Goal: Contribute content: Contribute content

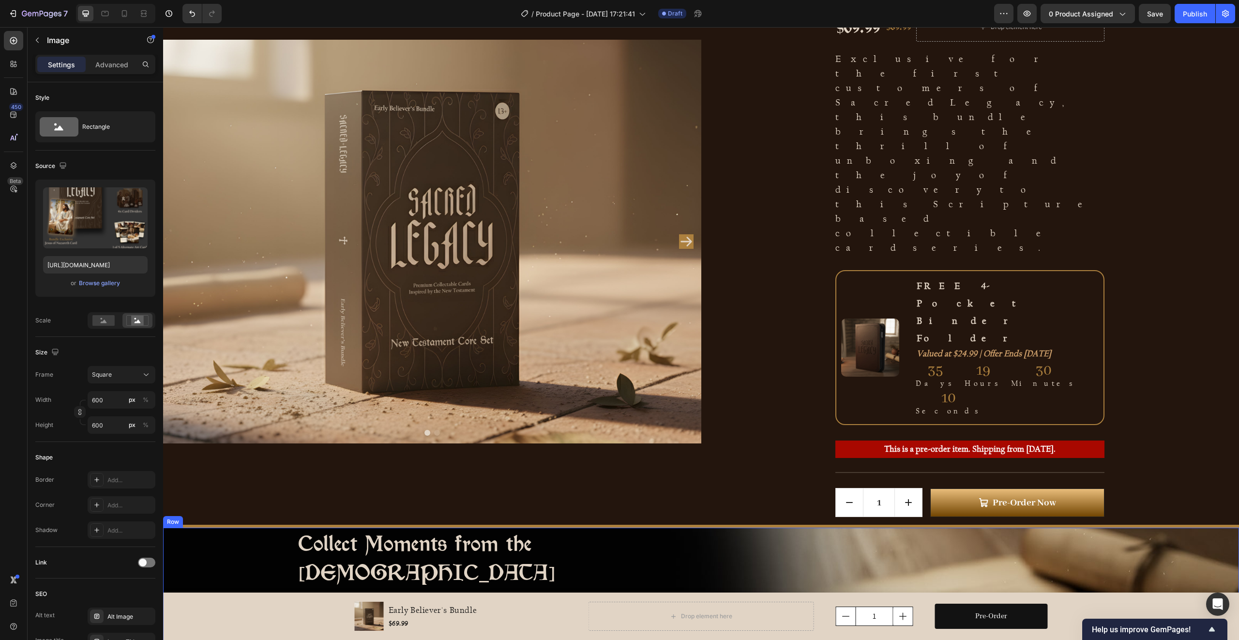
scroll to position [414, 0]
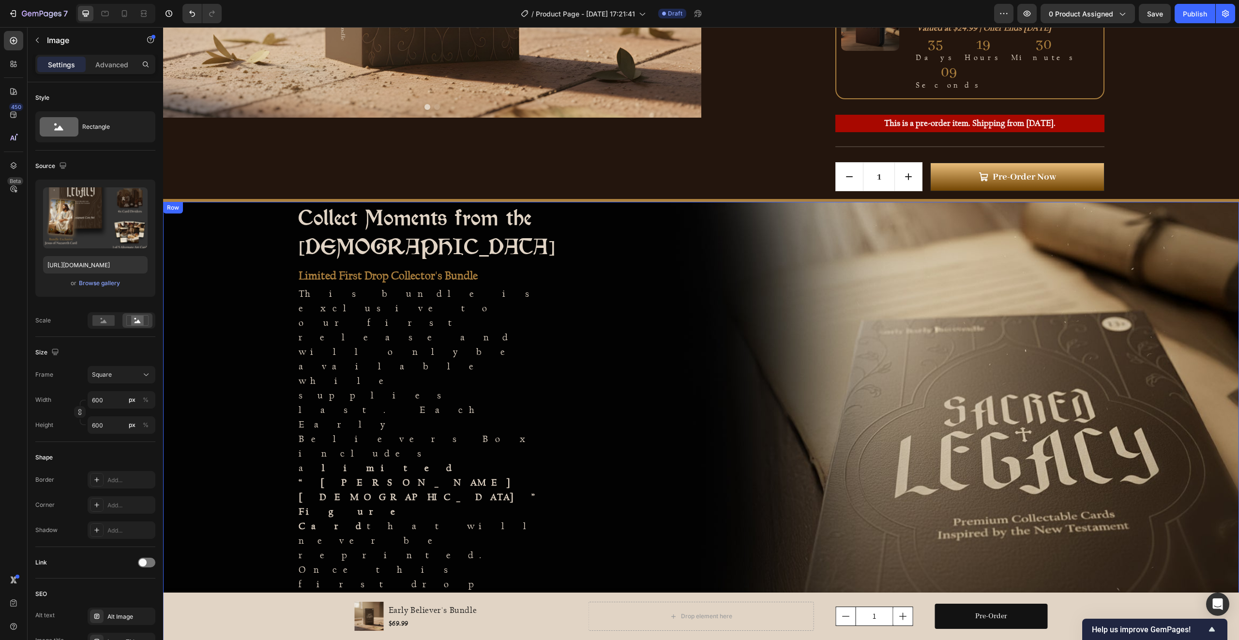
click at [601, 338] on div "Collect Moments from the New Testament Heading Limited First Drop Collector's B…" at bounding box center [432, 433] width 538 height 463
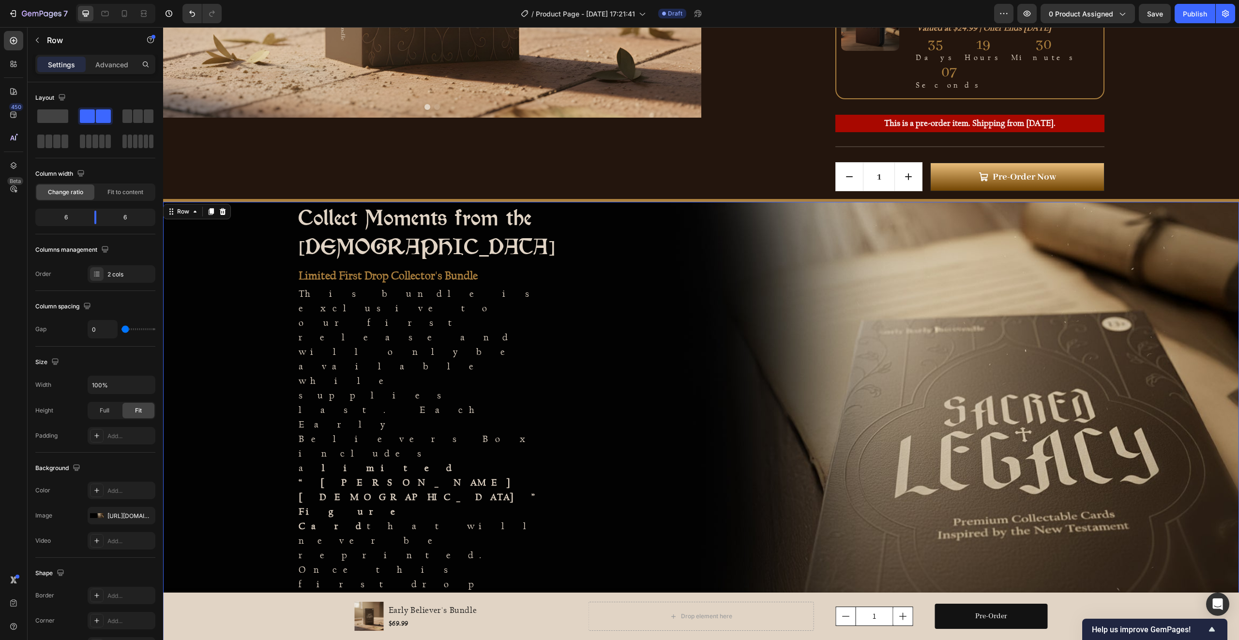
scroll to position [614, 0]
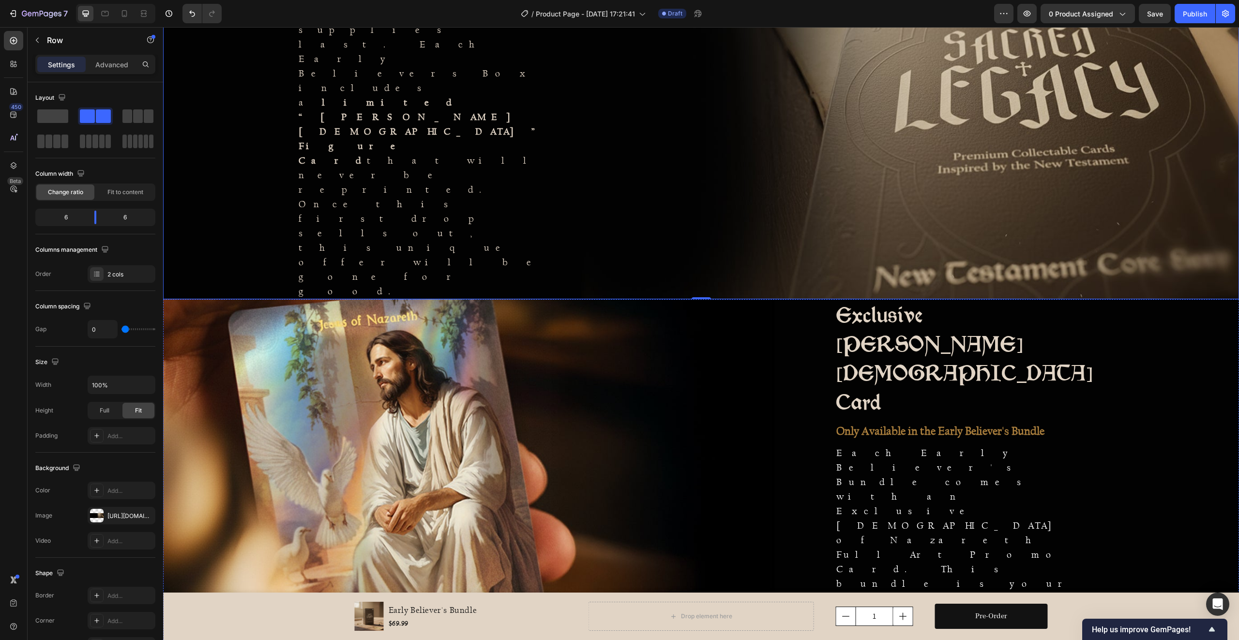
click at [639, 378] on div at bounding box center [432, 488] width 538 height 339
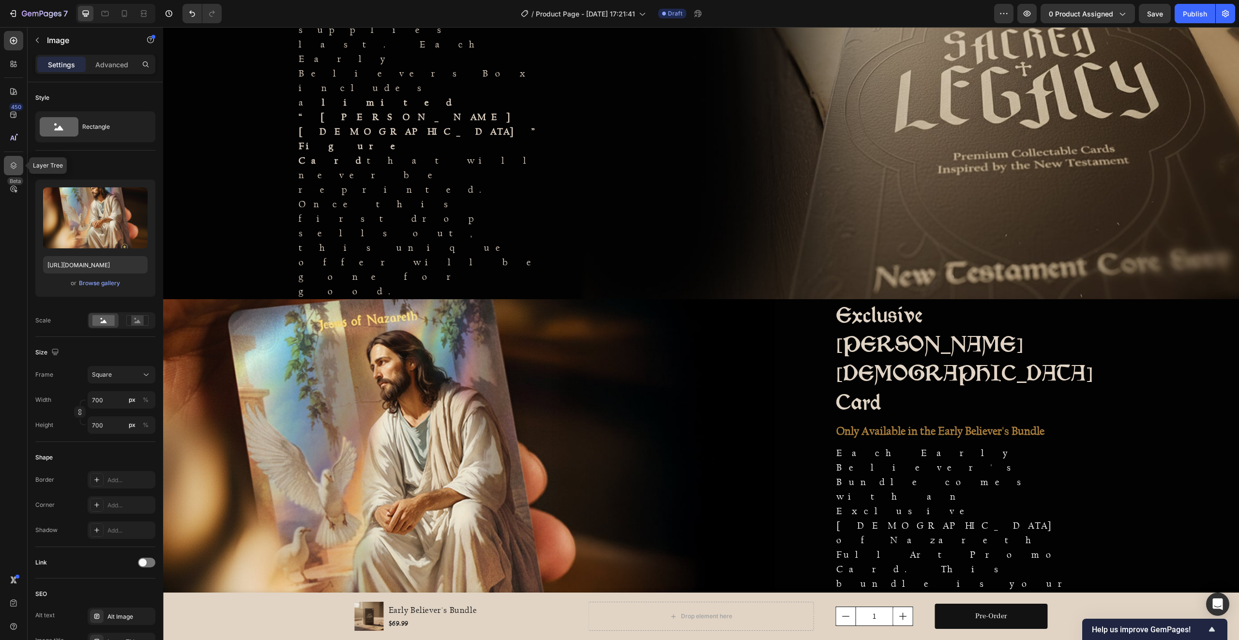
click at [15, 167] on icon at bounding box center [14, 165] width 6 height 7
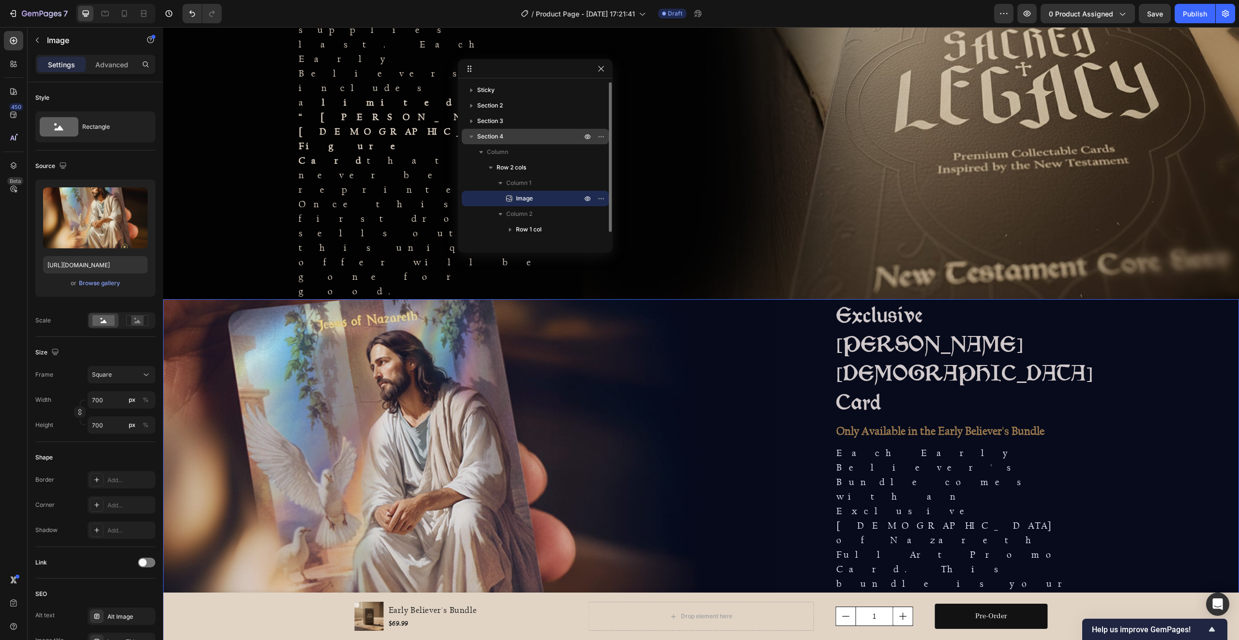
click at [512, 135] on p "Section 4" at bounding box center [530, 137] width 106 height 10
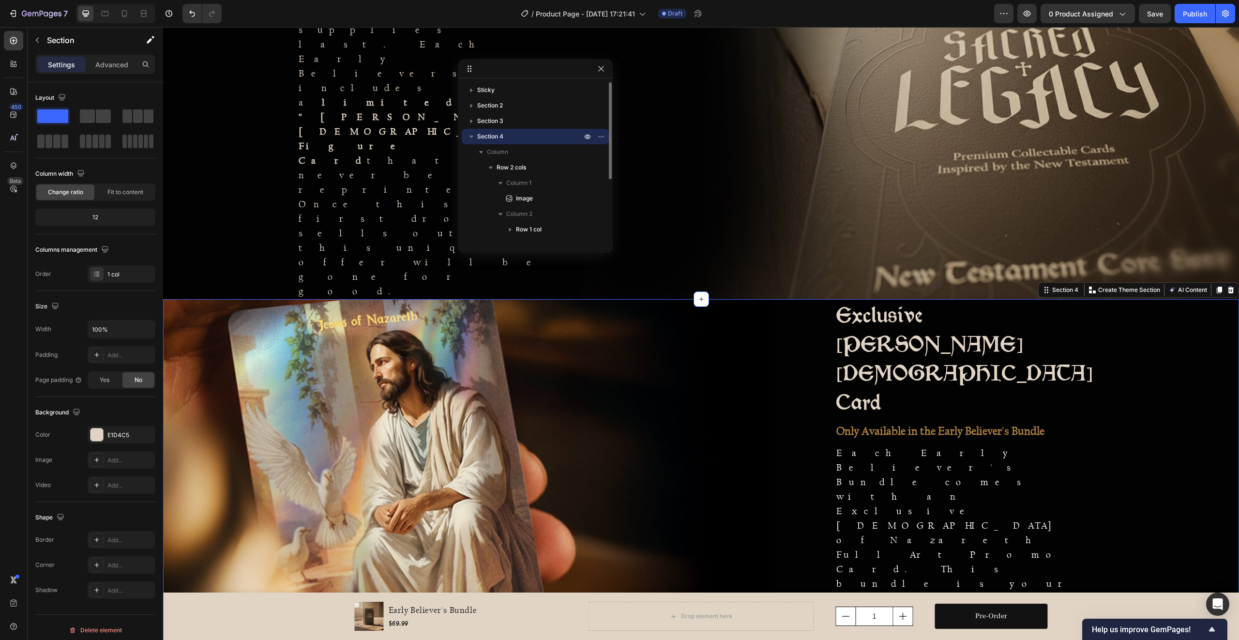
click at [470, 135] on icon "button" at bounding box center [471, 137] width 10 height 10
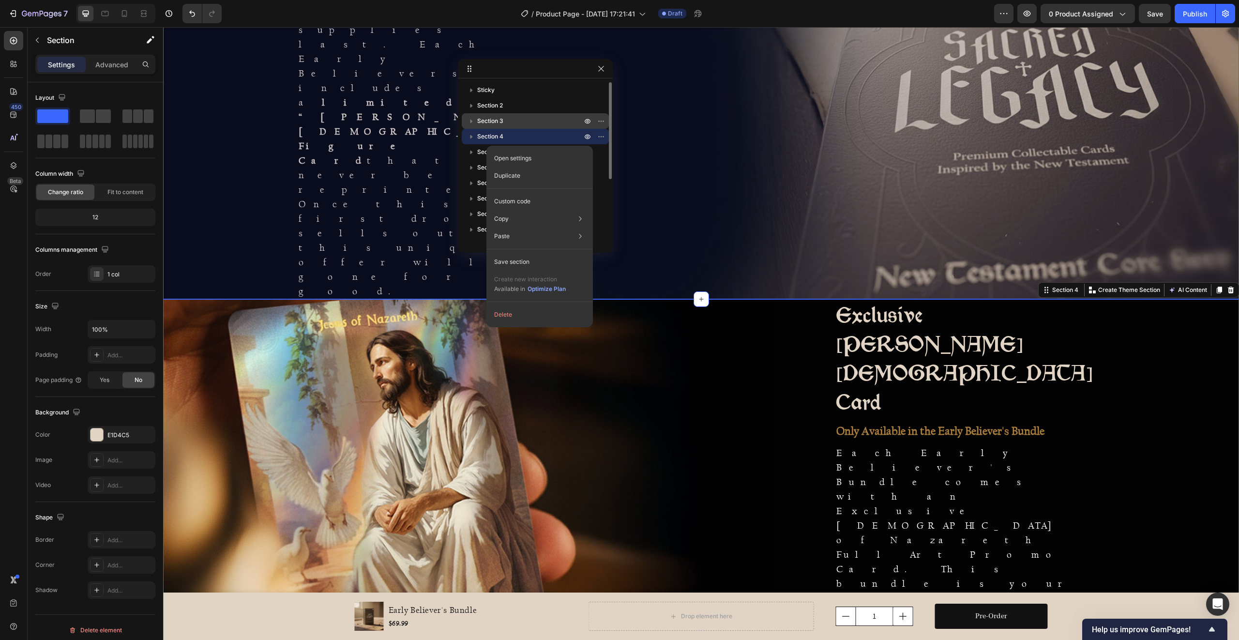
click at [493, 121] on span "Section 3" at bounding box center [490, 121] width 26 height 10
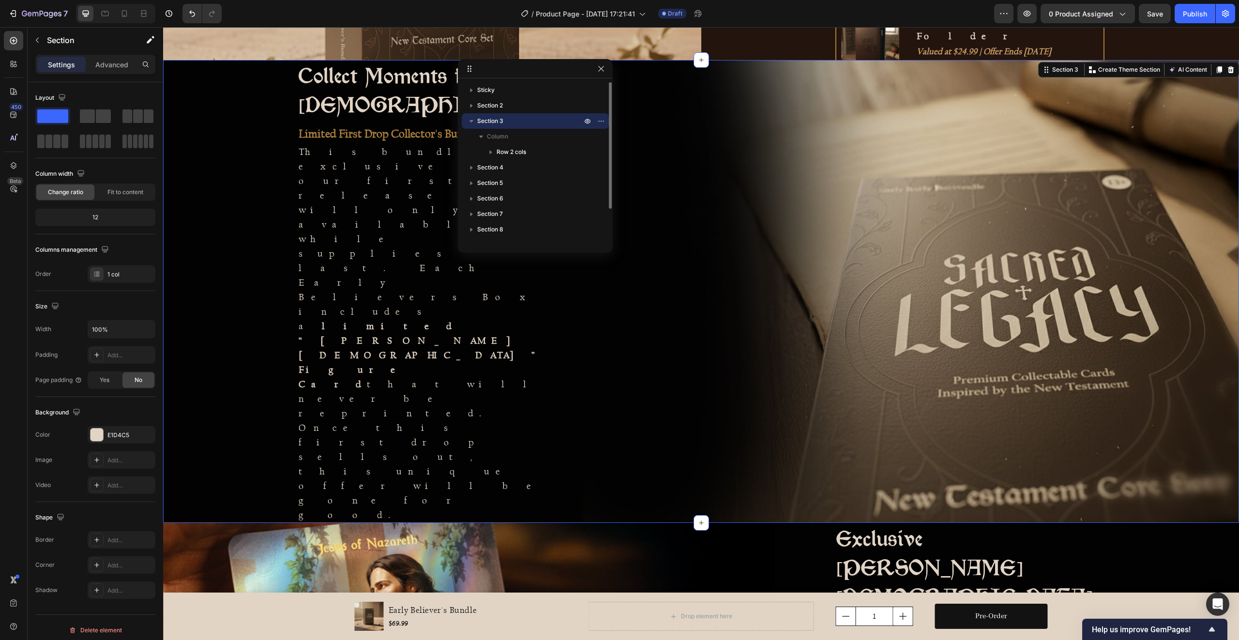
scroll to position [390, 0]
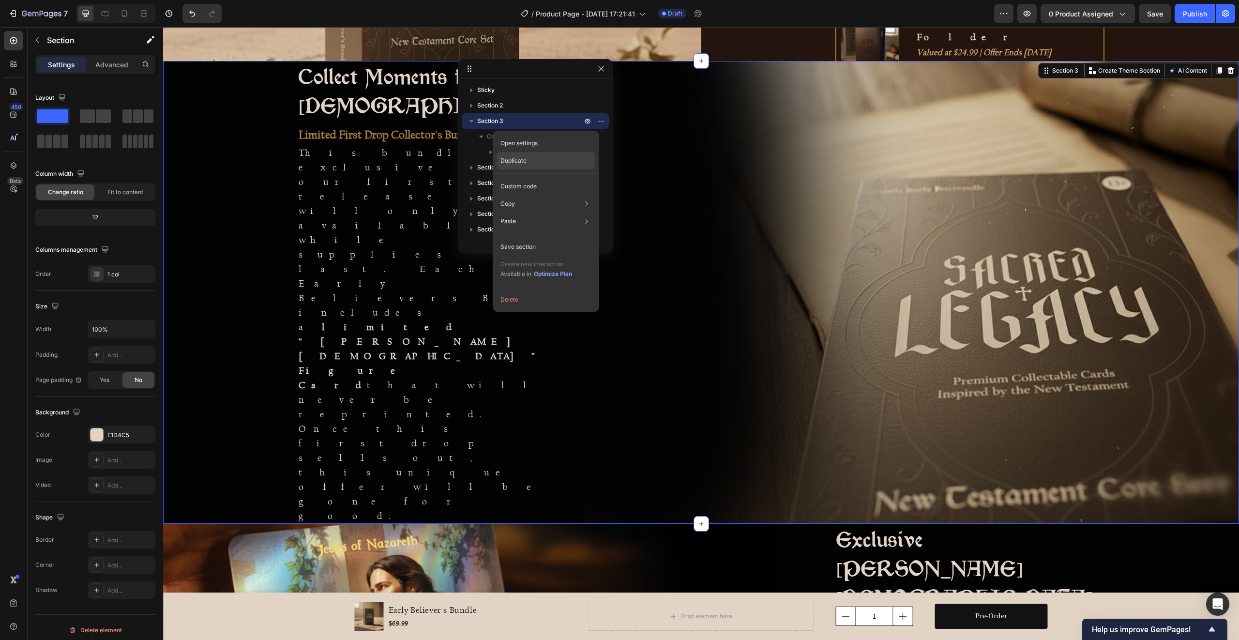
click at [515, 160] on p "Duplicate" at bounding box center [513, 160] width 26 height 9
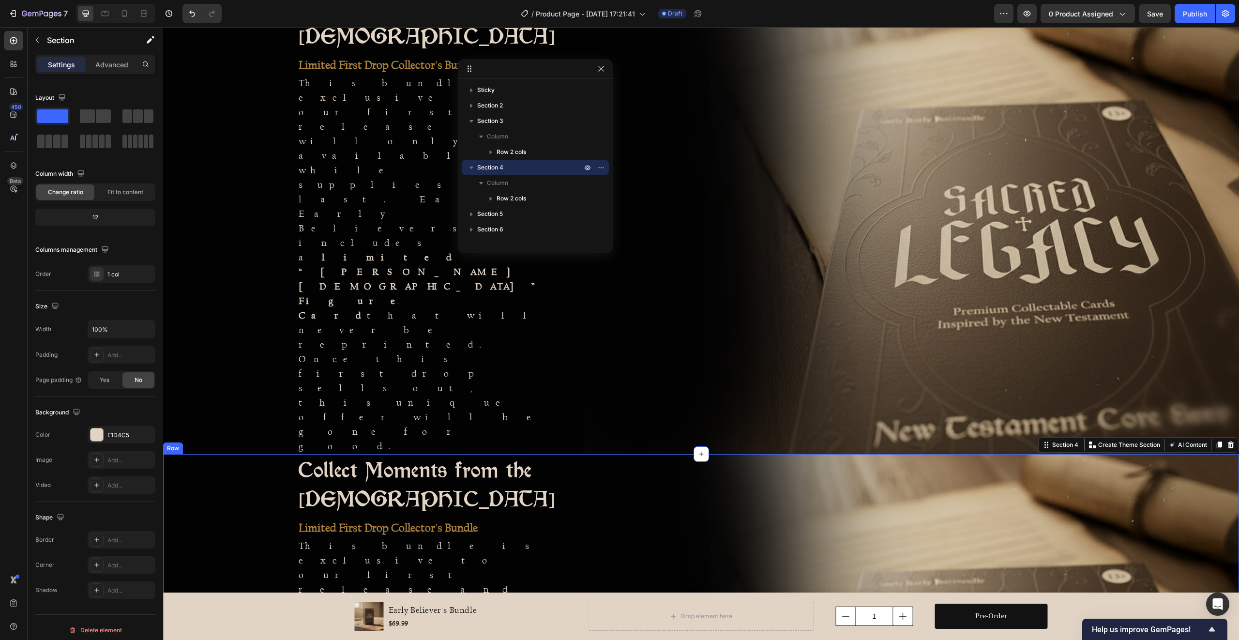
scroll to position [481, 0]
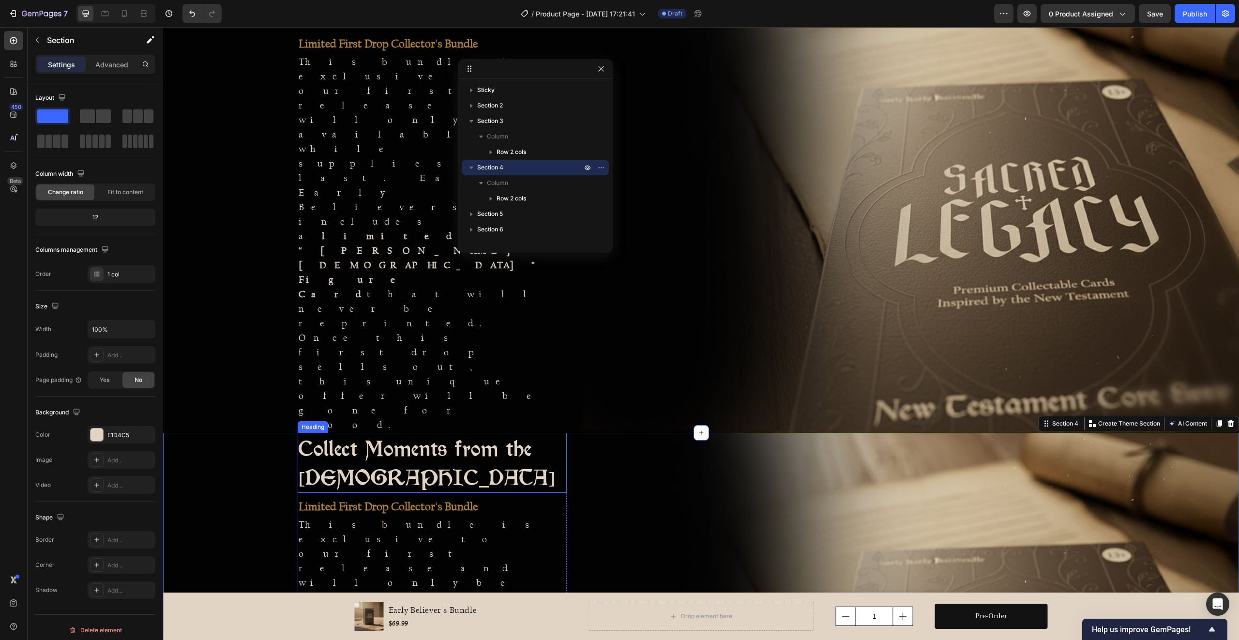
click at [518, 433] on h2 "Collect Moments from the [DEMOGRAPHIC_DATA]" at bounding box center [432, 463] width 269 height 60
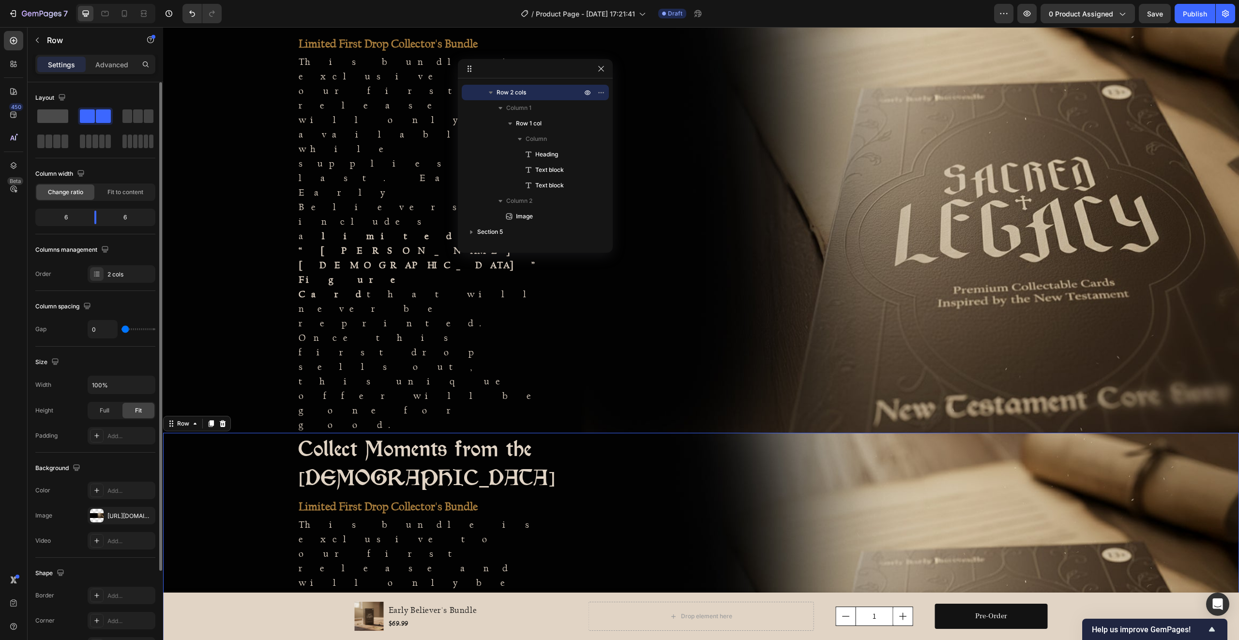
click at [54, 116] on span at bounding box center [52, 116] width 31 height 14
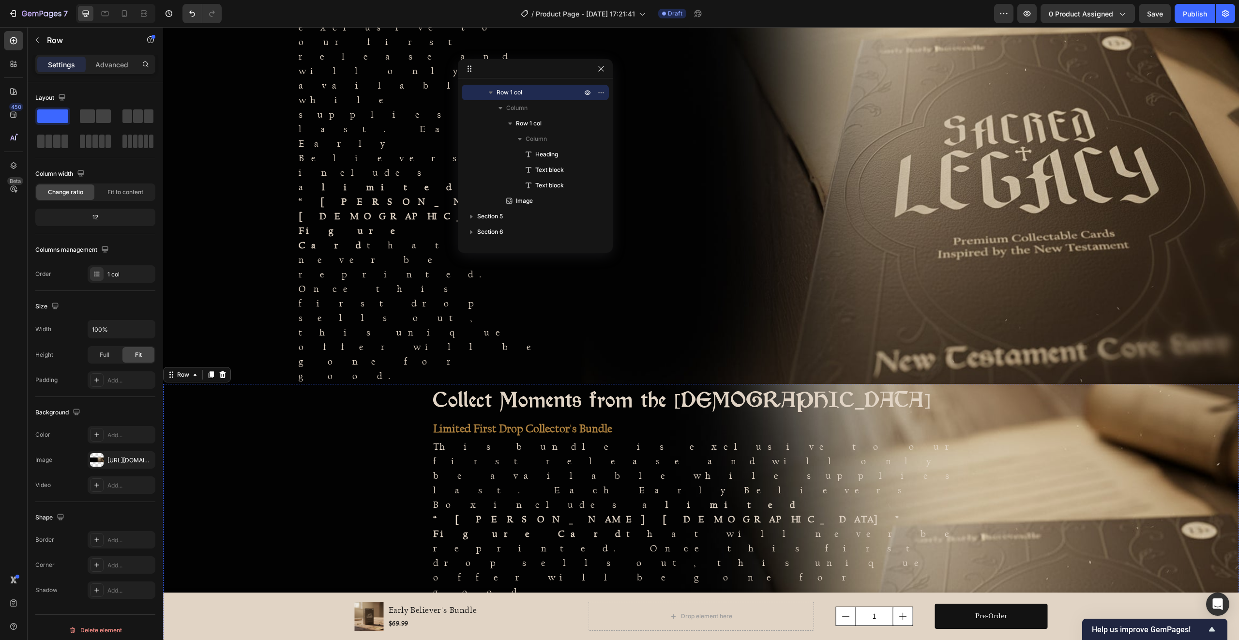
scroll to position [556, 0]
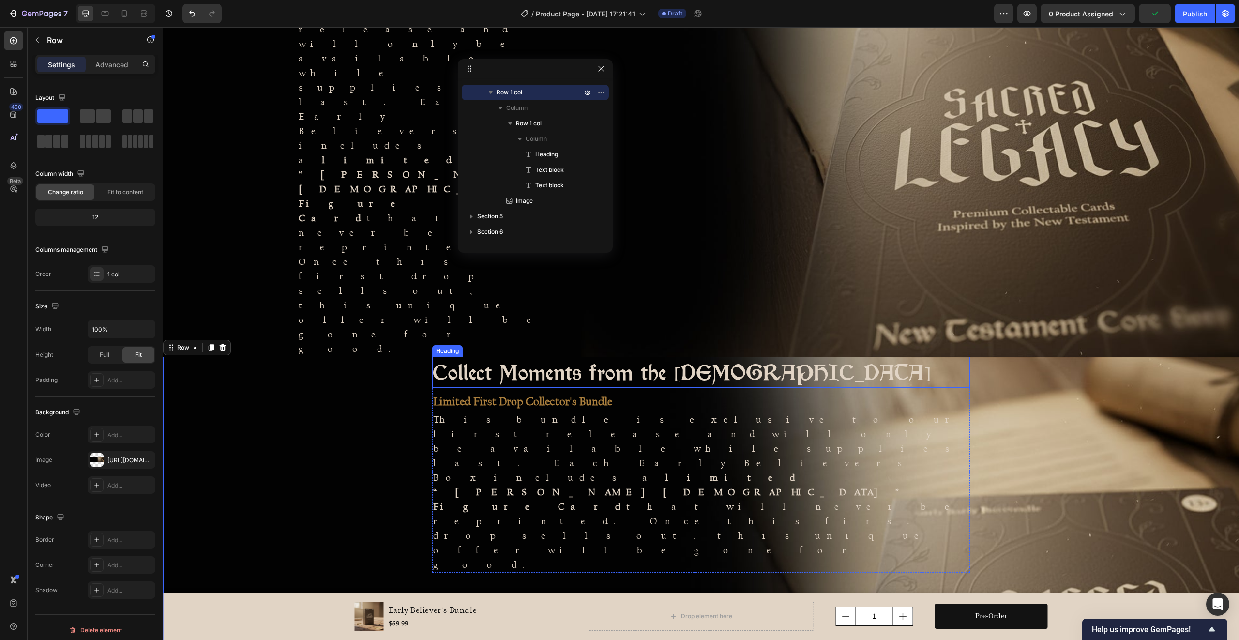
click at [675, 357] on h2 "Collect Moments from the [DEMOGRAPHIC_DATA]" at bounding box center [701, 372] width 538 height 31
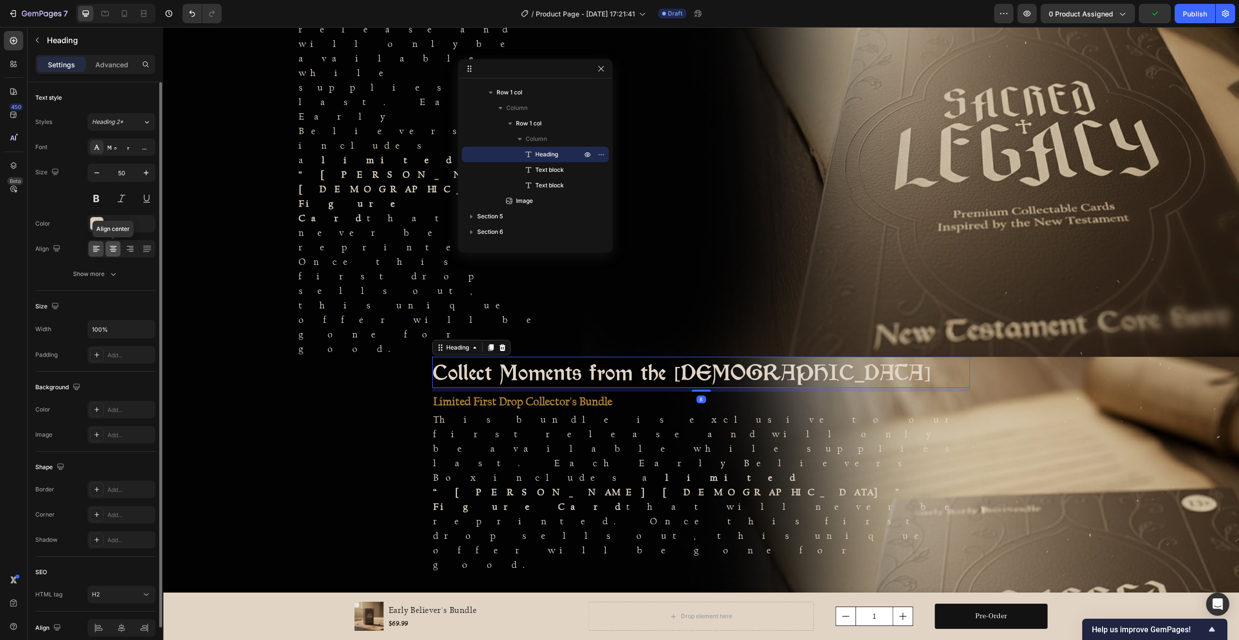
click at [114, 249] on icon at bounding box center [113, 249] width 10 height 10
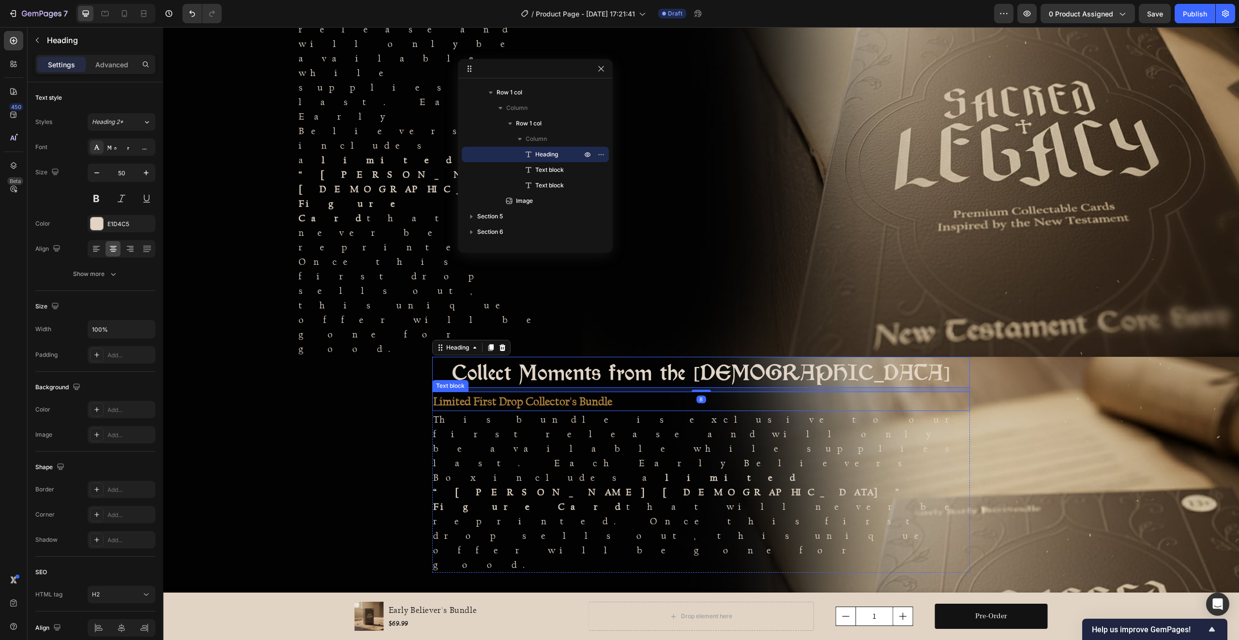
click at [492, 394] on strong "Limited First Drop Collector's Bundle" at bounding box center [522, 401] width 179 height 14
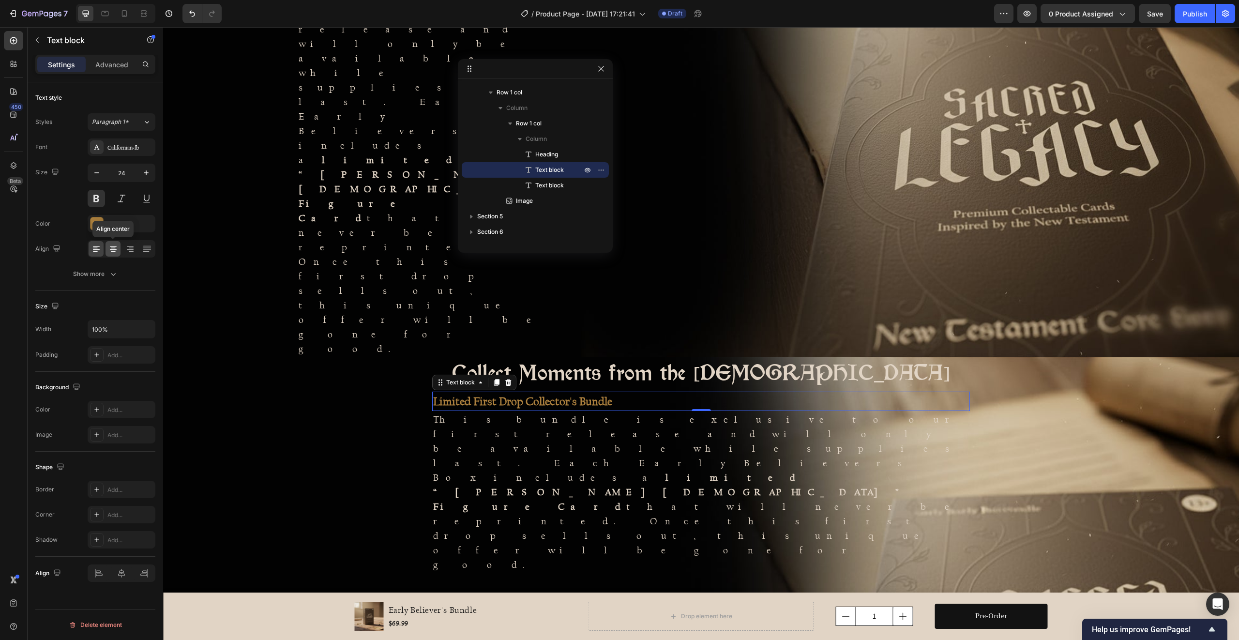
click at [113, 251] on icon at bounding box center [113, 249] width 10 height 10
click at [506, 471] on strong "limited “[PERSON_NAME][DEMOGRAPHIC_DATA]” Figure Card" at bounding box center [672, 491] width 478 height 41
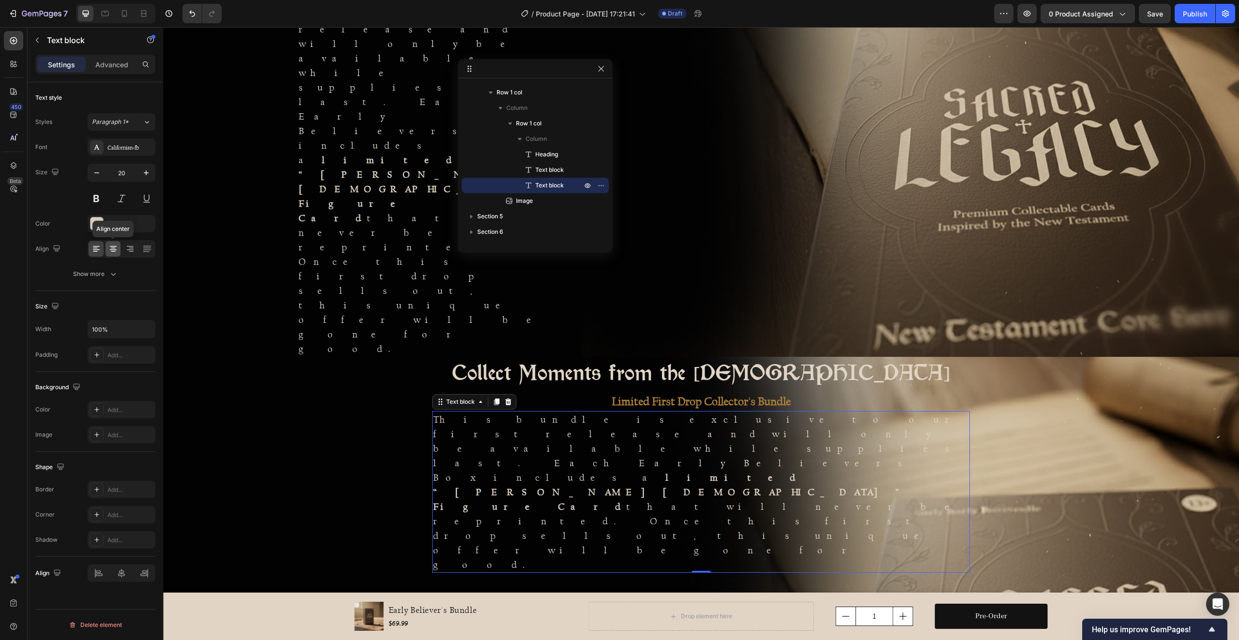
click at [112, 250] on icon at bounding box center [113, 249] width 7 height 1
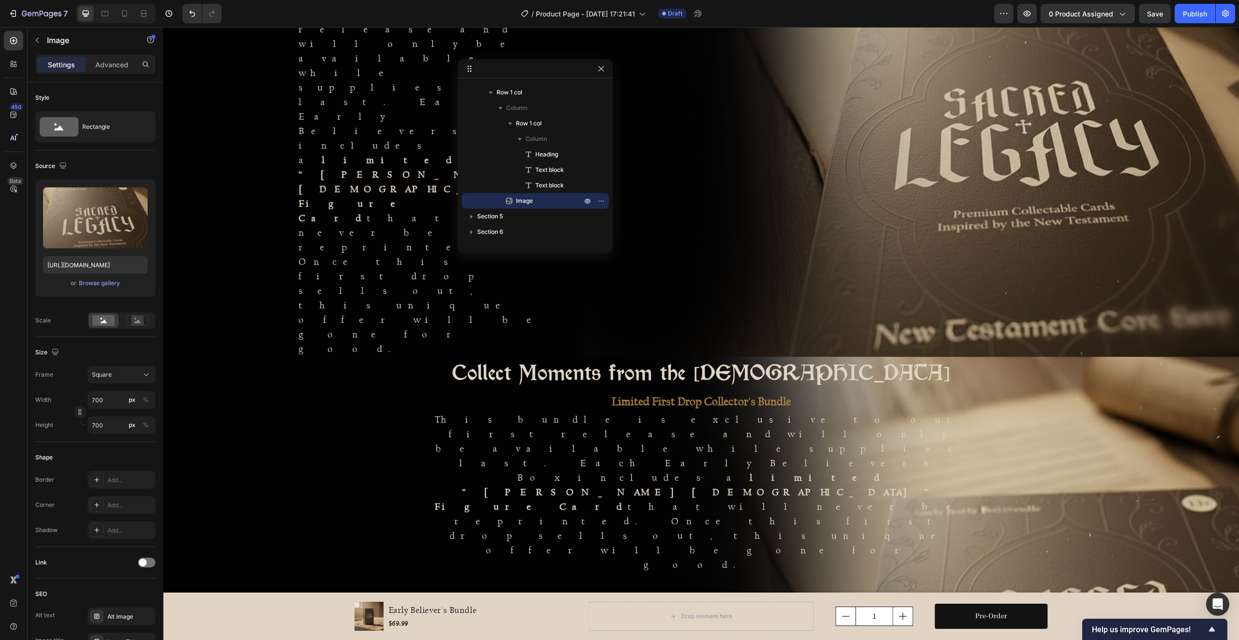
click at [102, 66] on p "Advanced" at bounding box center [111, 65] width 33 height 10
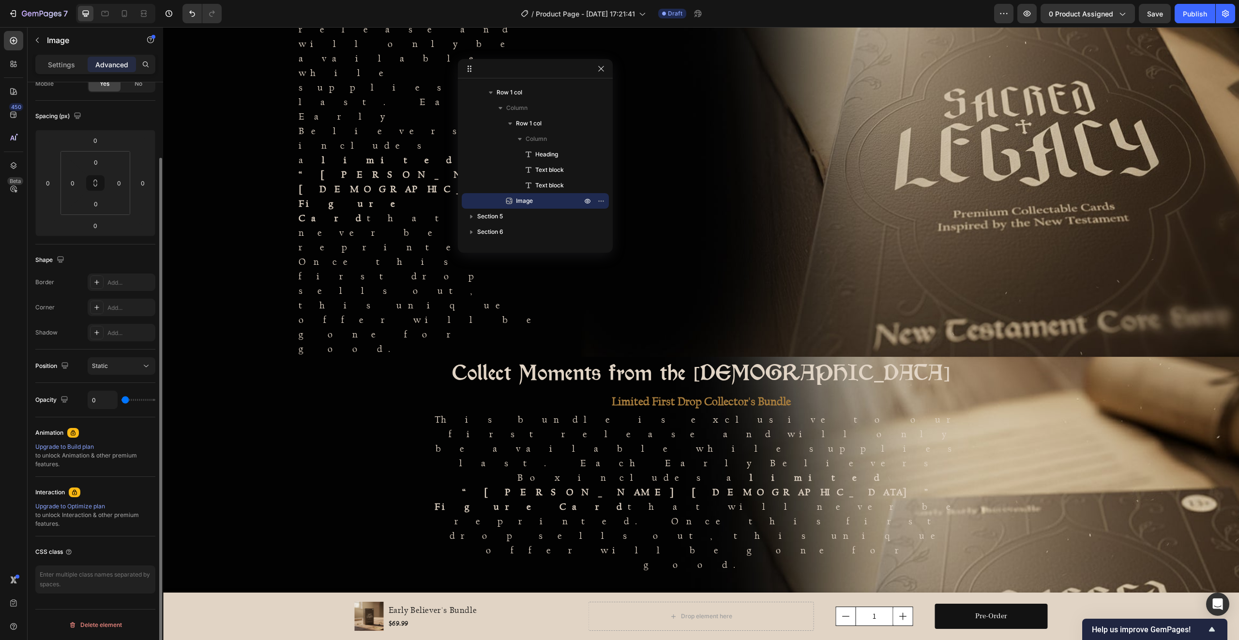
click at [66, 69] on div "Settings" at bounding box center [61, 64] width 48 height 15
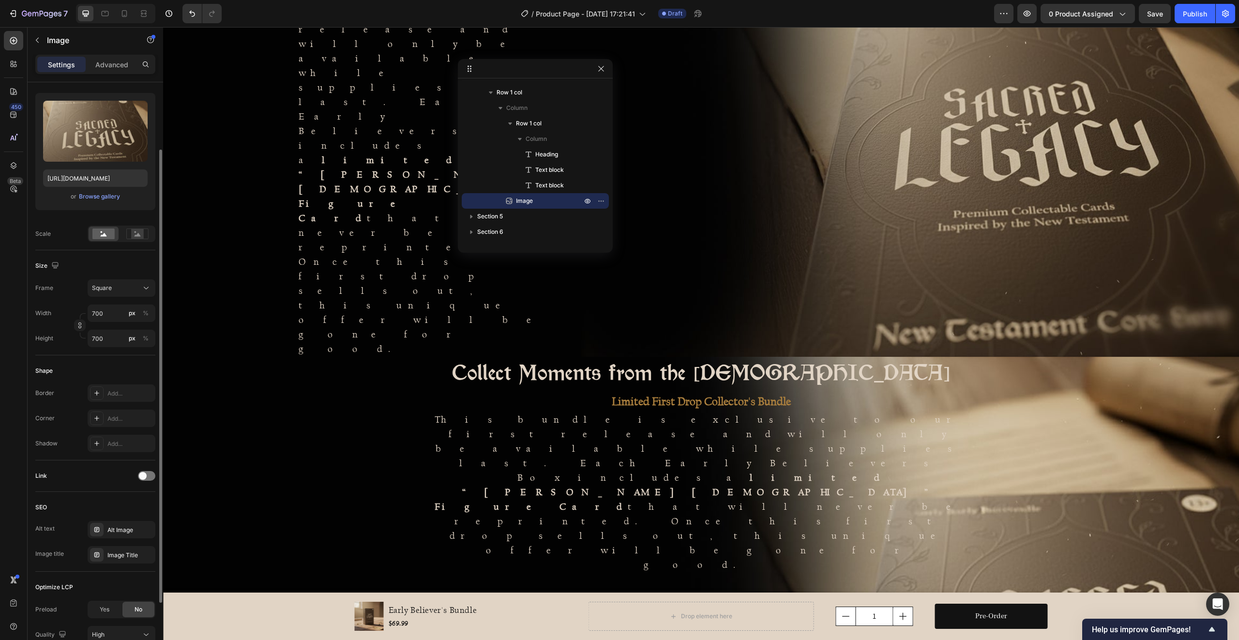
scroll to position [170, 0]
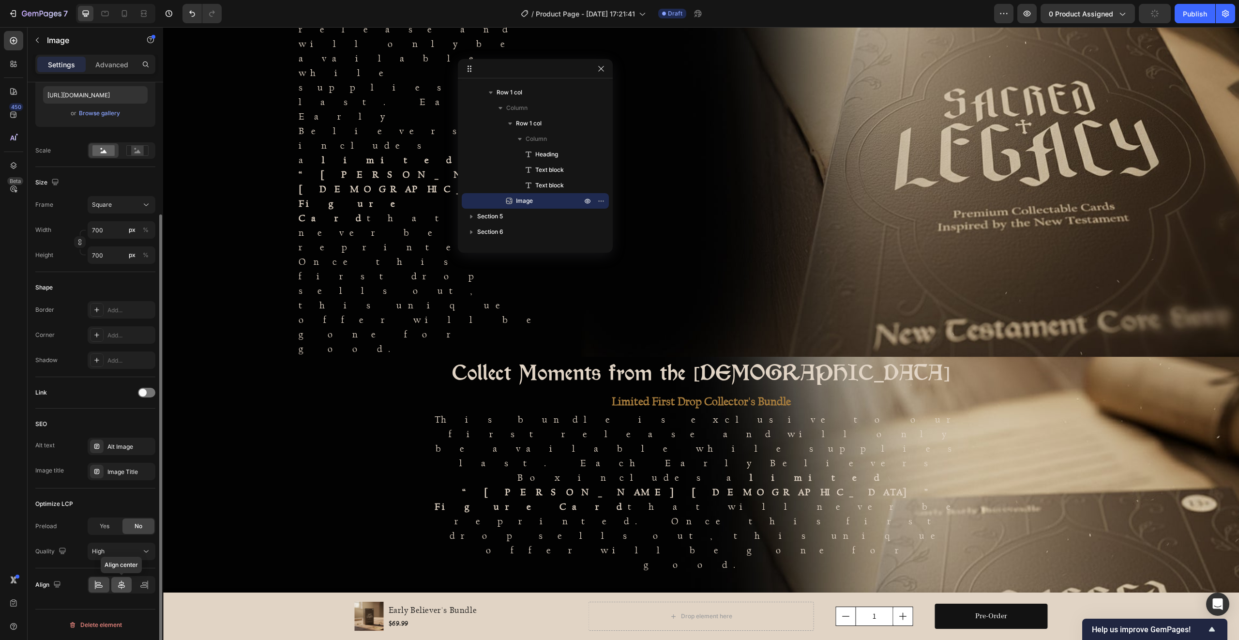
click at [120, 583] on icon at bounding box center [122, 585] width 10 height 10
drag, startPoint x: 589, startPoint y: 422, endPoint x: 583, endPoint y: 424, distance: 7.0
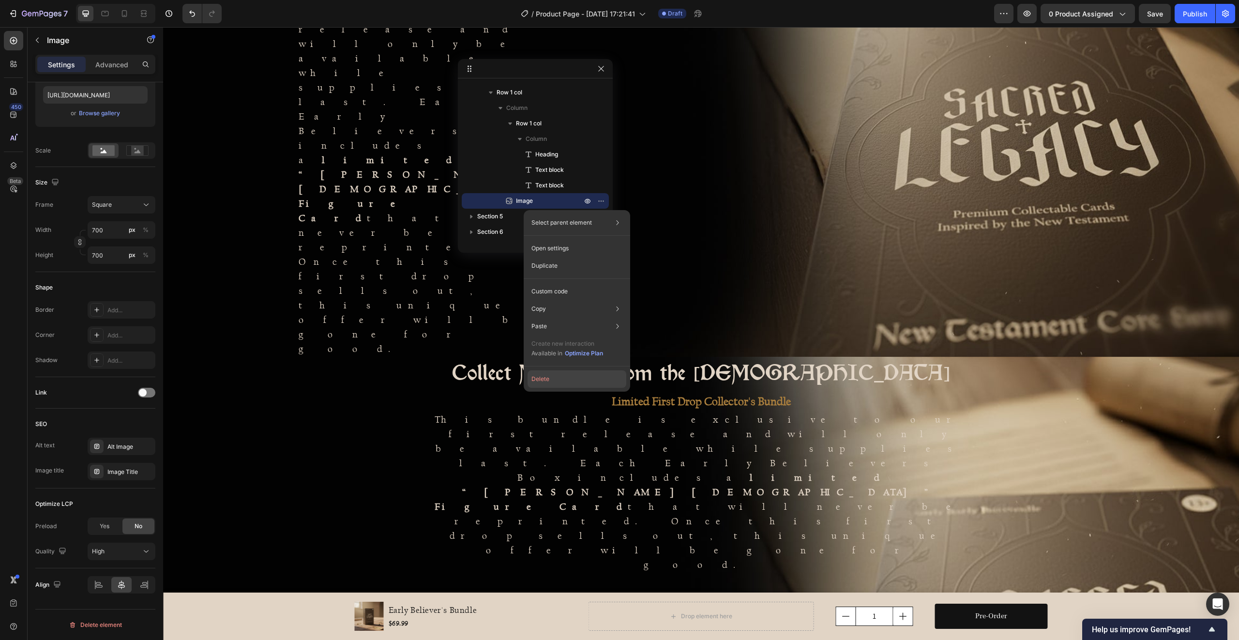
click at [551, 378] on button "Delete" at bounding box center [576, 378] width 99 height 17
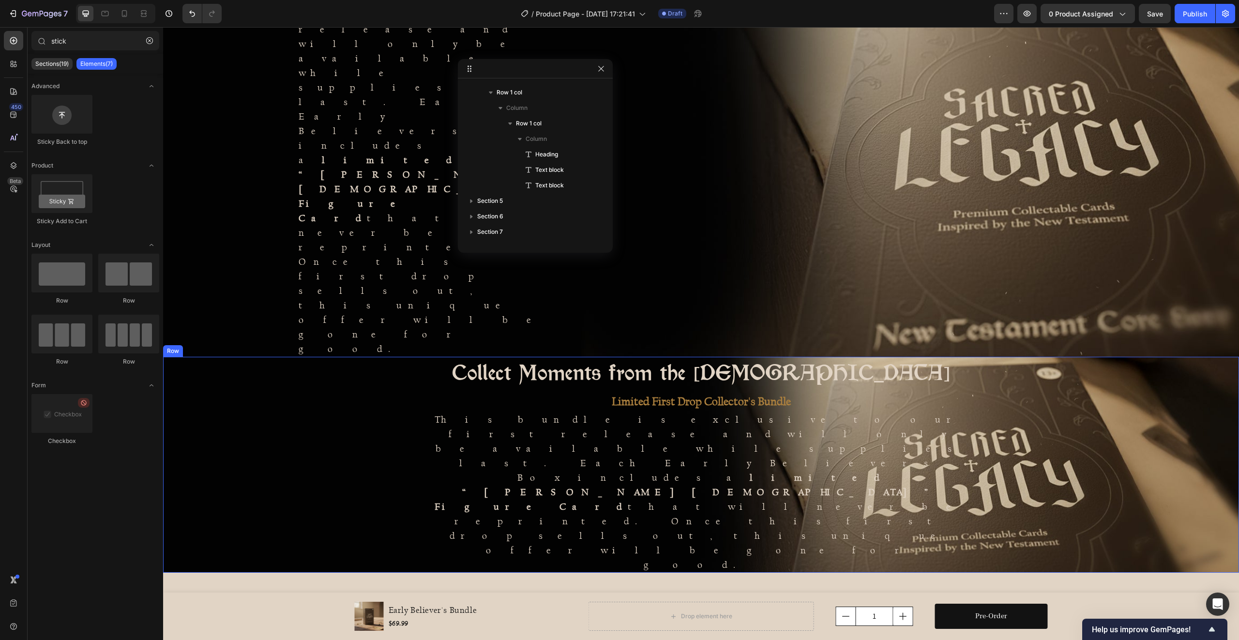
click at [1051, 357] on div "Collect Moments from the New Testament Heading Limited First Drop Collector's B…" at bounding box center [701, 465] width 1076 height 216
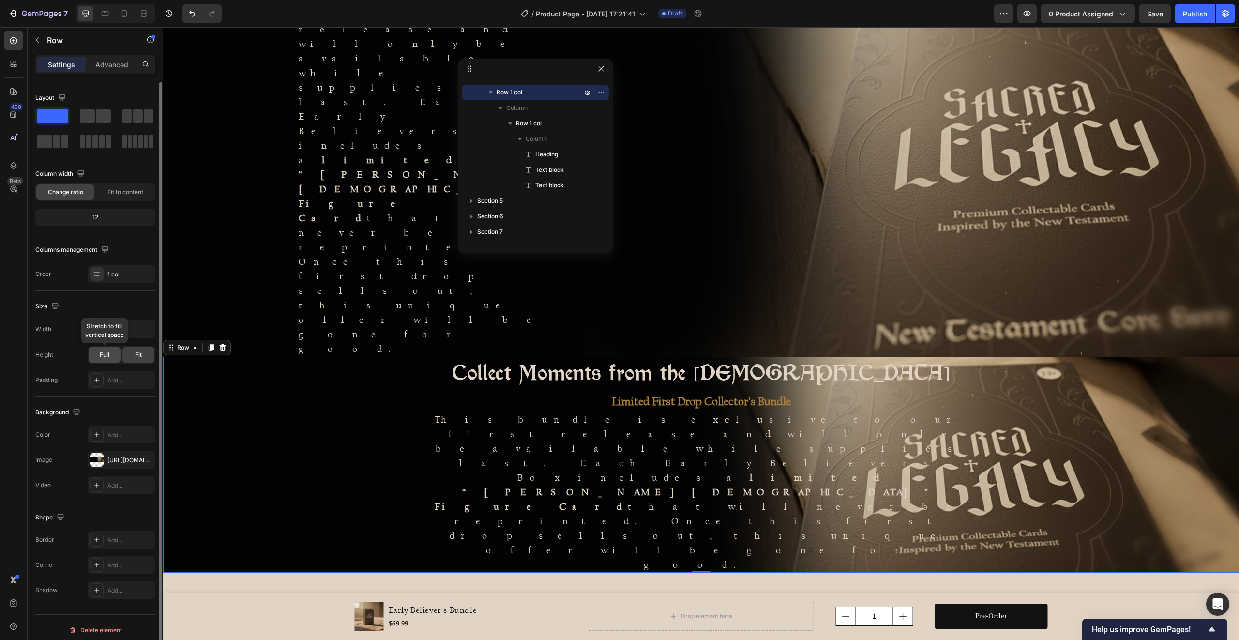
click at [107, 355] on span "Full" at bounding box center [105, 354] width 10 height 9
click at [134, 354] on div "Fit" at bounding box center [138, 354] width 32 height 15
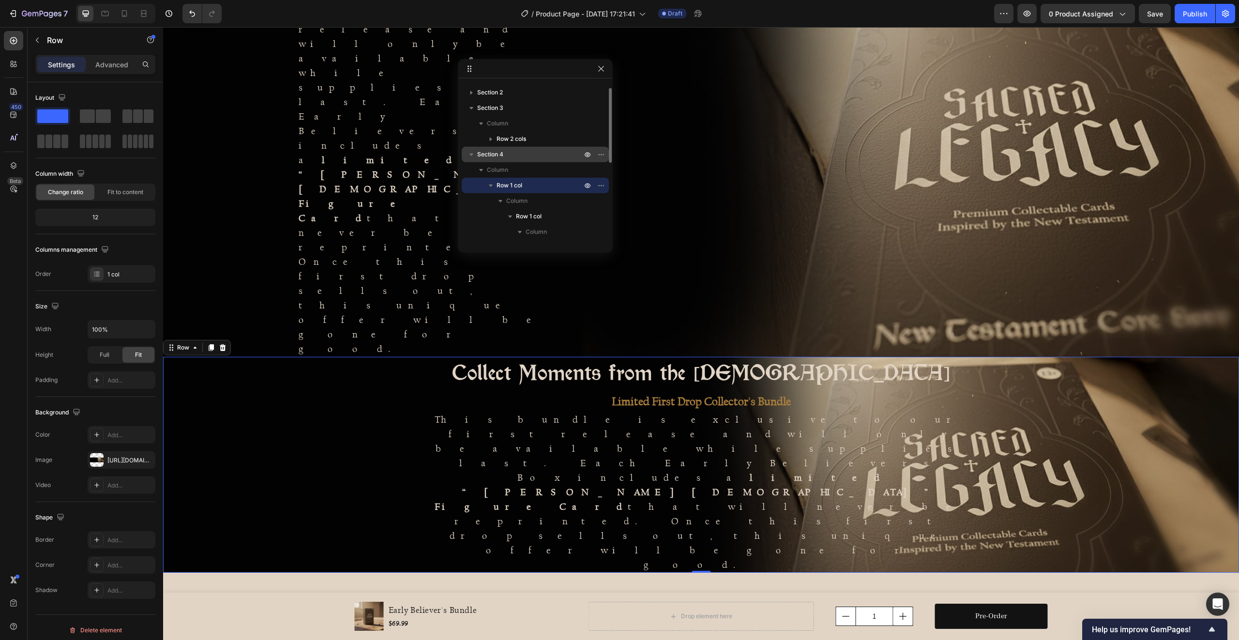
scroll to position [11, 0]
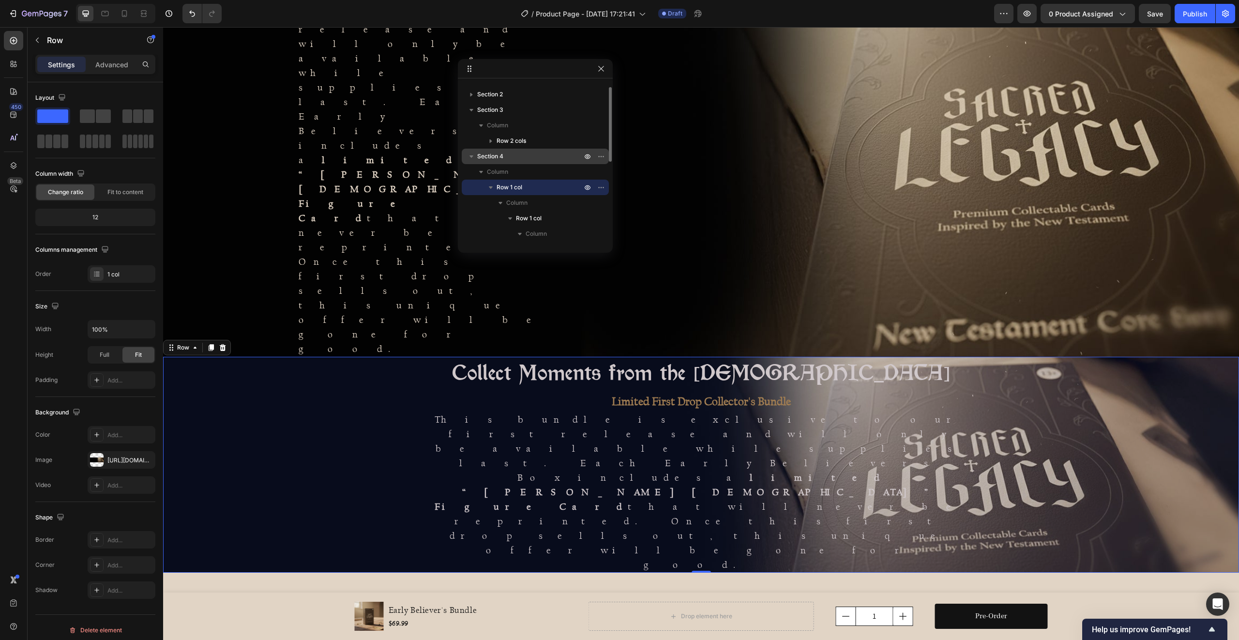
click at [509, 157] on p "Section 4" at bounding box center [530, 156] width 106 height 10
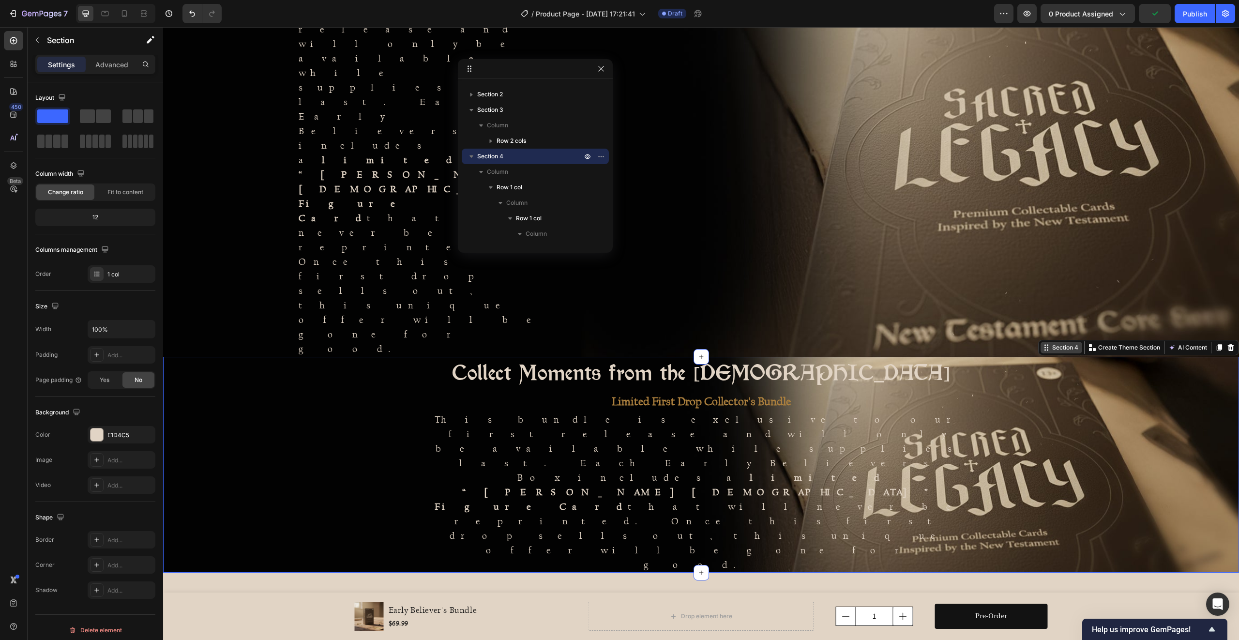
click at [1058, 343] on div "Section 4" at bounding box center [1065, 347] width 30 height 9
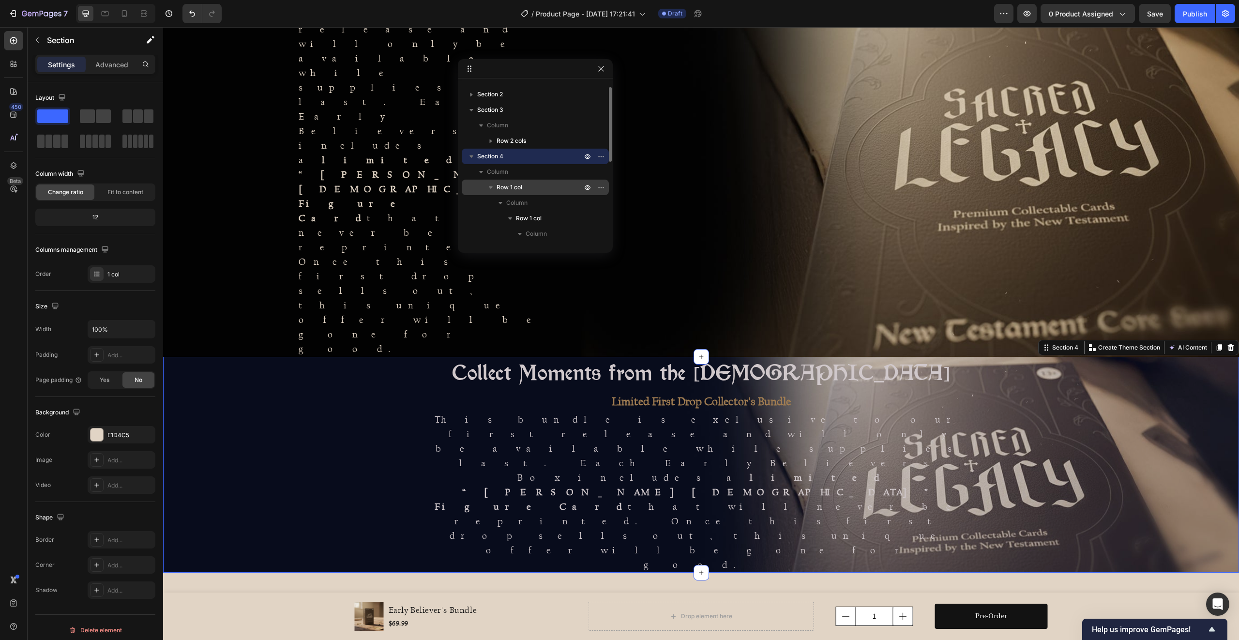
click at [541, 185] on p "Row 1 col" at bounding box center [539, 187] width 87 height 10
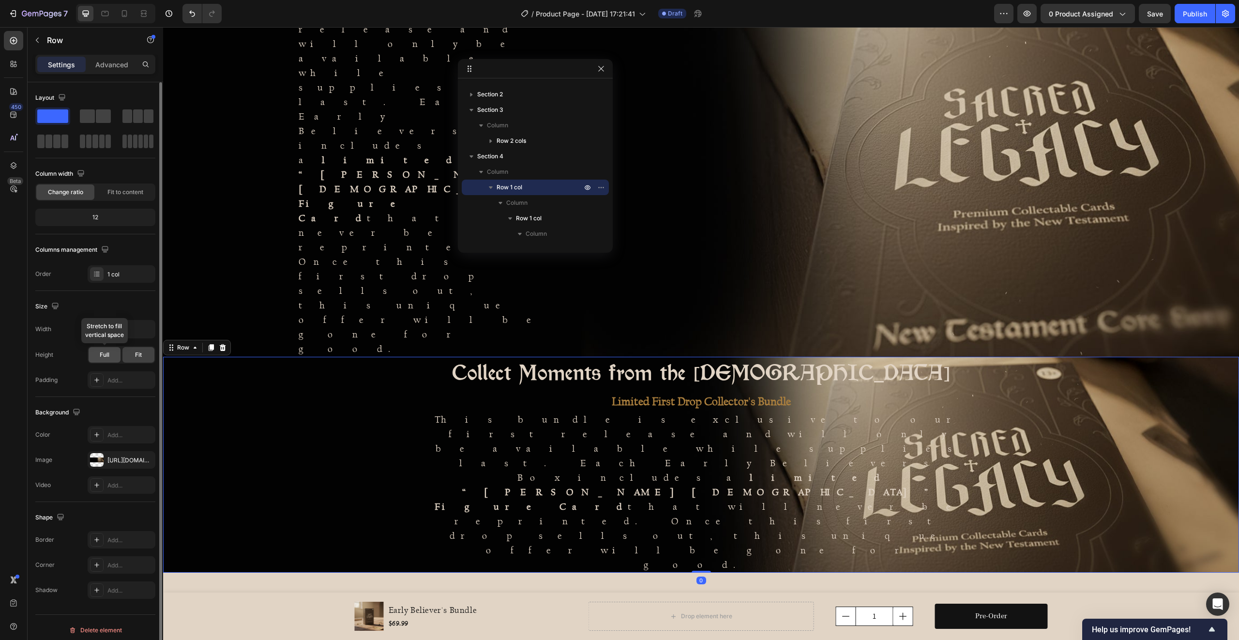
click at [115, 355] on div "Full" at bounding box center [105, 354] width 32 height 15
click at [133, 354] on div "Fit" at bounding box center [138, 354] width 32 height 15
click at [95, 359] on div "Full" at bounding box center [105, 354] width 32 height 15
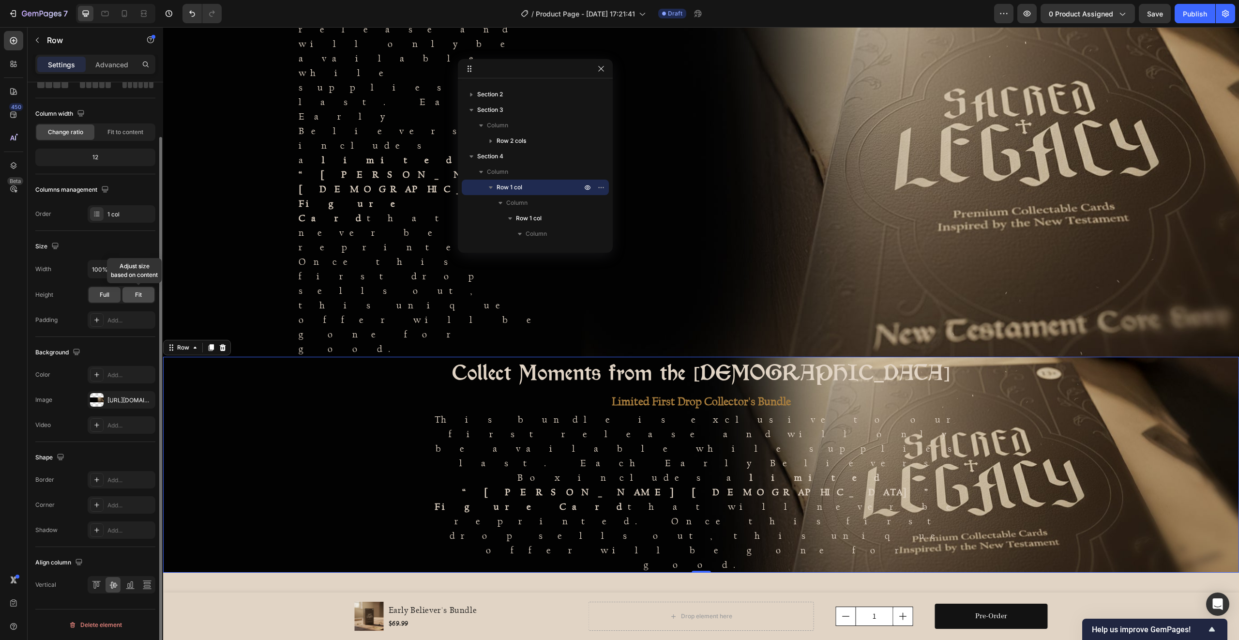
click at [136, 293] on span "Fit" at bounding box center [138, 294] width 7 height 9
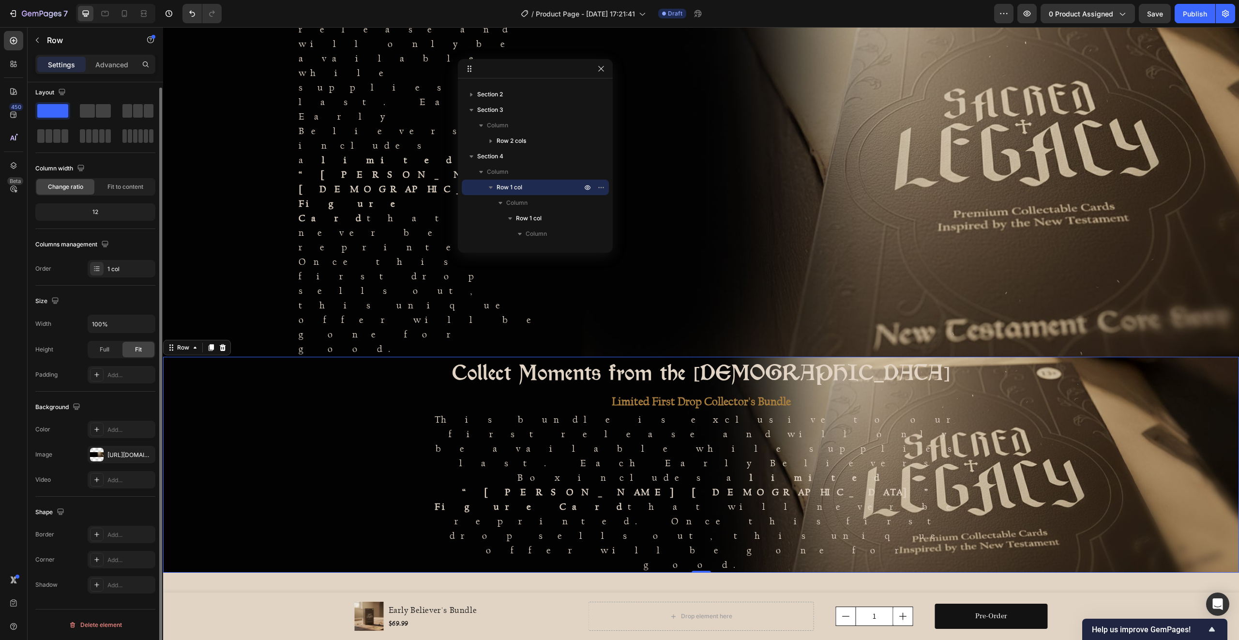
scroll to position [5, 0]
click at [289, 357] on div "Collect Moments from the New Testament Heading Limited First Drop Collector's B…" at bounding box center [701, 465] width 1076 height 216
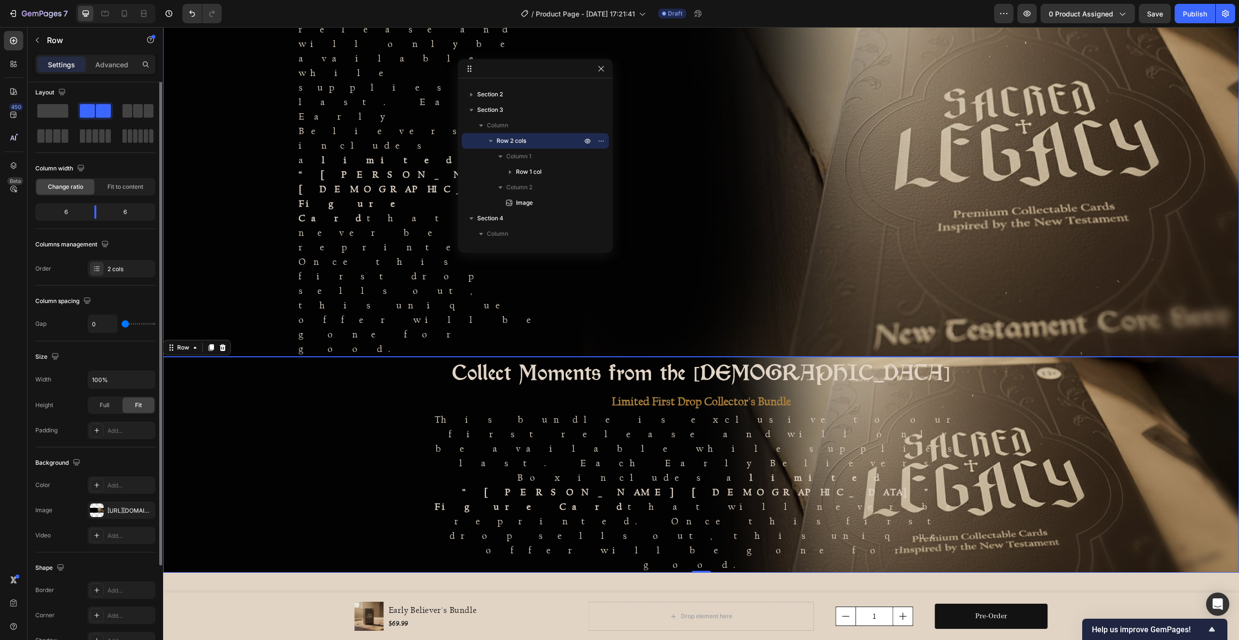
click at [237, 148] on div "Collect Moments from the New Testament Heading Limited First Drop Collector's B…" at bounding box center [432, 125] width 538 height 463
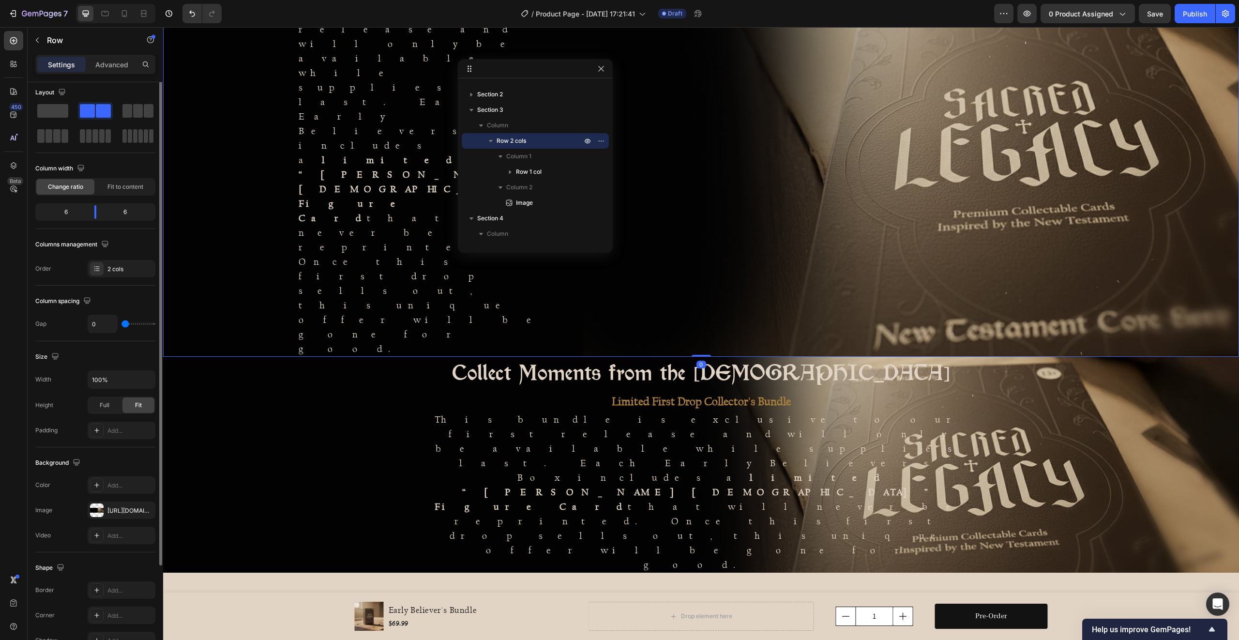
scroll to position [0, 0]
click at [120, 70] on div "Advanced" at bounding box center [112, 64] width 48 height 15
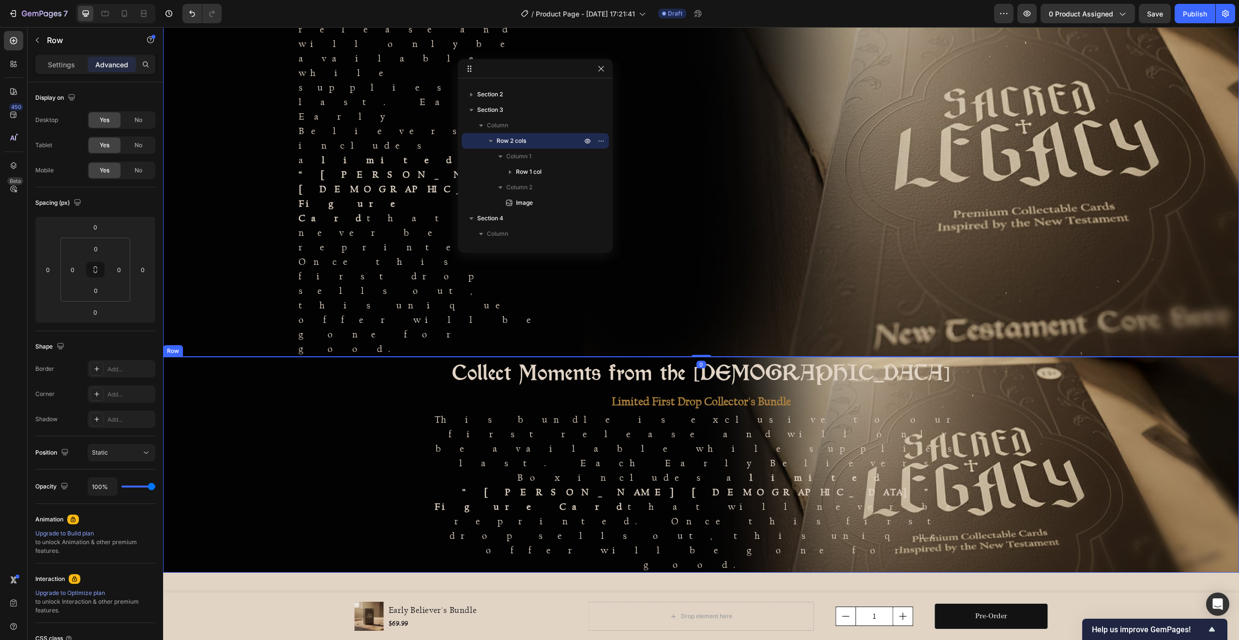
click at [331, 357] on div "Collect Moments from the New Testament Heading Limited First Drop Collector's B…" at bounding box center [701, 465] width 1076 height 216
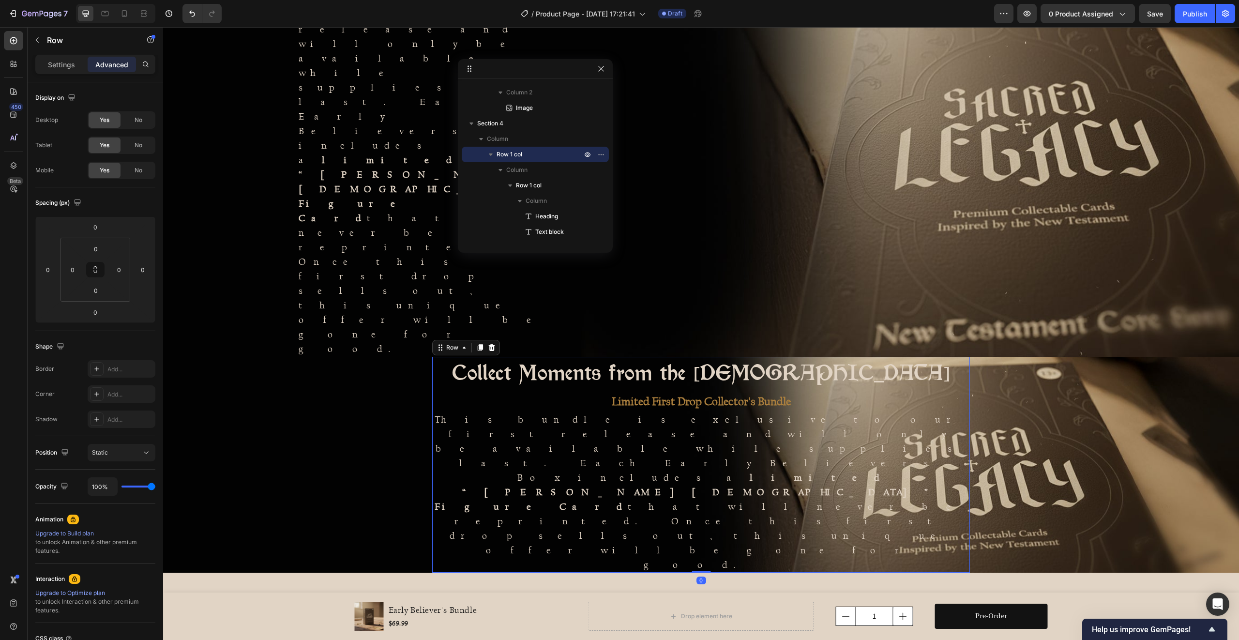
click at [468, 357] on div "Collect Moments from the New Testament Heading Limited First Drop Collector's B…" at bounding box center [701, 465] width 538 height 216
drag, startPoint x: 521, startPoint y: 183, endPoint x: 532, endPoint y: 188, distance: 12.1
click at [532, 188] on span "Row 1 col" at bounding box center [529, 185] width 26 height 10
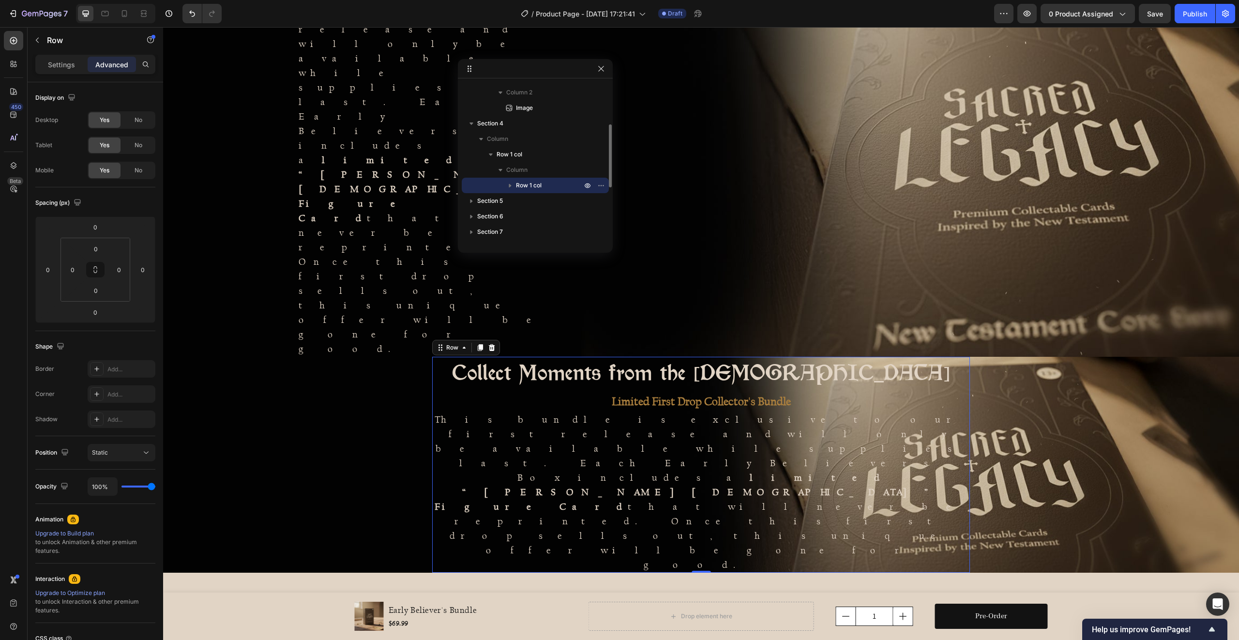
click at [526, 184] on span "Row 1 col" at bounding box center [529, 185] width 26 height 10
click at [524, 186] on span "Row 1 col" at bounding box center [529, 185] width 26 height 10
click at [62, 67] on p "Settings" at bounding box center [61, 65] width 27 height 10
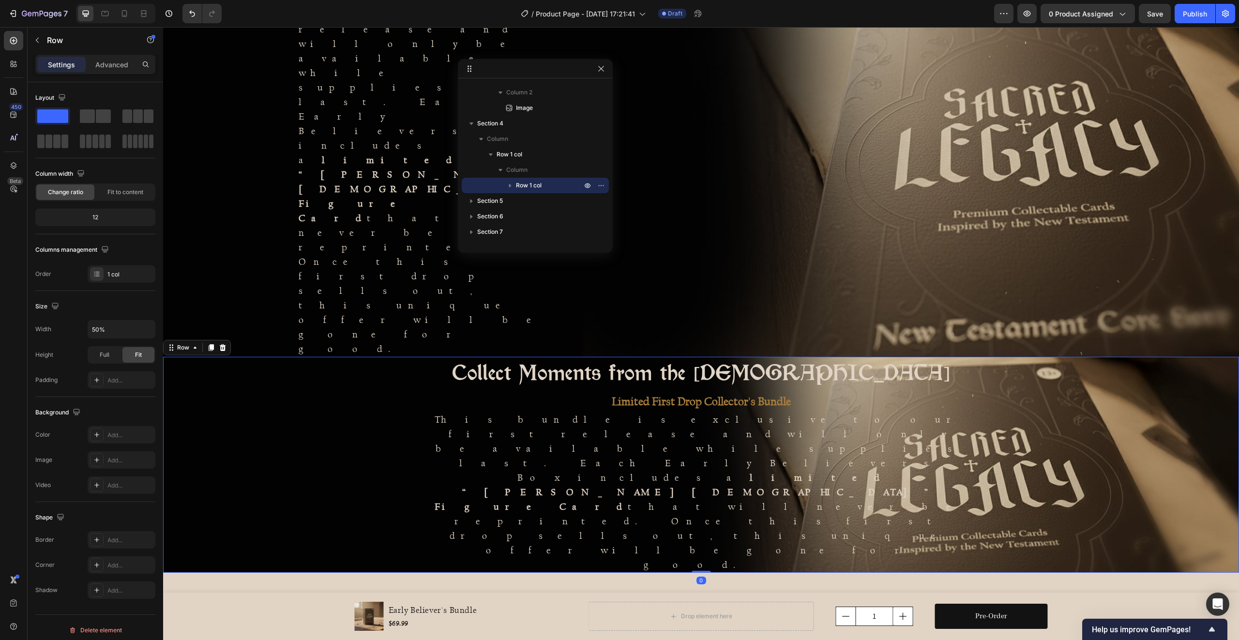
click at [244, 357] on div "Collect Moments from the New Testament Heading Limited First Drop Collector's B…" at bounding box center [701, 465] width 1076 height 216
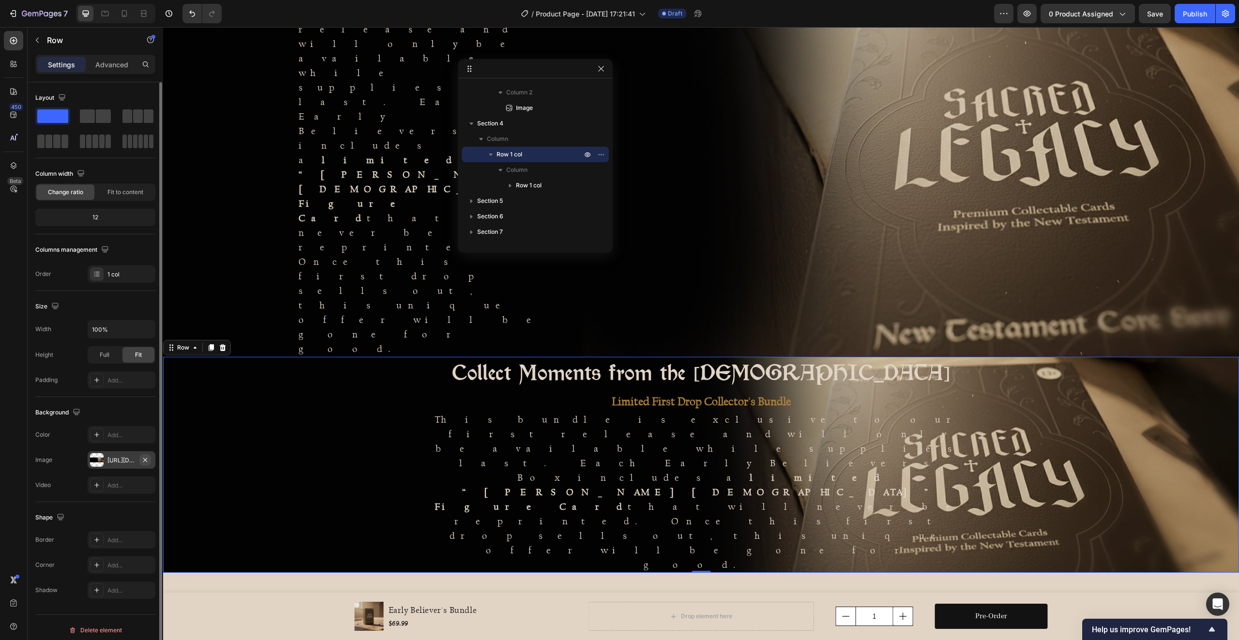
click at [145, 459] on icon "button" at bounding box center [145, 460] width 8 height 8
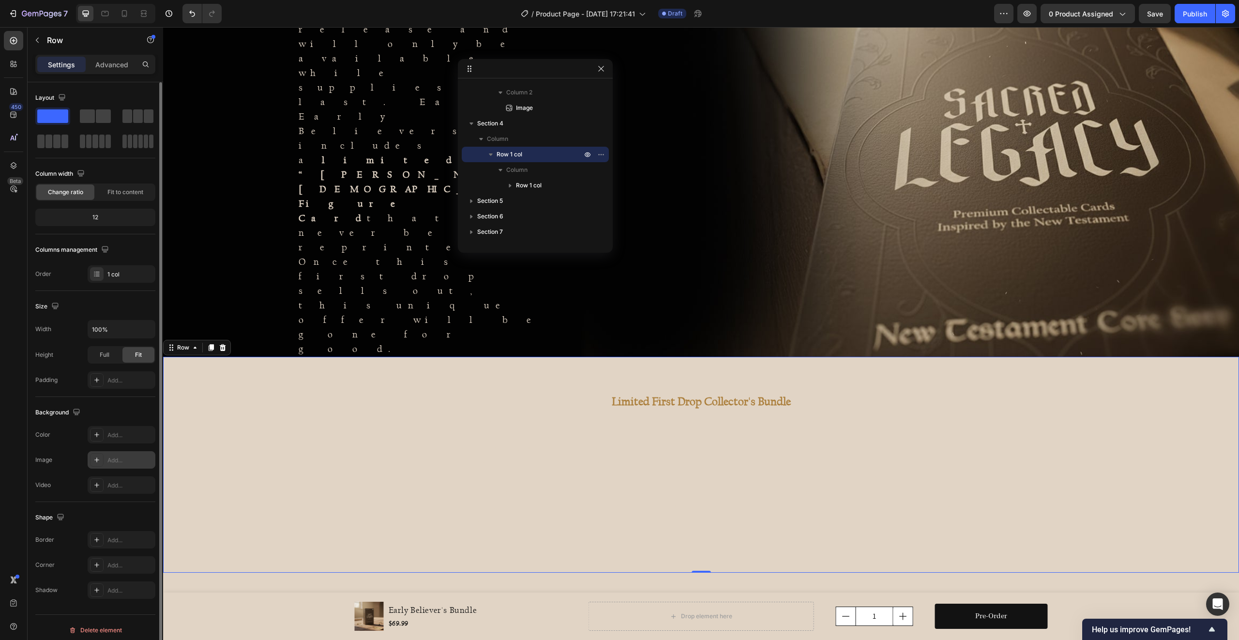
click at [113, 462] on div "Add..." at bounding box center [129, 460] width 45 height 9
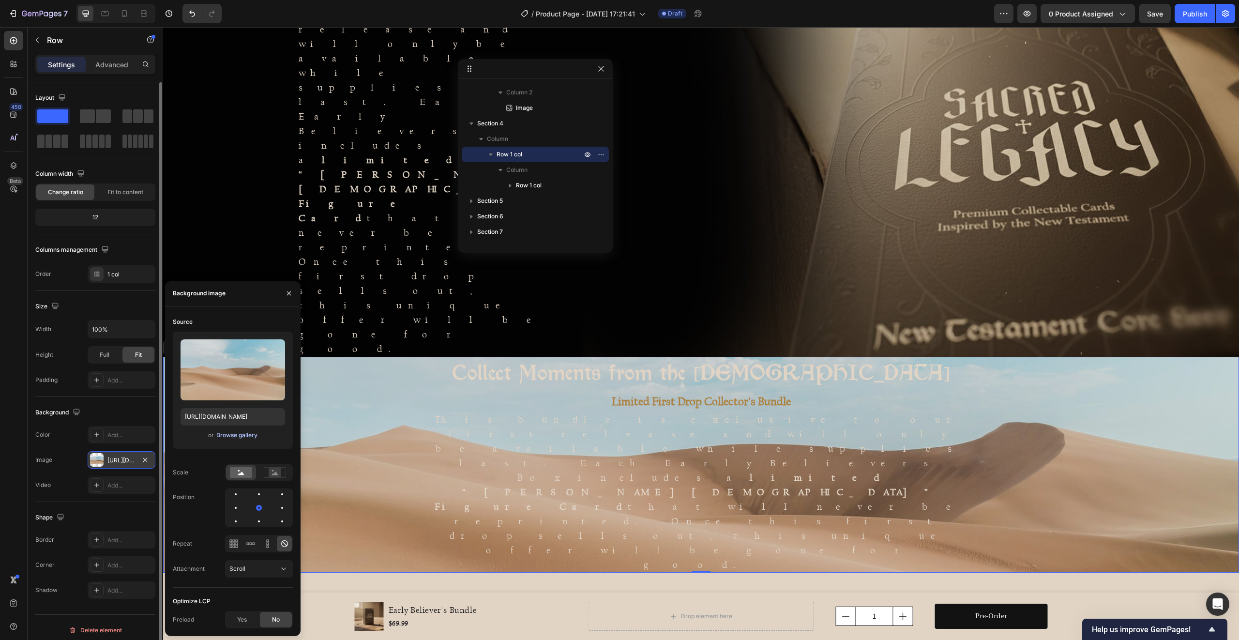
click at [227, 436] on div "Browse gallery" at bounding box center [236, 435] width 41 height 9
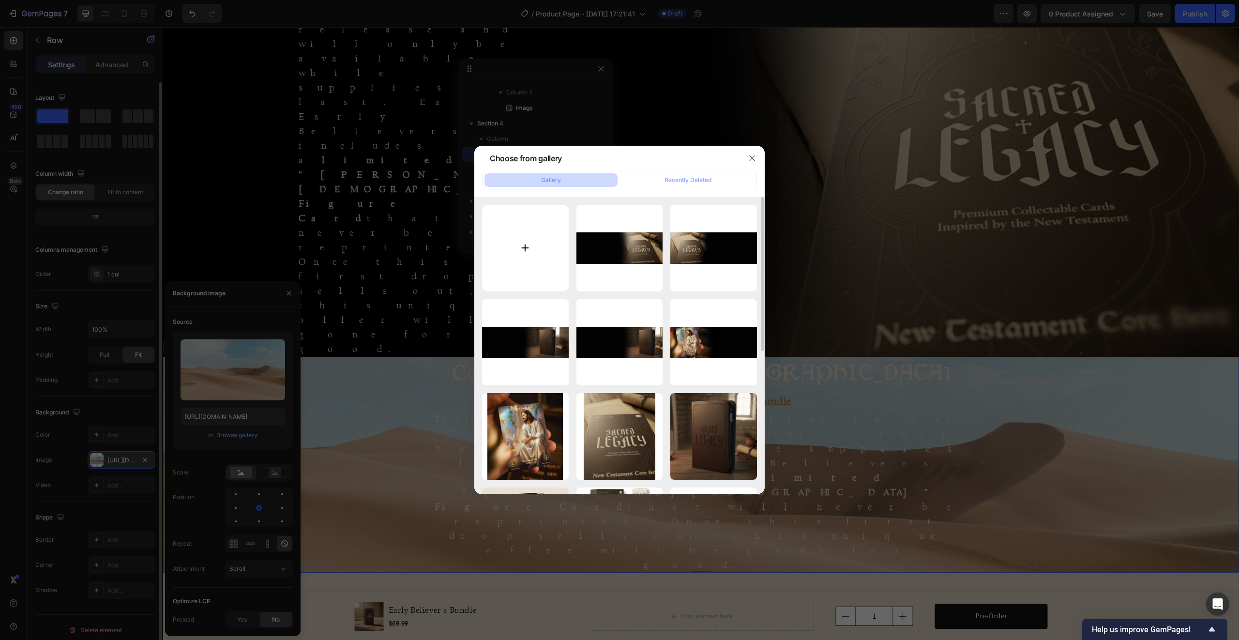
click at [512, 235] on input "file" at bounding box center [525, 248] width 87 height 87
type input "C:\fakepath\white-texture.png"
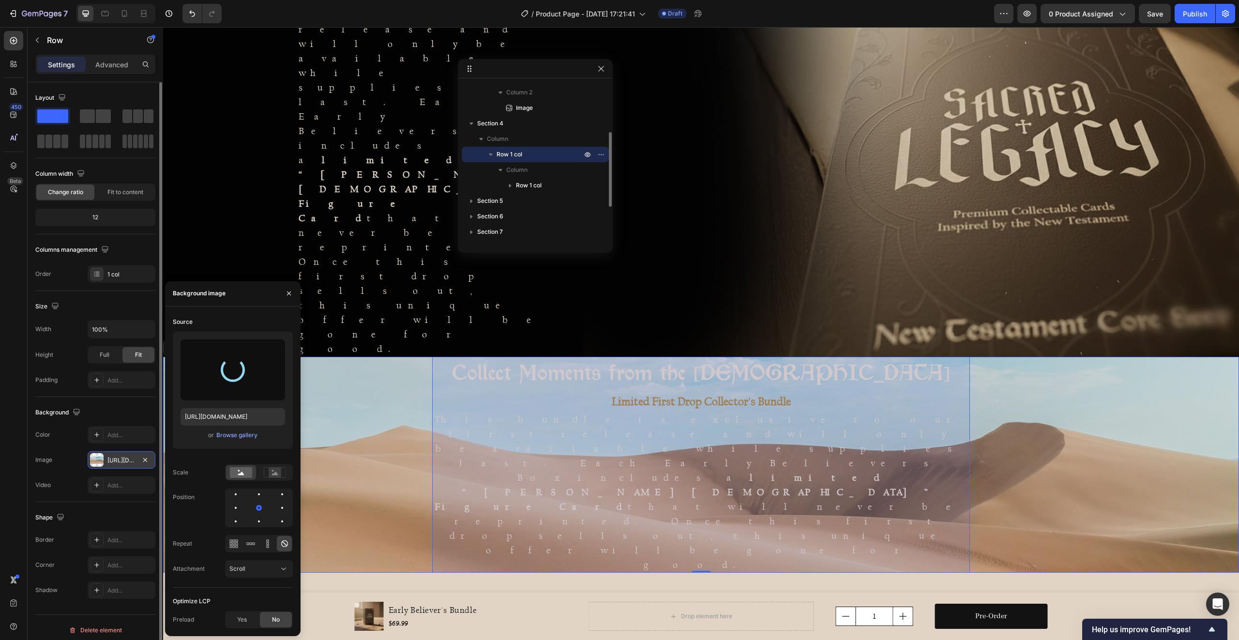
type input "[URL][DOMAIN_NAME]"
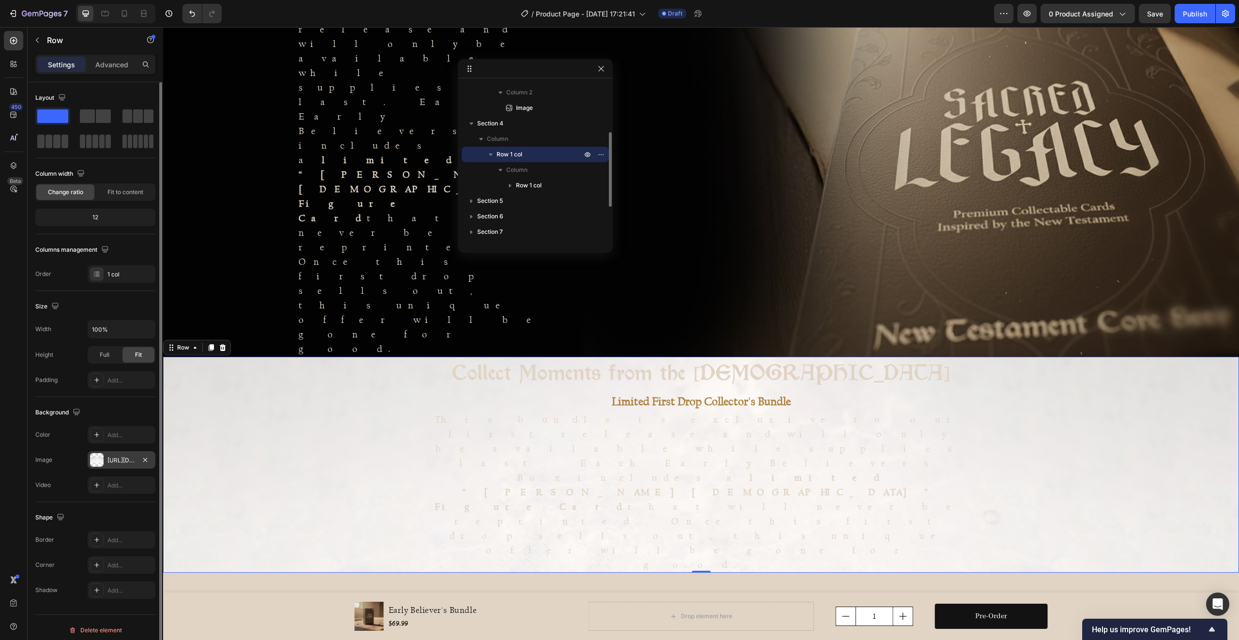
click at [535, 155] on p "Row 1 col" at bounding box center [539, 155] width 87 height 10
click at [516, 154] on span "Row 1 col" at bounding box center [509, 155] width 26 height 10
click at [713, 357] on h2 "Collect Moments from the [DEMOGRAPHIC_DATA]" at bounding box center [701, 372] width 538 height 31
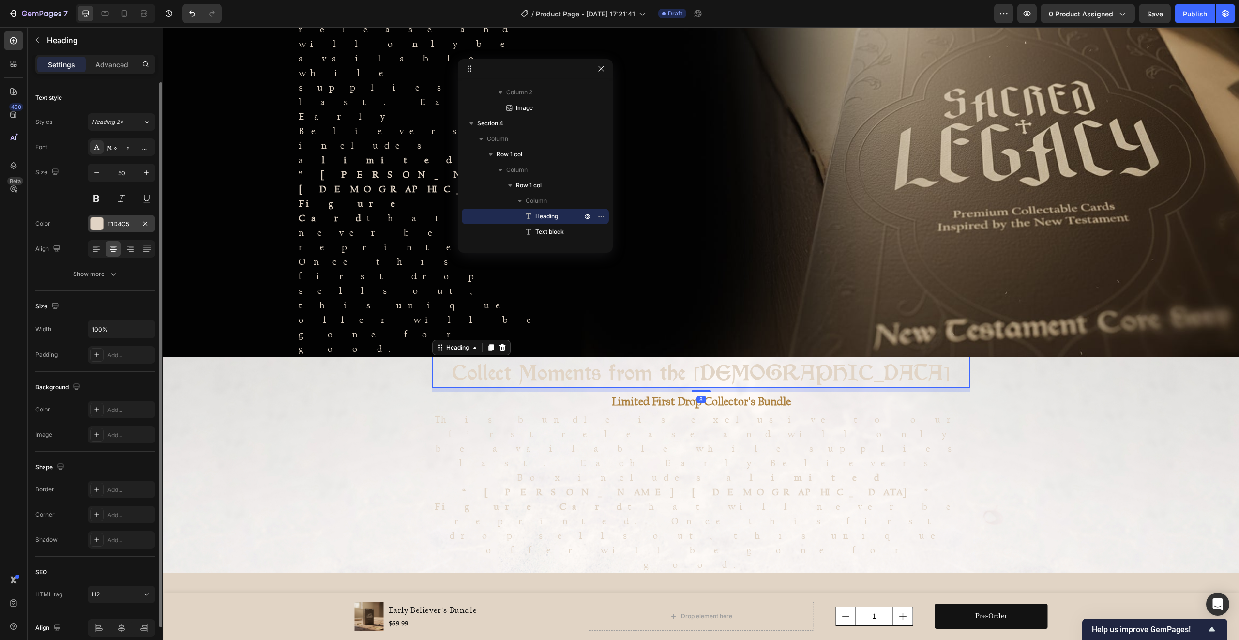
click at [98, 224] on div at bounding box center [96, 223] width 13 height 13
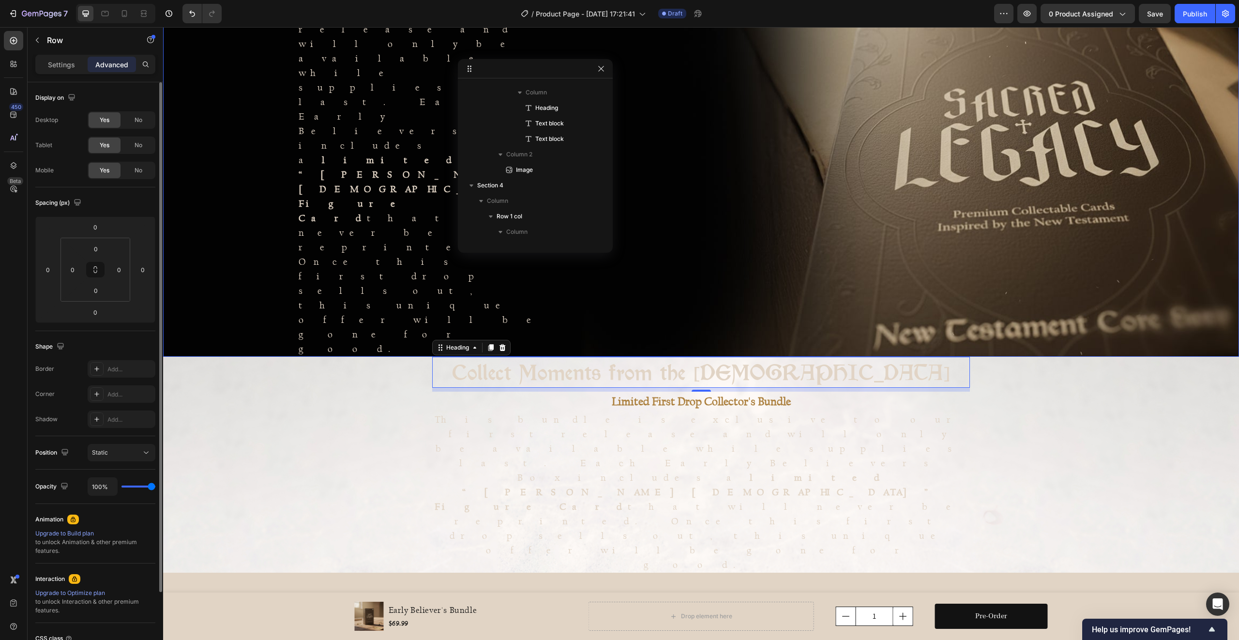
click at [357, 207] on div "Collect Moments from the New Testament Heading Limited First Drop Collector's B…" at bounding box center [432, 125] width 538 height 463
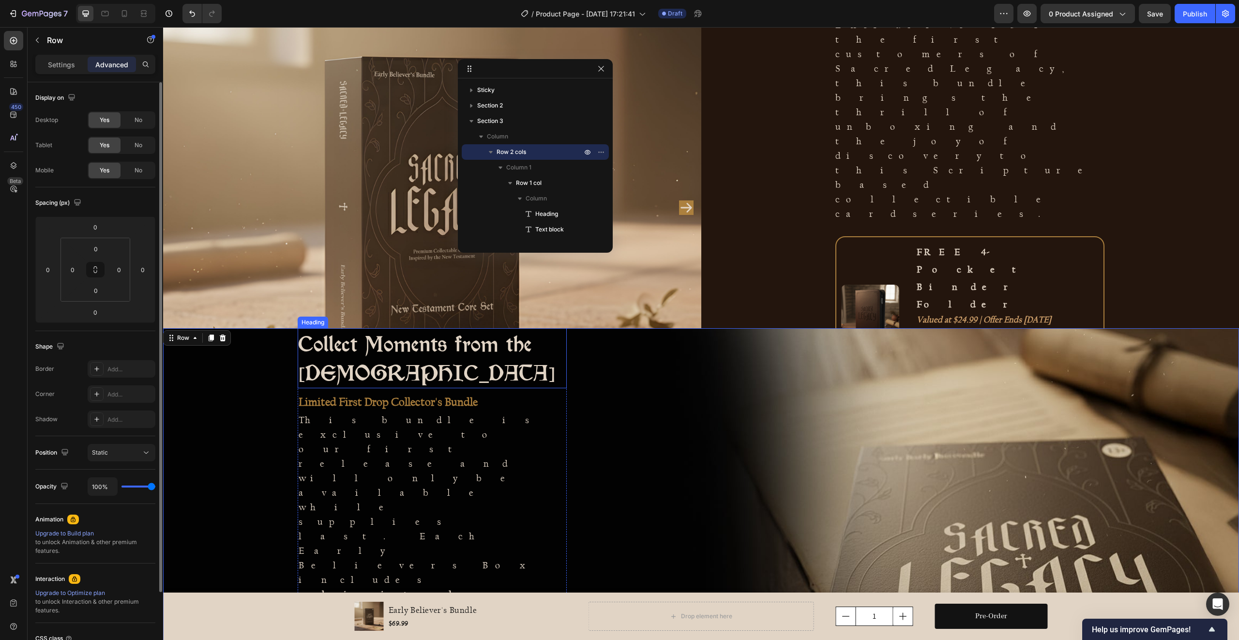
scroll to position [0, 0]
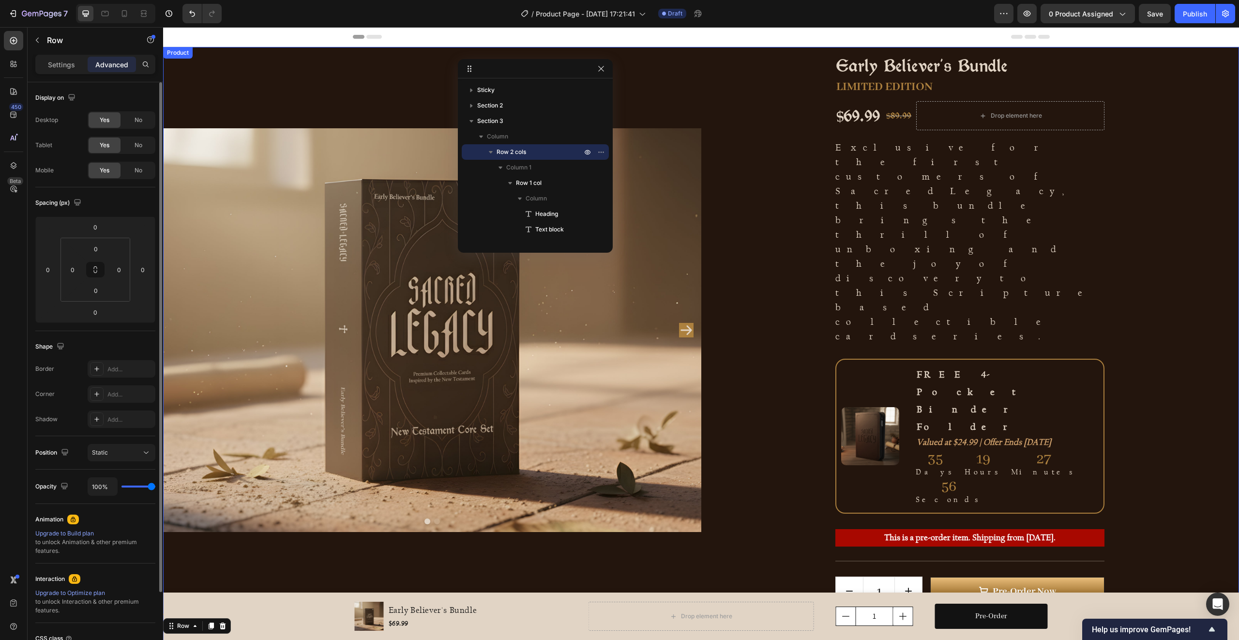
click at [769, 146] on div "Early Believer's Bundle Product Title LIMITED EDITION Text Block $69.99 Product…" at bounding box center [970, 330] width 538 height 566
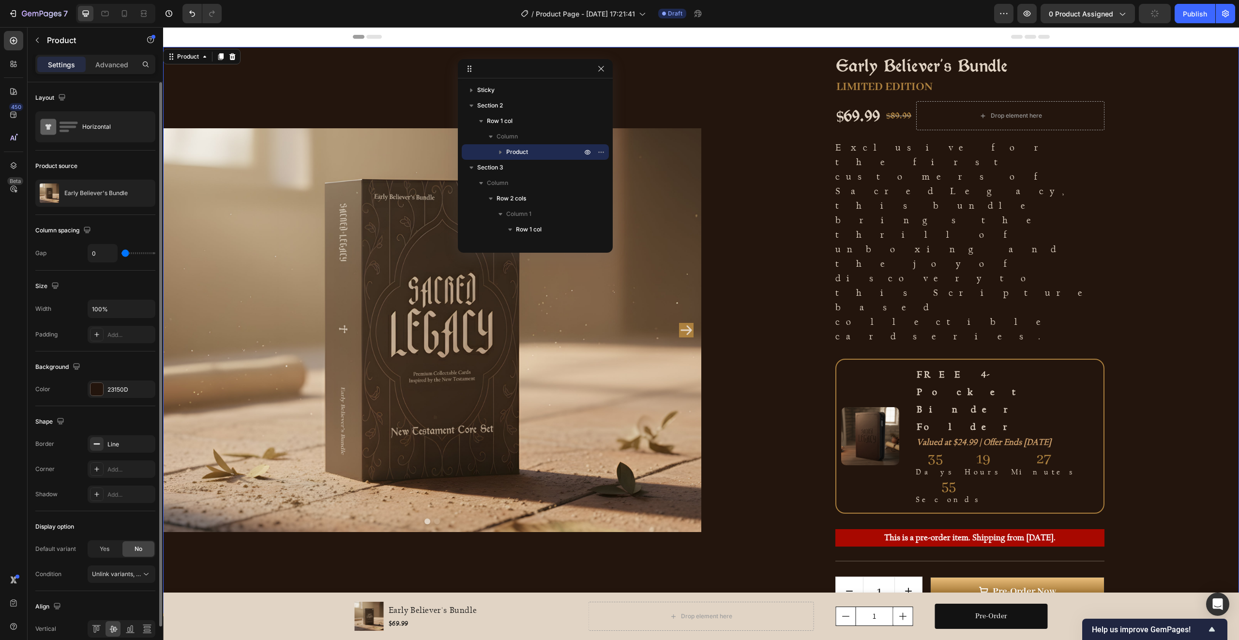
click at [766, 135] on div "Early Believer's Bundle Product Title LIMITED EDITION Text Block $69.99 Product…" at bounding box center [970, 330] width 538 height 566
click at [117, 389] on div "23150D" at bounding box center [121, 389] width 28 height 9
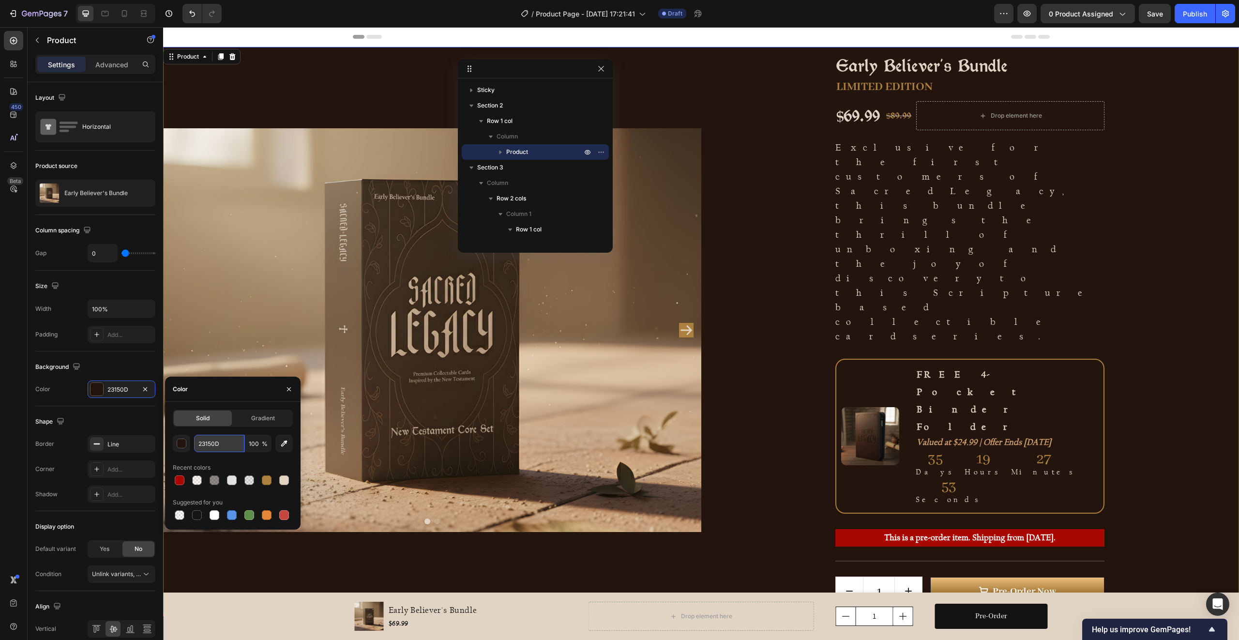
click at [217, 442] on input "23150D" at bounding box center [219, 443] width 50 height 17
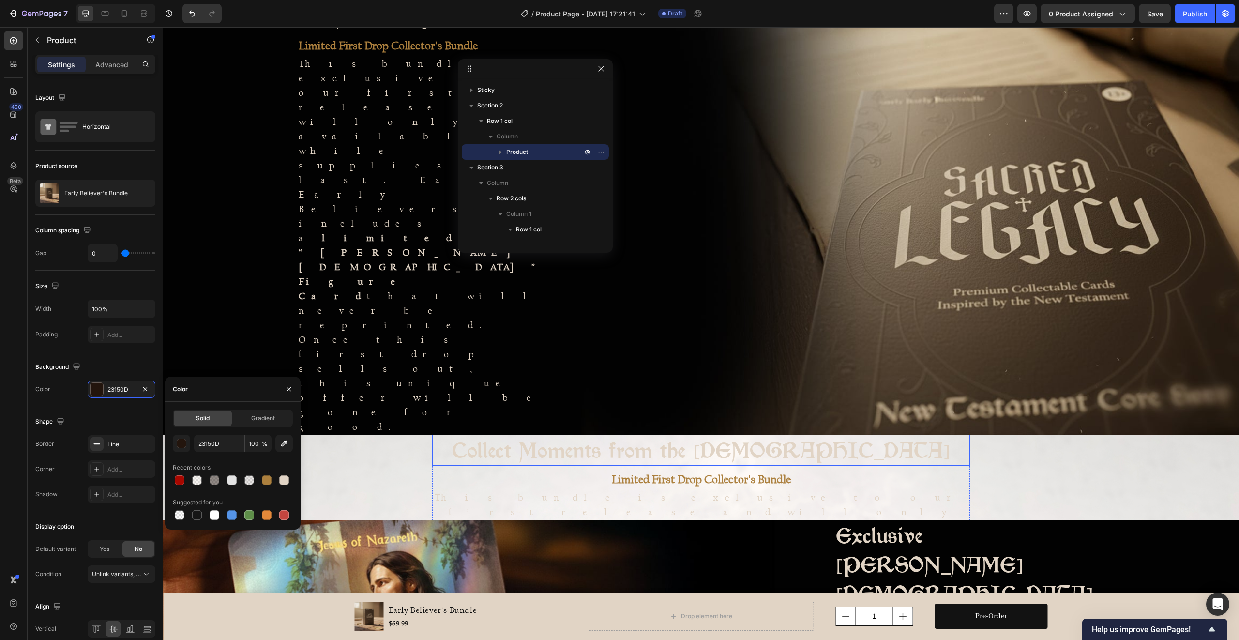
click at [413, 435] on div "Collect Moments from the New Testament Heading Limited First Drop Collector's B…" at bounding box center [701, 543] width 1076 height 216
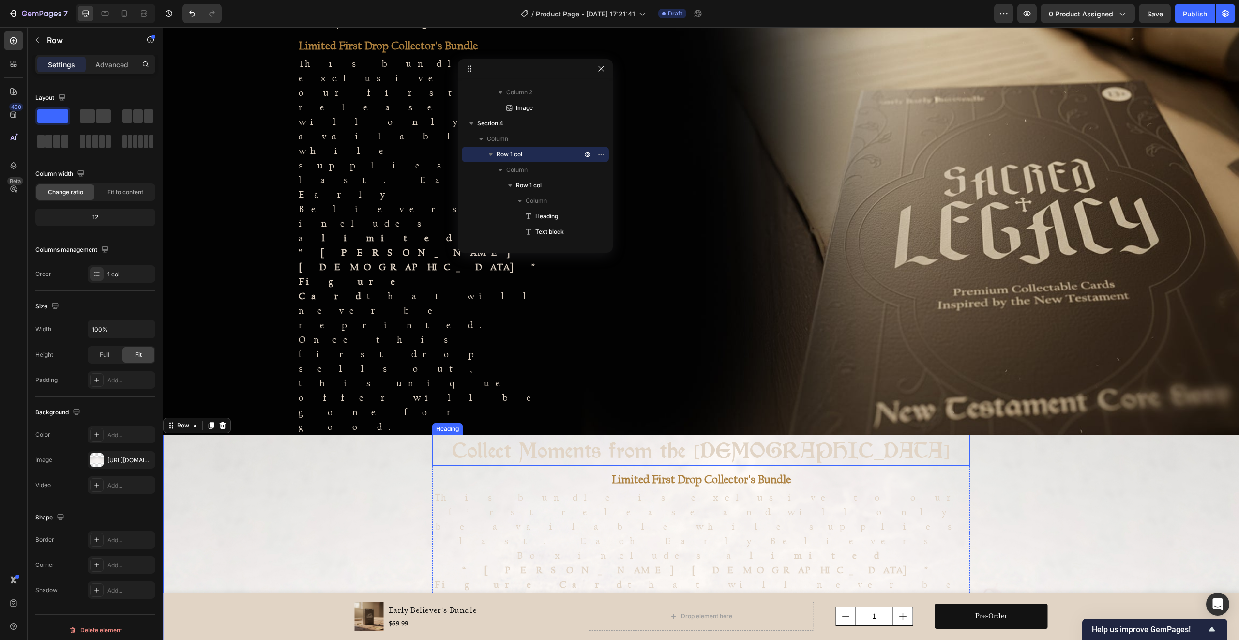
click at [613, 435] on h2 "Collect Moments from the [DEMOGRAPHIC_DATA]" at bounding box center [701, 450] width 538 height 31
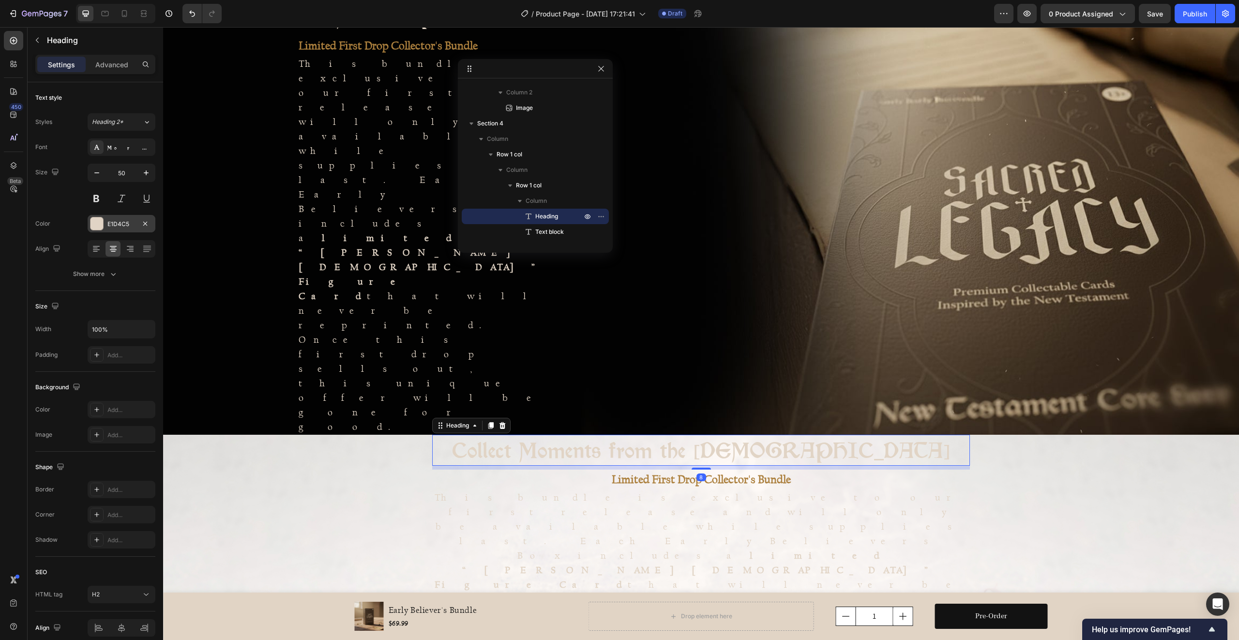
click at [103, 225] on div at bounding box center [96, 223] width 13 height 13
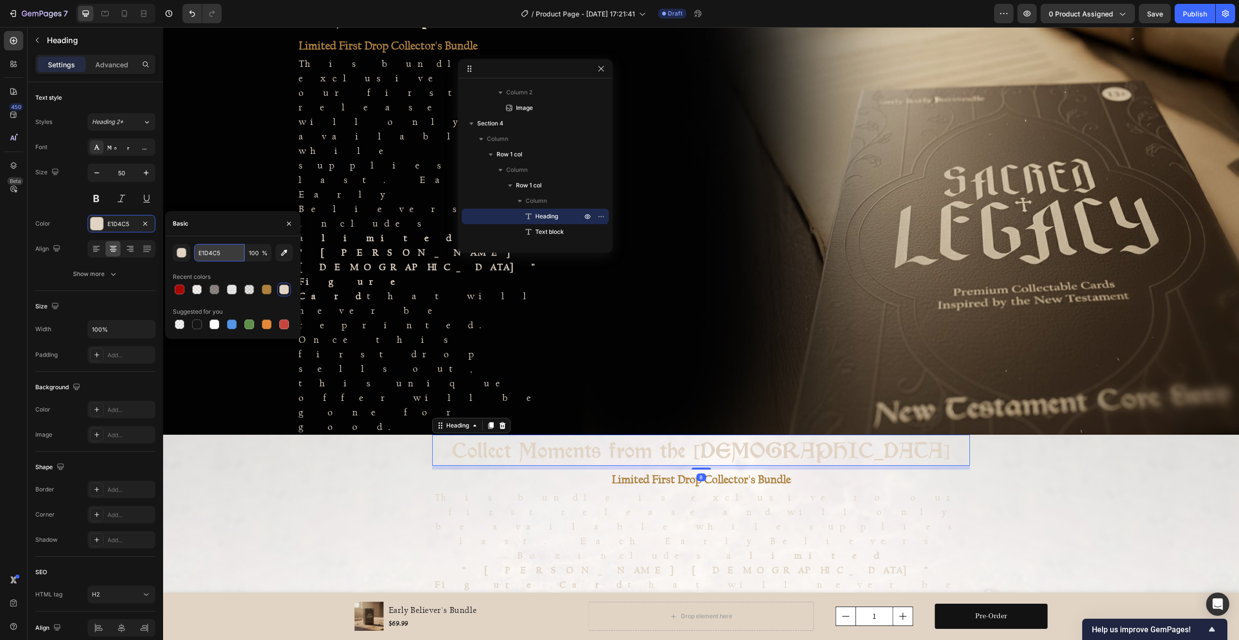
click at [203, 253] on input "E1D4C5" at bounding box center [219, 252] width 50 height 17
paste input "23150D"
click at [215, 256] on input "23150DD4C5" at bounding box center [219, 252] width 50 height 17
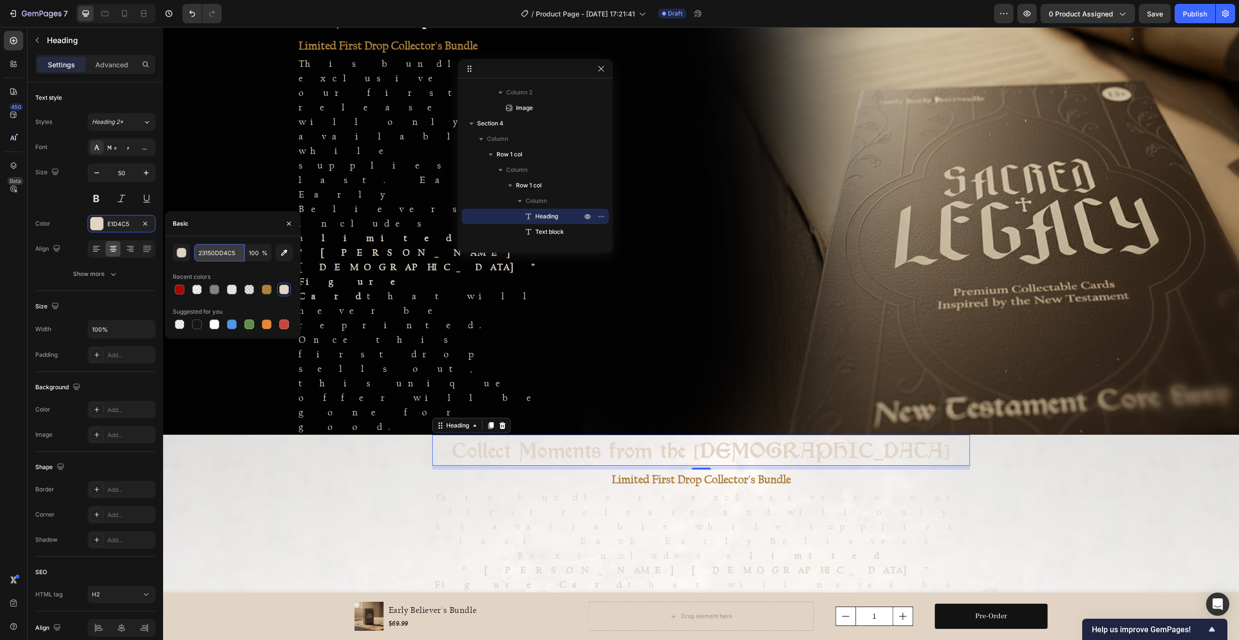
paste input "text"
type input "23150D"
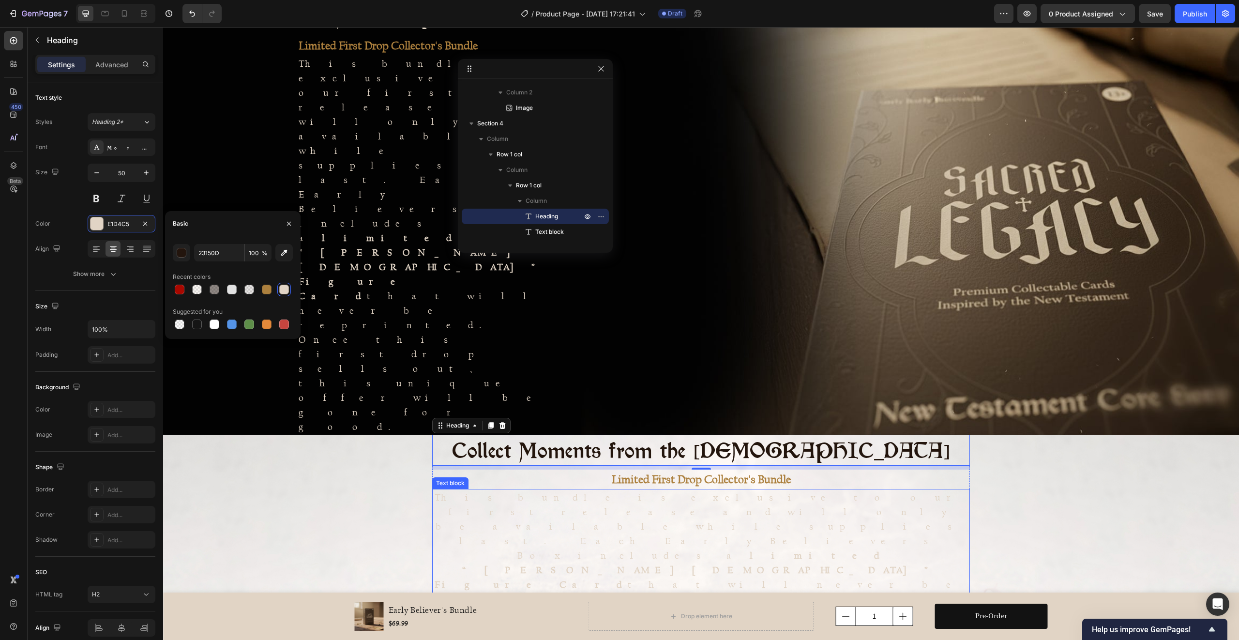
click at [656, 490] on p "This bundle is exclusive to our first release and will only be available while …" at bounding box center [701, 570] width 536 height 160
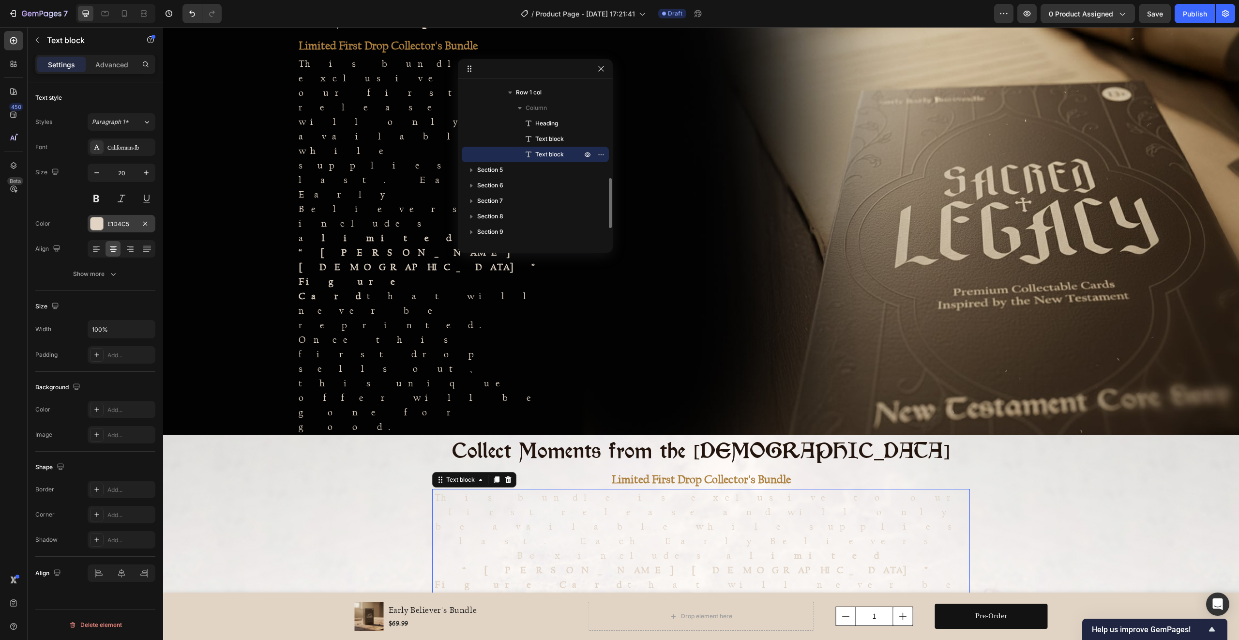
click at [118, 225] on div "E1D4C5" at bounding box center [121, 224] width 28 height 9
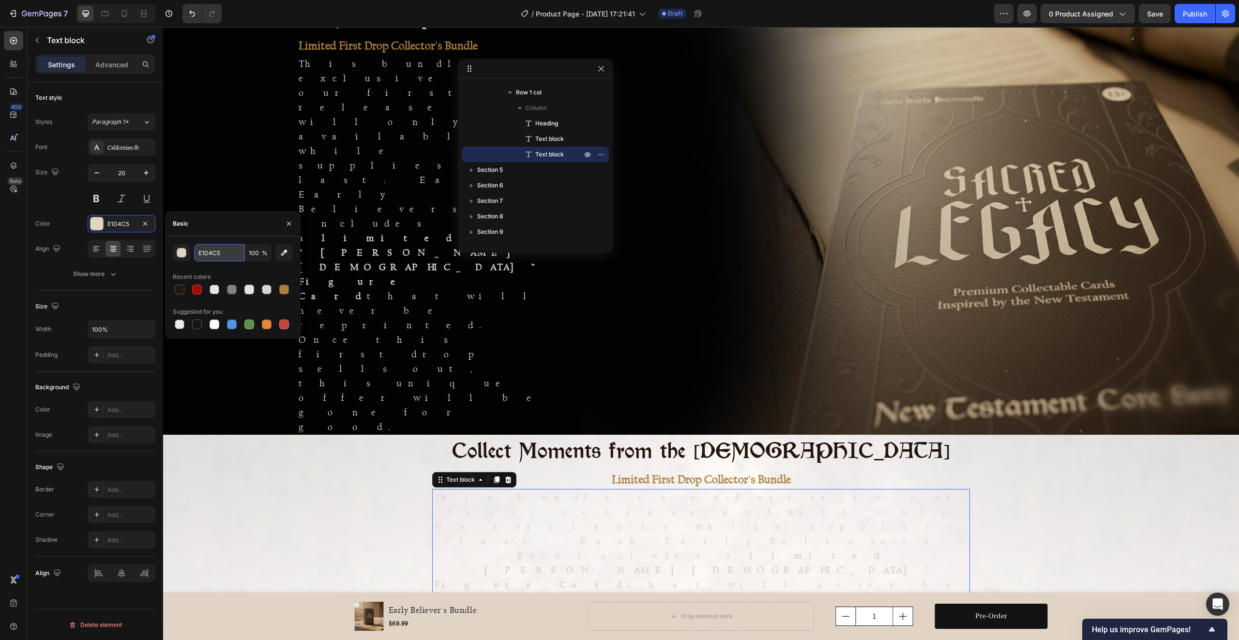
click at [213, 256] on input "E1D4C5" at bounding box center [219, 252] width 50 height 17
click at [213, 255] on input "E1D4C5" at bounding box center [219, 252] width 50 height 17
paste input "23150D"
click at [219, 252] on input "23150DC5" at bounding box center [219, 252] width 50 height 17
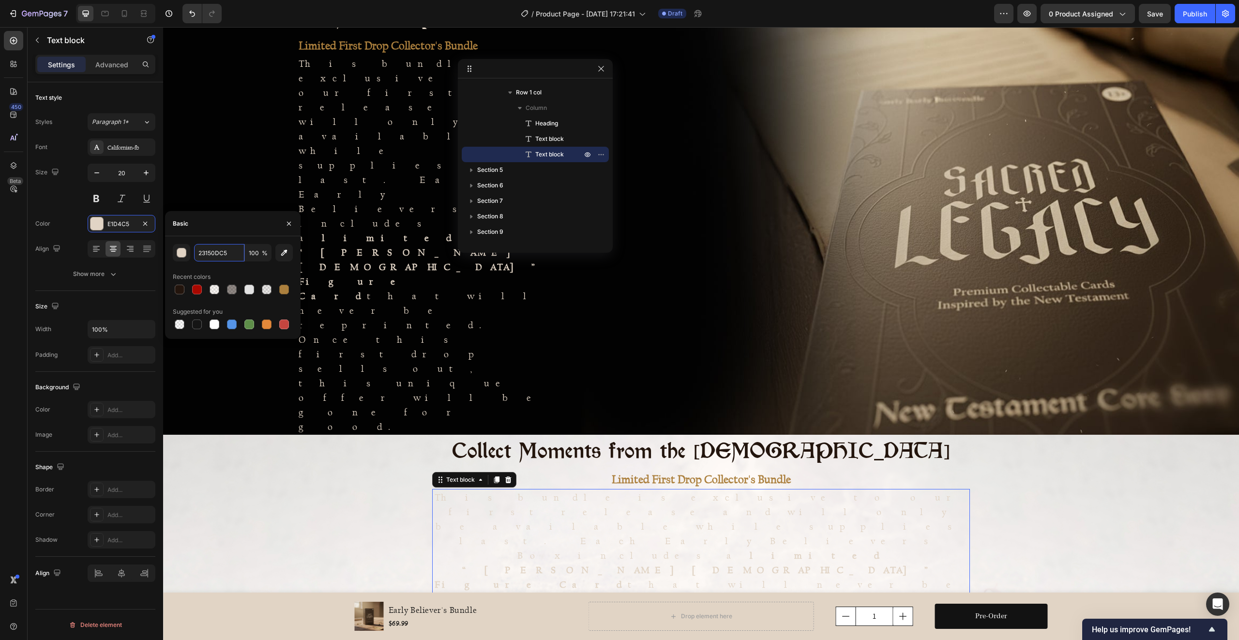
paste input "text"
type input "23150D"
click at [277, 435] on div "Collect Moments from the New Testament Heading Limited First Drop Collector's B…" at bounding box center [701, 543] width 1076 height 216
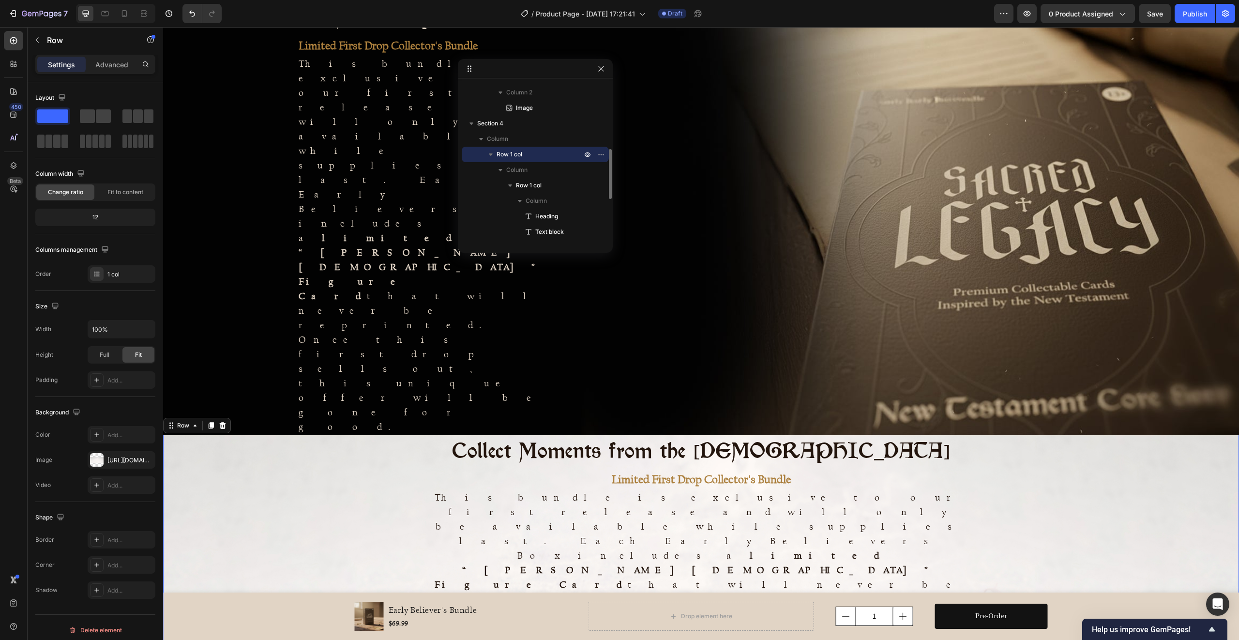
click at [300, 435] on div "Collect Moments from the New Testament Heading Limited First Drop Collector's B…" at bounding box center [701, 543] width 1076 height 216
click at [116, 66] on p "Advanced" at bounding box center [111, 65] width 33 height 10
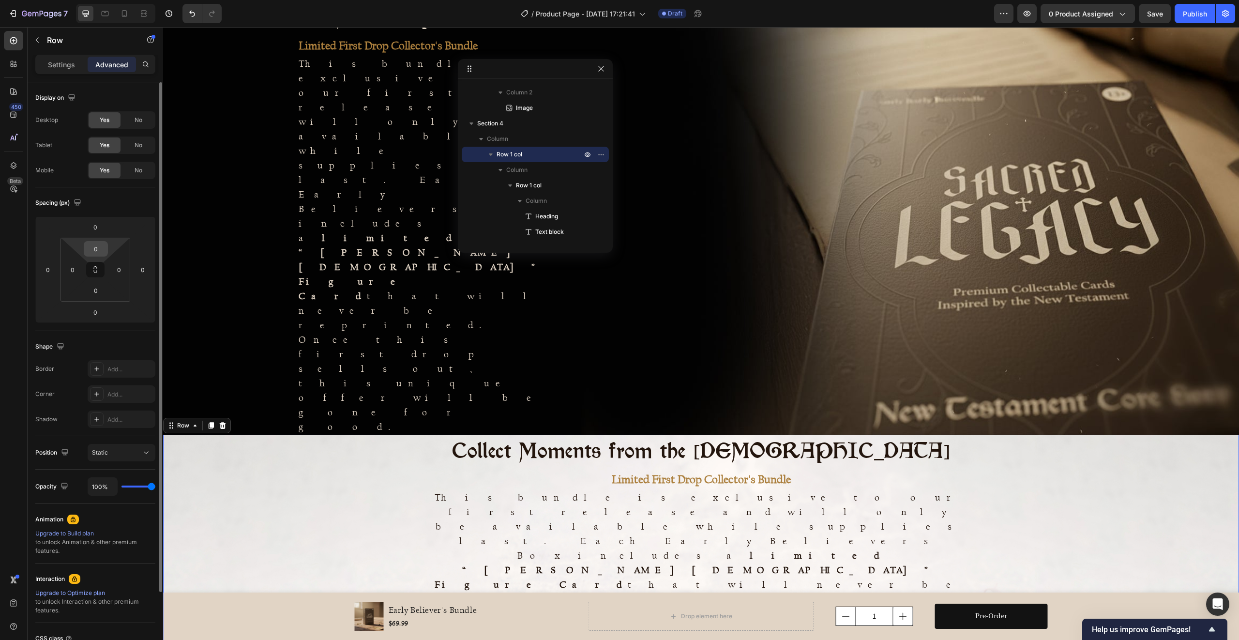
click at [96, 251] on input "0" at bounding box center [95, 248] width 19 height 15
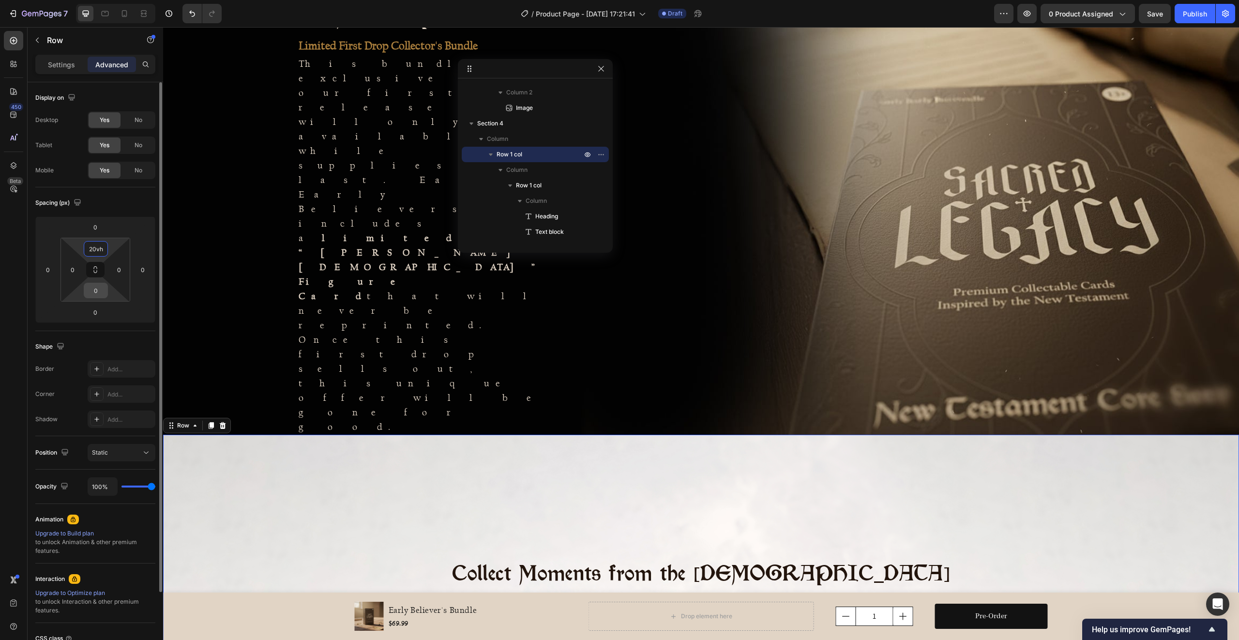
type input "20vh"
click at [96, 290] on input "0" at bounding box center [95, 290] width 19 height 15
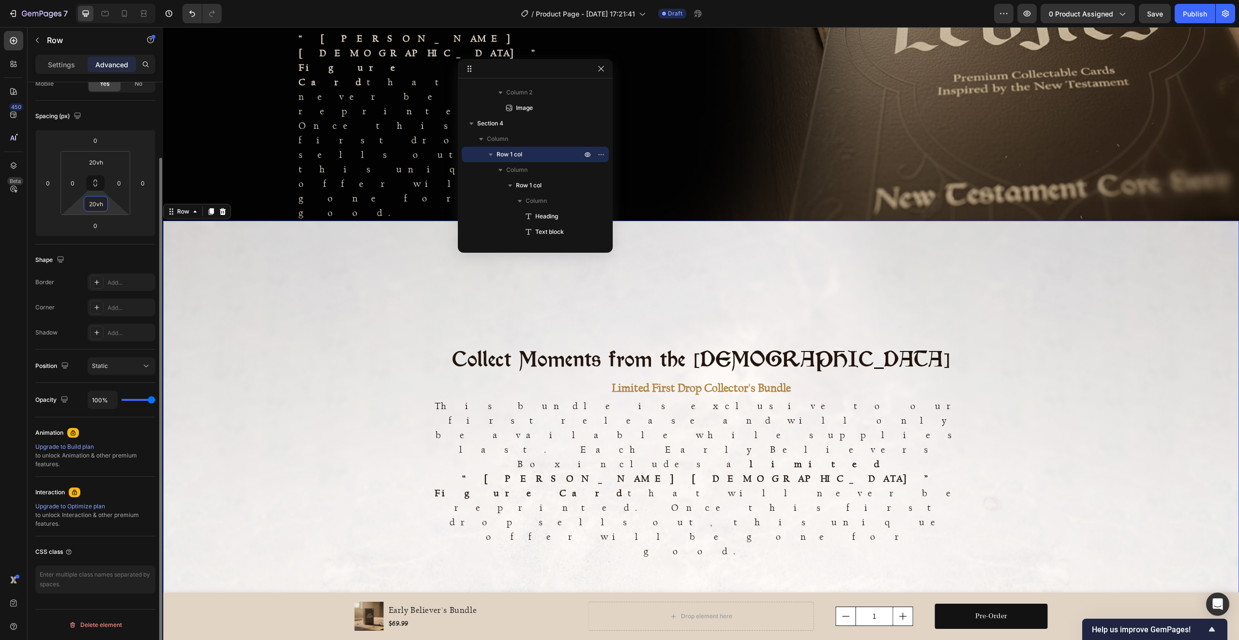
scroll to position [701, 0]
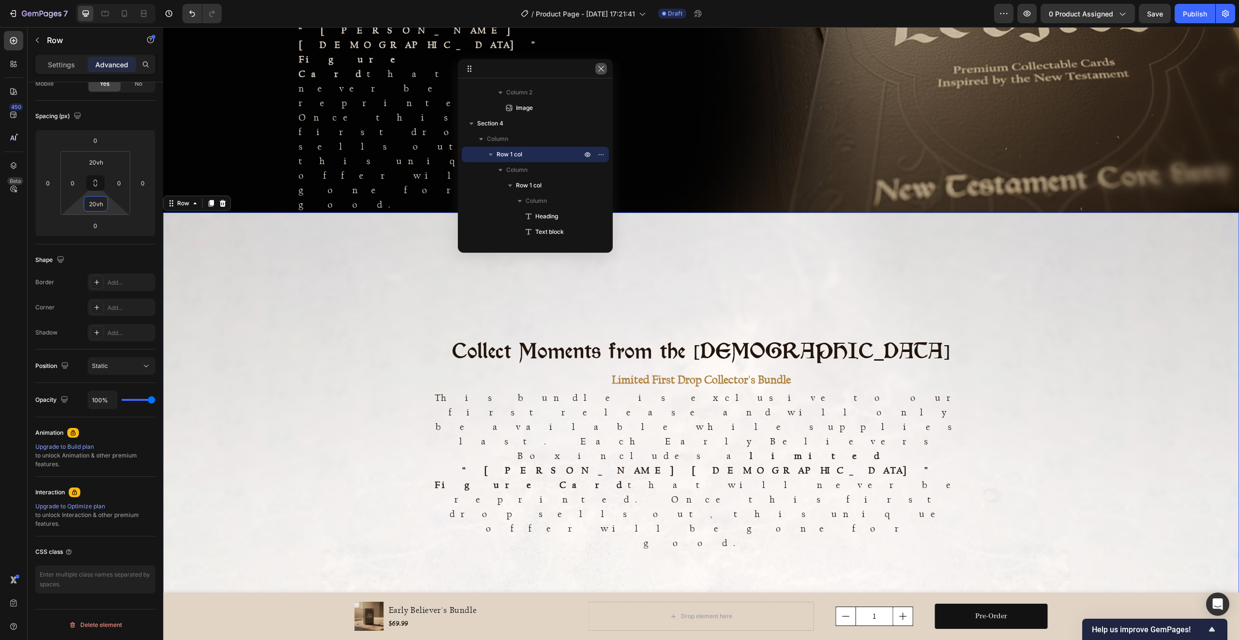
type input "20vh"
click at [602, 71] on icon "button" at bounding box center [601, 69] width 8 height 8
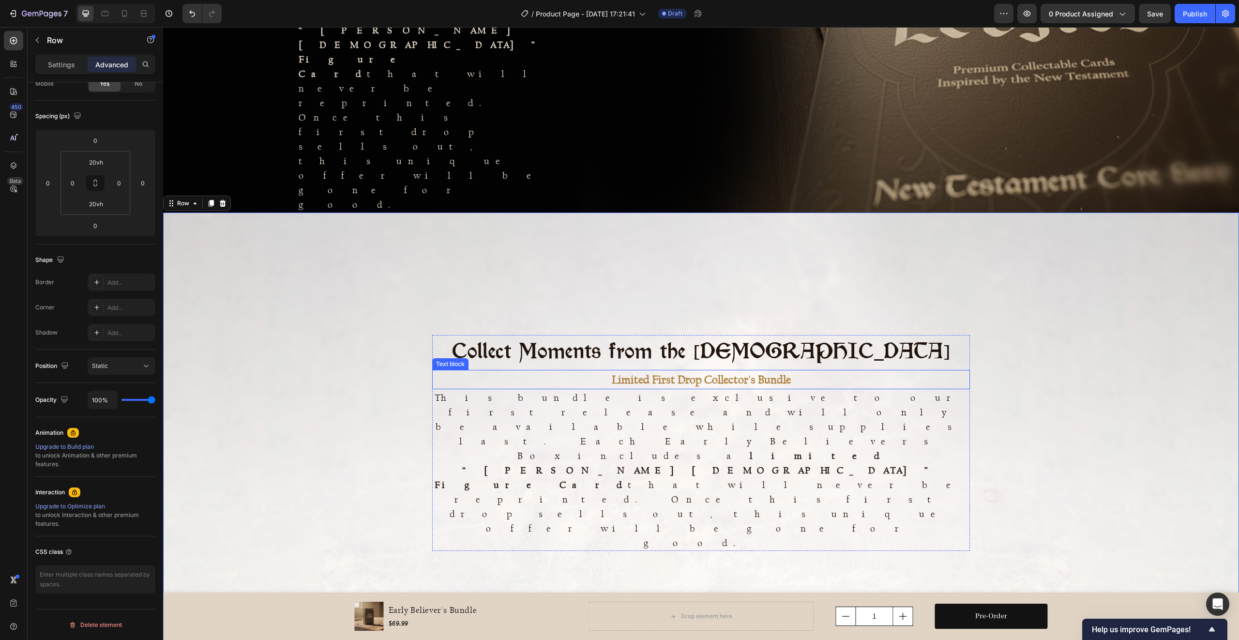
click at [656, 335] on h2 "Collect Moments from the [DEMOGRAPHIC_DATA]" at bounding box center [701, 350] width 538 height 31
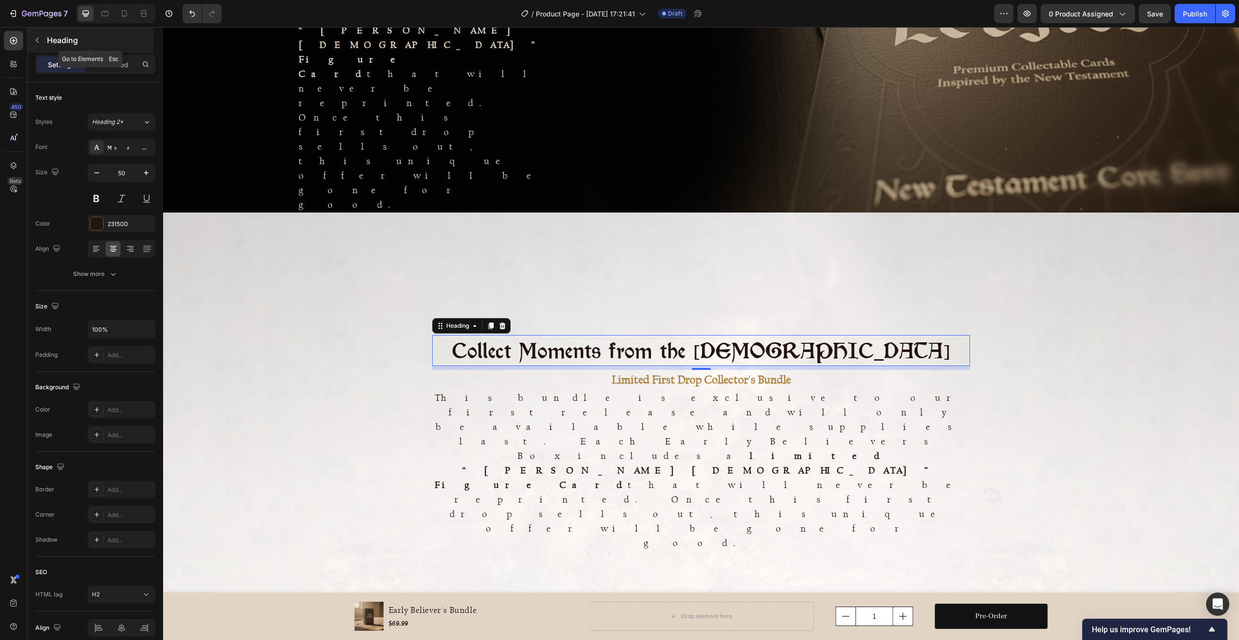
click at [34, 40] on icon "button" at bounding box center [37, 40] width 8 height 8
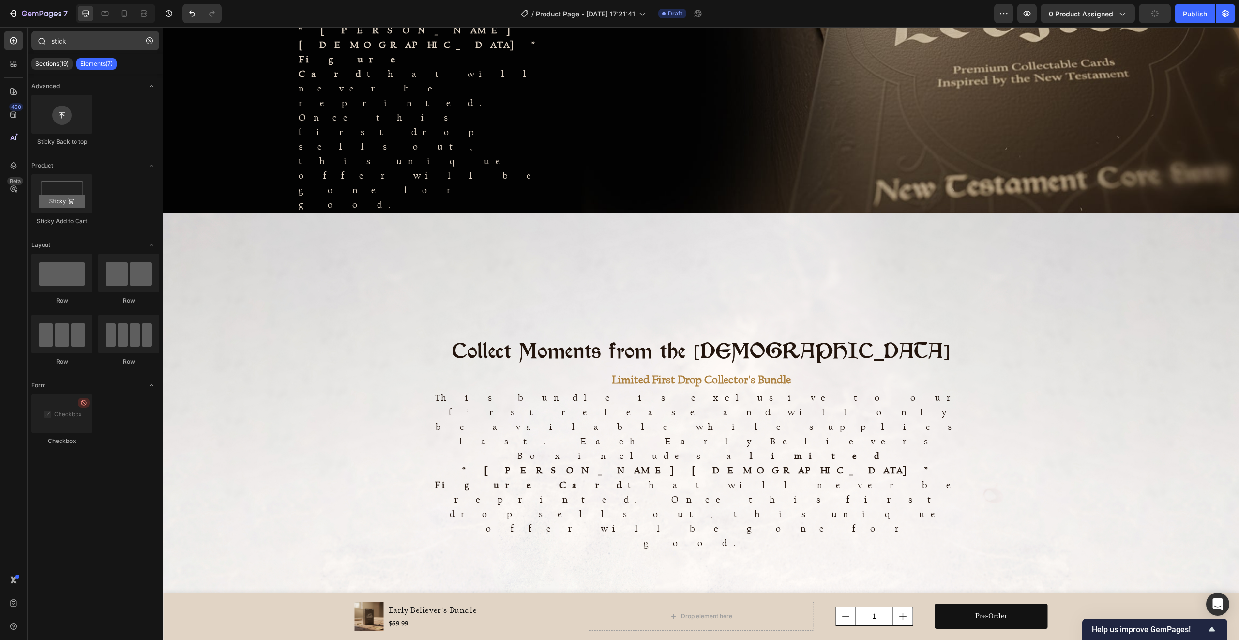
click at [149, 40] on icon "button" at bounding box center [149, 40] width 3 height 3
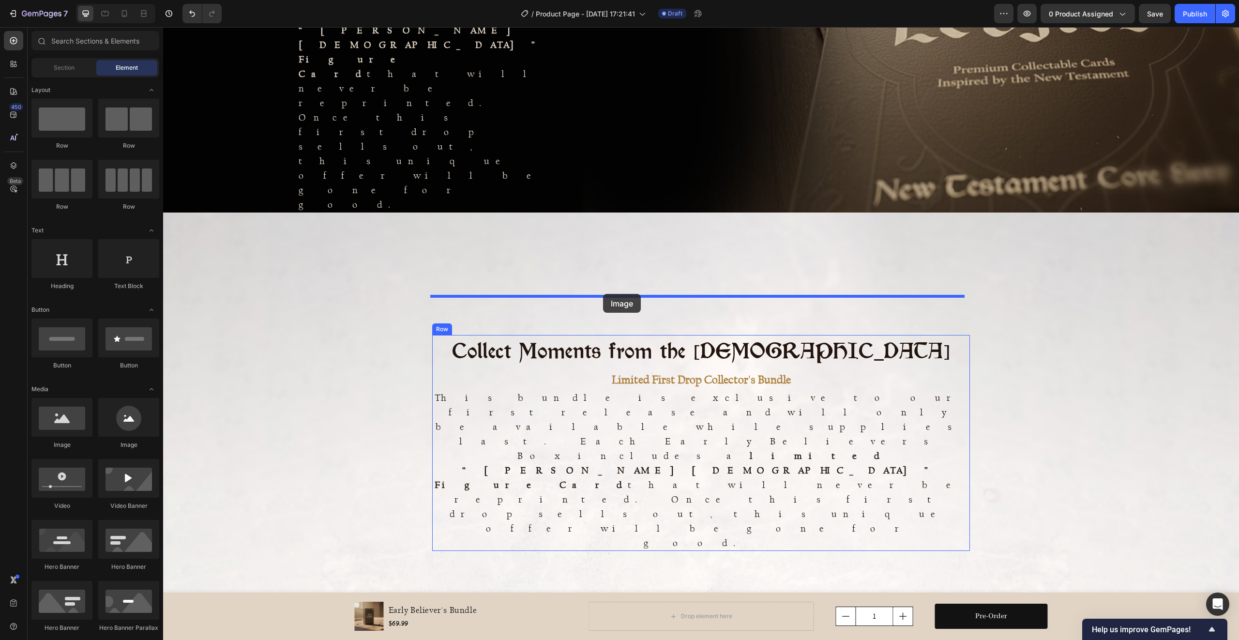
drag, startPoint x: 231, startPoint y: 450, endPoint x: 603, endPoint y: 293, distance: 403.8
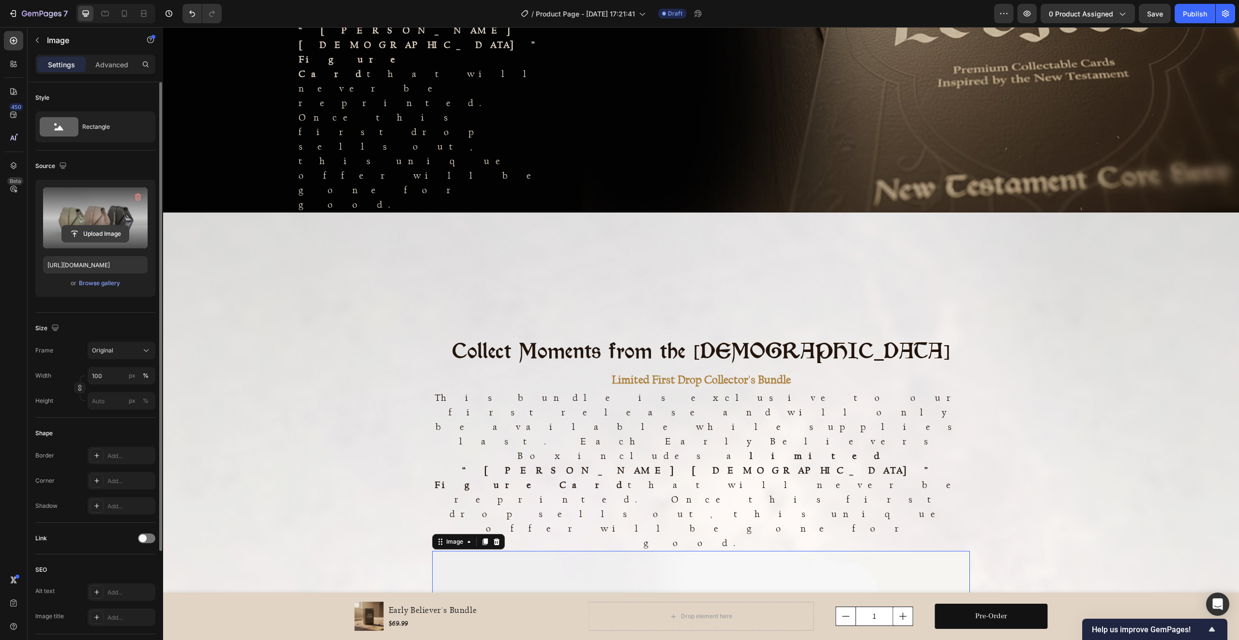
click at [107, 235] on input "file" at bounding box center [95, 233] width 67 height 16
type input "[URL][DOMAIN_NAME]"
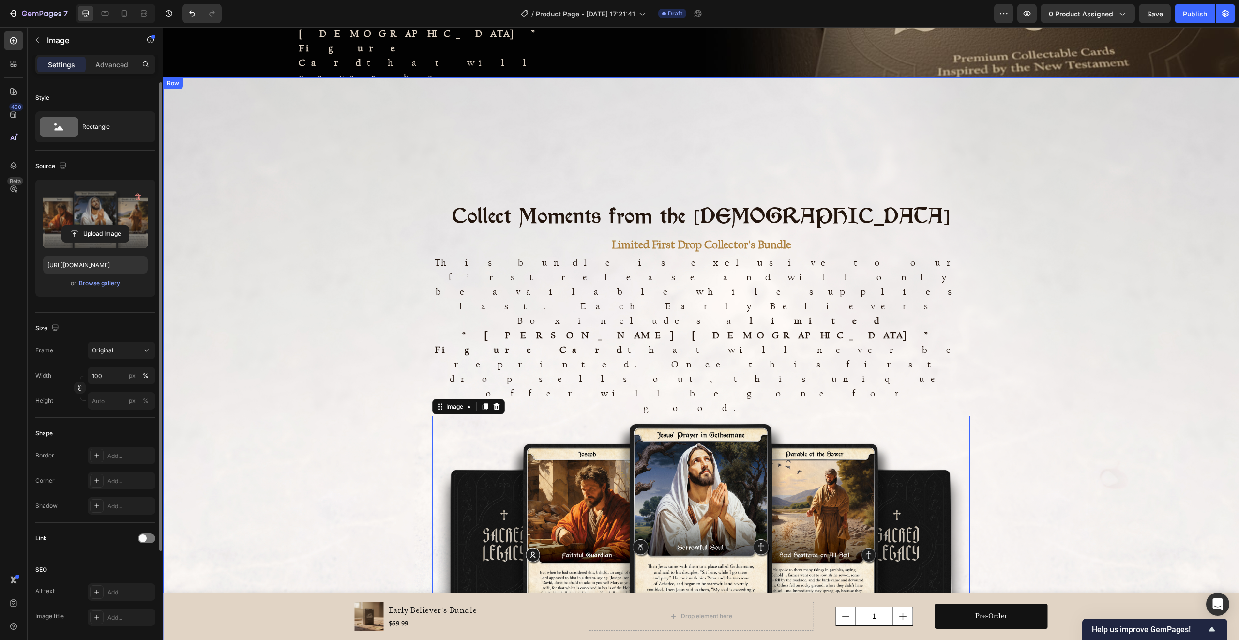
scroll to position [704, 0]
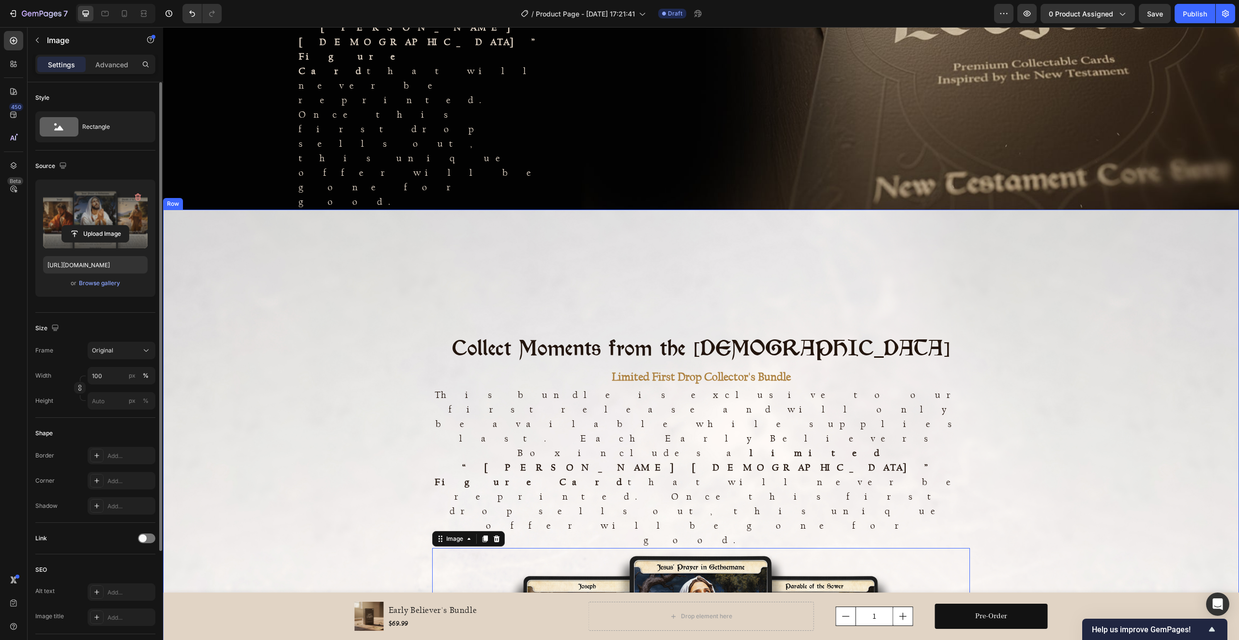
click at [703, 210] on div "Collect Moments from the New Testament Heading Limited First Drop Collector's B…" at bounding box center [701, 536] width 1076 height 653
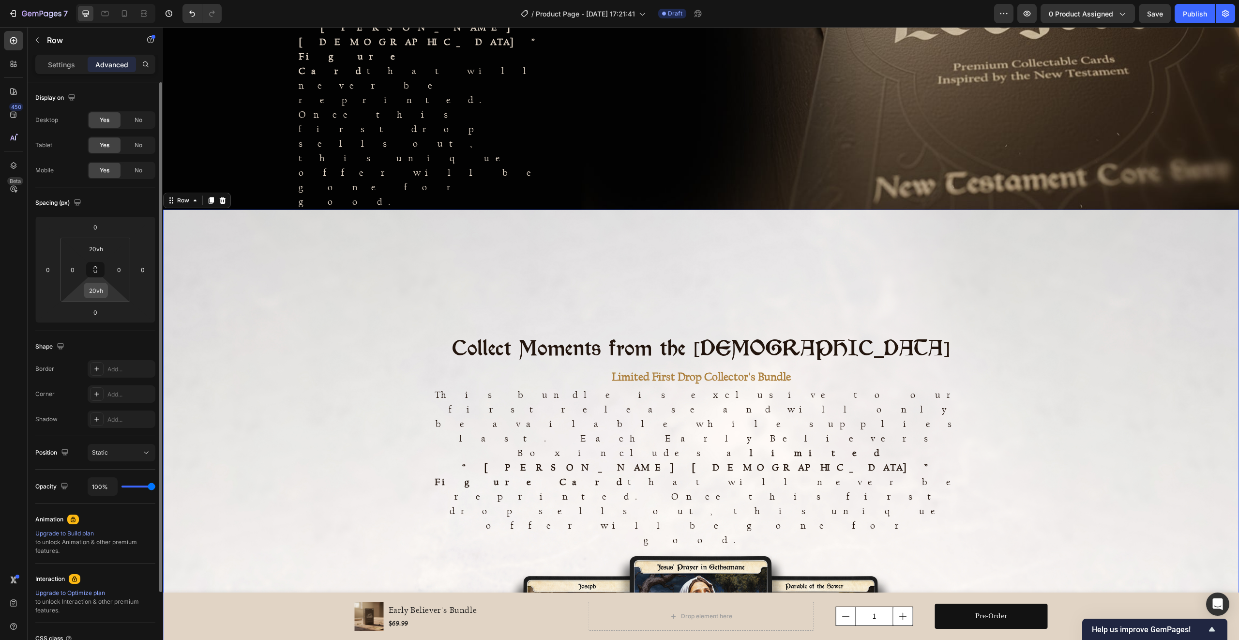
click at [94, 292] on input "20vh" at bounding box center [95, 290] width 19 height 15
type input "0"
click at [477, 368] on p "Limited First Drop Collector's Bundle" at bounding box center [701, 376] width 536 height 17
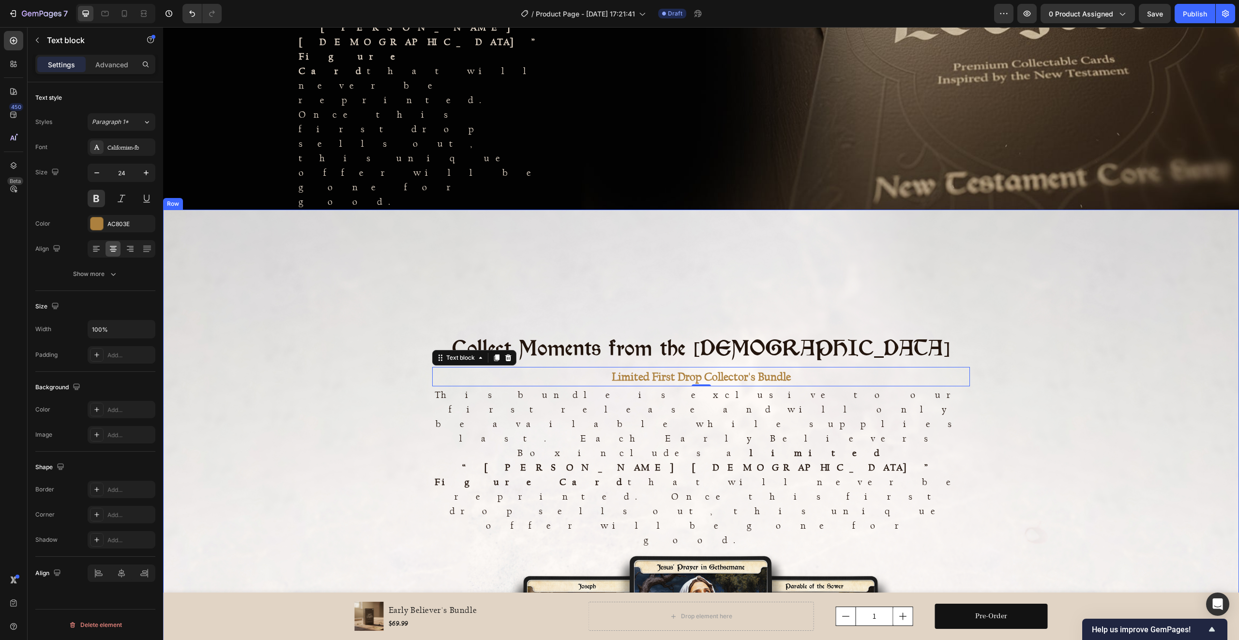
click at [521, 210] on div "Collect Moments from the New Testament Heading Limited First Drop Collector's B…" at bounding box center [701, 475] width 1076 height 530
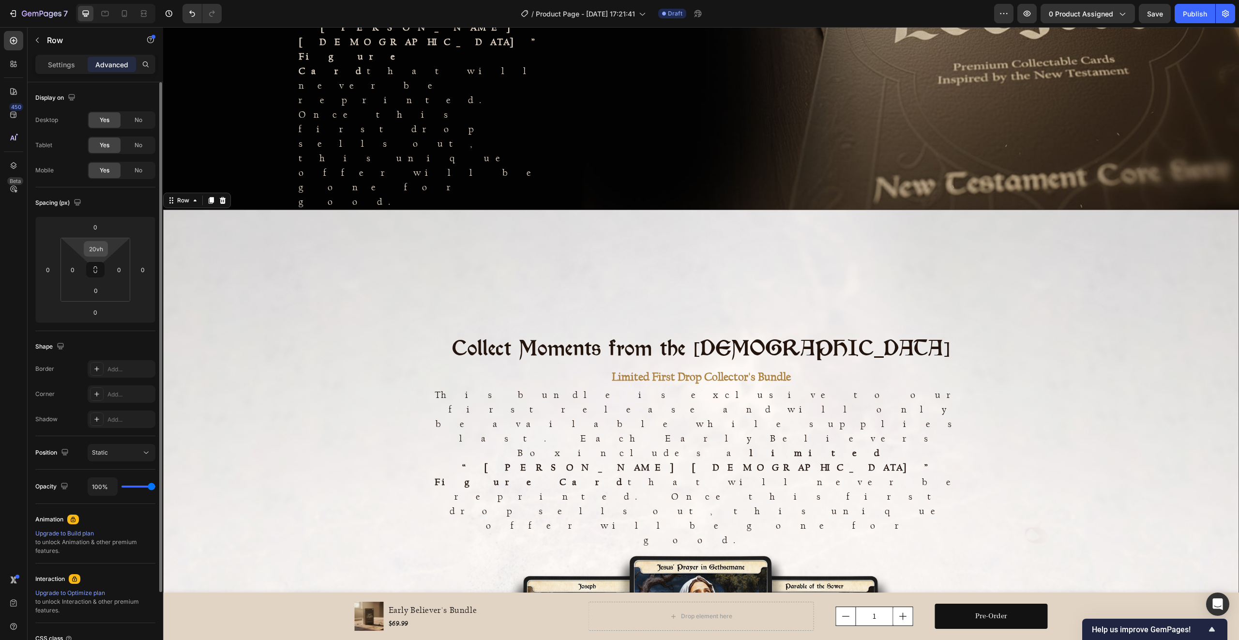
click at [101, 248] on input "20vh" at bounding box center [95, 248] width 19 height 15
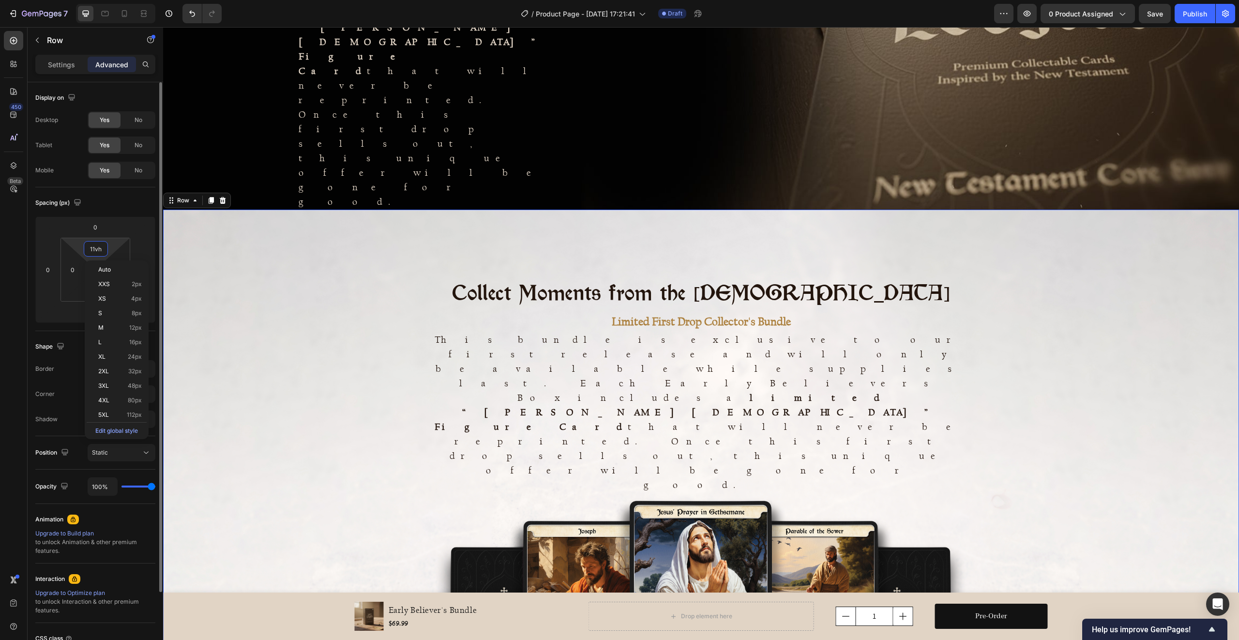
type input "10vh"
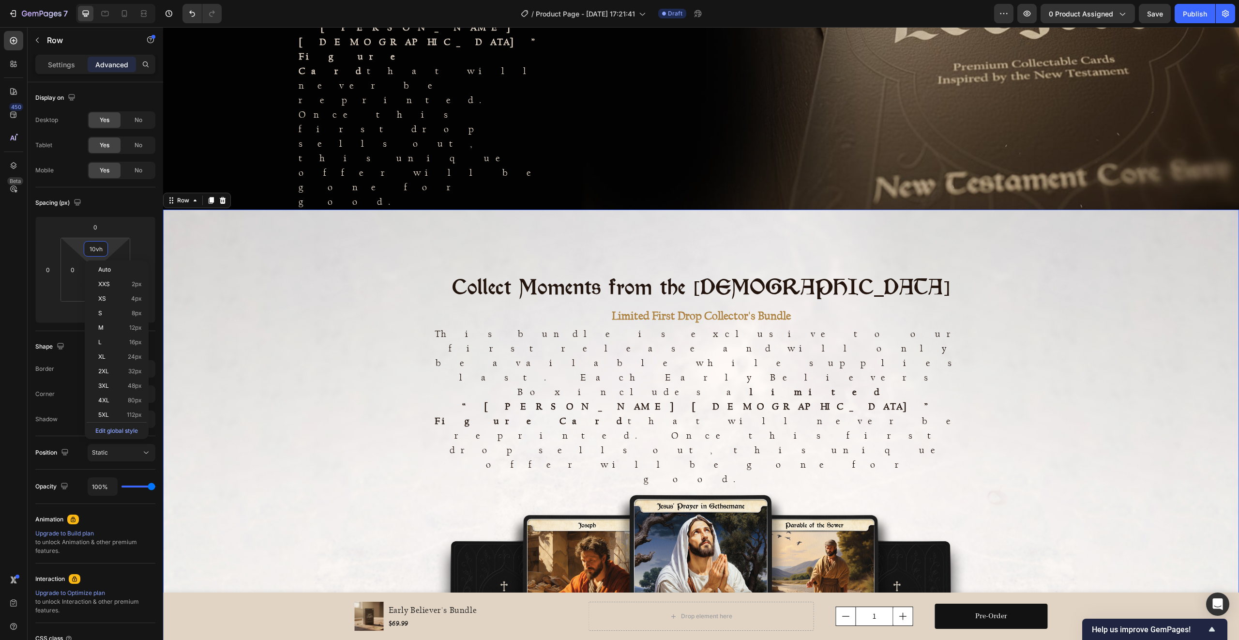
click at [1021, 311] on div "Collect Moments from the New Testament Heading Limited First Drop Collector's B…" at bounding box center [701, 475] width 1076 height 408
click at [949, 325] on div "This bundle is exclusive to our first release and will only be available while …" at bounding box center [701, 406] width 538 height 162
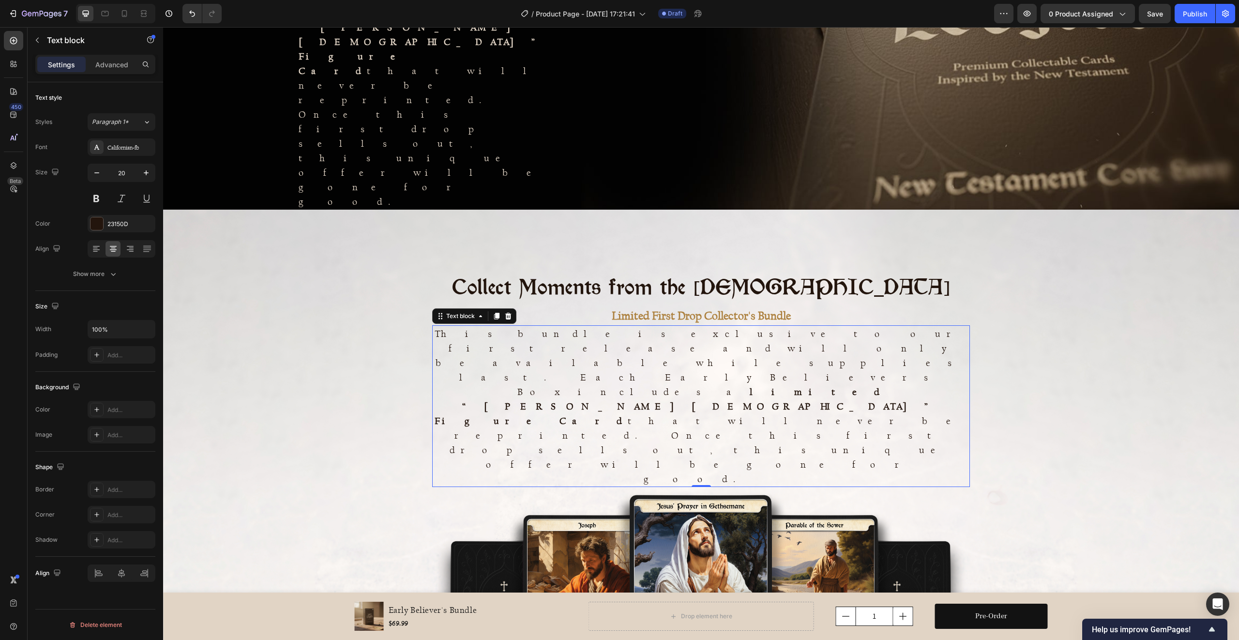
click at [949, 306] on div "Limited First Drop Collector's Bundle" at bounding box center [701, 315] width 538 height 19
click at [946, 271] on div "Collect Moments from the New Testament Heading" at bounding box center [701, 286] width 538 height 31
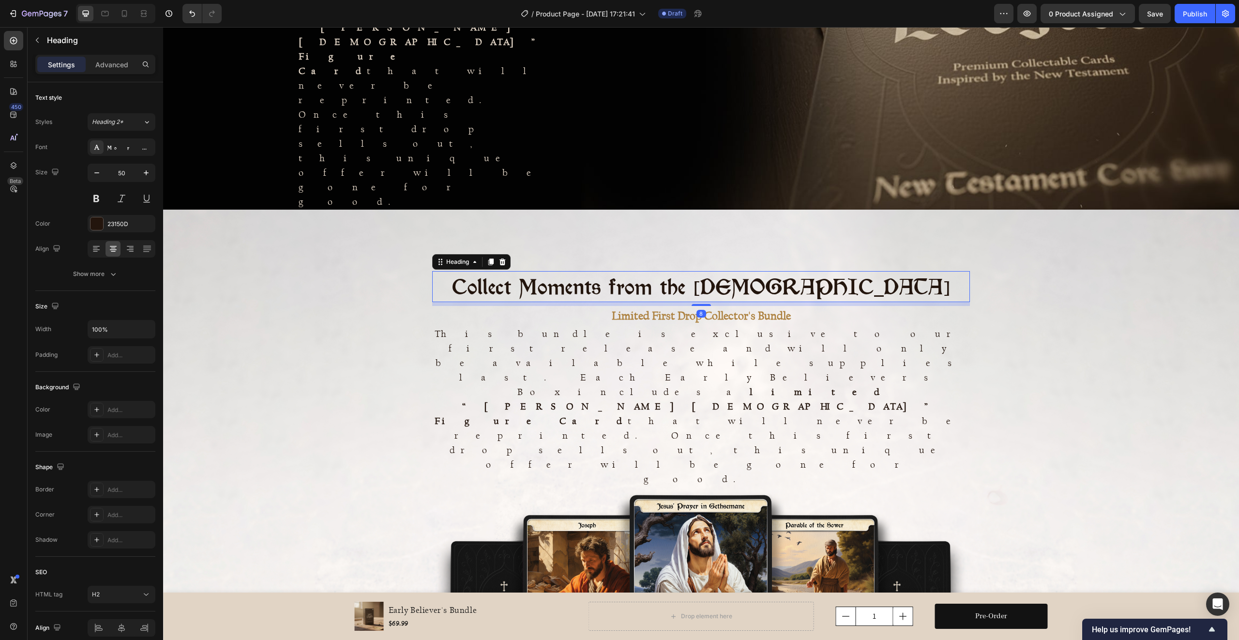
click at [943, 302] on div "8" at bounding box center [701, 304] width 538 height 4
click at [942, 307] on p "Limited First Drop Collector's Bundle" at bounding box center [701, 315] width 536 height 17
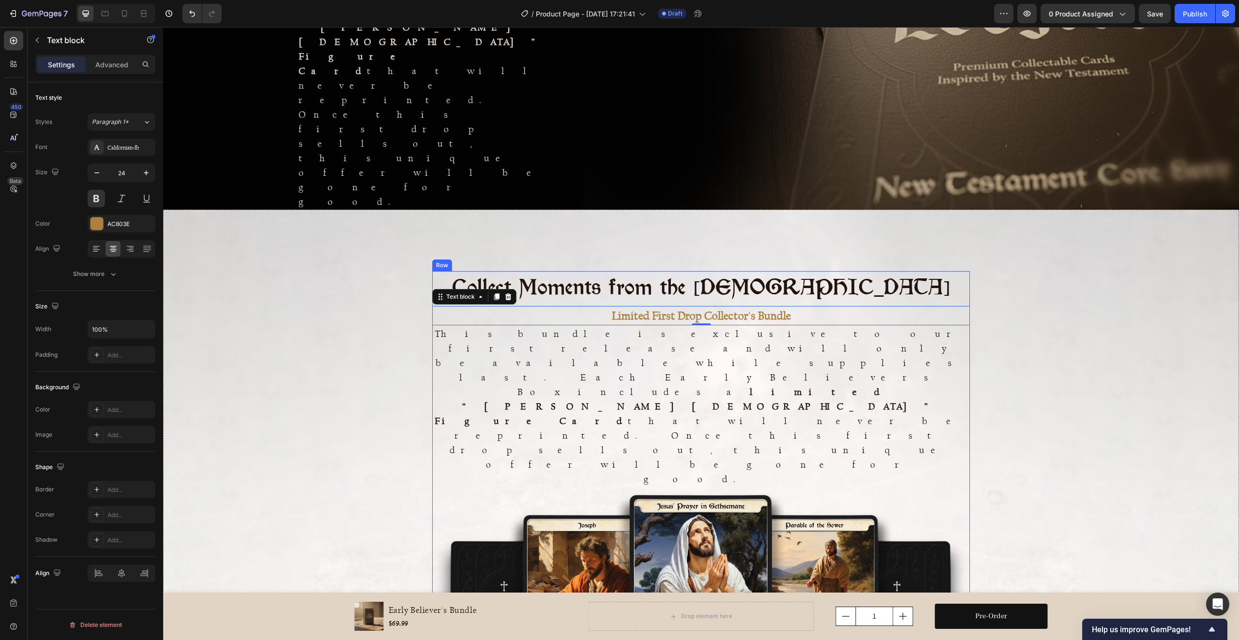
click at [942, 271] on div "Collect Moments from the New Testament Heading Limited First Drop Collector's B…" at bounding box center [701, 475] width 538 height 408
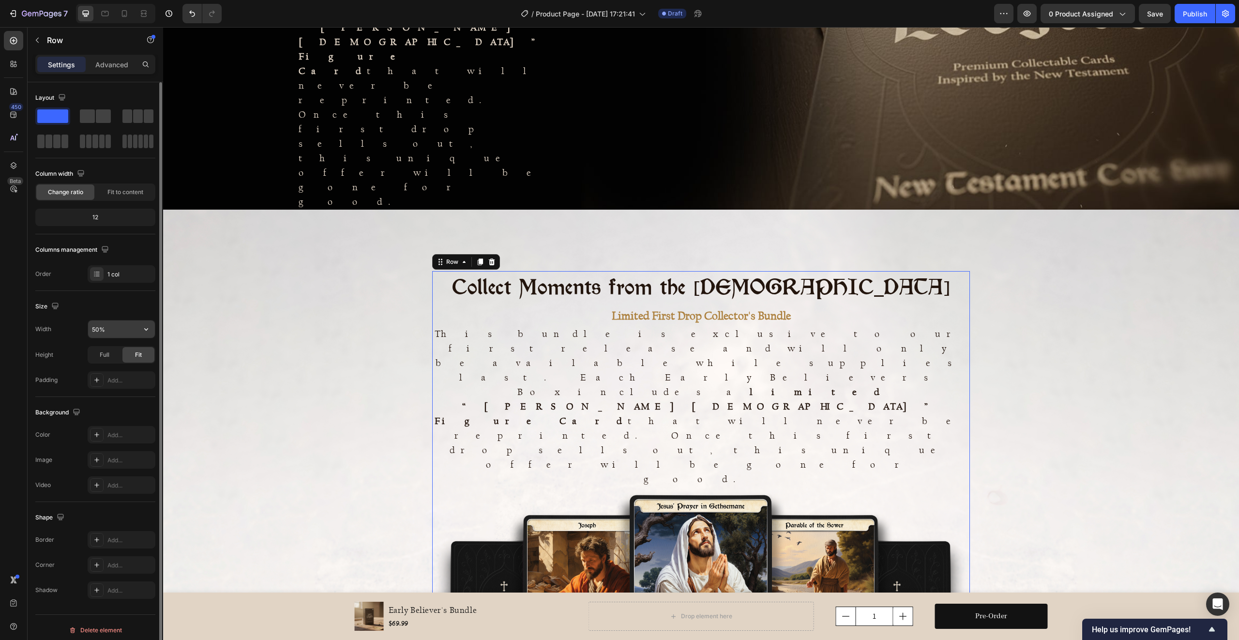
click at [116, 330] on input "50%" at bounding box center [121, 328] width 67 height 17
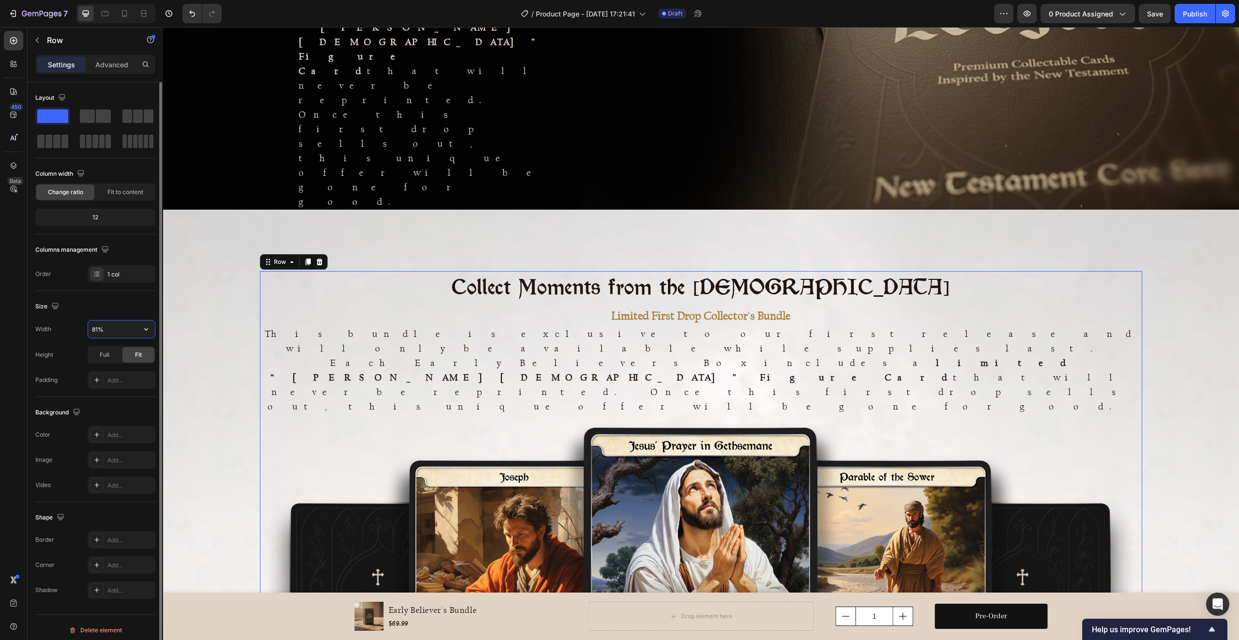
type input "80%"
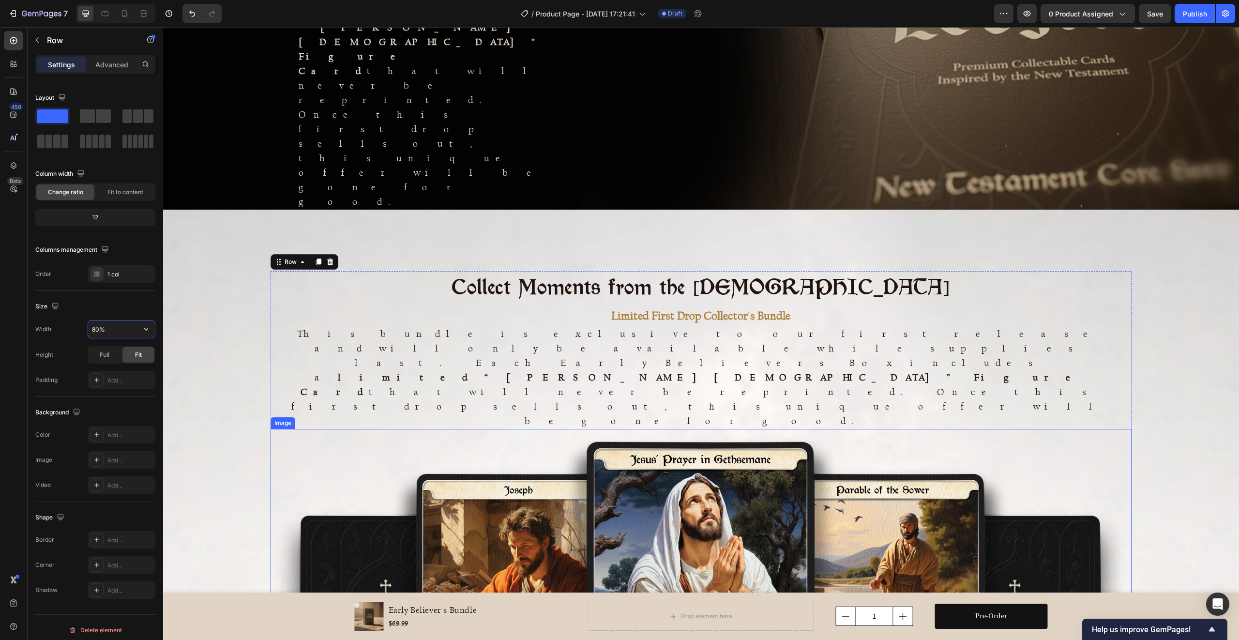
click at [783, 429] on img at bounding box center [701, 583] width 860 height 308
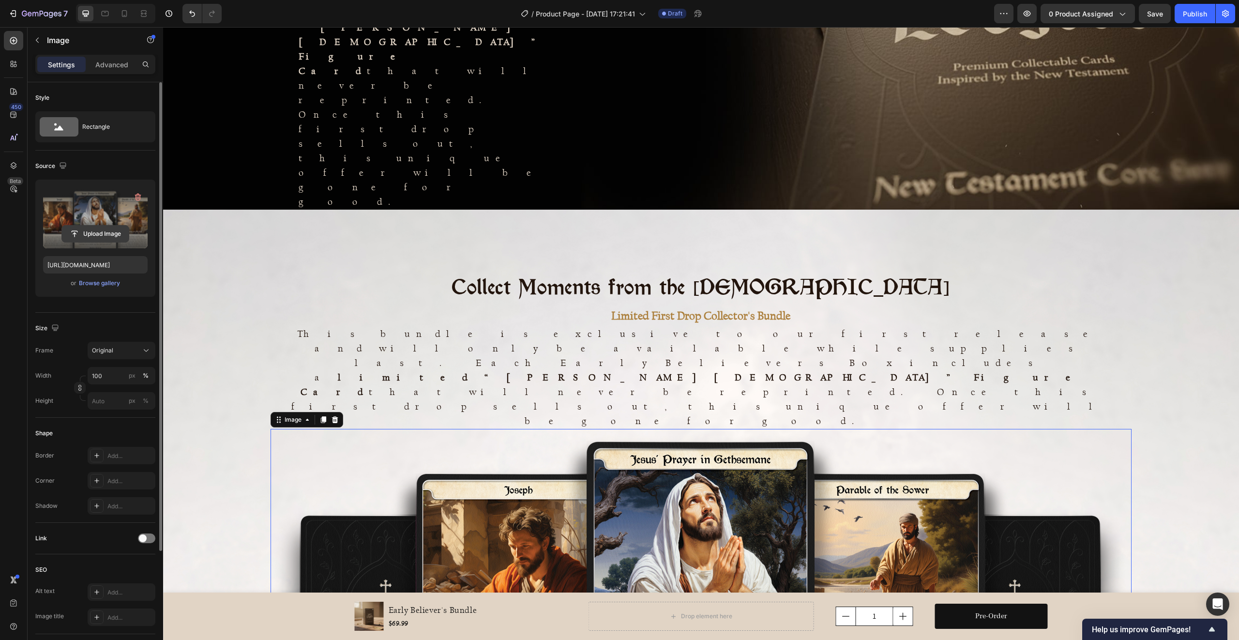
click at [100, 237] on input "file" at bounding box center [95, 233] width 67 height 16
type input "[URL][DOMAIN_NAME]"
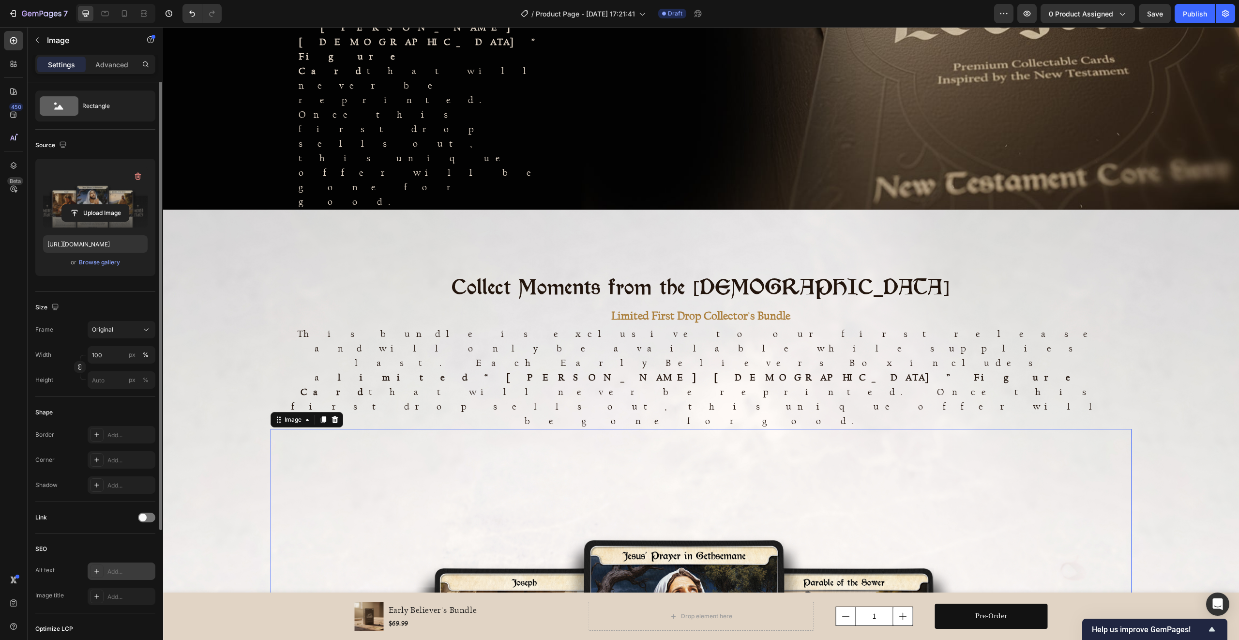
scroll to position [146, 0]
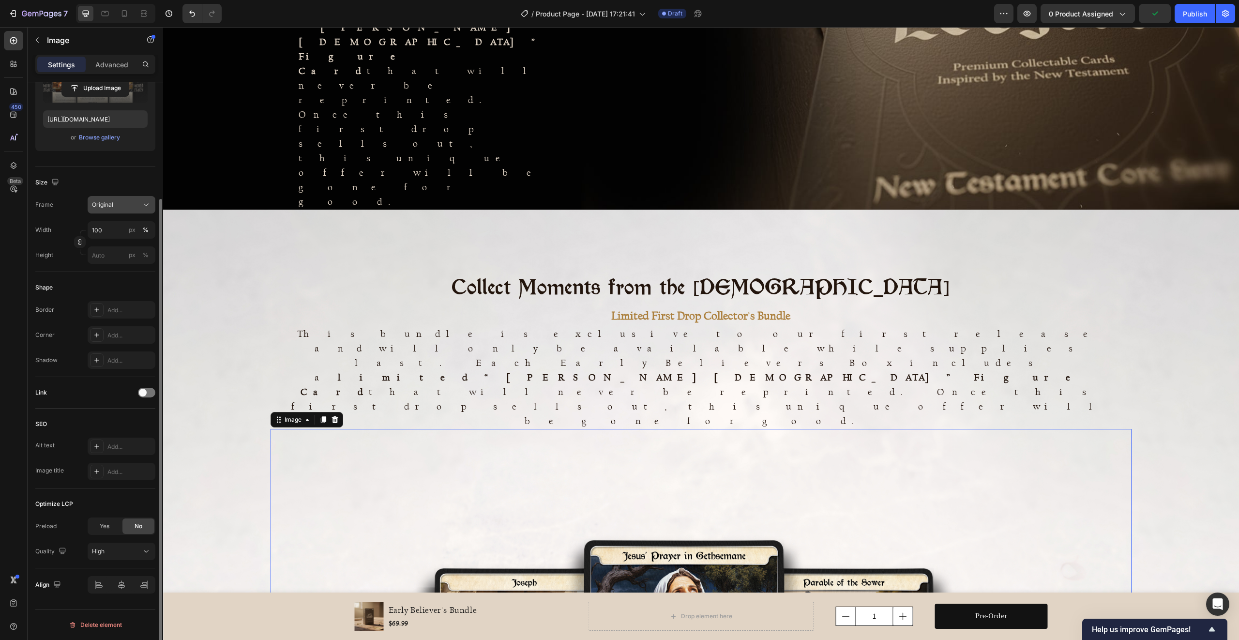
click at [128, 203] on div "Original" at bounding box center [115, 204] width 47 height 9
click at [131, 184] on div "Size" at bounding box center [95, 182] width 120 height 15
click at [109, 550] on div "High" at bounding box center [116, 551] width 49 height 9
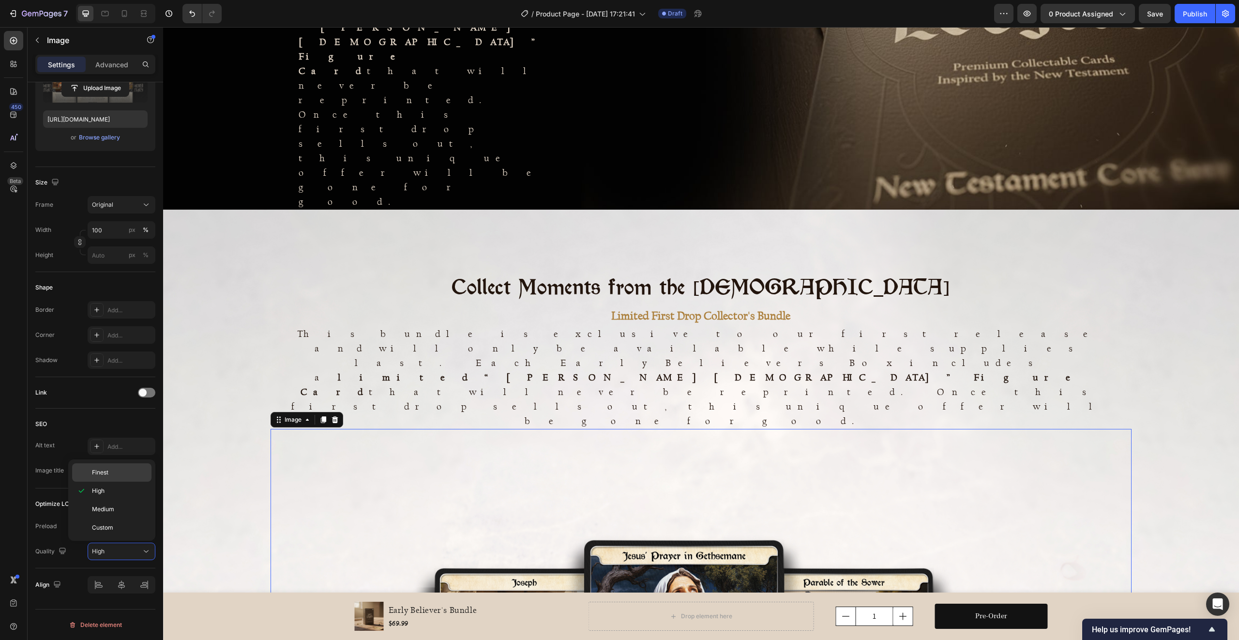
click at [110, 476] on p "Finest" at bounding box center [119, 472] width 55 height 9
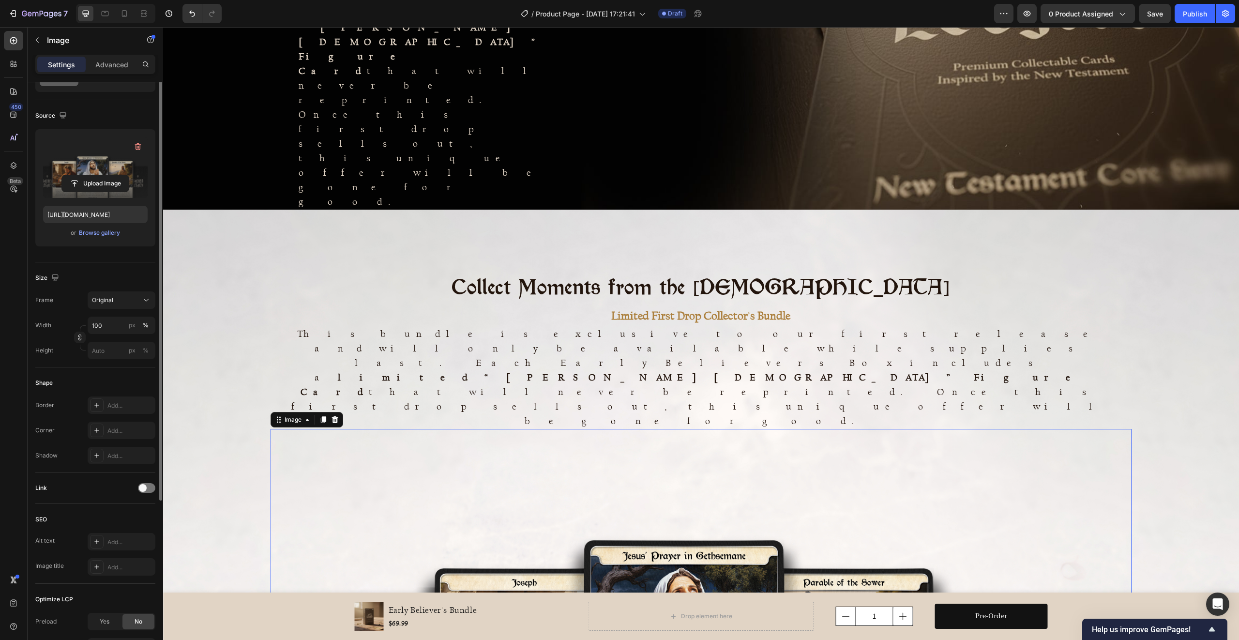
scroll to position [0, 0]
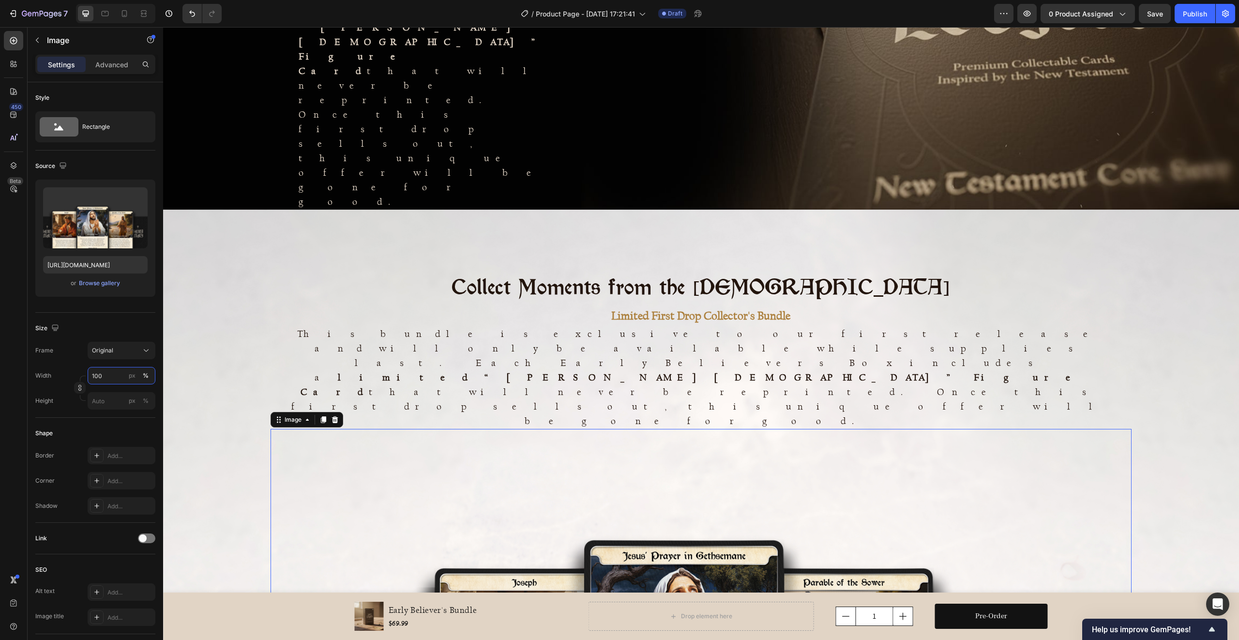
click at [107, 373] on input "100" at bounding box center [122, 375] width 68 height 17
type input "101"
click at [231, 271] on div "Collect Moments from the New Testament Heading Limited First Drop Collector's B…" at bounding box center [701, 535] width 1076 height 528
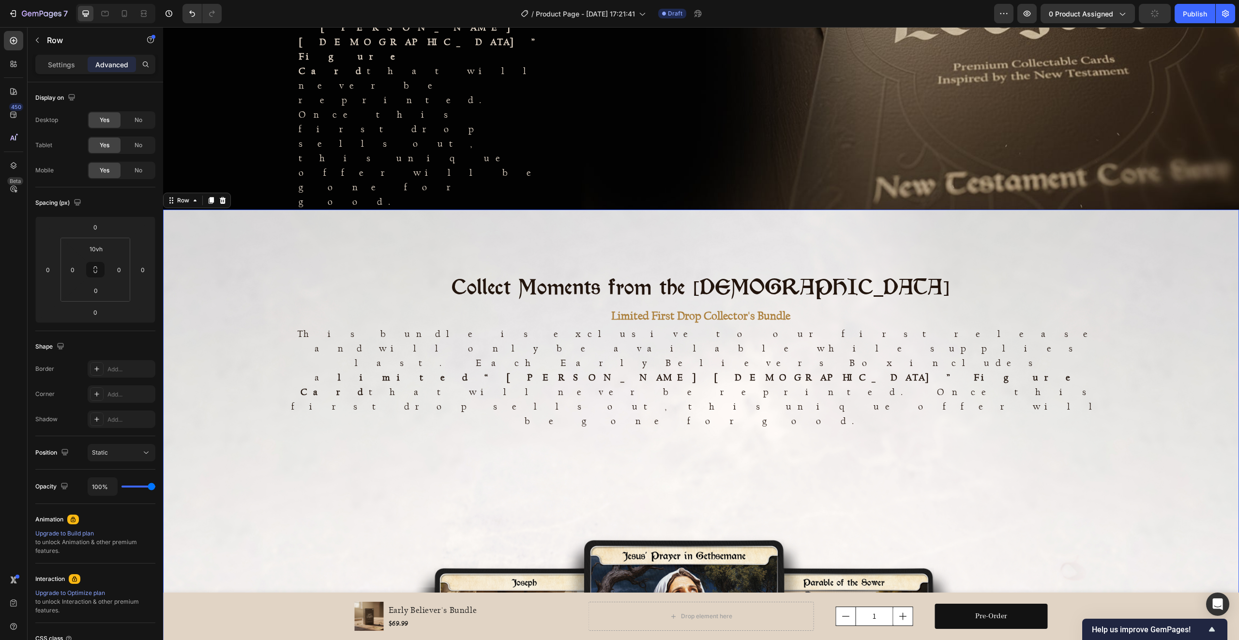
click at [60, 55] on div "Settings Advanced" at bounding box center [95, 64] width 120 height 19
click at [60, 60] on p "Settings" at bounding box center [61, 65] width 27 height 10
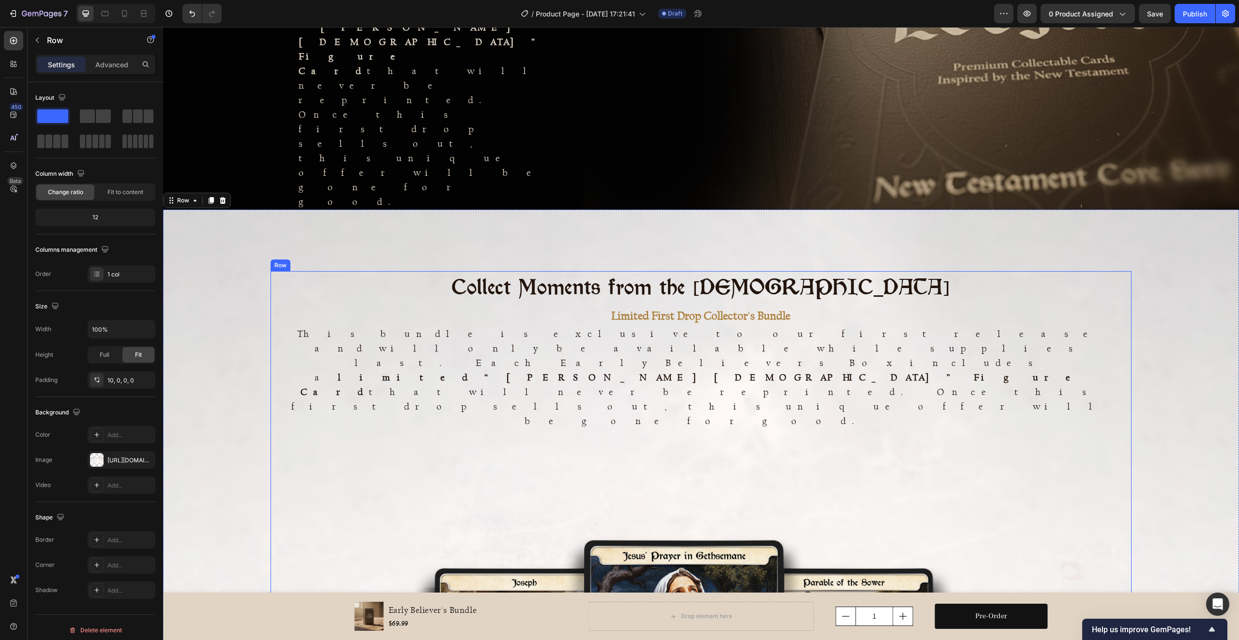
click at [369, 271] on div "Collect Moments from the New Testament Heading Limited First Drop Collector's B…" at bounding box center [701, 535] width 860 height 528
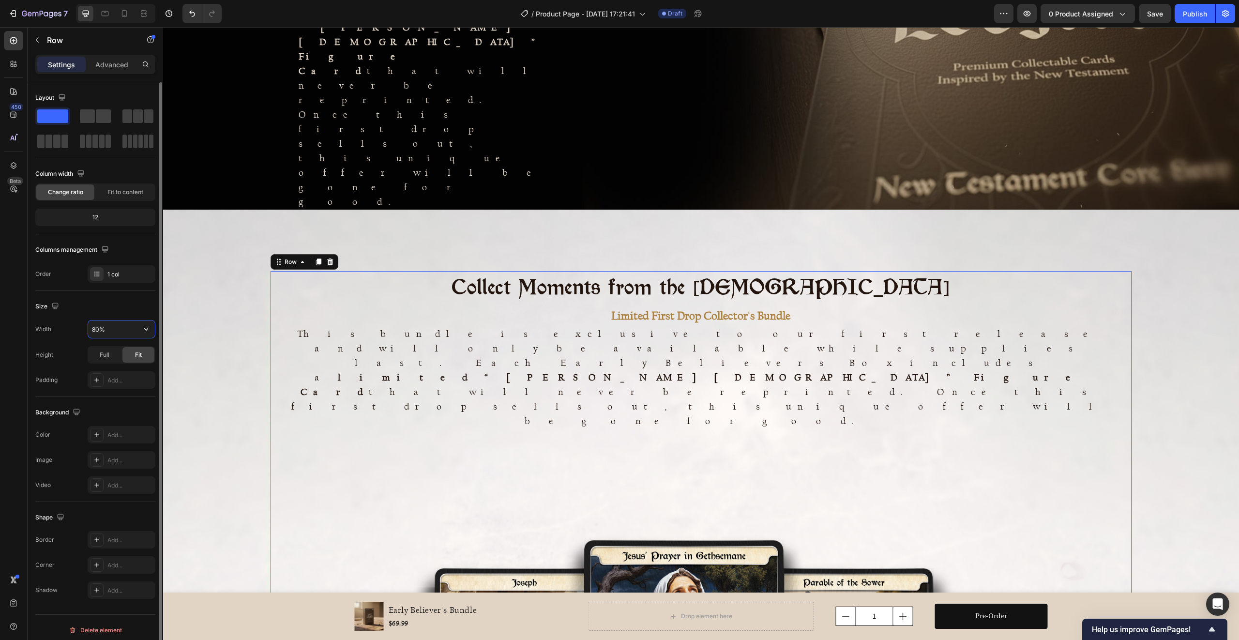
click at [121, 328] on input "80%" at bounding box center [121, 328] width 67 height 17
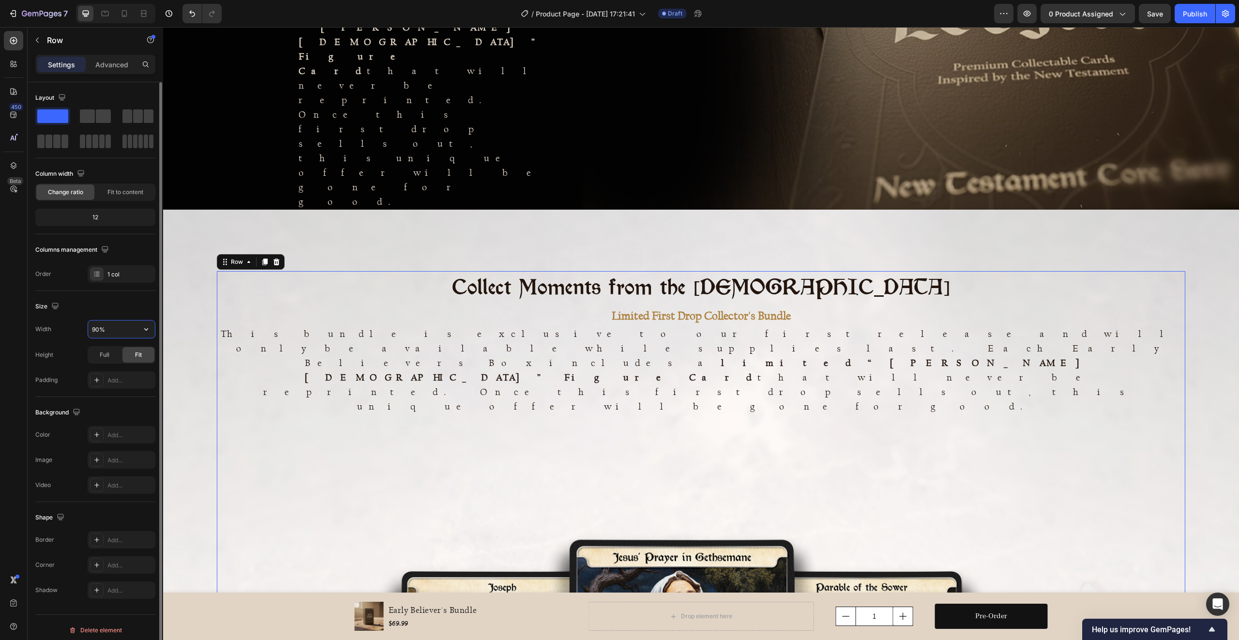
type input "91%"
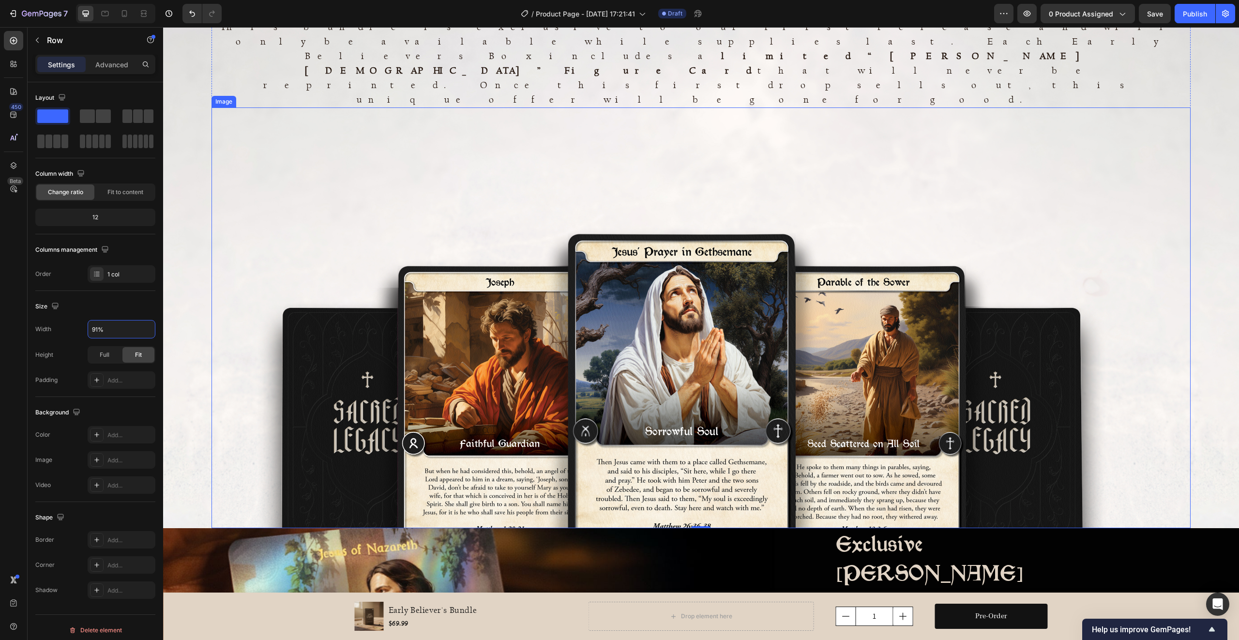
scroll to position [709, 0]
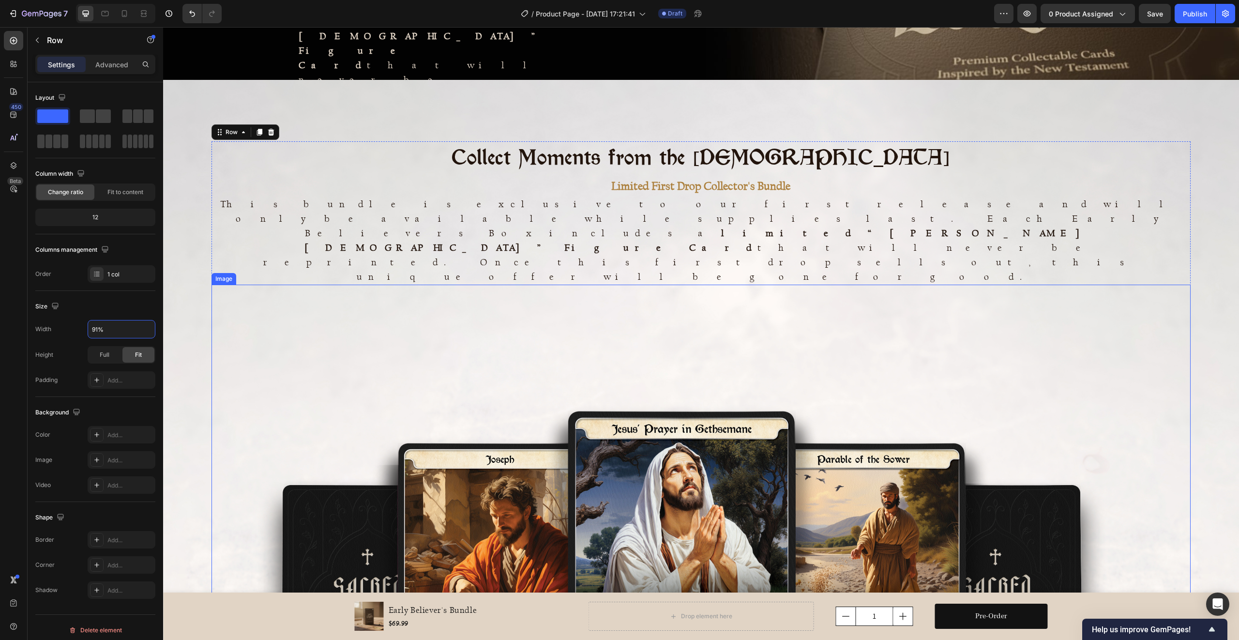
click at [661, 285] on img at bounding box center [700, 495] width 979 height 421
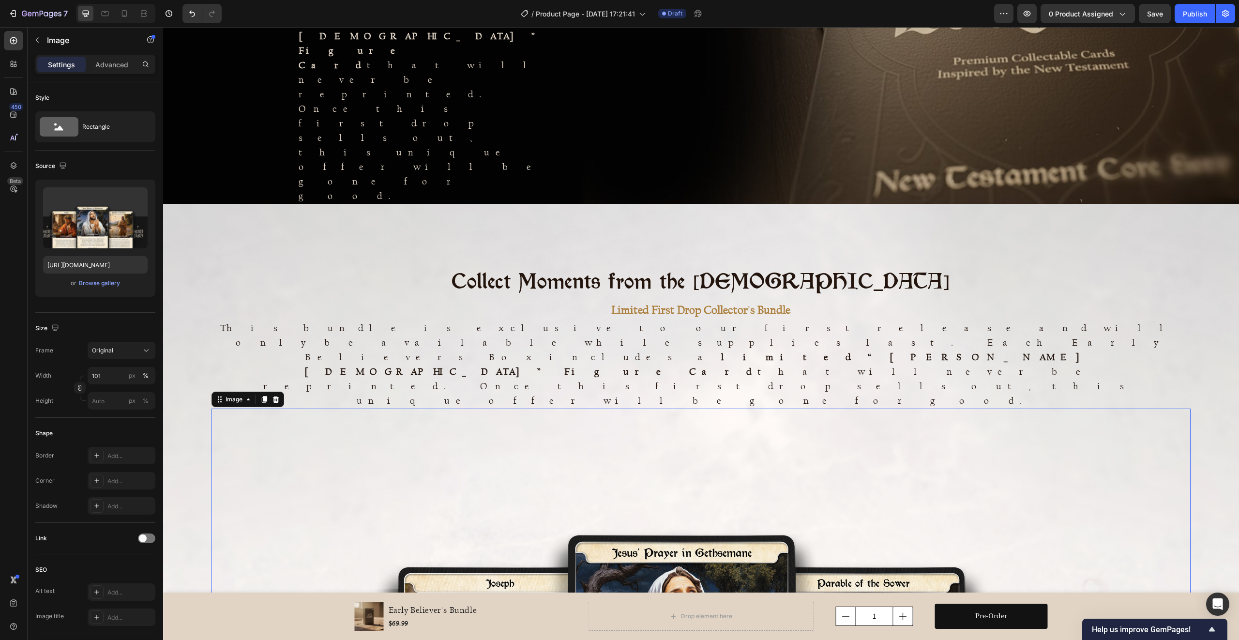
drag, startPoint x: 483, startPoint y: 447, endPoint x: 404, endPoint y: 391, distance: 97.2
click at [483, 447] on img at bounding box center [700, 618] width 979 height 421
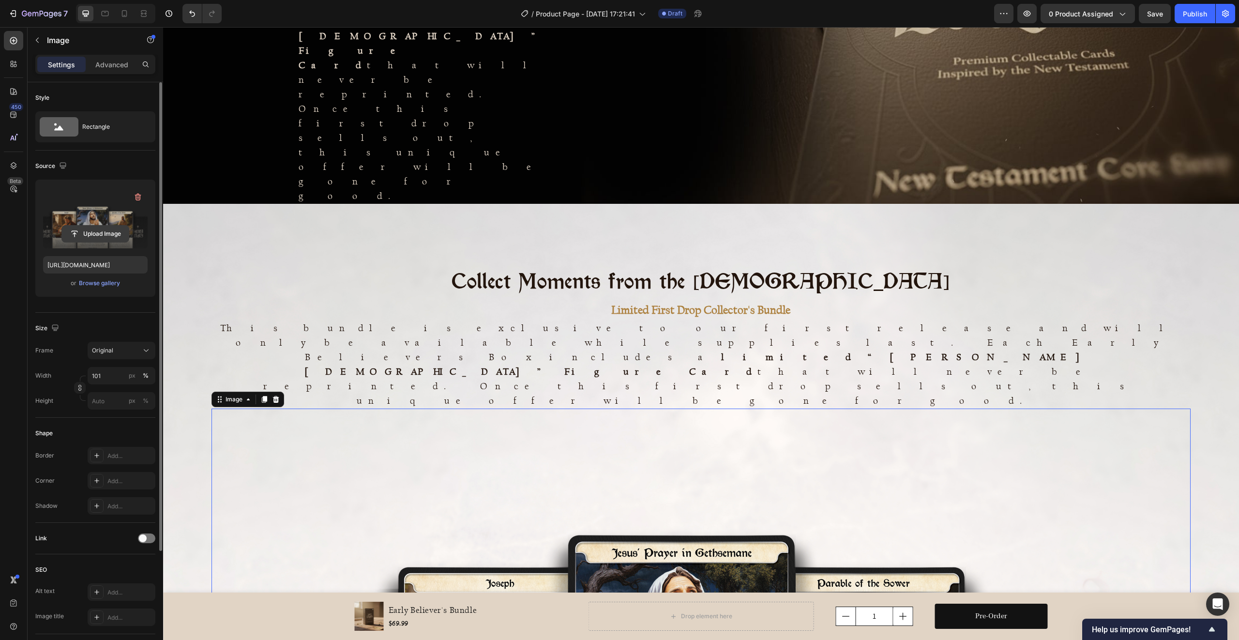
click at [113, 234] on input "file" at bounding box center [95, 233] width 67 height 16
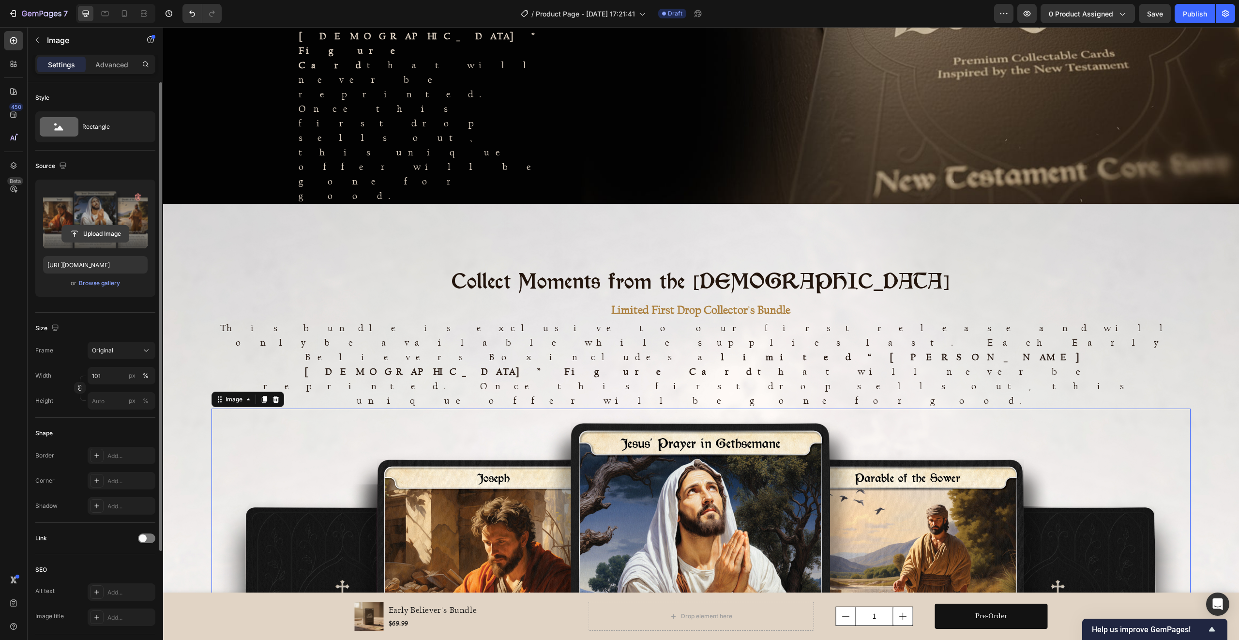
click at [90, 233] on input "file" at bounding box center [95, 233] width 67 height 16
type input "[URL][DOMAIN_NAME]"
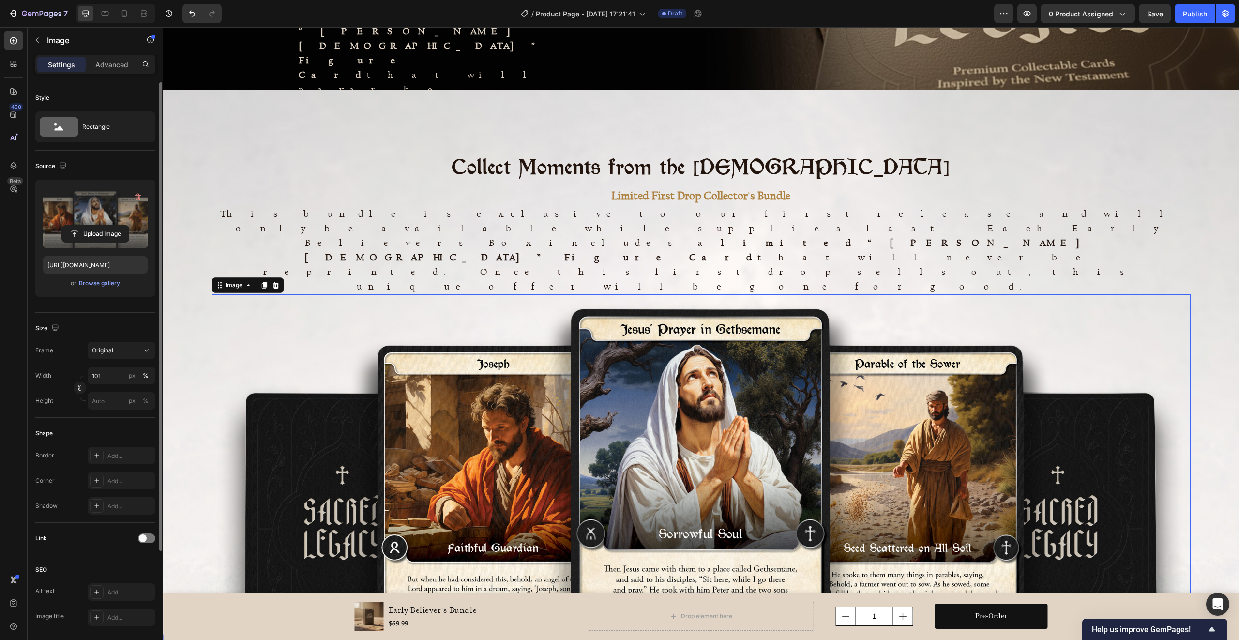
scroll to position [694, 0]
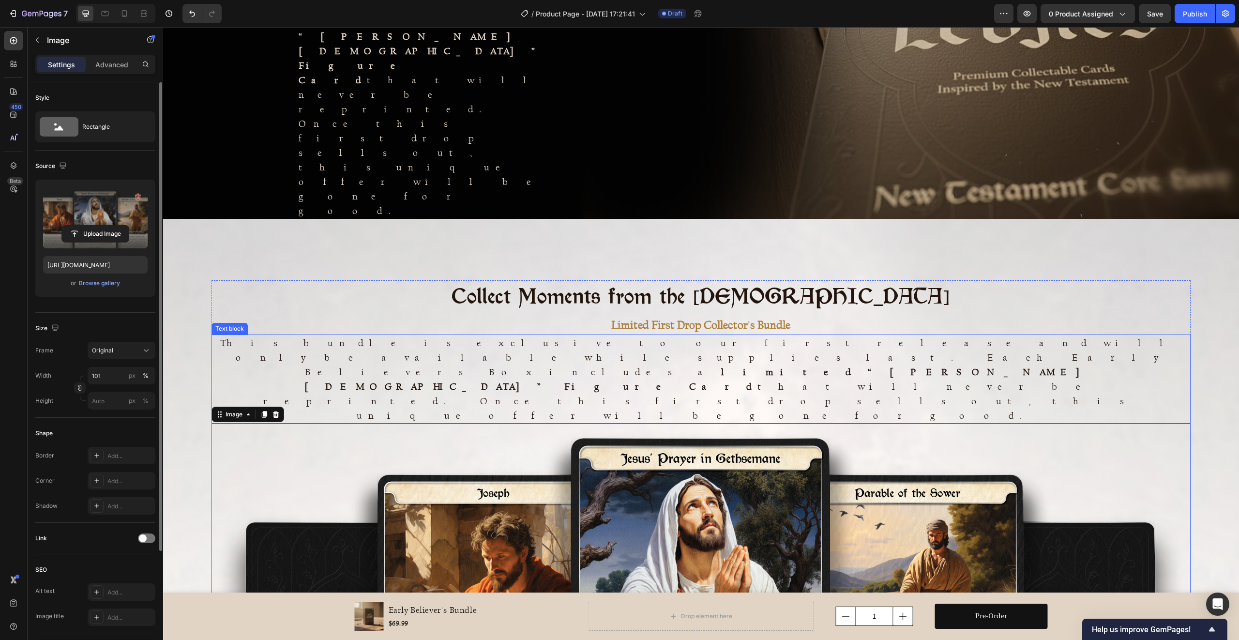
click at [710, 366] on strong "limited “[PERSON_NAME][DEMOGRAPHIC_DATA]” Figure Card" at bounding box center [700, 379] width 793 height 26
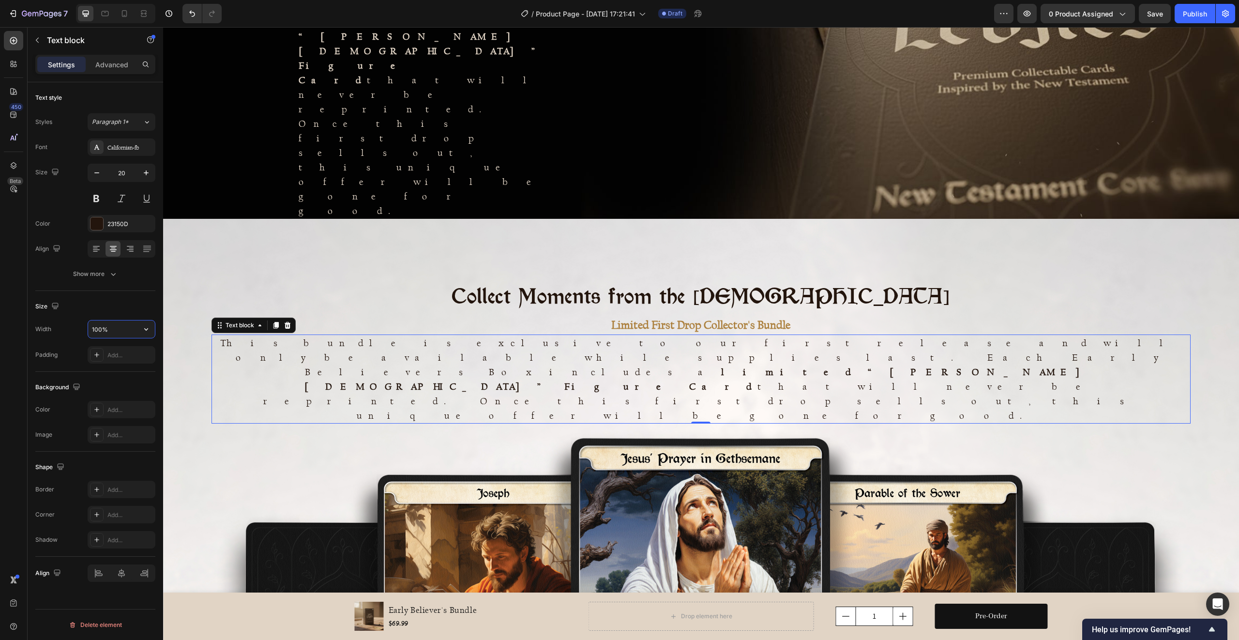
drag, startPoint x: 122, startPoint y: 328, endPoint x: -32, endPoint y: 301, distance: 157.1
click at [0, 0] on html "7 Version history / Product Page - [DATE] 17:21:41 Draft Preview 0 product assi…" at bounding box center [619, 0] width 1239 height 0
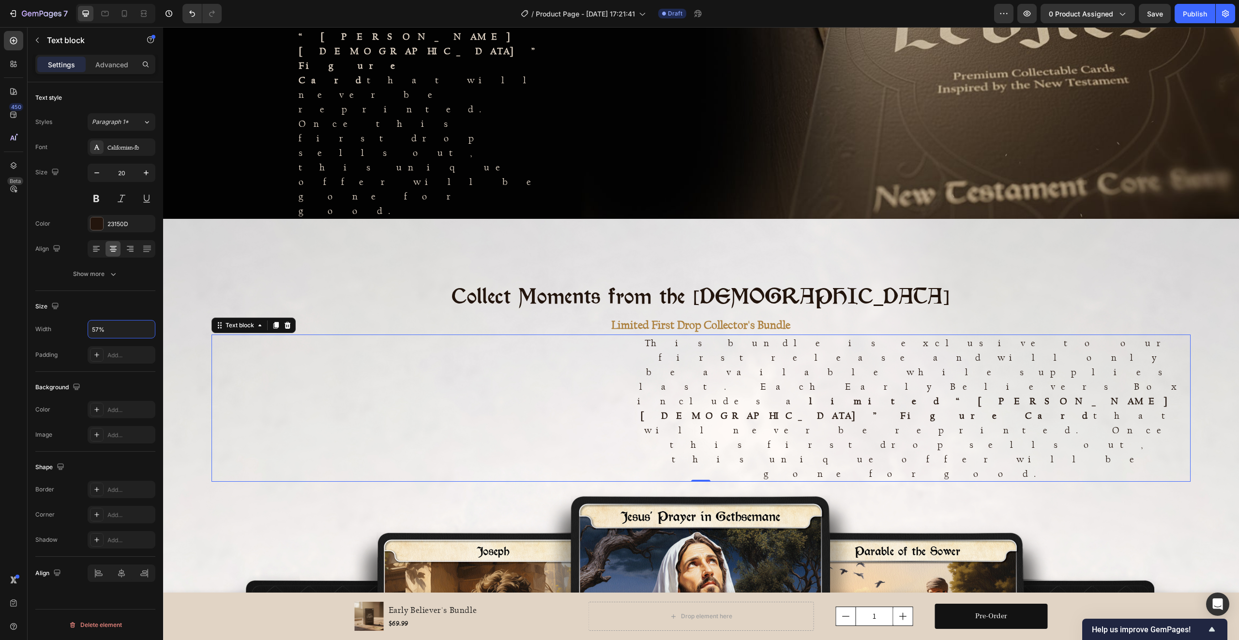
type input "56%"
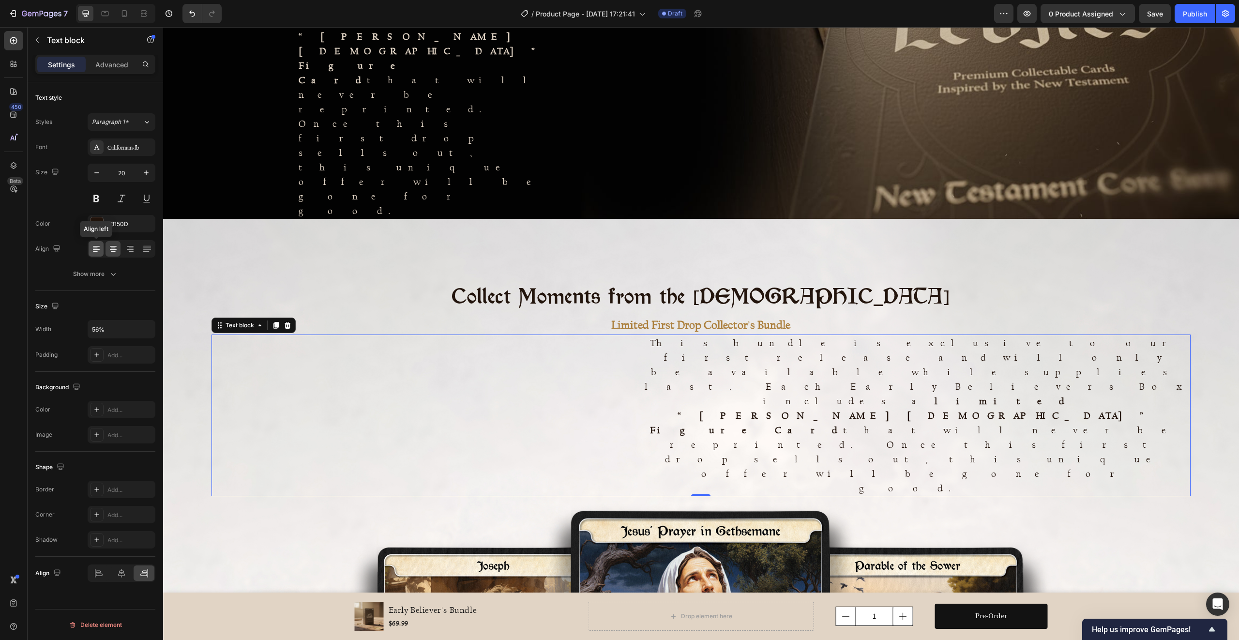
click at [95, 244] on icon at bounding box center [96, 249] width 10 height 10
click at [116, 247] on icon at bounding box center [113, 249] width 10 height 10
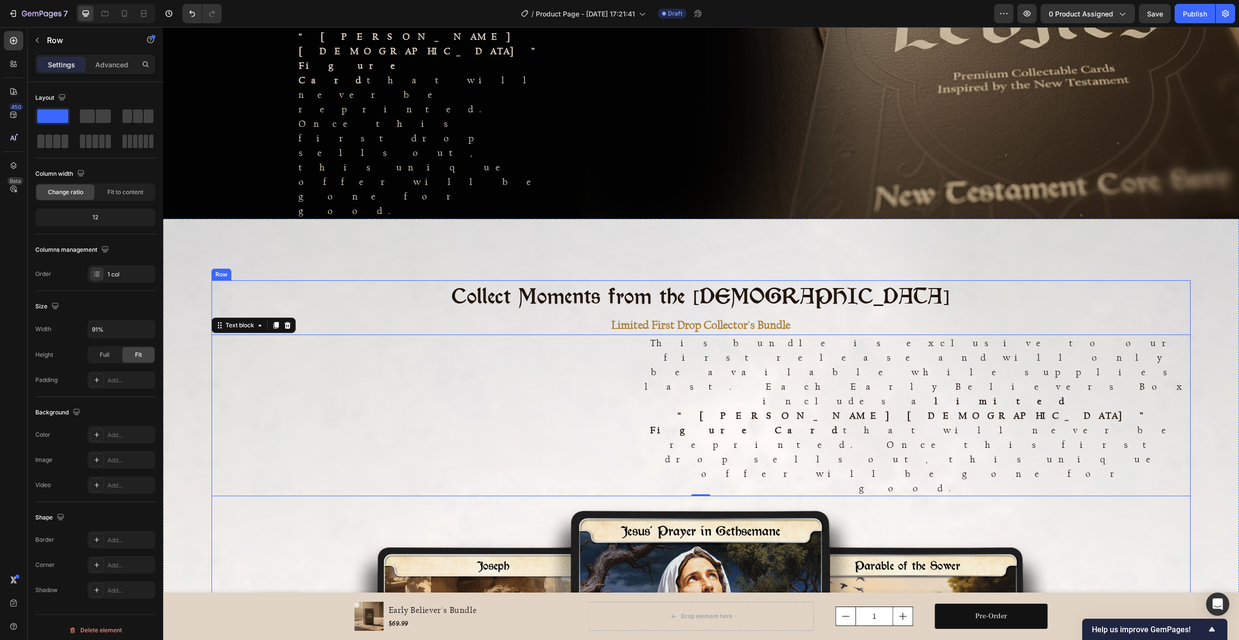
click at [430, 280] on div "Collect Moments from the New Testament Heading Limited First Drop Collector's B…" at bounding box center [700, 563] width 979 height 566
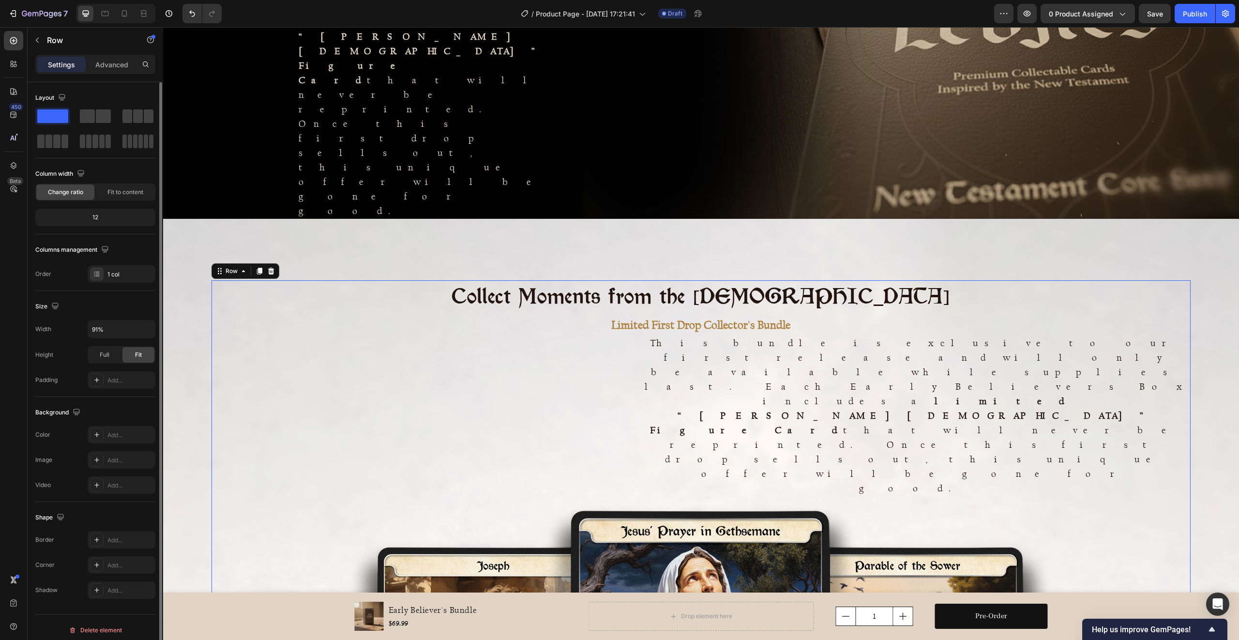
scroll to position [5, 0]
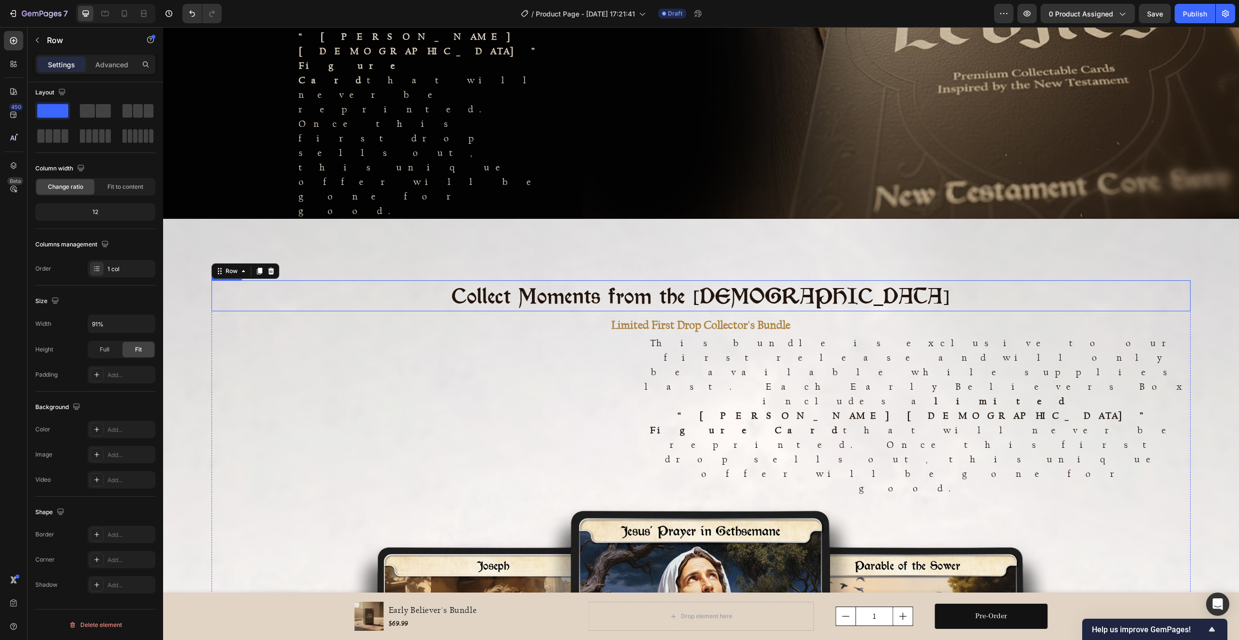
click at [326, 280] on h2 "Collect Moments from the [DEMOGRAPHIC_DATA]" at bounding box center [700, 295] width 979 height 31
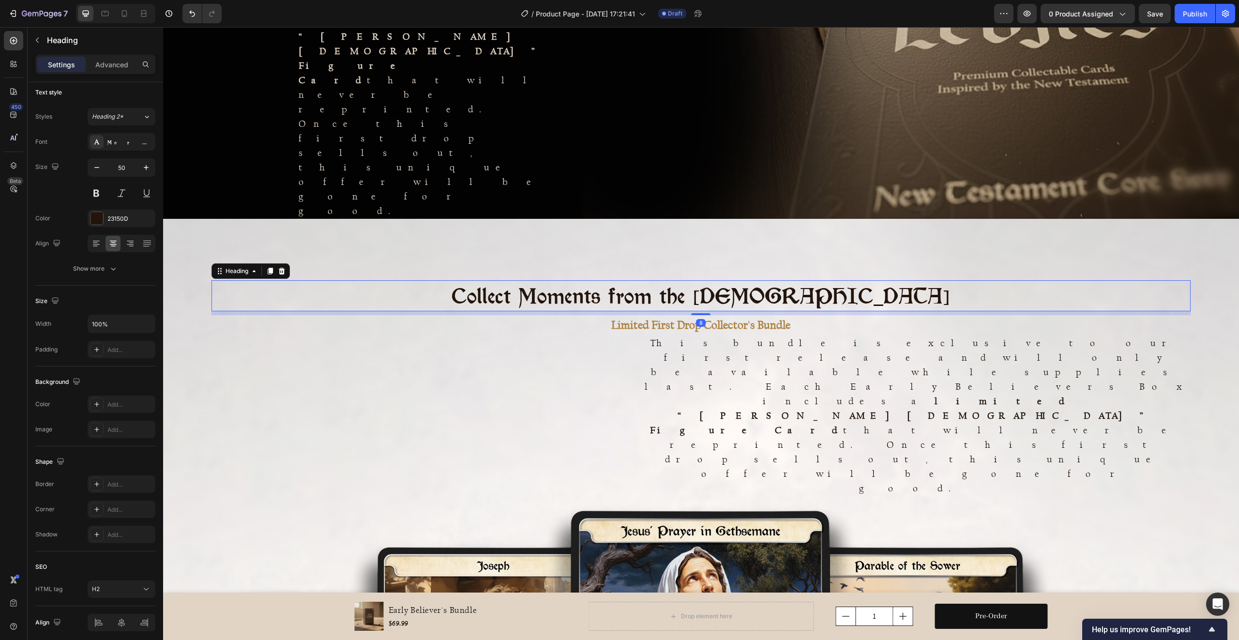
scroll to position [0, 0]
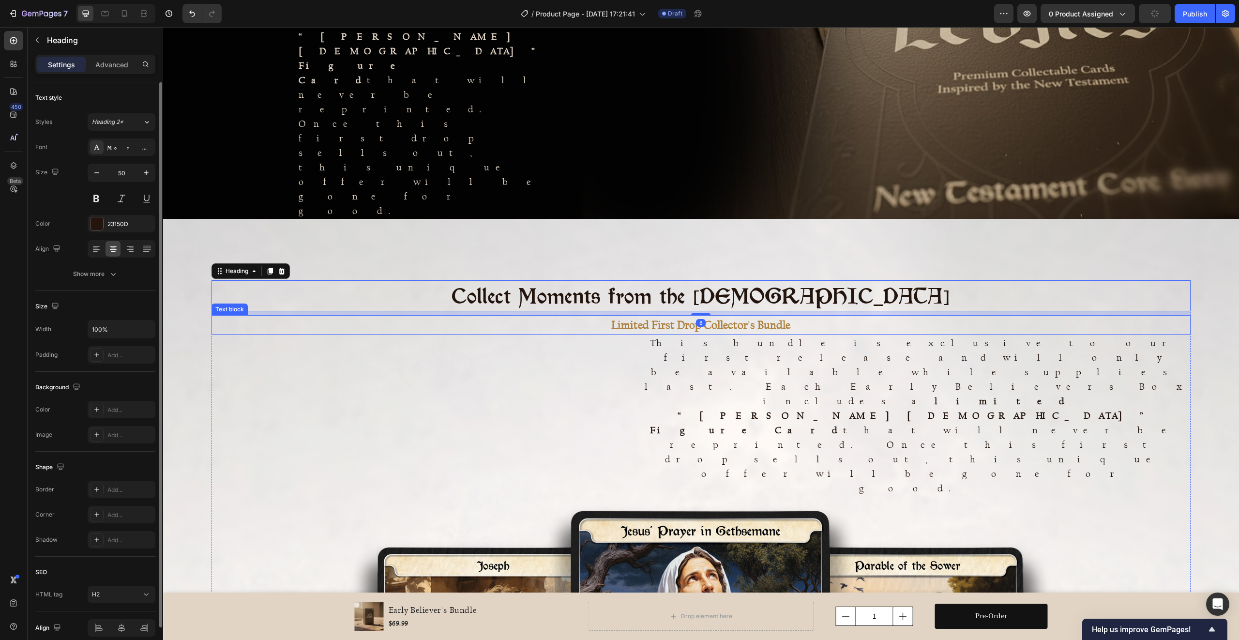
click at [295, 316] on p "Limited First Drop Collector's Bundle" at bounding box center [700, 324] width 977 height 17
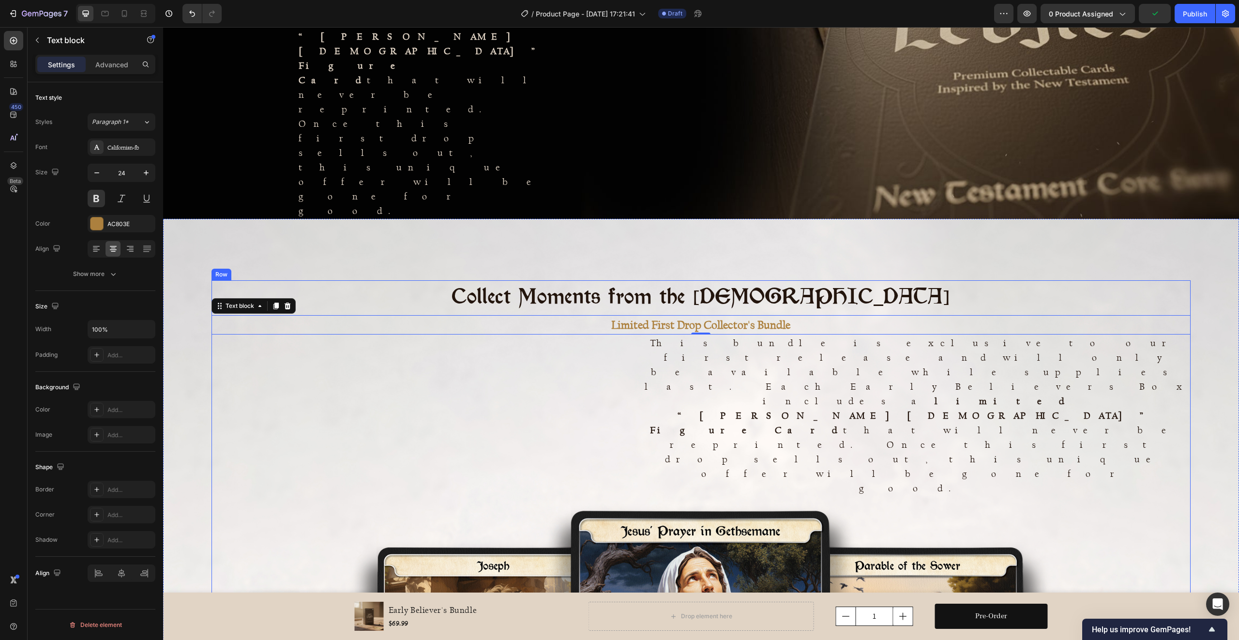
click at [305, 280] on div "Collect Moments from the New Testament Heading Limited First Drop Collector's B…" at bounding box center [700, 563] width 979 height 566
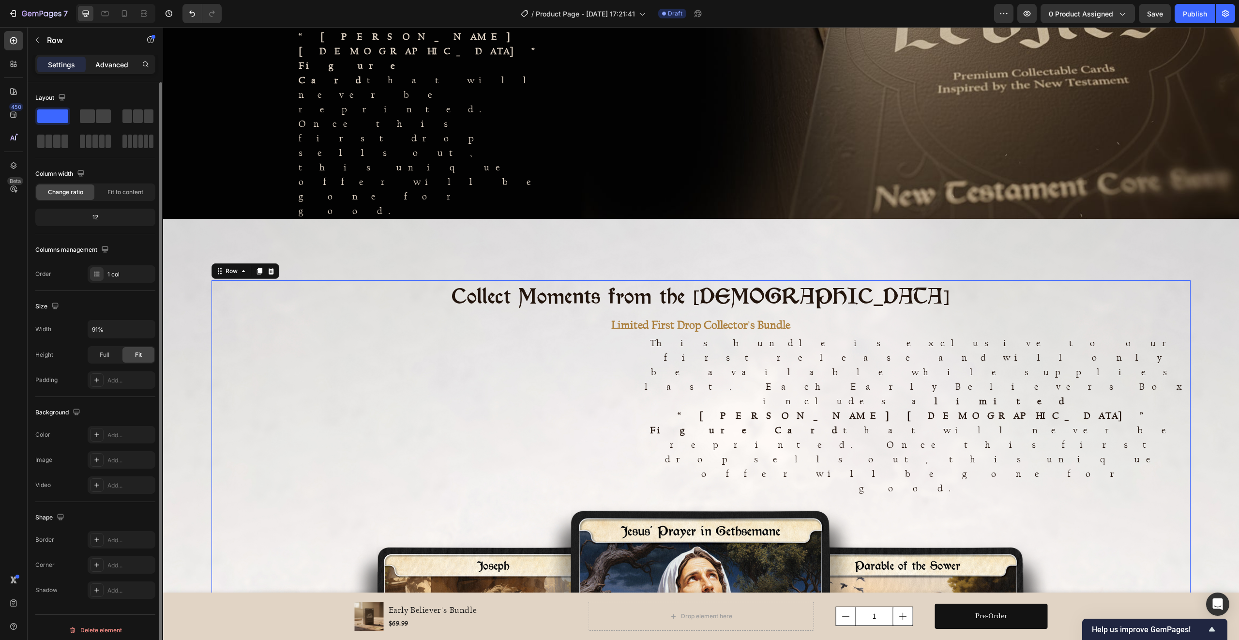
click at [105, 63] on p "Advanced" at bounding box center [111, 65] width 33 height 10
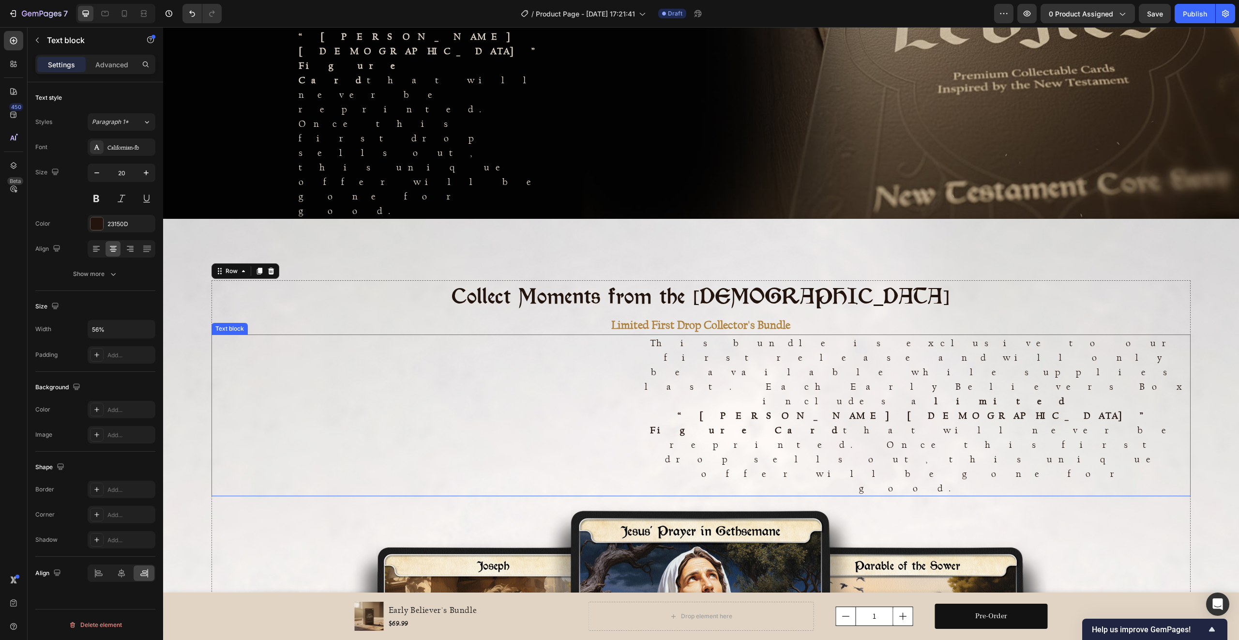
click at [716, 335] on p "This bundle is exclusive to our first release and will only be available while …" at bounding box center [916, 415] width 546 height 160
click at [120, 57] on div "Advanced" at bounding box center [112, 64] width 48 height 15
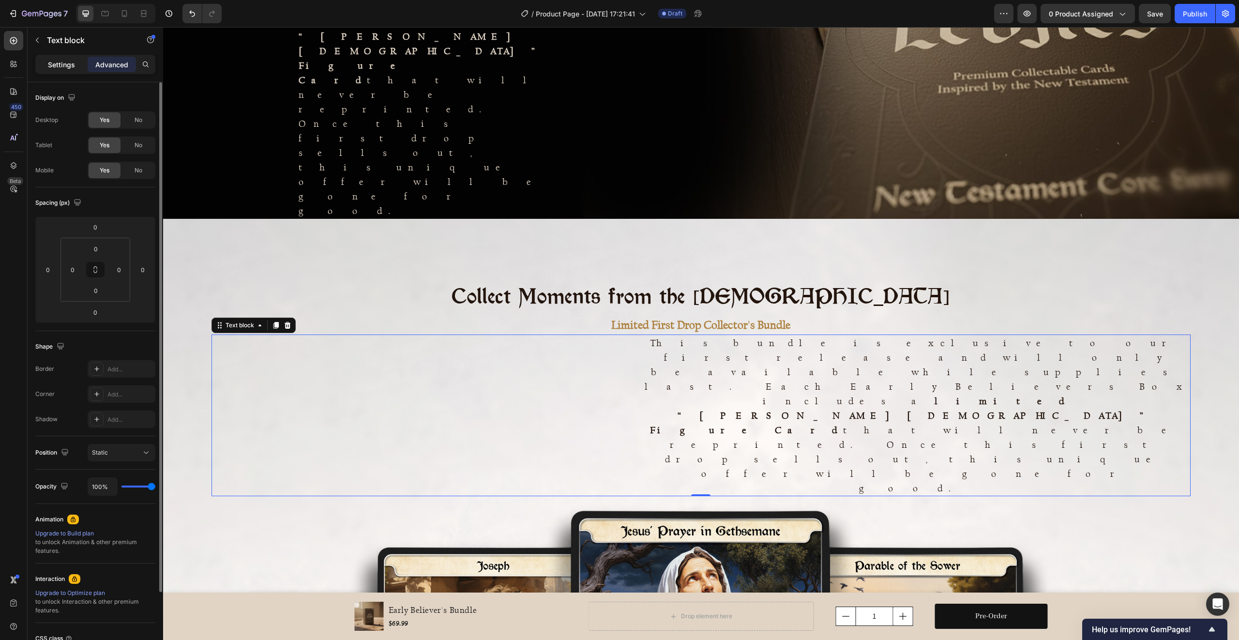
click at [63, 64] on p "Settings" at bounding box center [61, 65] width 27 height 10
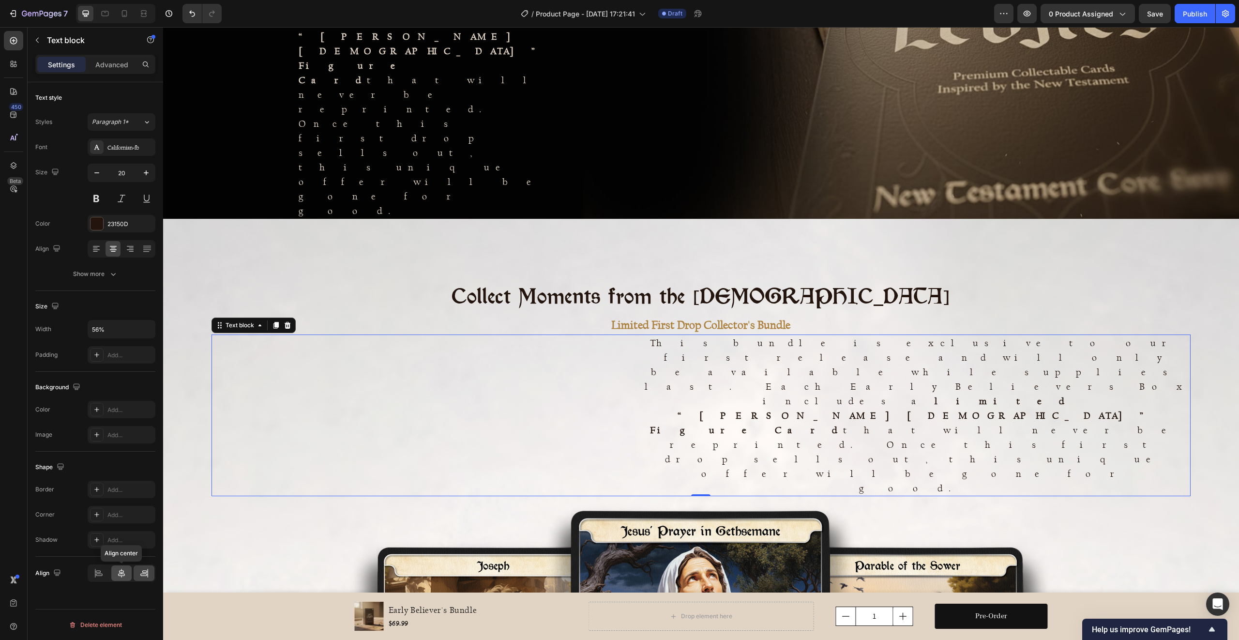
click at [123, 572] on icon at bounding box center [121, 573] width 7 height 9
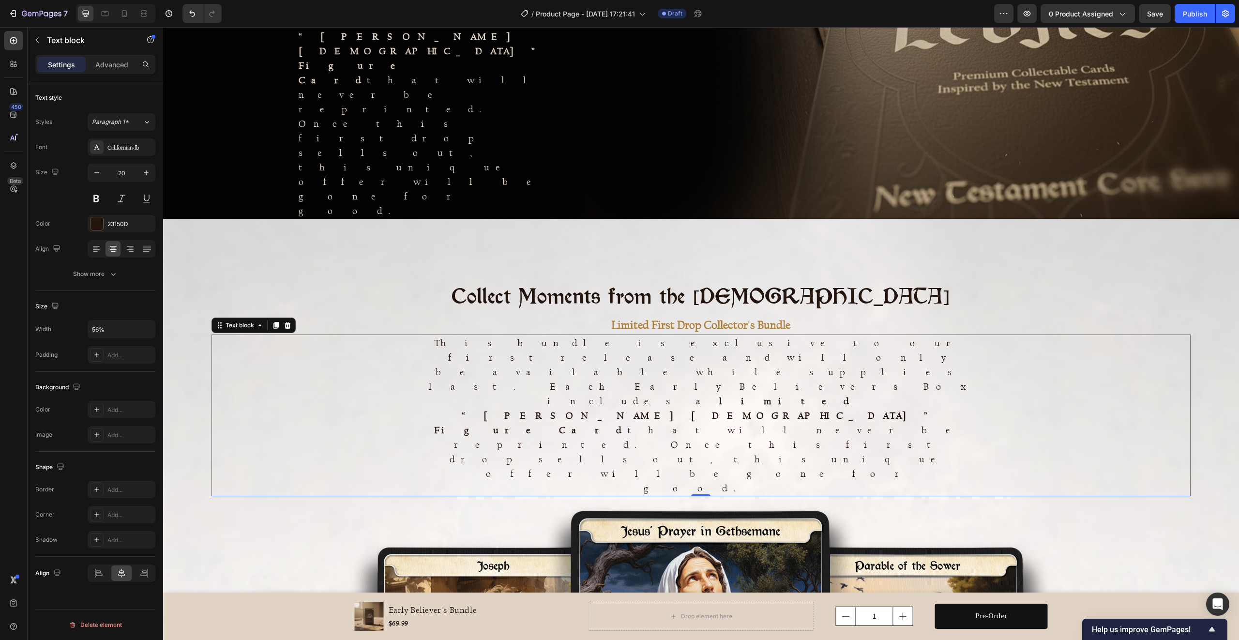
click at [470, 395] on strong "limited “[PERSON_NAME][DEMOGRAPHIC_DATA]” Figure Card" at bounding box center [687, 415] width 506 height 41
click at [110, 65] on p "Advanced" at bounding box center [111, 65] width 33 height 10
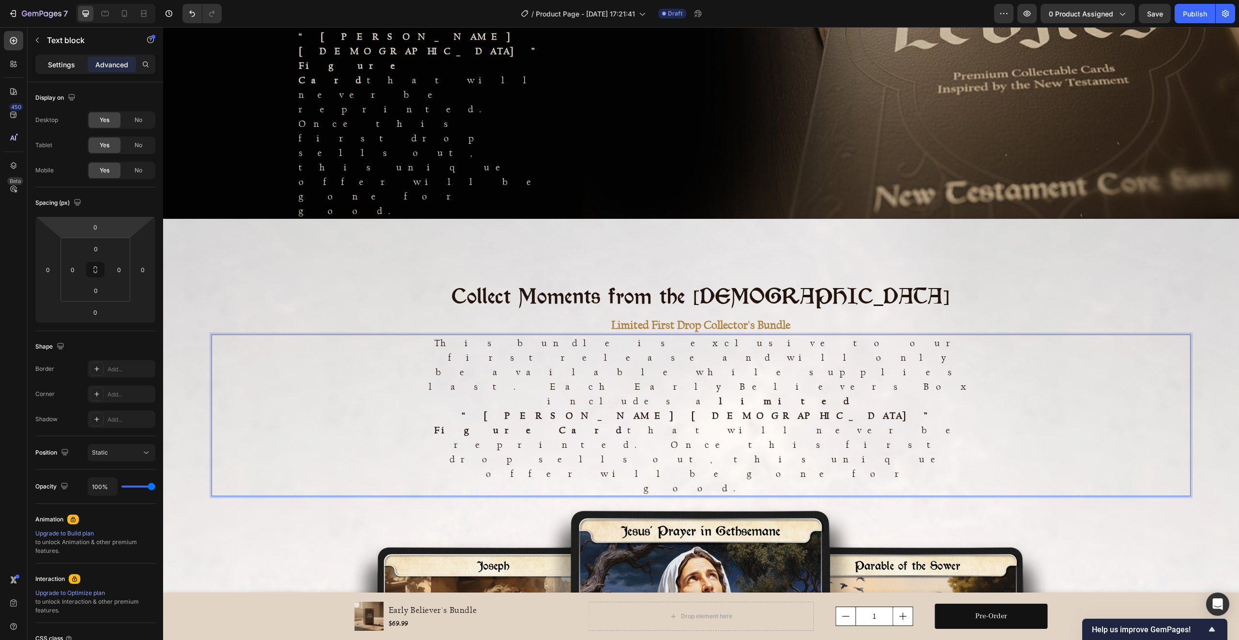
click at [56, 64] on p "Settings" at bounding box center [61, 65] width 27 height 10
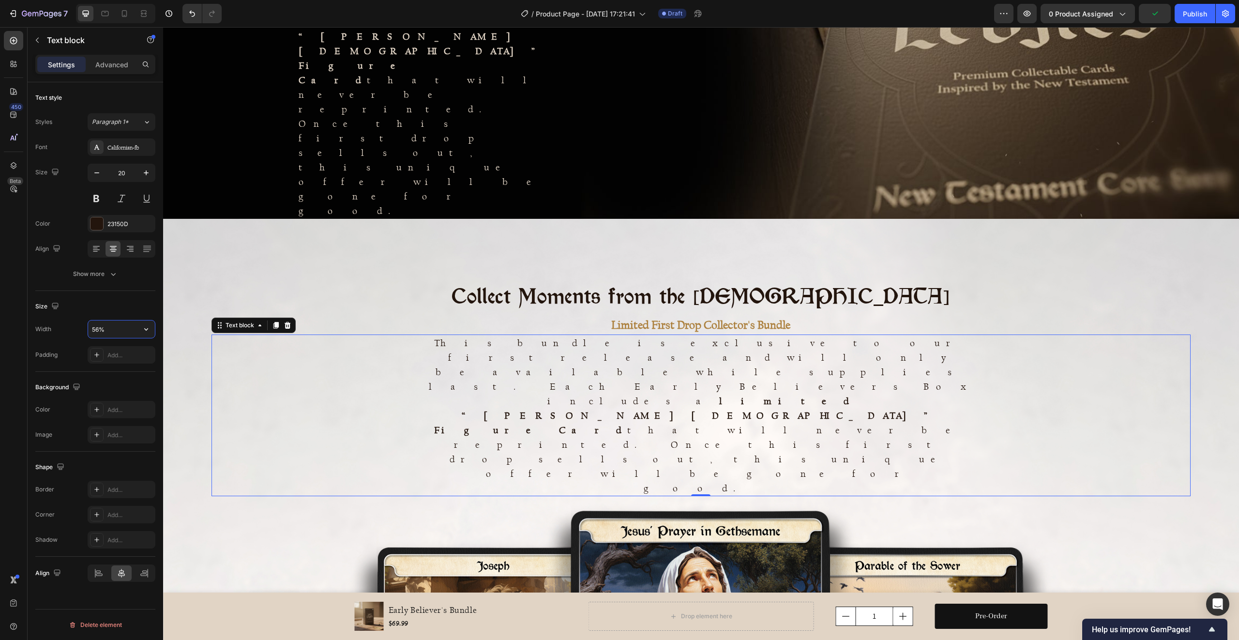
click at [109, 328] on input "56%" at bounding box center [121, 328] width 67 height 17
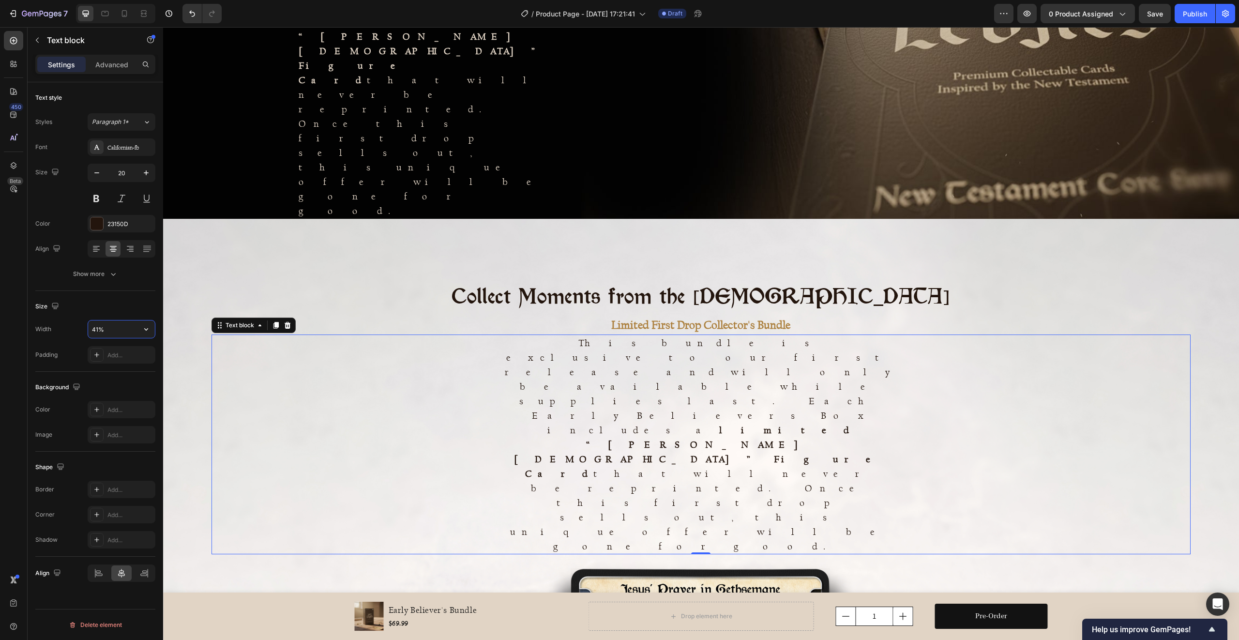
type input "40%"
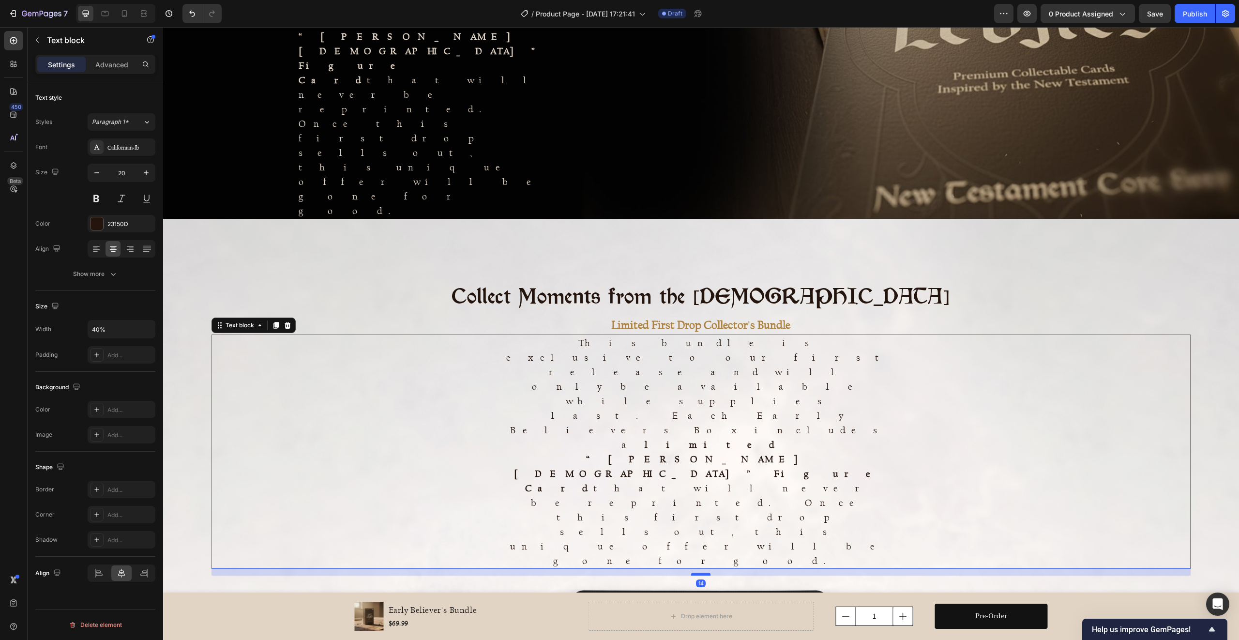
drag, startPoint x: 699, startPoint y: 254, endPoint x: 698, endPoint y: 261, distance: 6.9
click at [698, 572] on div at bounding box center [700, 573] width 19 height 3
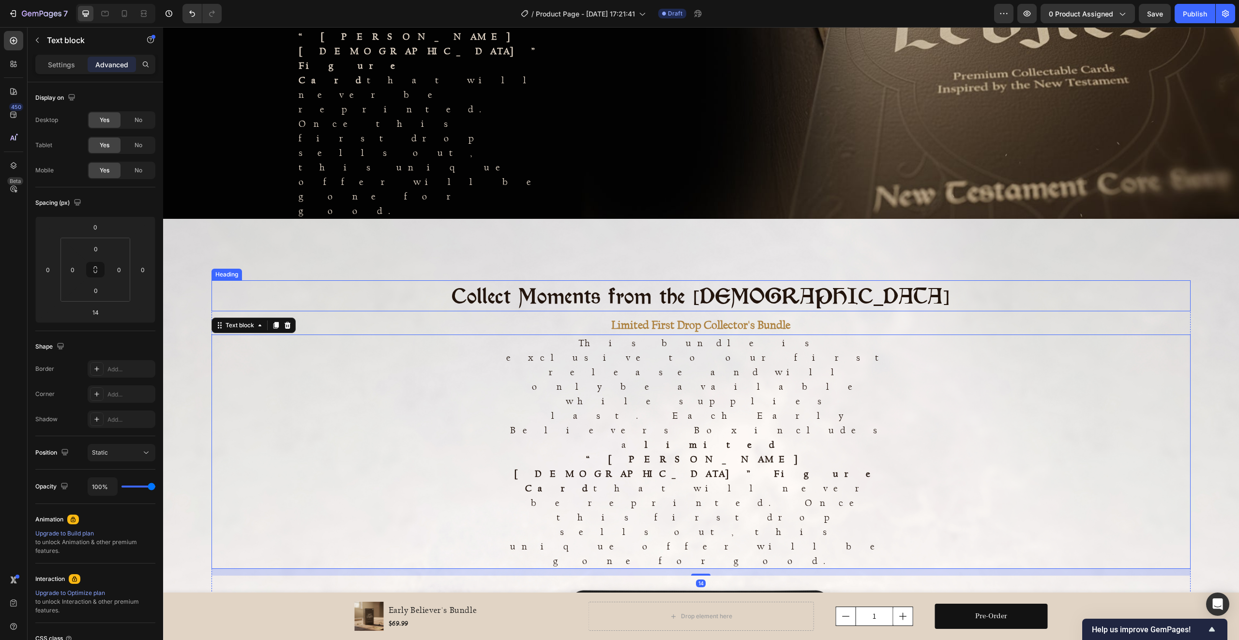
click at [661, 280] on h2 "Collect Moments from the [DEMOGRAPHIC_DATA]" at bounding box center [700, 295] width 979 height 31
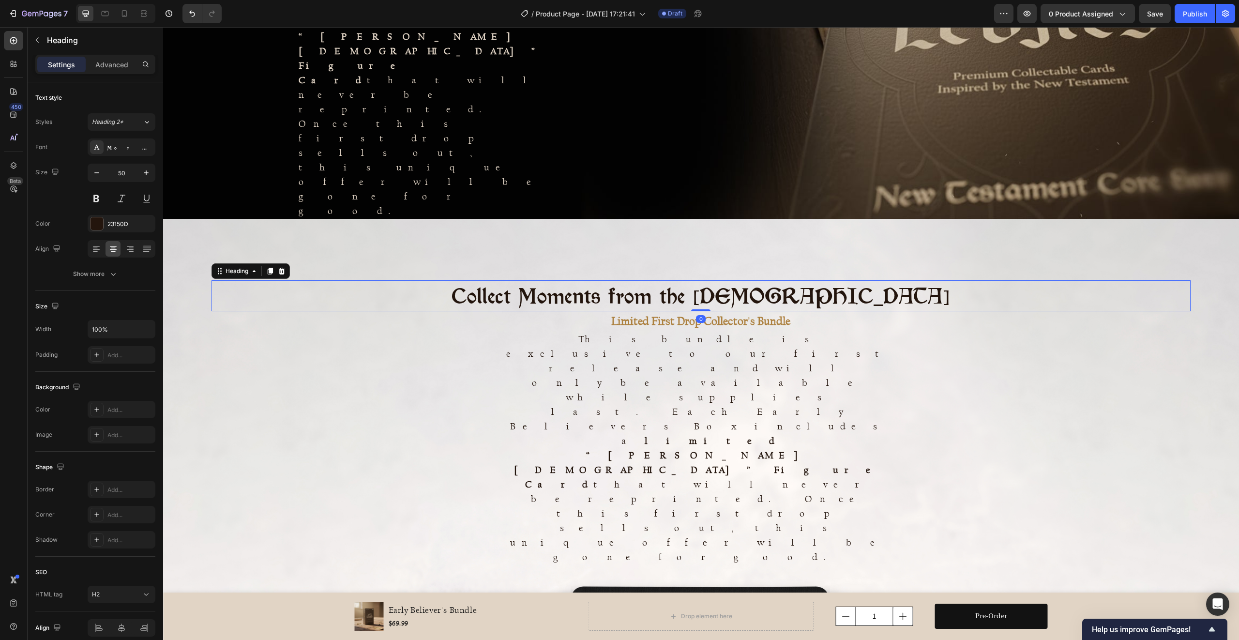
drag, startPoint x: 695, startPoint y: 191, endPoint x: 698, endPoint y: 170, distance: 20.5
click at [698, 280] on div "Collect Moments from the New Testament Heading 0" at bounding box center [700, 295] width 979 height 31
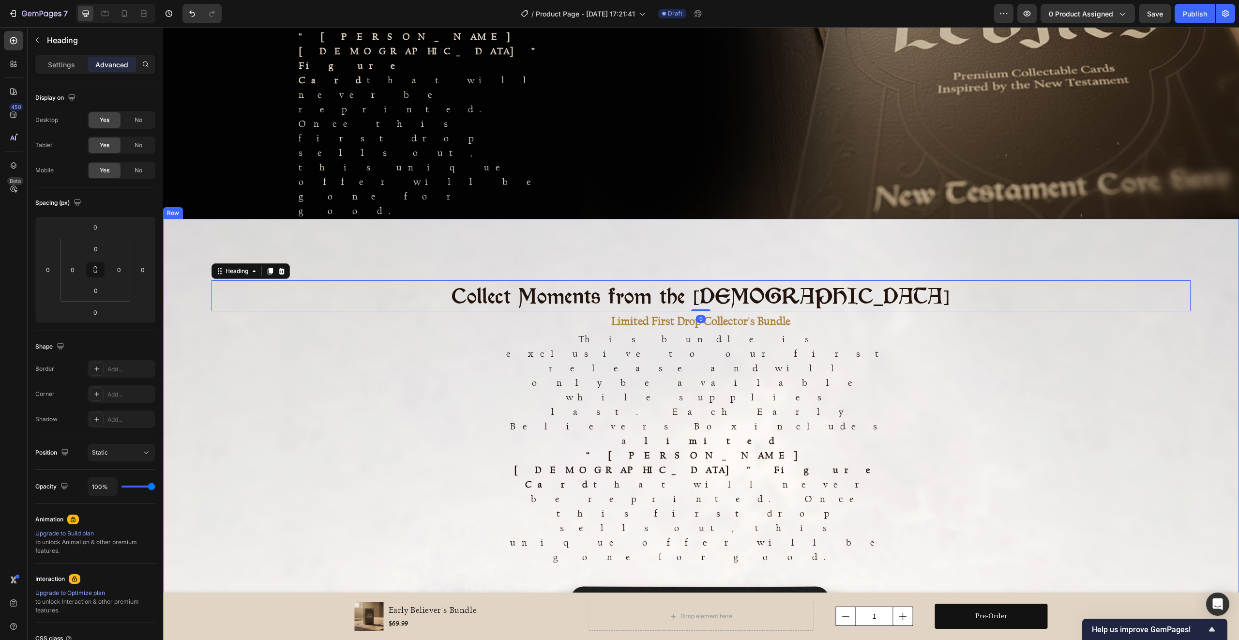
click at [679, 219] on div "Collect Moments from the New Testament Heading 0 Limited First Drop Collector's…" at bounding box center [701, 570] width 1076 height 703
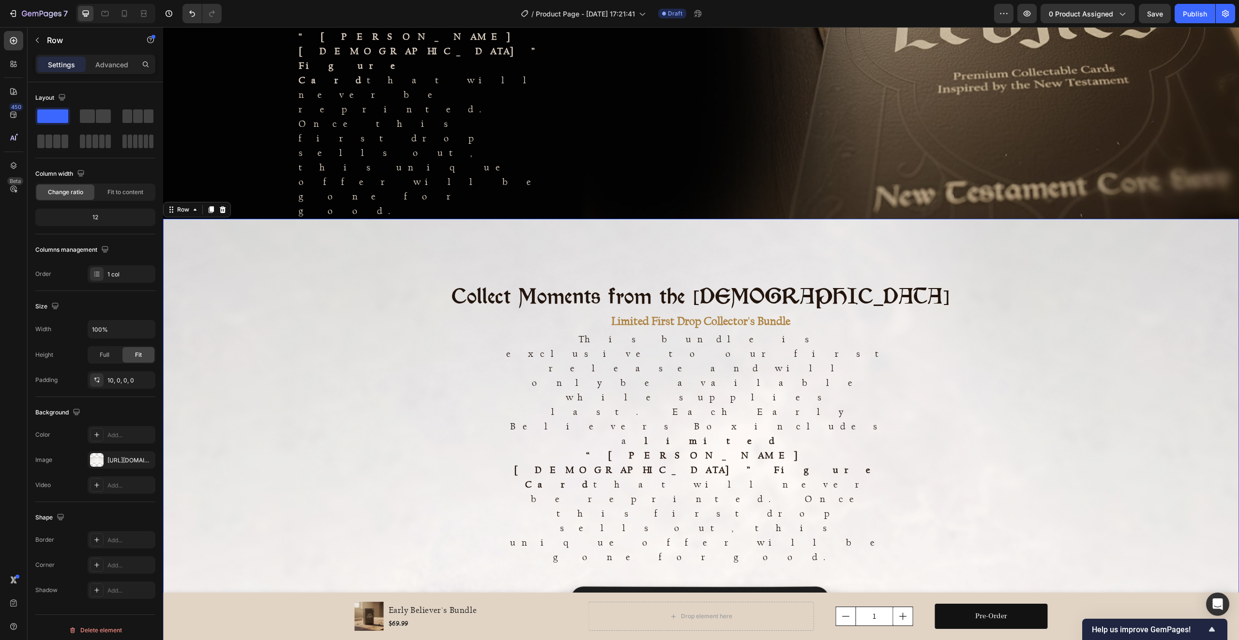
click at [646, 219] on div "Collect Moments from the New Testament Heading Limited First Drop Collector's B…" at bounding box center [701, 570] width 1076 height 703
click at [115, 63] on p "Advanced" at bounding box center [111, 65] width 33 height 10
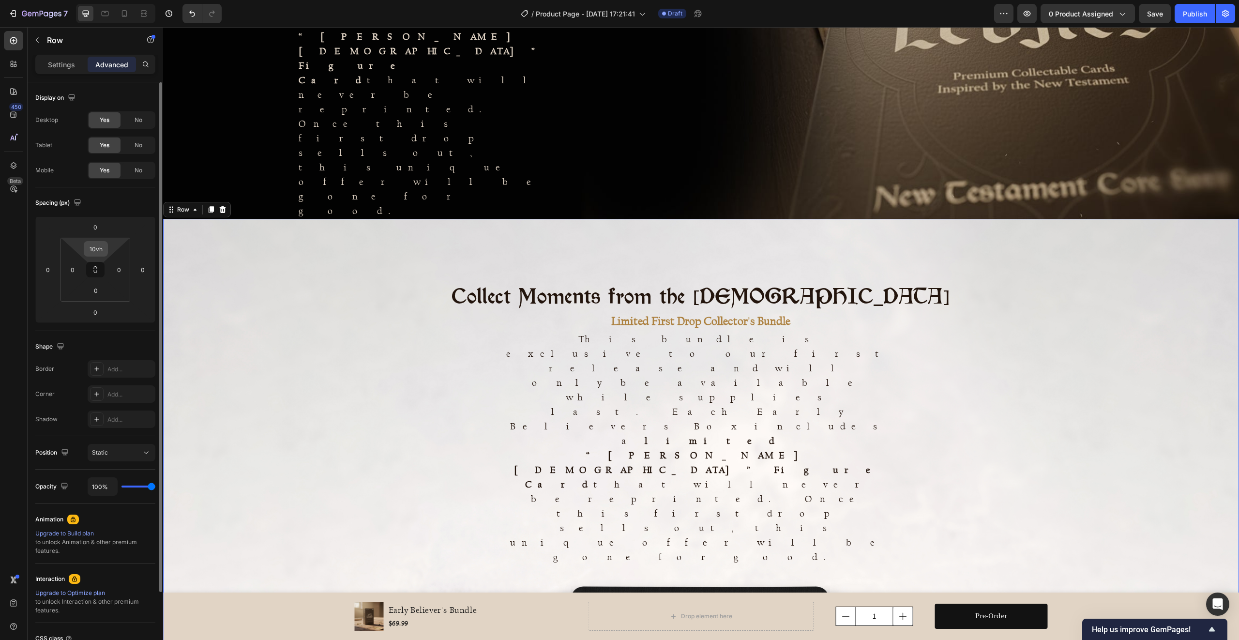
click at [98, 247] on input "10vh" at bounding box center [95, 248] width 19 height 15
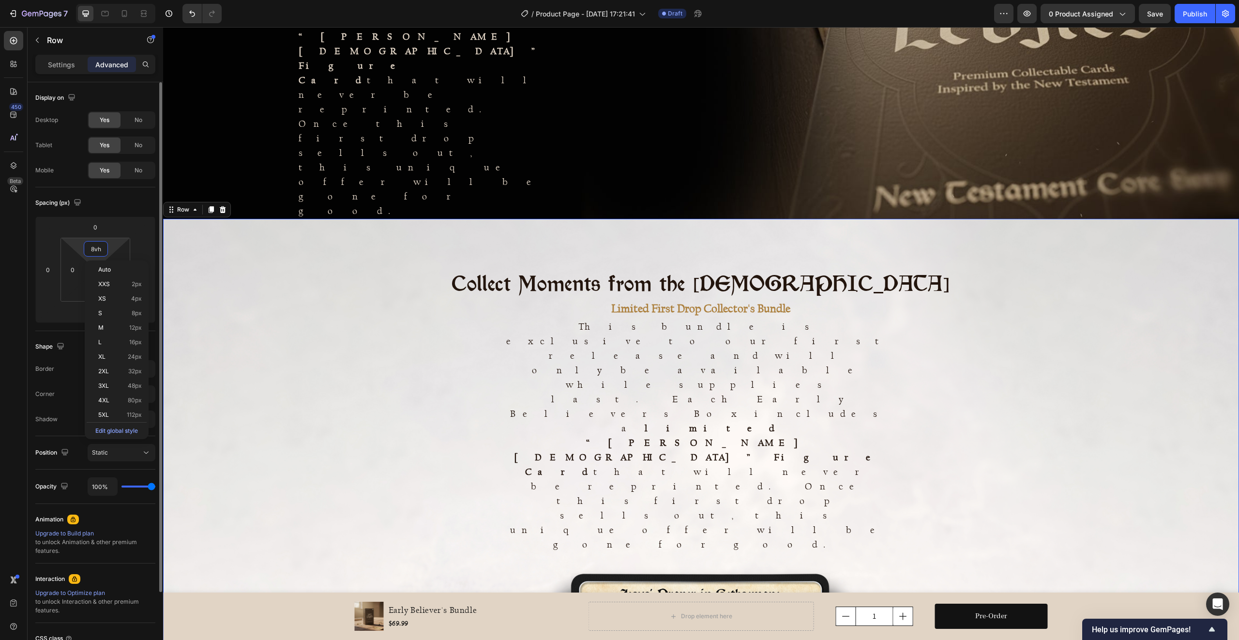
type input "9vh"
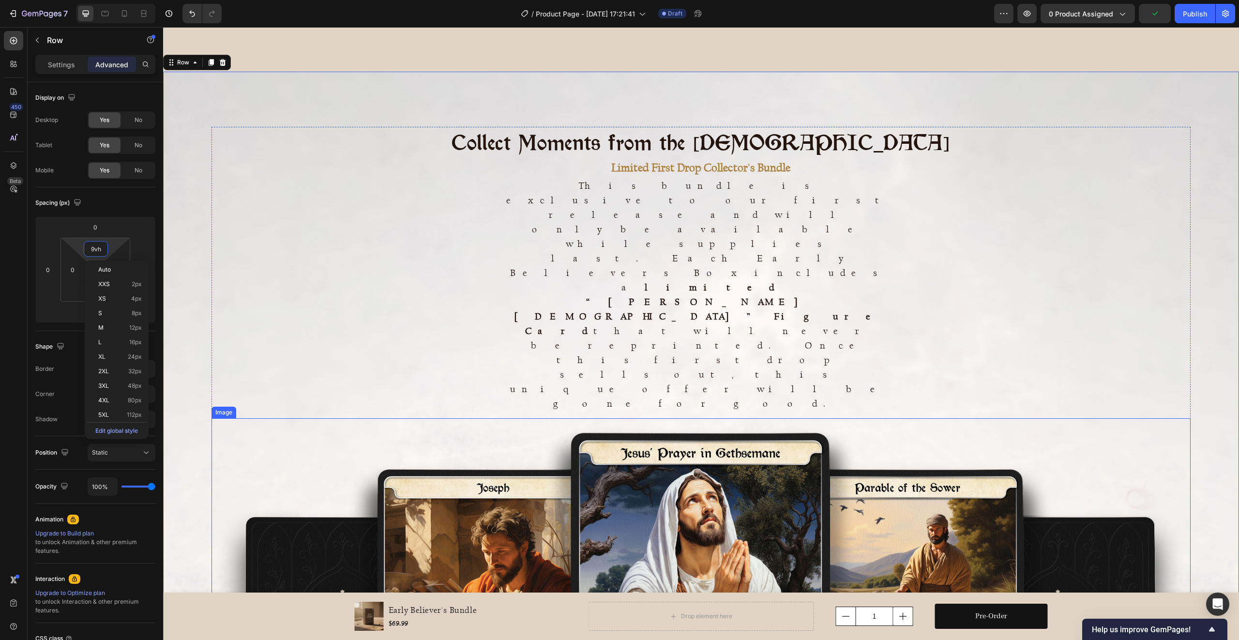
scroll to position [691, 0]
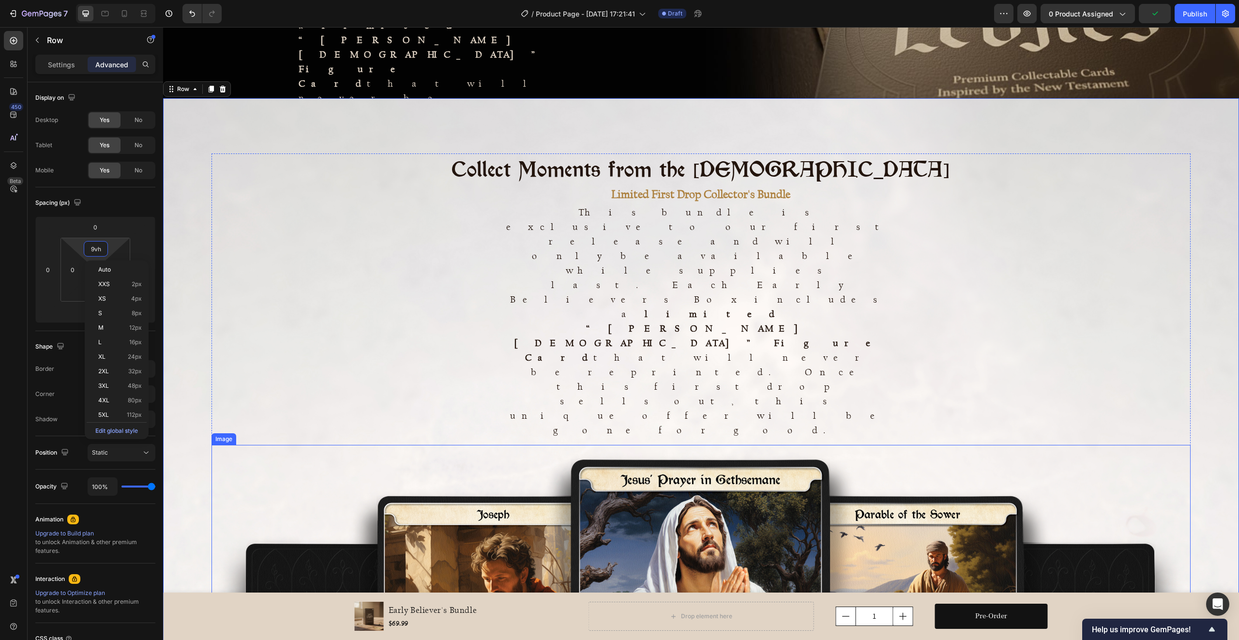
click at [690, 445] on img at bounding box center [700, 620] width 979 height 350
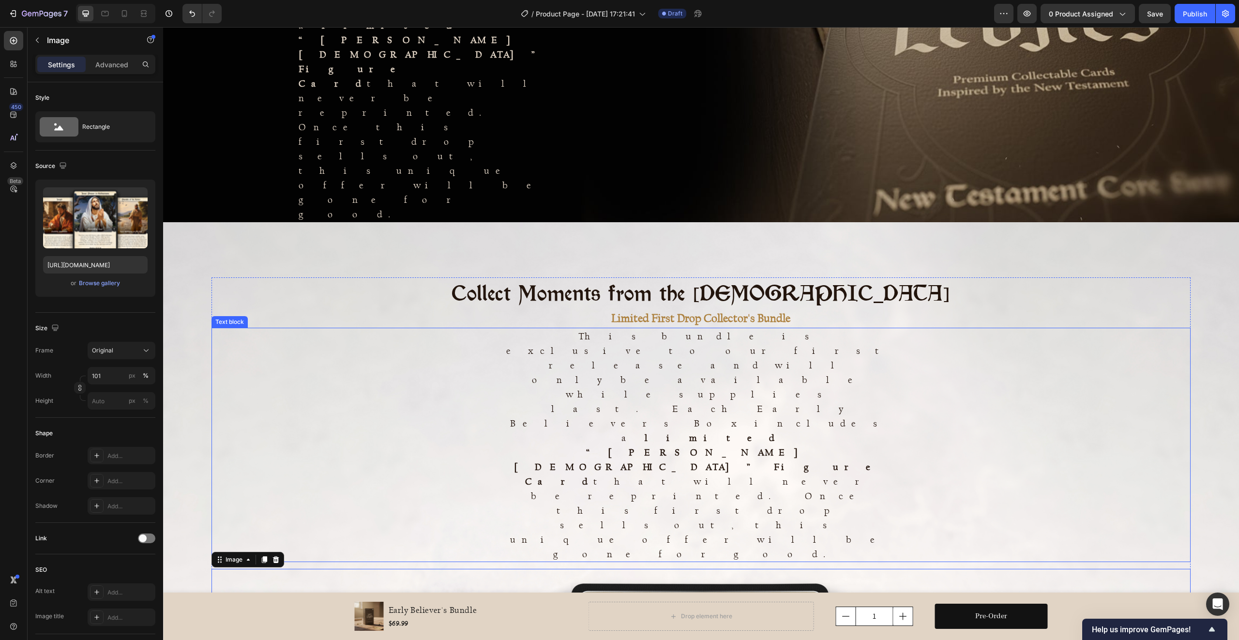
click at [693, 329] on p "This bundle is exclusive to our first release and will only be available while …" at bounding box center [701, 445] width 390 height 232
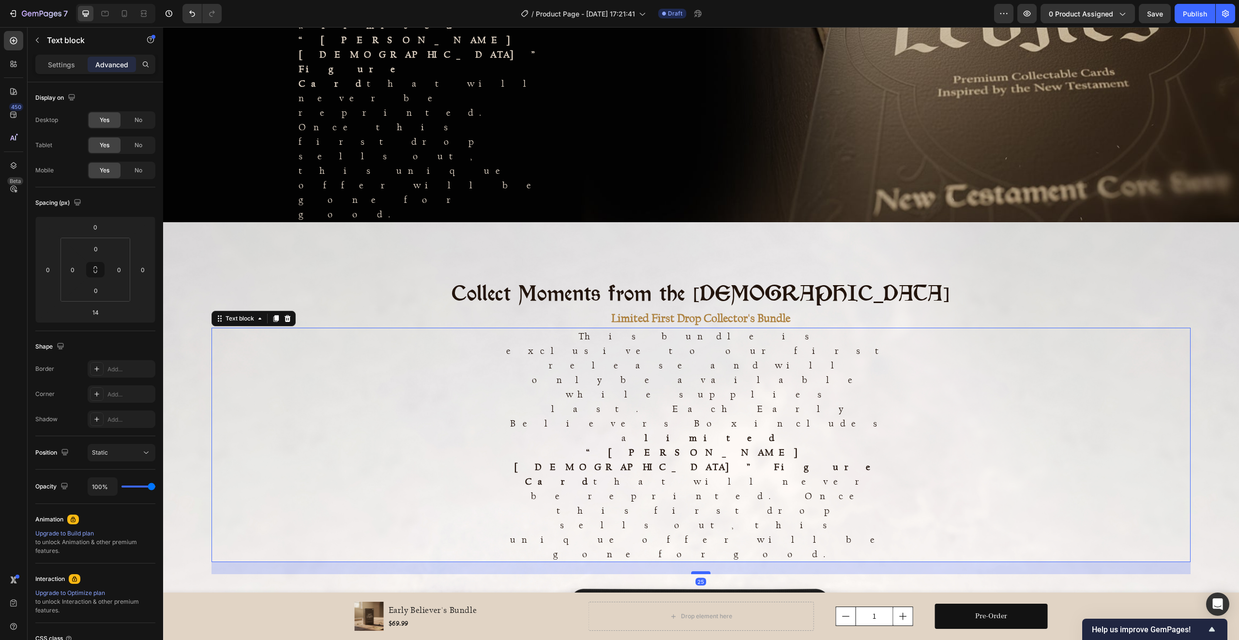
drag, startPoint x: 694, startPoint y: 256, endPoint x: 694, endPoint y: 261, distance: 5.3
click at [694, 571] on div at bounding box center [700, 572] width 19 height 3
type input "25"
click at [894, 277] on h2 "Collect Moments from the [DEMOGRAPHIC_DATA]" at bounding box center [700, 292] width 979 height 31
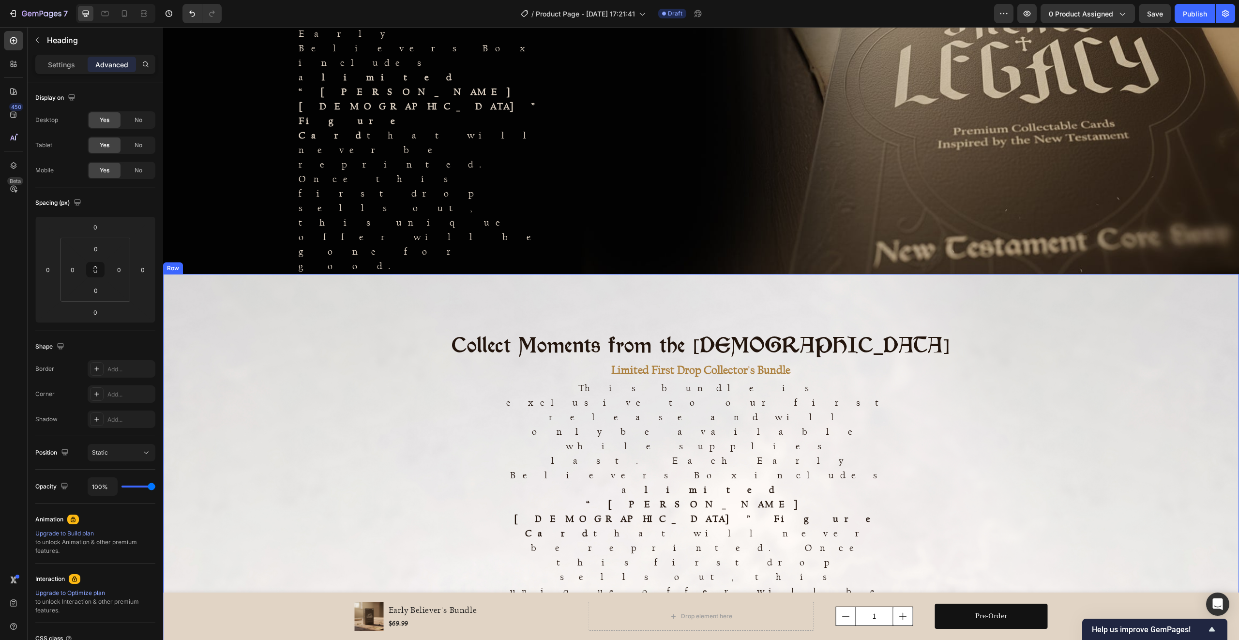
scroll to position [638, 0]
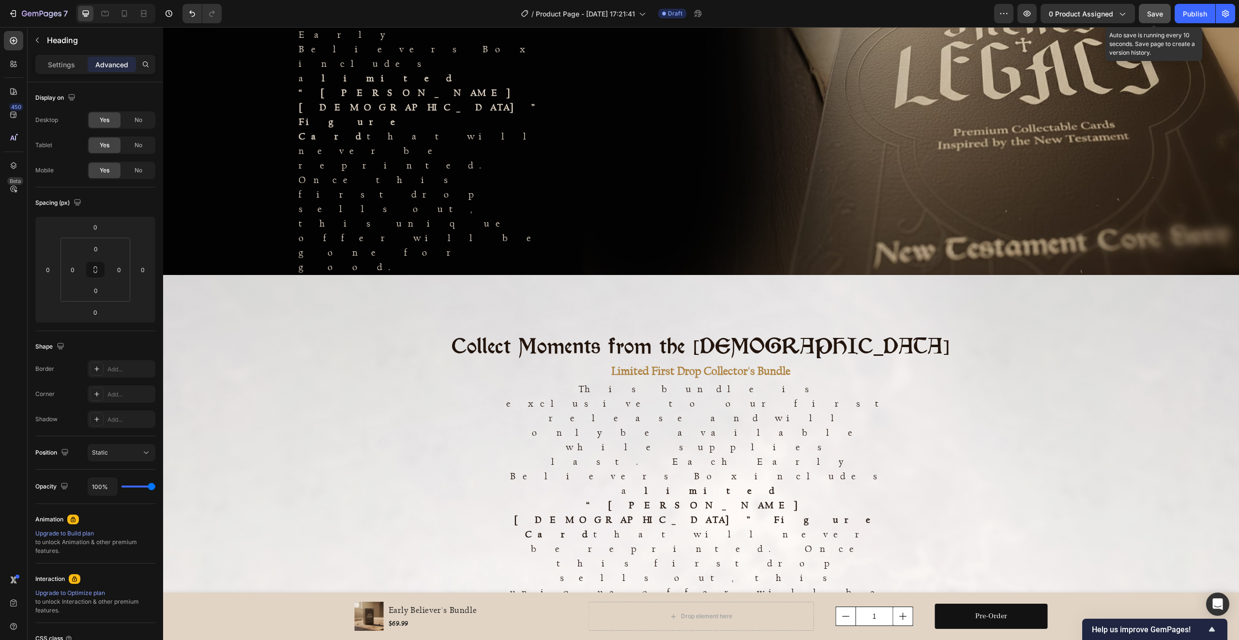
click at [1152, 16] on span "Save" at bounding box center [1155, 14] width 16 height 8
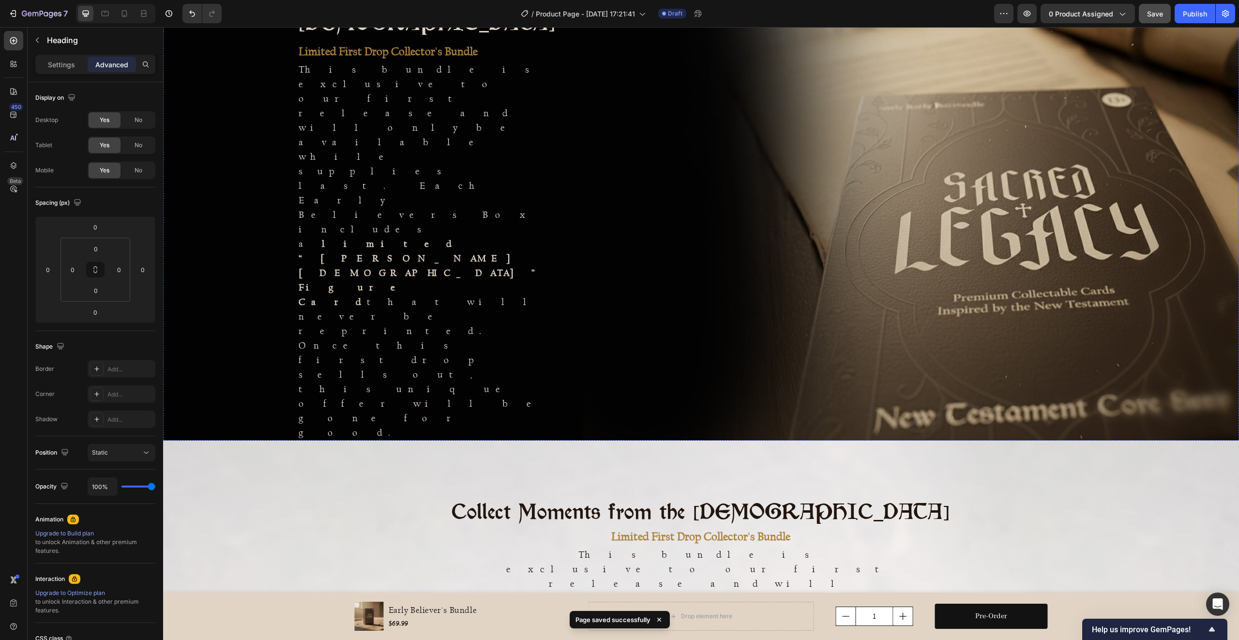
scroll to position [474, 0]
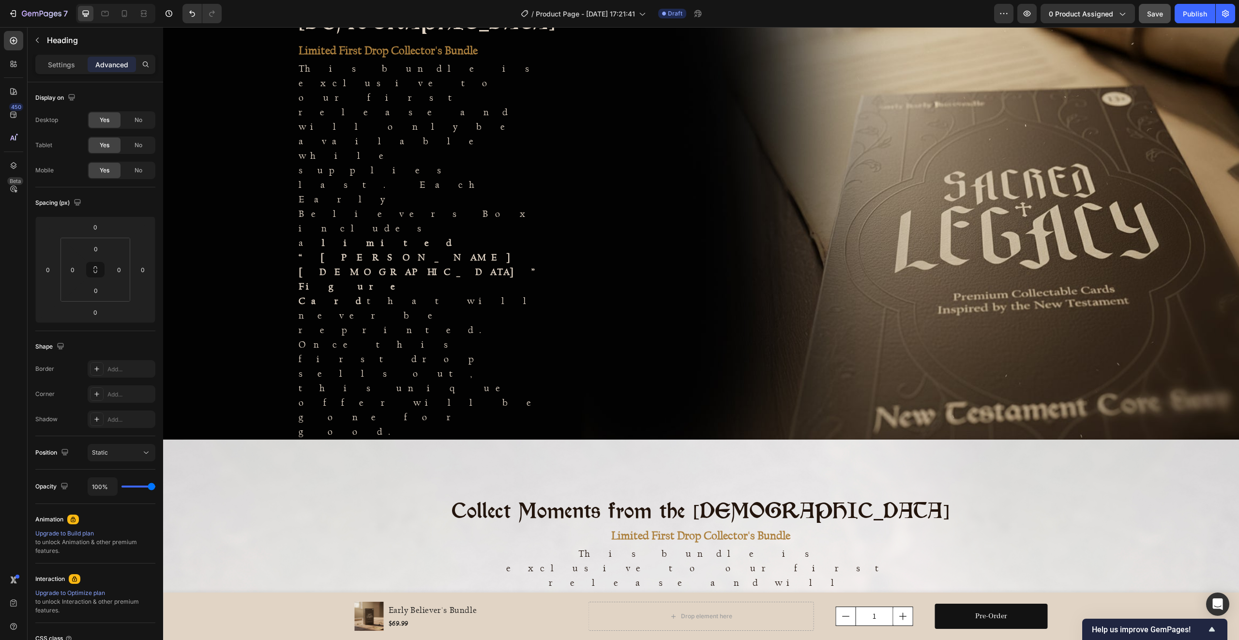
click at [1043, 495] on h2 "Collect Moments from the [DEMOGRAPHIC_DATA]" at bounding box center [700, 510] width 979 height 31
click at [402, 496] on p "Collect Moments from the [DEMOGRAPHIC_DATA]" at bounding box center [700, 510] width 977 height 29
click at [369, 526] on p "Limited First Drop Collector's Bundle" at bounding box center [700, 534] width 977 height 17
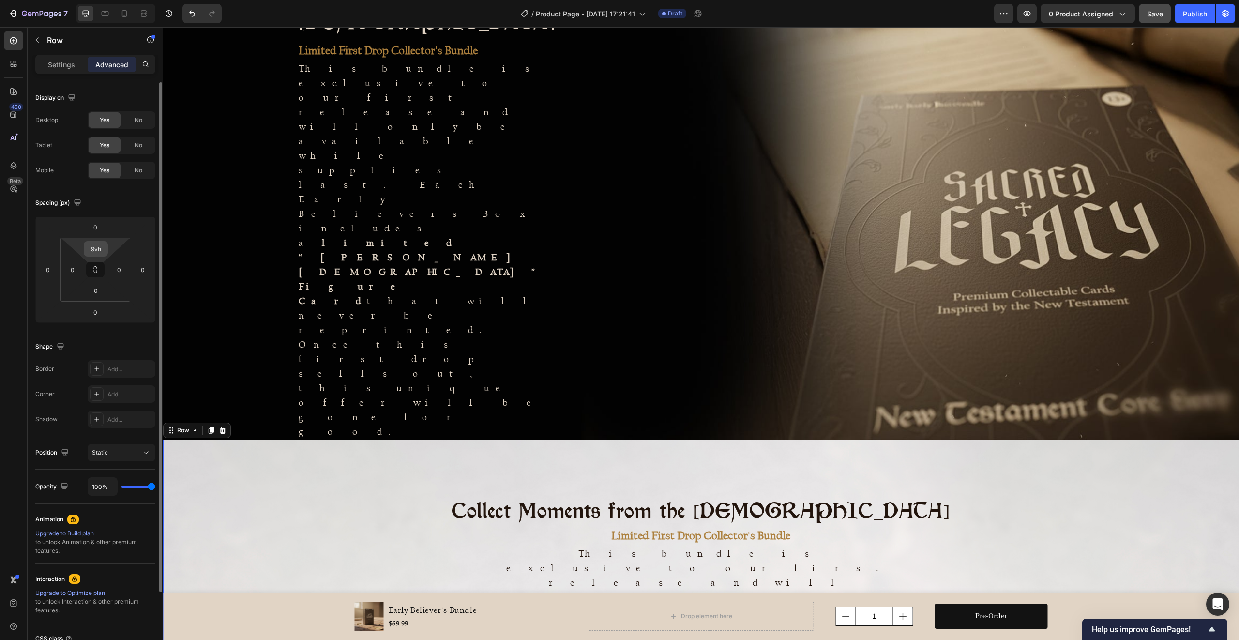
click at [100, 252] on input "9vh" at bounding box center [95, 248] width 19 height 15
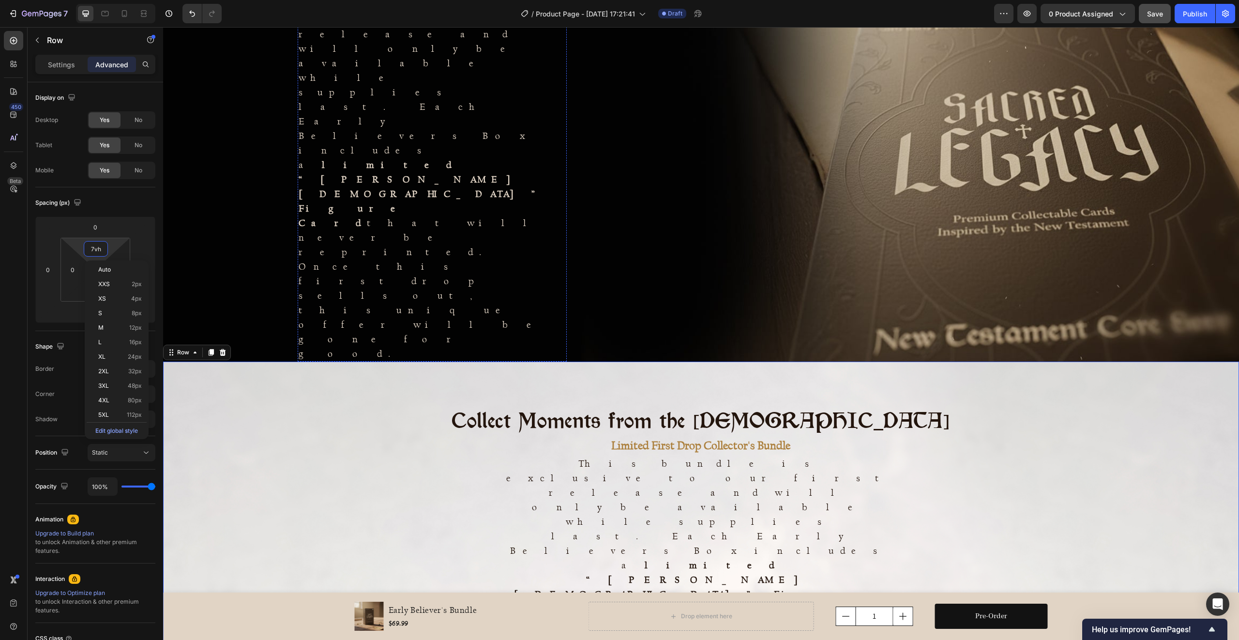
scroll to position [554, 0]
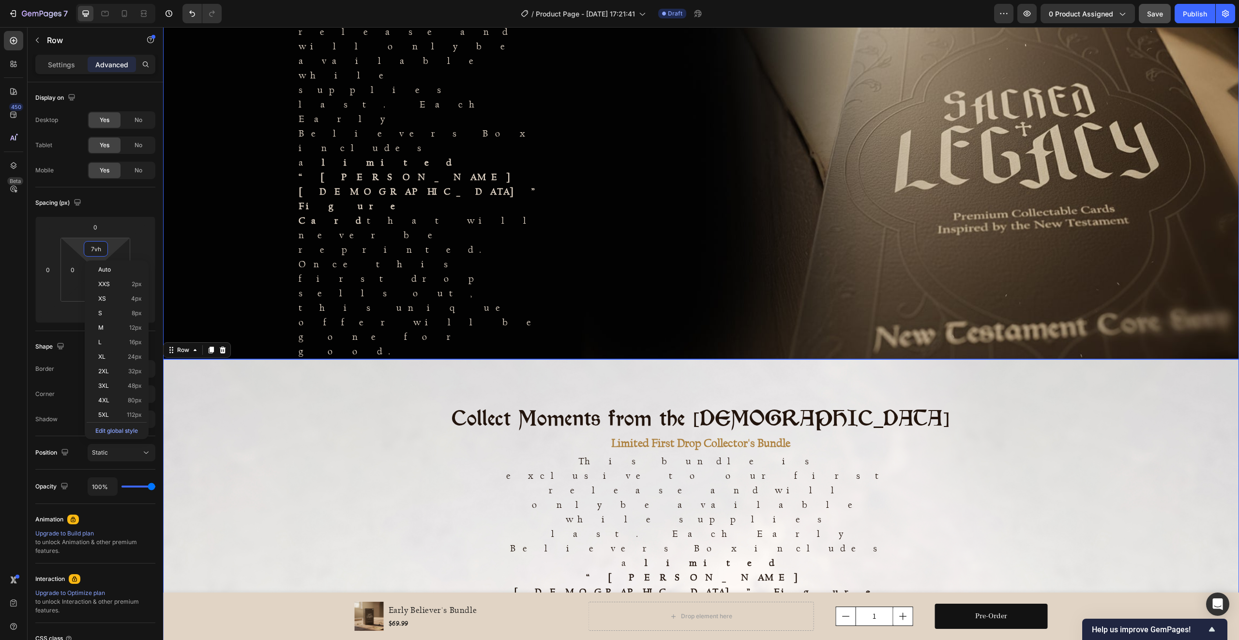
type input "6vh"
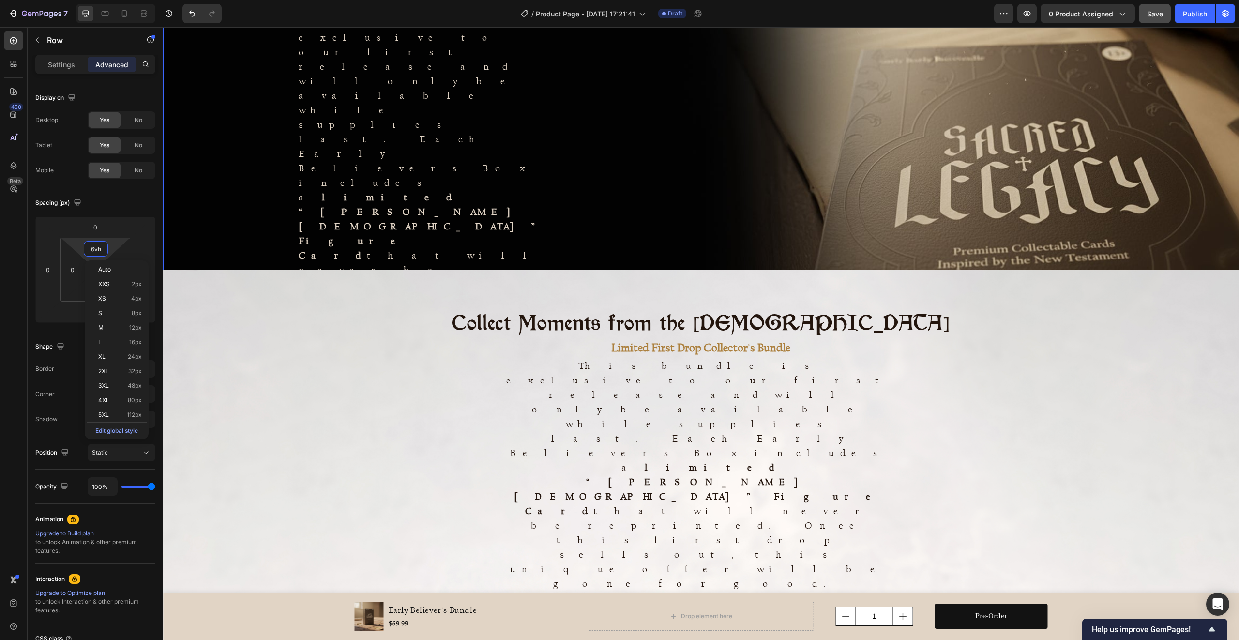
scroll to position [0, 0]
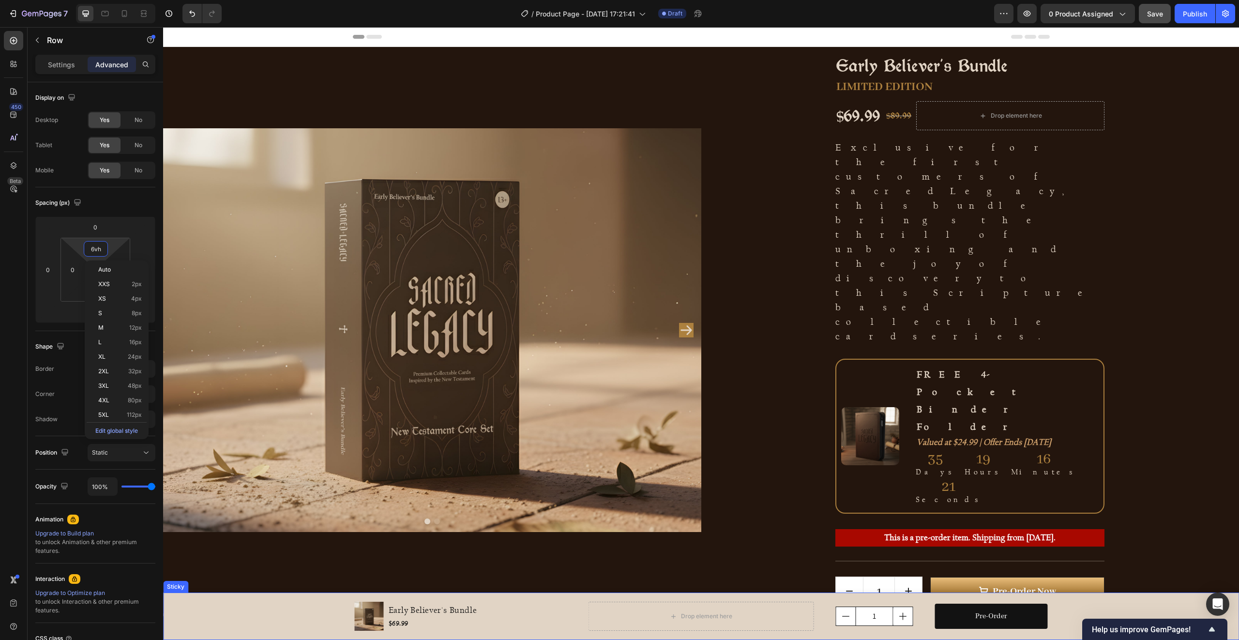
click at [1085, 604] on div "Product Images Early Believer's Bundle Product Title $69.99 Product Price Produ…" at bounding box center [701, 616] width 1076 height 33
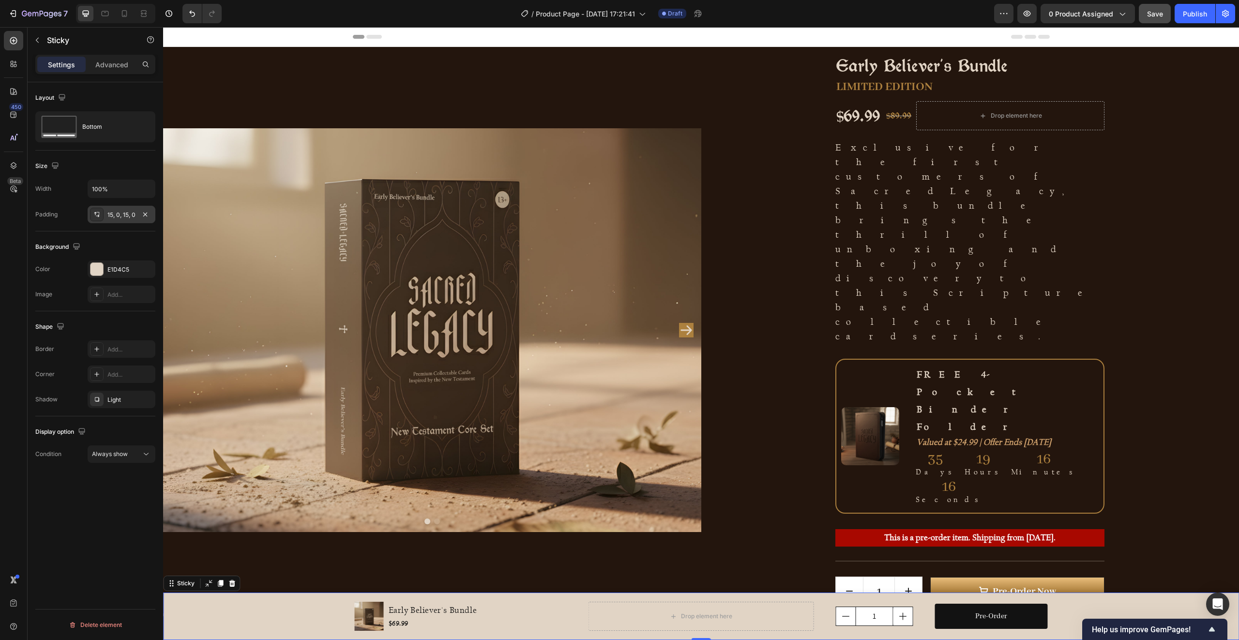
click at [126, 216] on div "15, 0, 15, 0" at bounding box center [121, 214] width 28 height 9
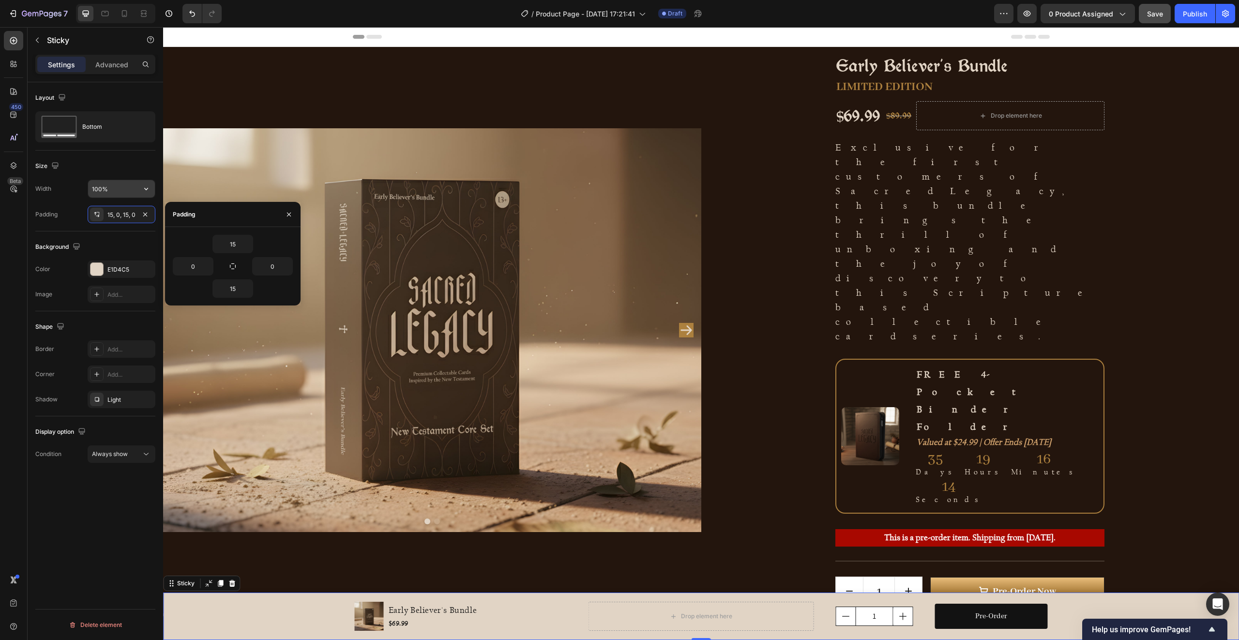
click at [117, 188] on input "100%" at bounding box center [121, 188] width 67 height 17
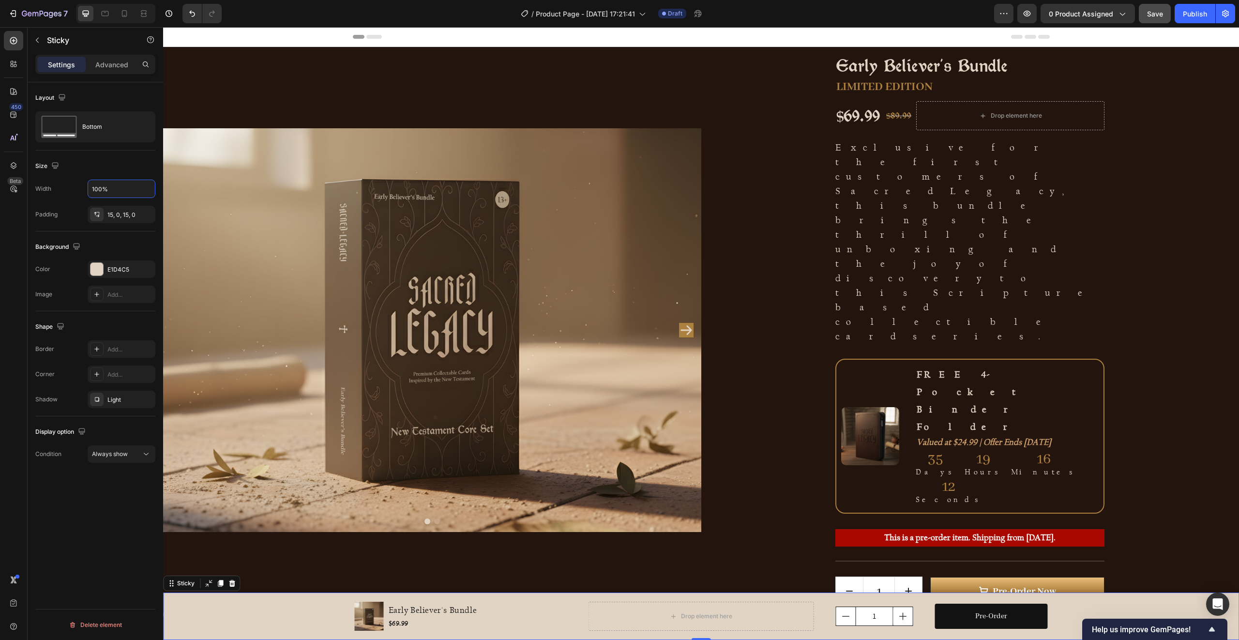
click at [213, 603] on div "Product Images Early Believer's Bundle Product Title $69.99 Product Price Produ…" at bounding box center [701, 616] width 1076 height 33
click at [185, 583] on div "Sticky" at bounding box center [185, 583] width 21 height 9
click at [189, 601] on div "Product Images Early Believer's Bundle Product Title $69.99 Product Price Produ…" at bounding box center [701, 616] width 1076 height 33
click at [14, 169] on icon at bounding box center [14, 166] width 10 height 10
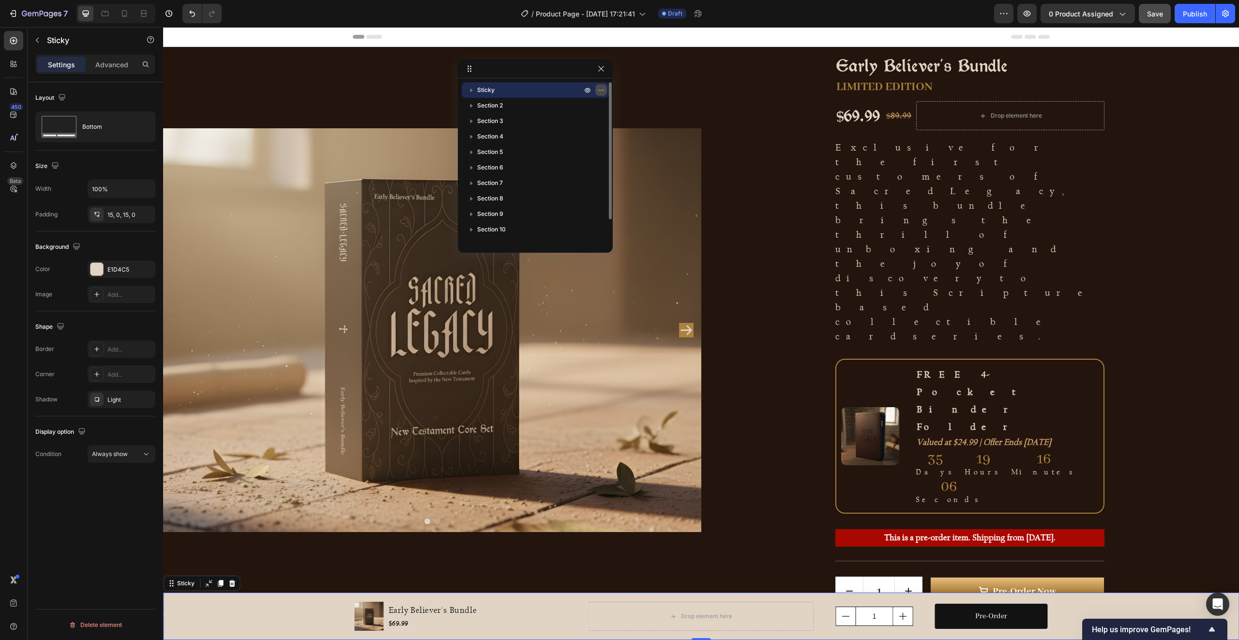
click at [602, 90] on icon "button" at bounding box center [602, 90] width 1 height 1
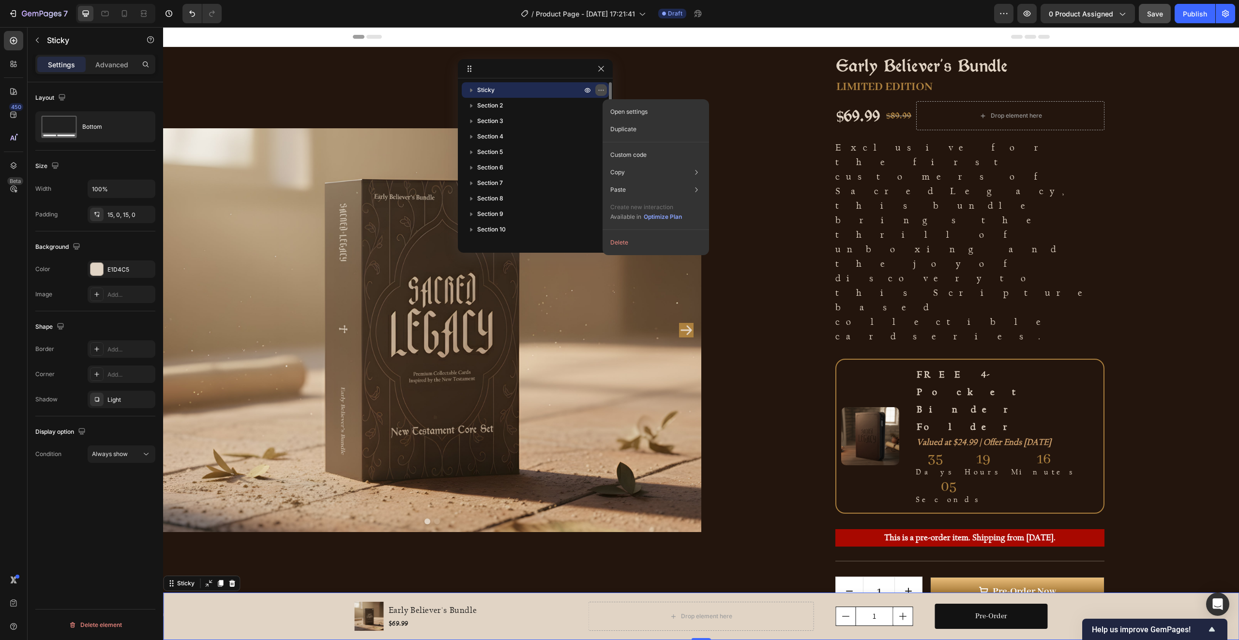
click at [602, 90] on icon "button" at bounding box center [601, 90] width 8 height 8
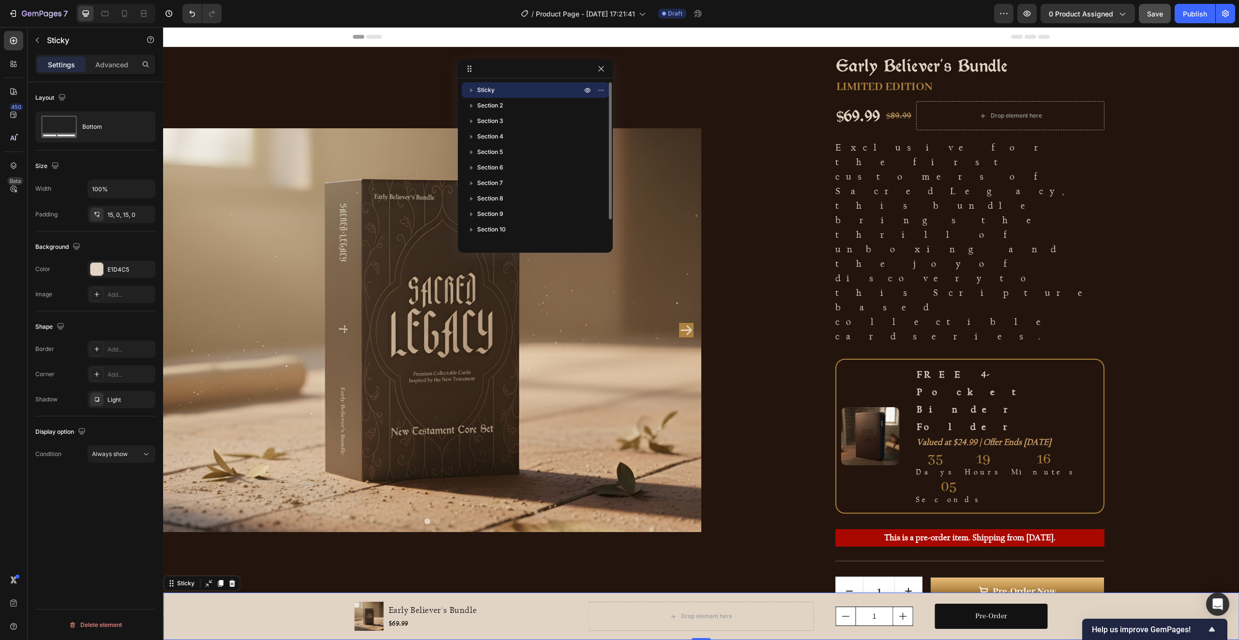
click at [529, 86] on p "Sticky" at bounding box center [530, 90] width 106 height 10
click at [105, 66] on p "Advanced" at bounding box center [111, 65] width 33 height 10
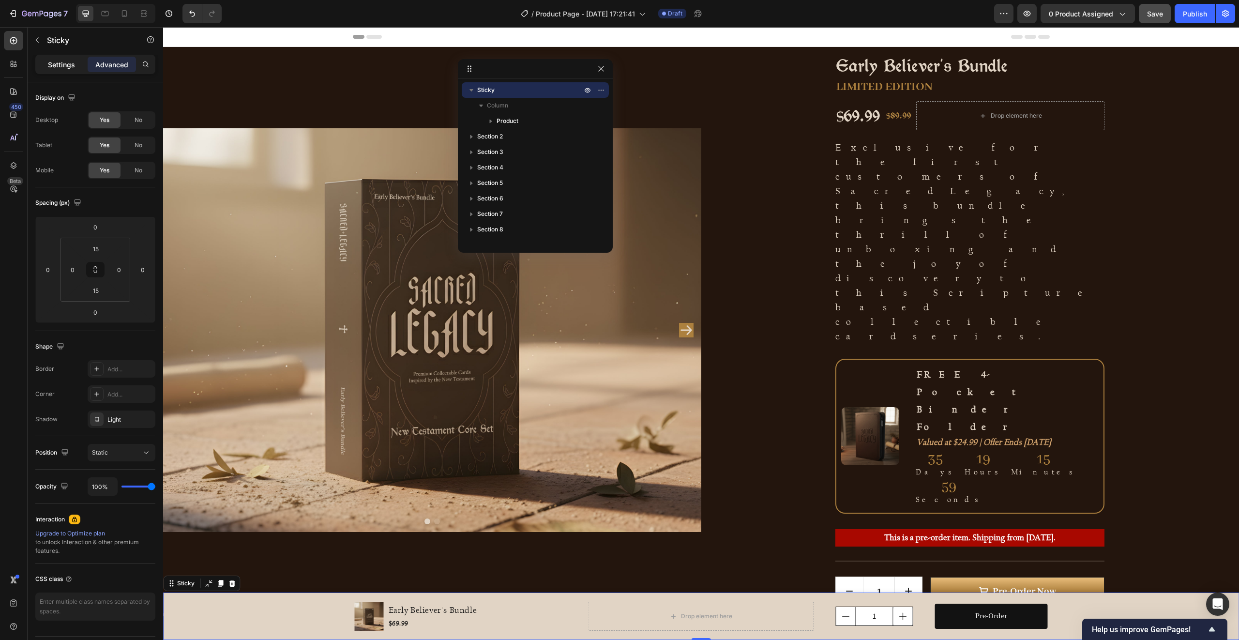
click at [68, 58] on div "Settings" at bounding box center [61, 64] width 48 height 15
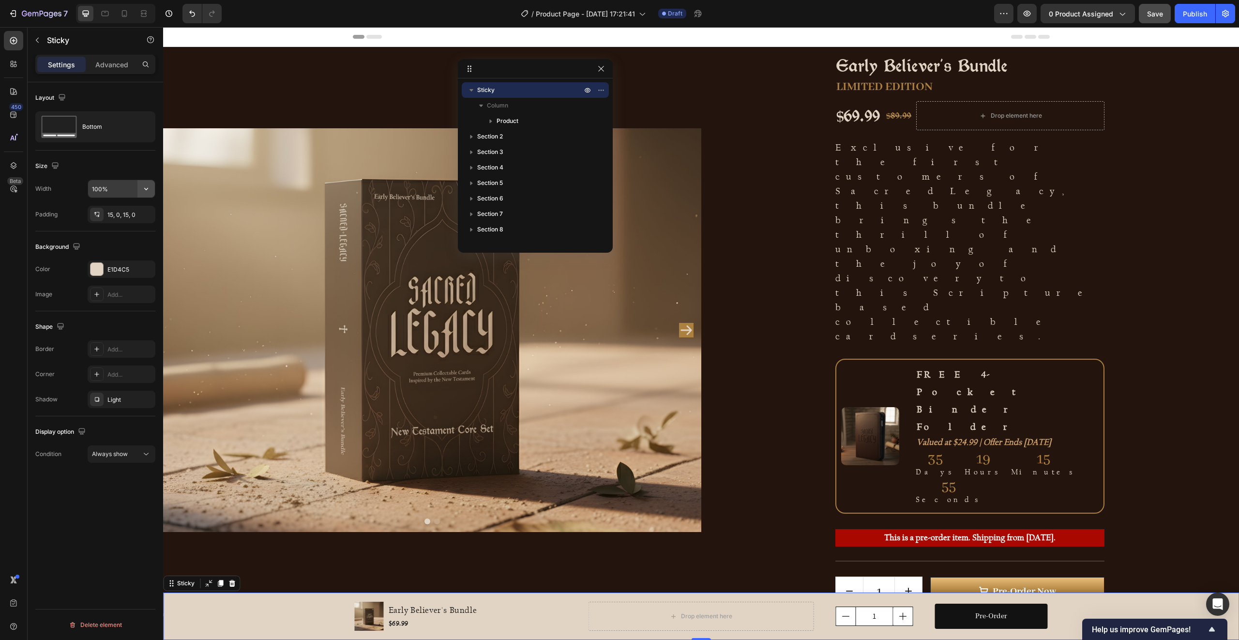
click at [146, 187] on icon "button" at bounding box center [146, 189] width 10 height 10
click at [583, 607] on div "Product Images Early Believer's Bundle Product Title $69.99 Product Price Produ…" at bounding box center [701, 616] width 697 height 33
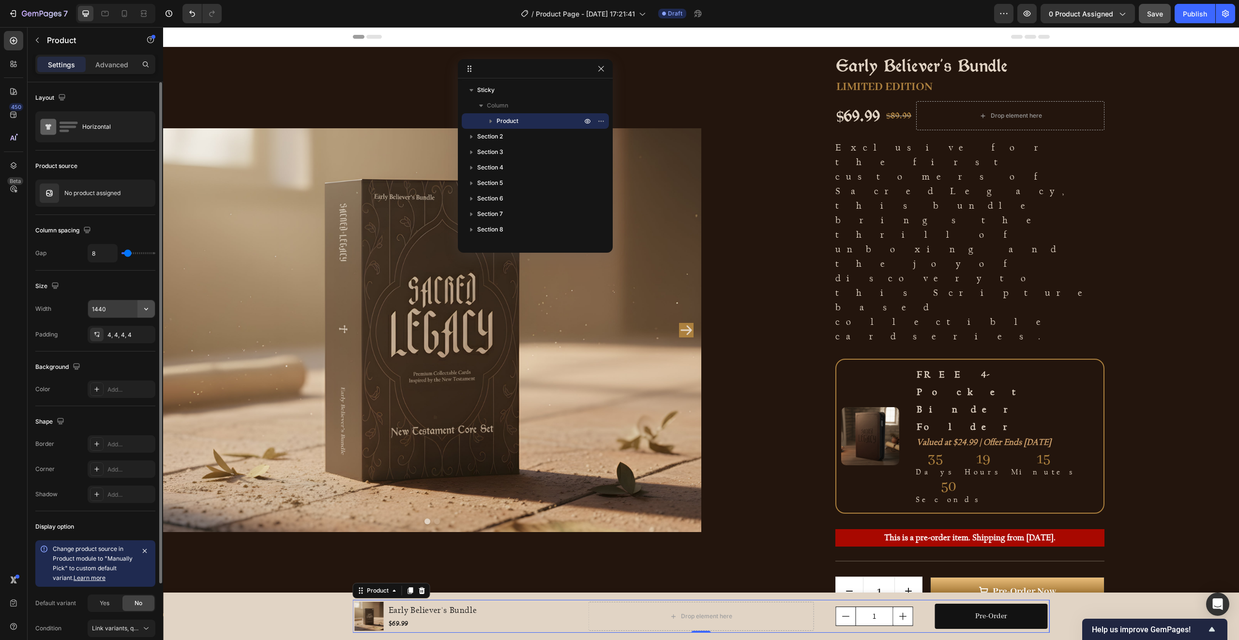
click at [142, 306] on icon "button" at bounding box center [146, 309] width 10 height 10
click at [132, 330] on span "100%" at bounding box center [139, 333] width 16 height 9
type input "100%"
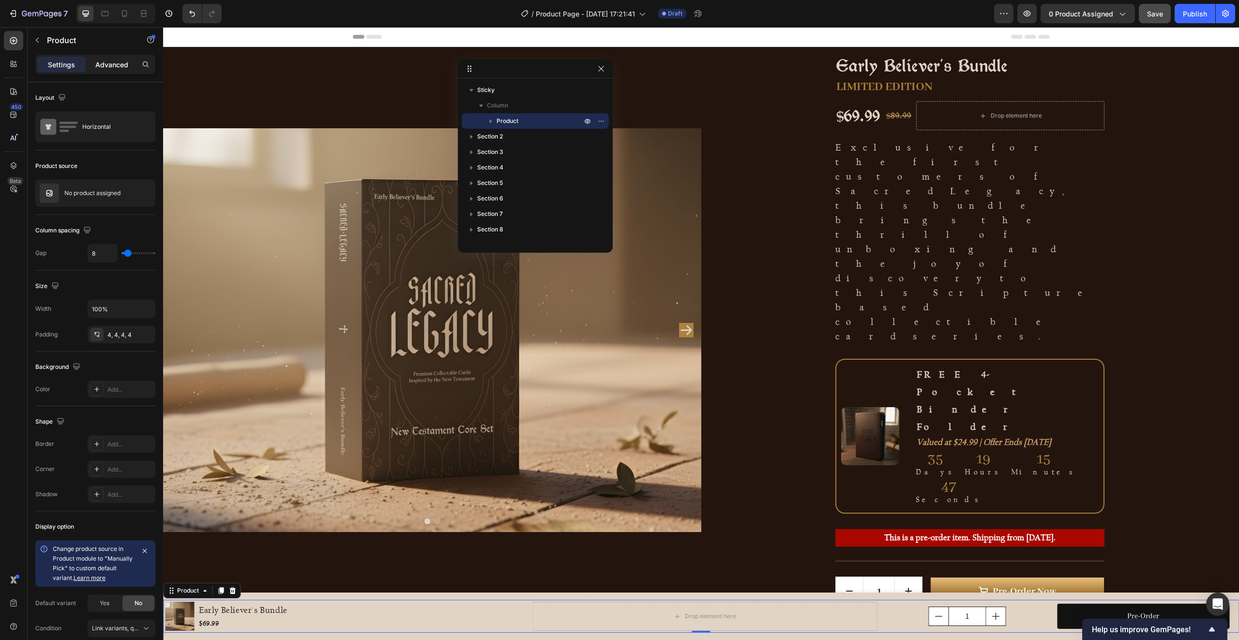
click at [112, 67] on p "Advanced" at bounding box center [111, 65] width 33 height 10
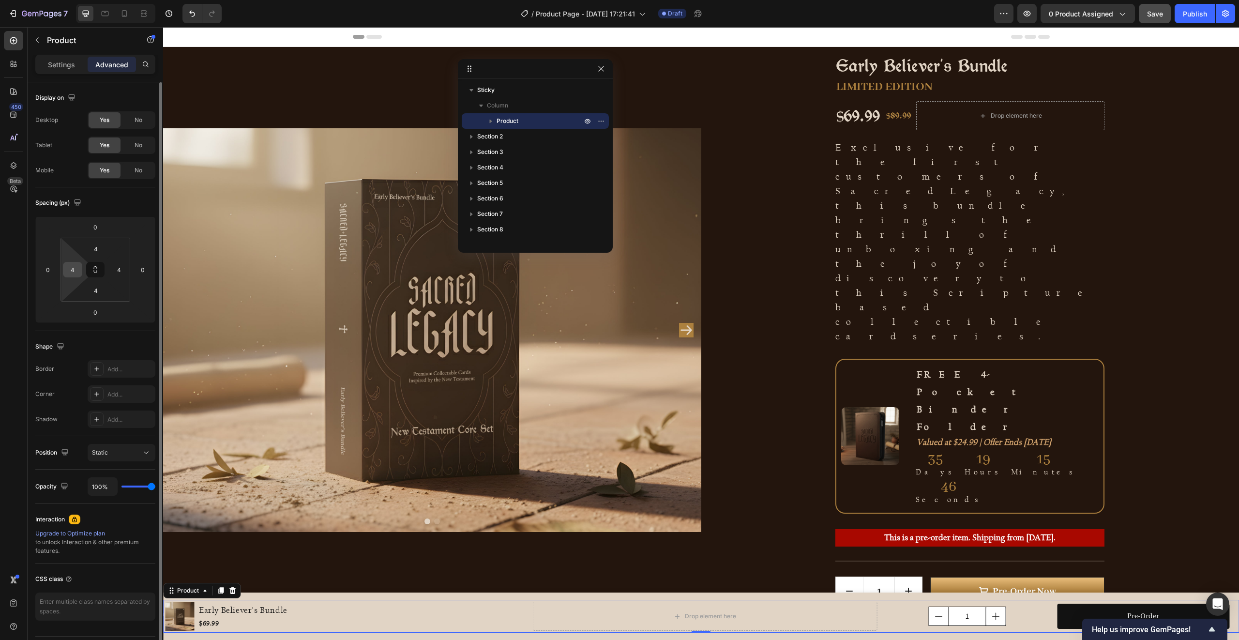
click at [73, 273] on input "4" at bounding box center [72, 269] width 15 height 15
type input "7%"
click at [116, 268] on input "4" at bounding box center [119, 269] width 15 height 15
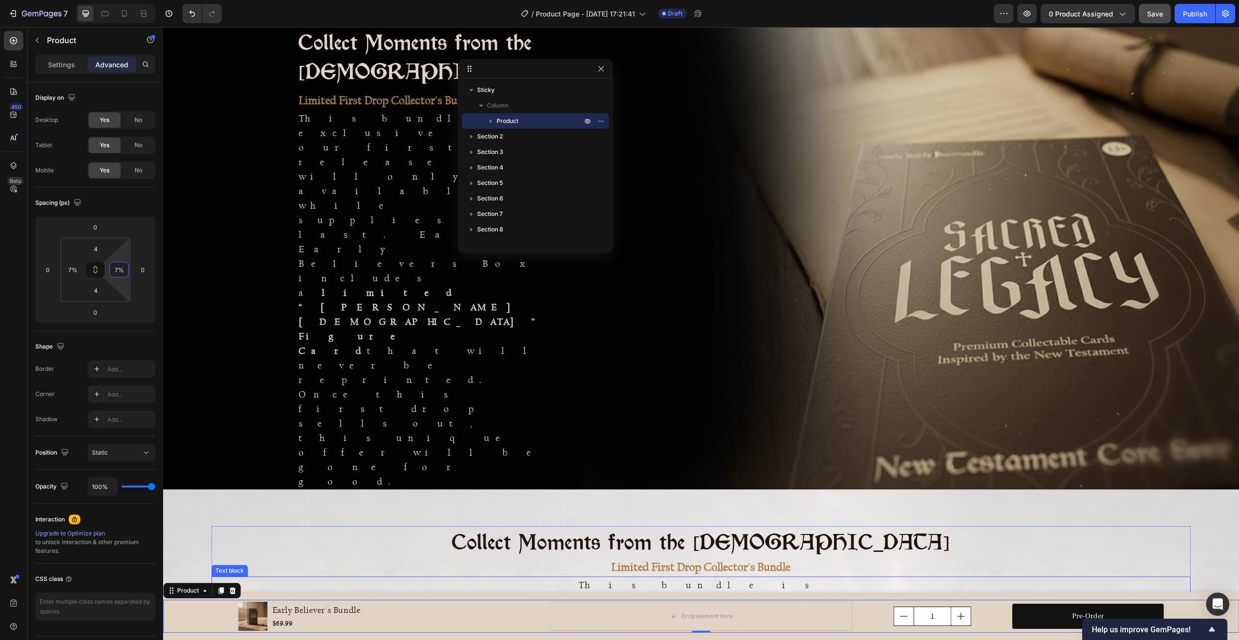
scroll to position [1214, 0]
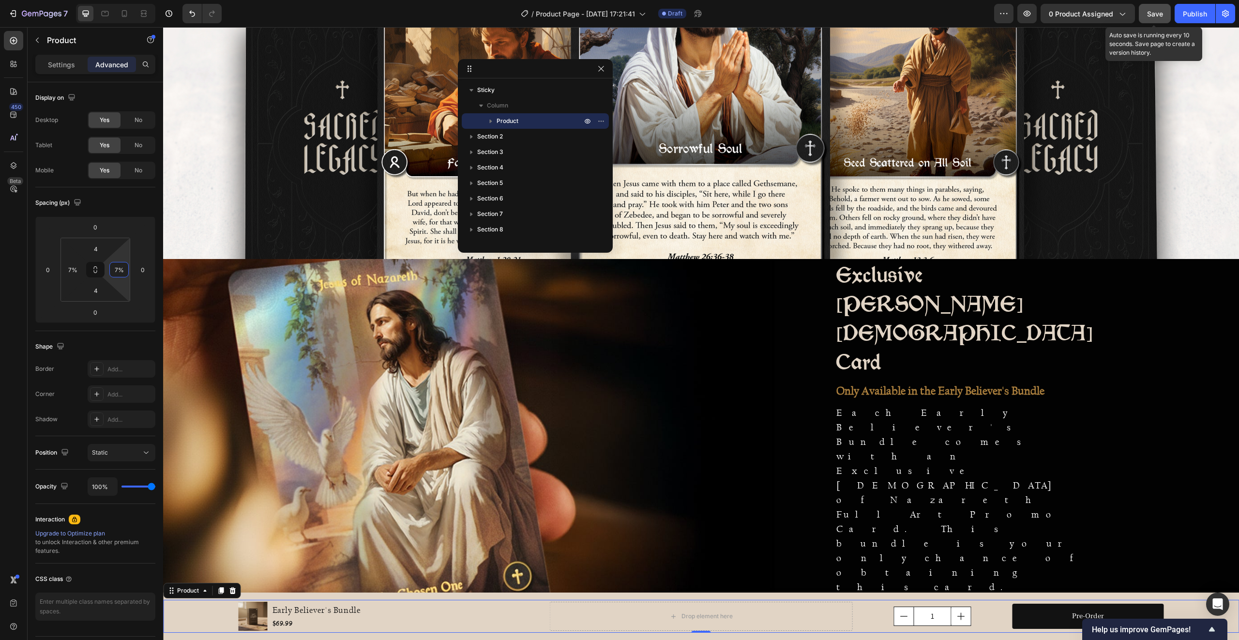
type input "7%"
click at [1156, 15] on span "Save" at bounding box center [1155, 14] width 16 height 8
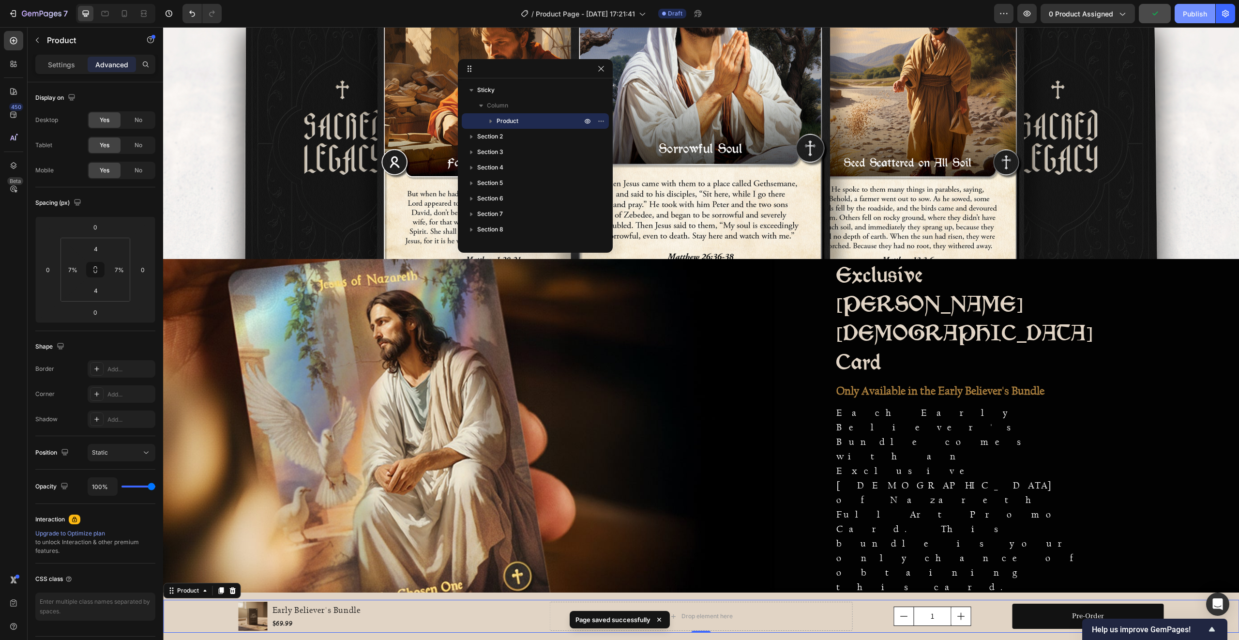
click at [1201, 11] on div "Publish" at bounding box center [1195, 14] width 24 height 10
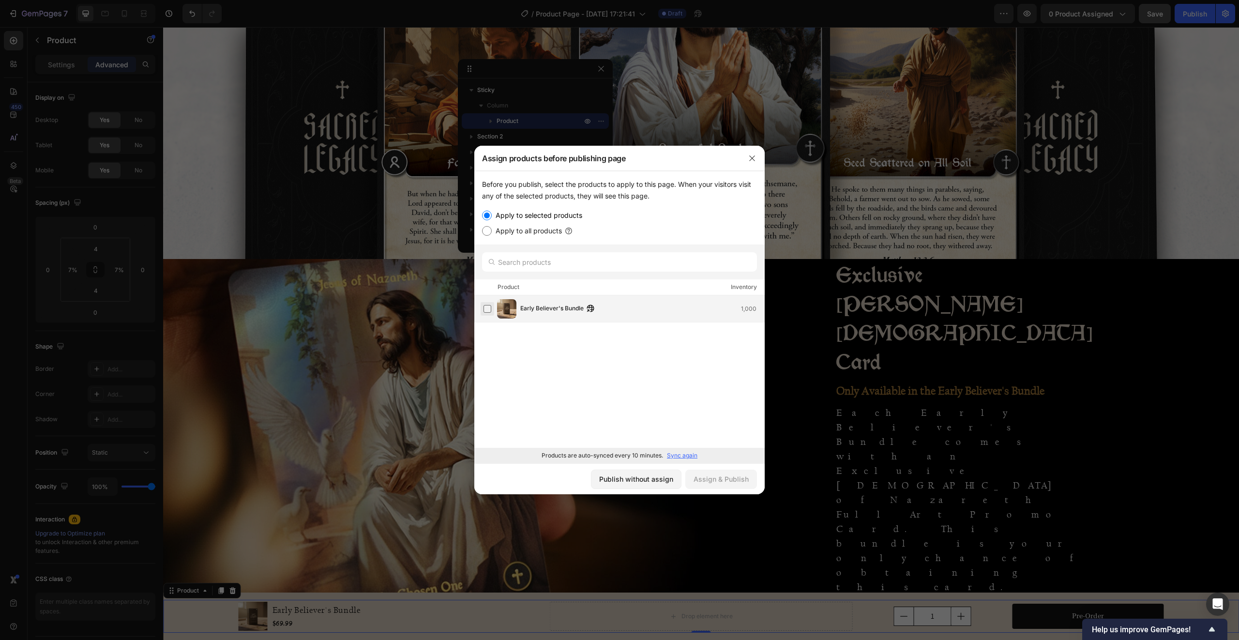
click at [485, 310] on label at bounding box center [487, 309] width 8 height 8
click at [721, 480] on div "Assign & Publish" at bounding box center [720, 479] width 55 height 10
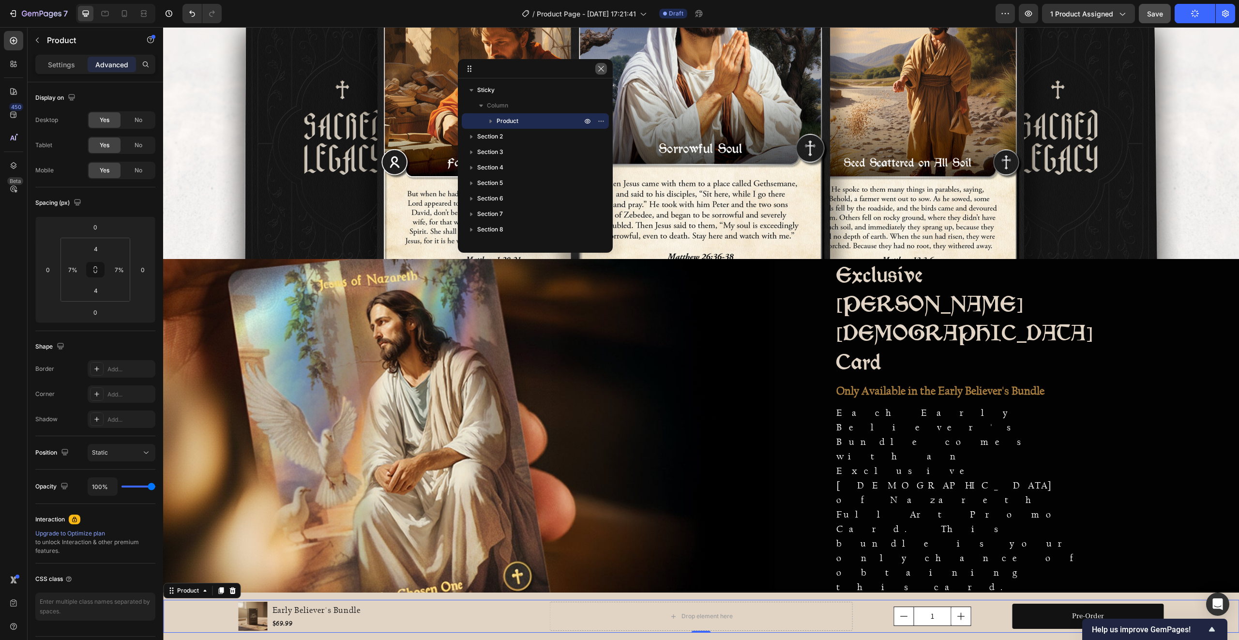
drag, startPoint x: 601, startPoint y: 70, endPoint x: 447, endPoint y: 72, distance: 153.4
click at [601, 70] on icon "button" at bounding box center [601, 69] width 8 height 8
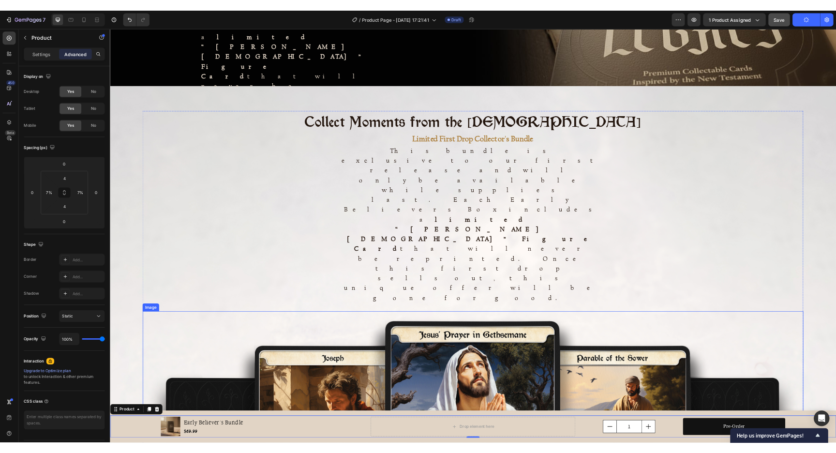
scroll to position [659, 0]
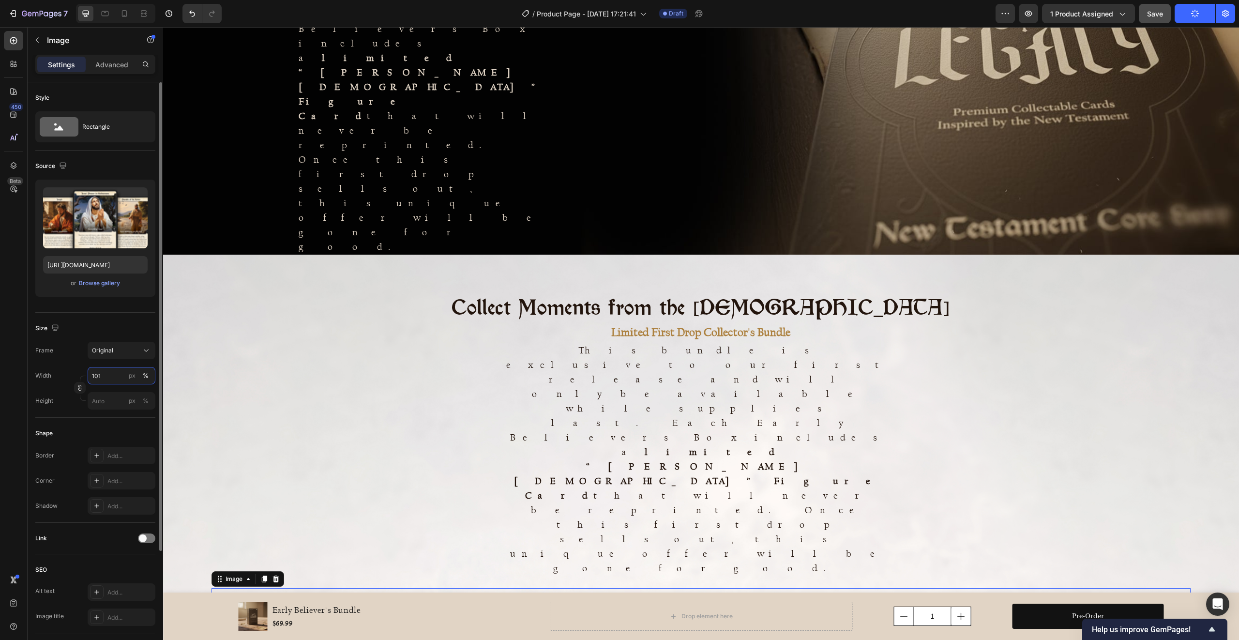
click at [116, 375] on input "101" at bounding box center [122, 375] width 68 height 17
type input "100"
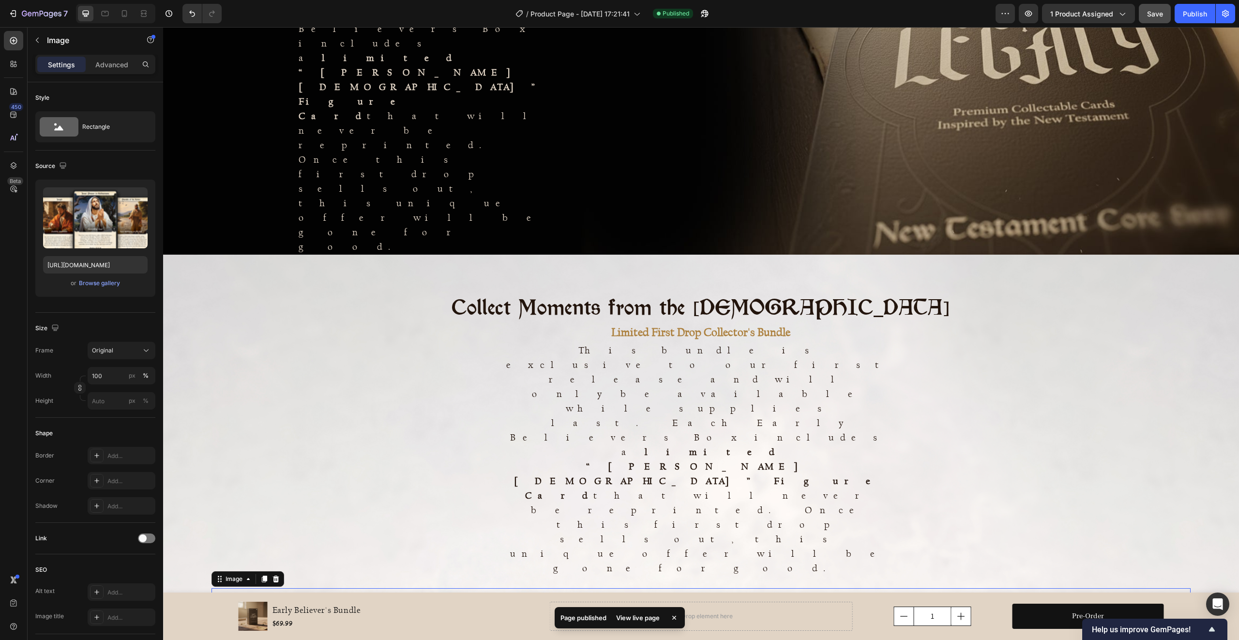
click at [391, 342] on div "This bundle is exclusive to our first release and will only be available while …" at bounding box center [700, 459] width 979 height 234
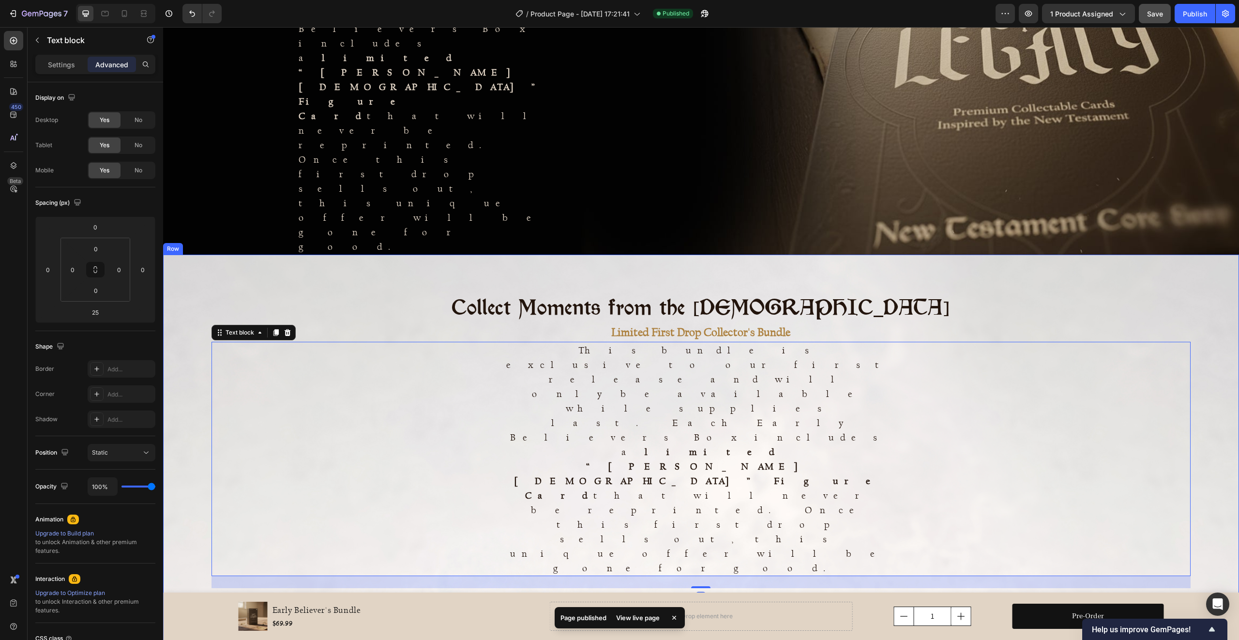
click at [201, 291] on div "Collect Moments from the New Testament Heading Limited First Drop Collector's B…" at bounding box center [701, 614] width 1076 height 646
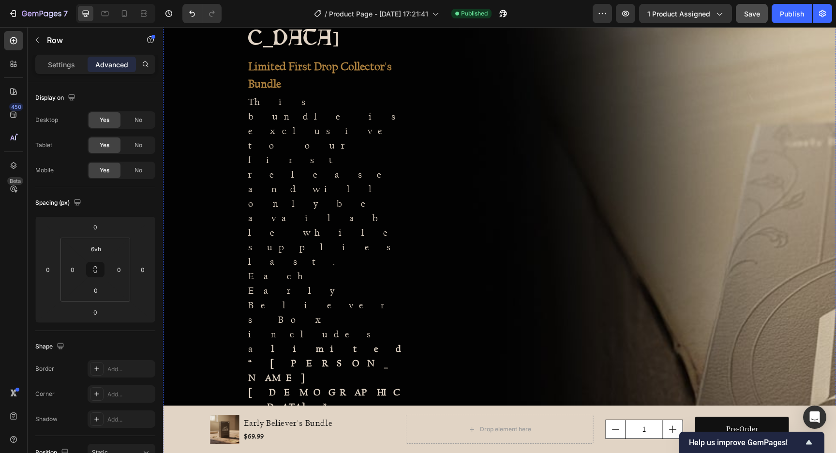
scroll to position [607, 0]
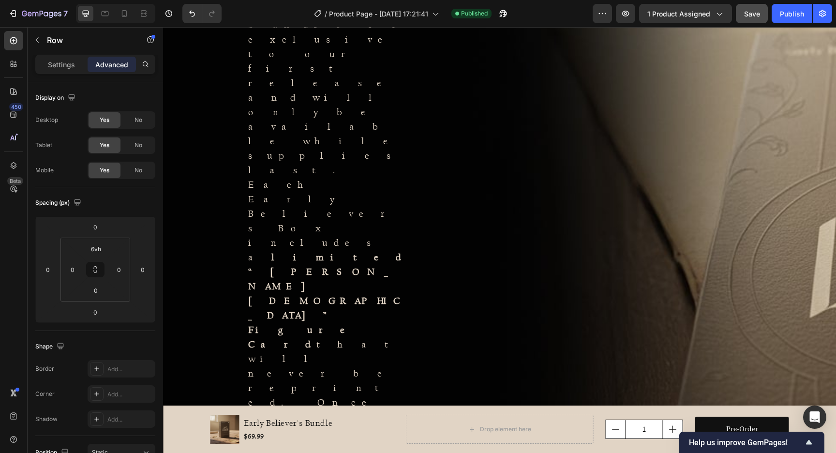
click at [68, 64] on p "Settings" at bounding box center [61, 65] width 27 height 10
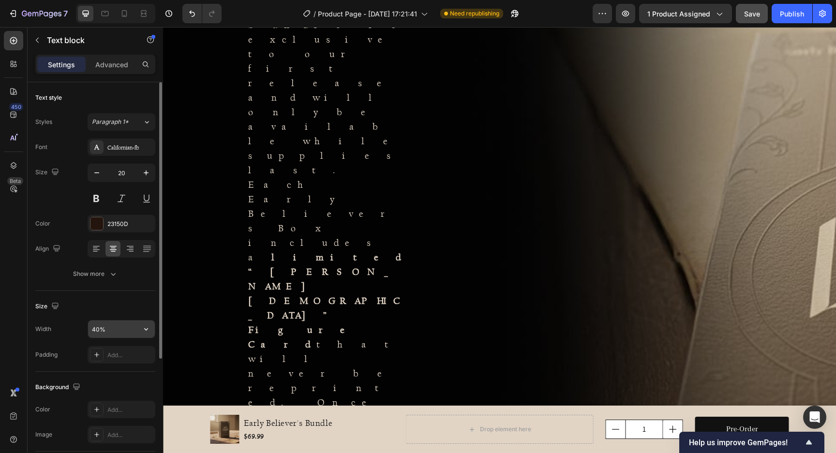
click at [127, 328] on input "40%" at bounding box center [121, 328] width 67 height 17
type input "60%"
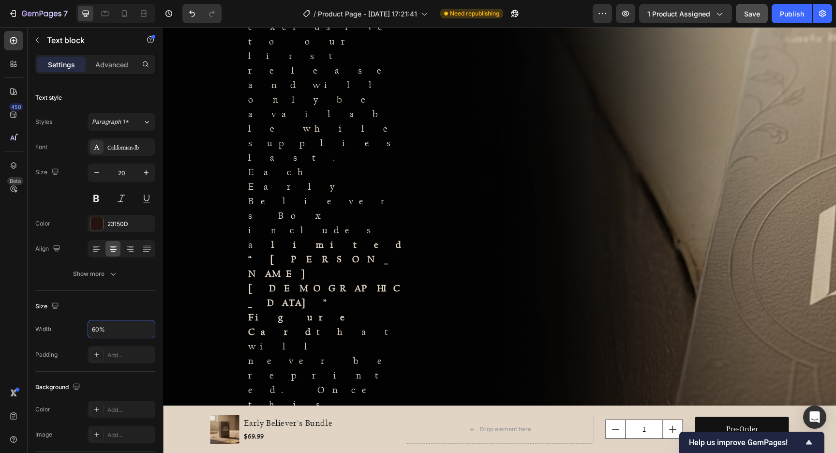
scroll to position [620, 0]
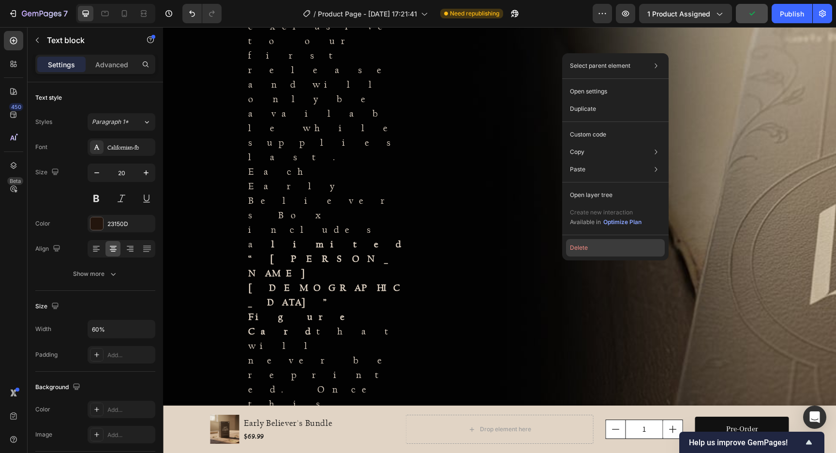
click at [584, 249] on button "Delete" at bounding box center [615, 247] width 99 height 17
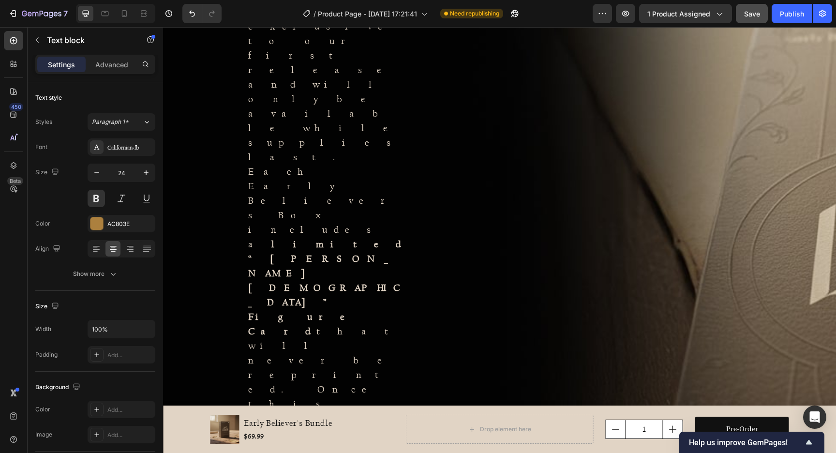
drag, startPoint x: 499, startPoint y: 238, endPoint x: 496, endPoint y: 250, distance: 12.6
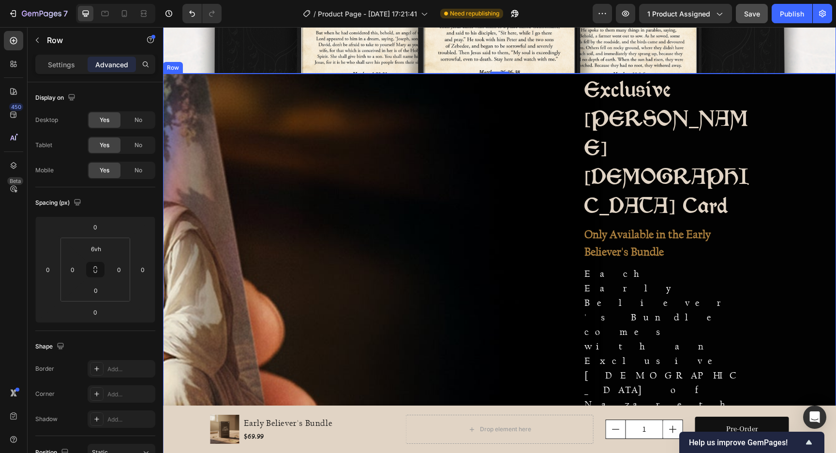
scroll to position [1056, 0]
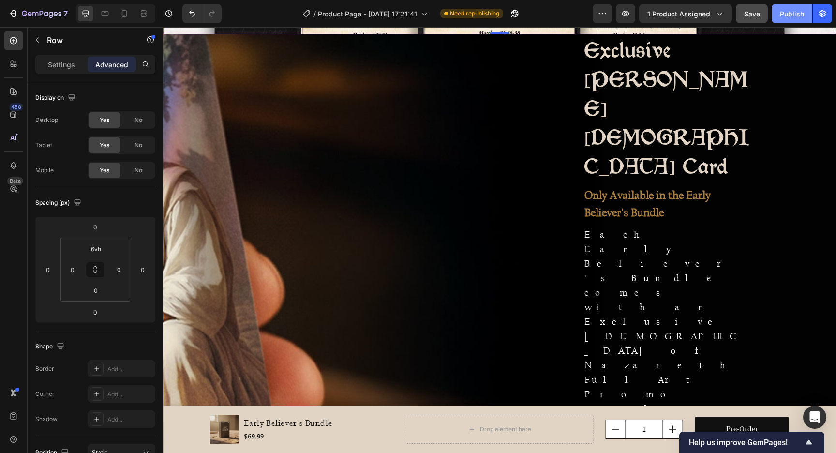
click at [786, 15] on div "Publish" at bounding box center [792, 14] width 24 height 10
click at [36, 41] on icon "button" at bounding box center [37, 40] width 8 height 8
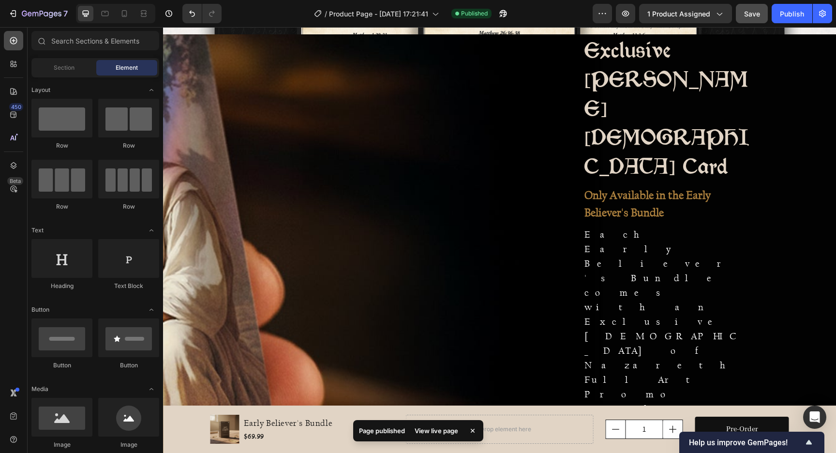
click at [12, 42] on icon at bounding box center [14, 41] width 10 height 10
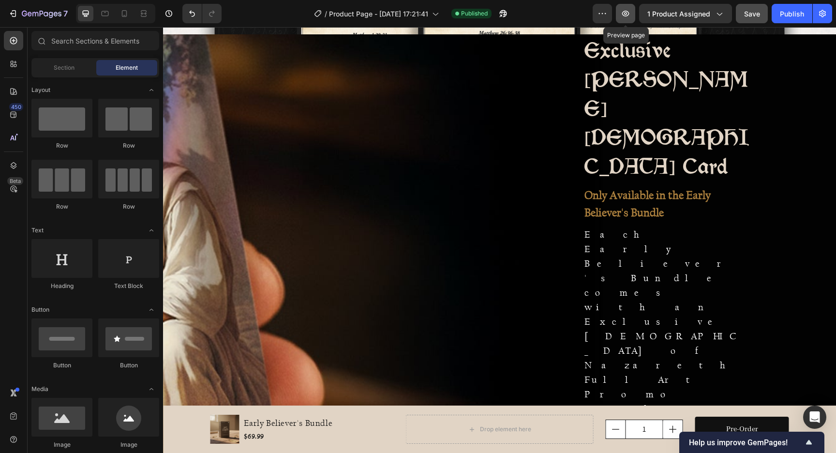
click at [627, 12] on icon "button" at bounding box center [626, 14] width 10 height 10
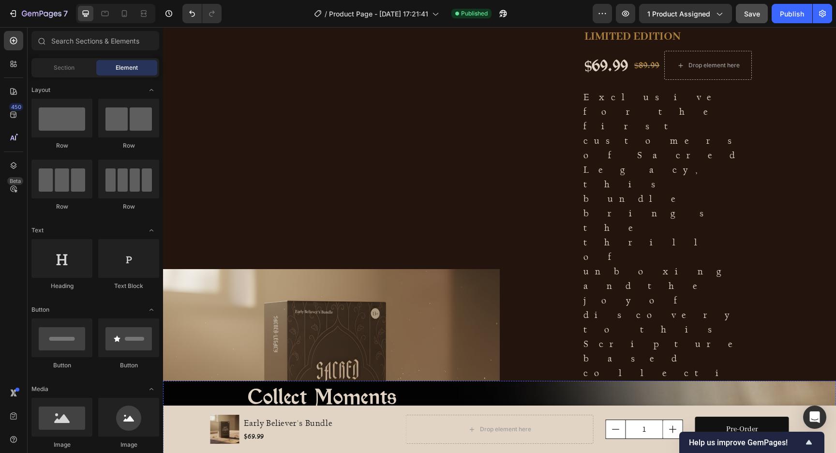
scroll to position [54, 0]
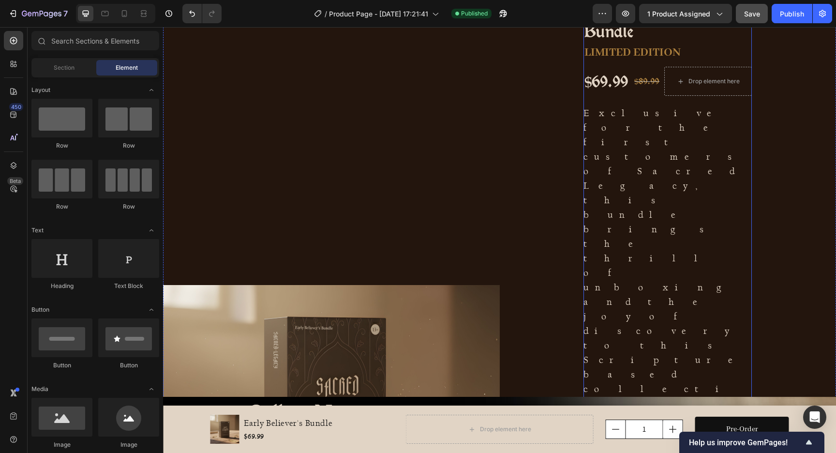
click at [684, 169] on div "Early Believer's Bundle Product Title LIMITED EDITION Text Block $69.99 Product…" at bounding box center [668, 411] width 168 height 820
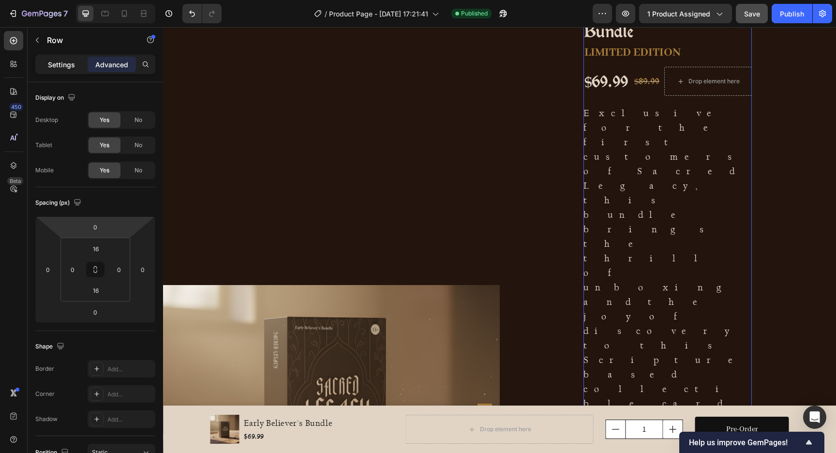
click at [67, 59] on div "Settings" at bounding box center [61, 64] width 48 height 15
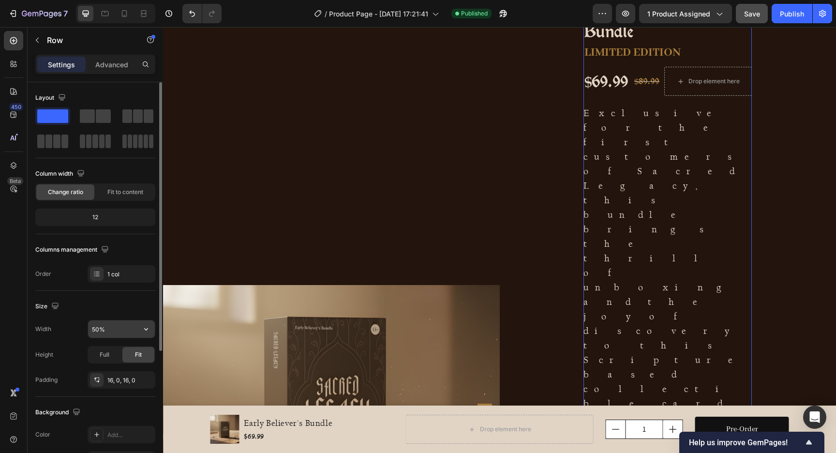
click at [113, 329] on input "50%" at bounding box center [121, 328] width 67 height 17
type input "60%"
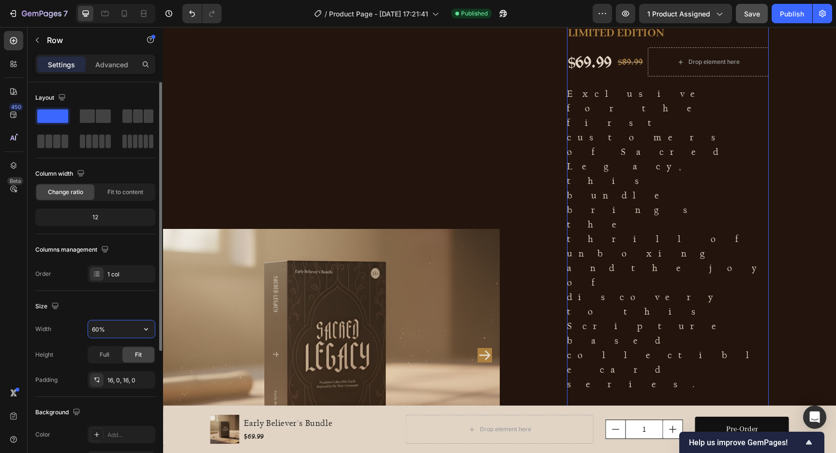
scroll to position [44, 0]
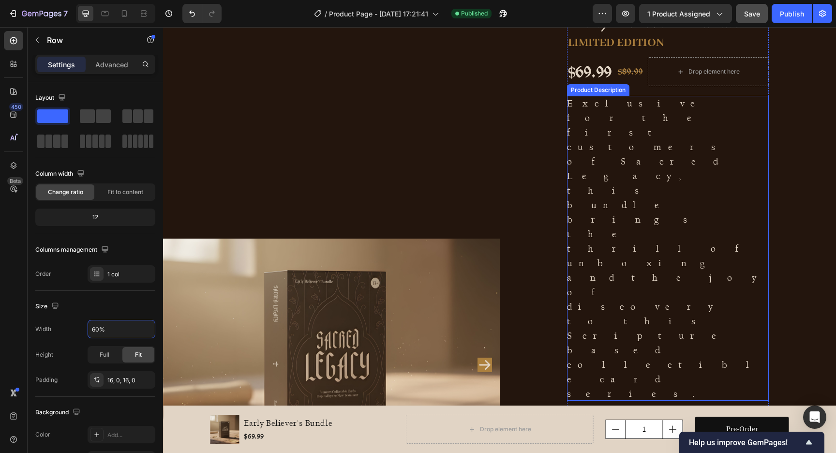
click at [623, 126] on p "Exclusive for the first customers of Sacred Legacy, this bundle brings the thri…" at bounding box center [667, 248] width 201 height 302
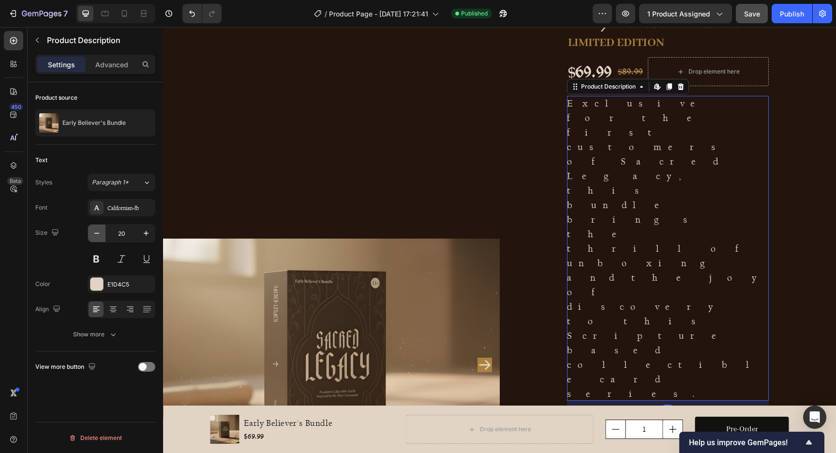
click at [100, 235] on icon "button" at bounding box center [97, 233] width 10 height 10
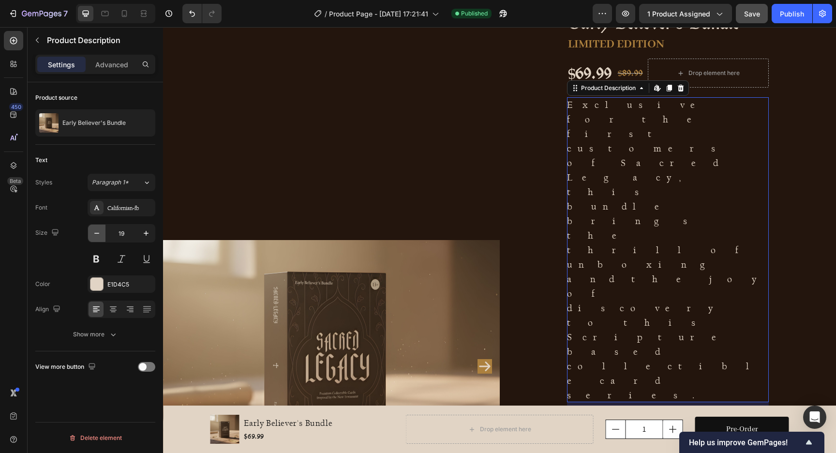
type input "18"
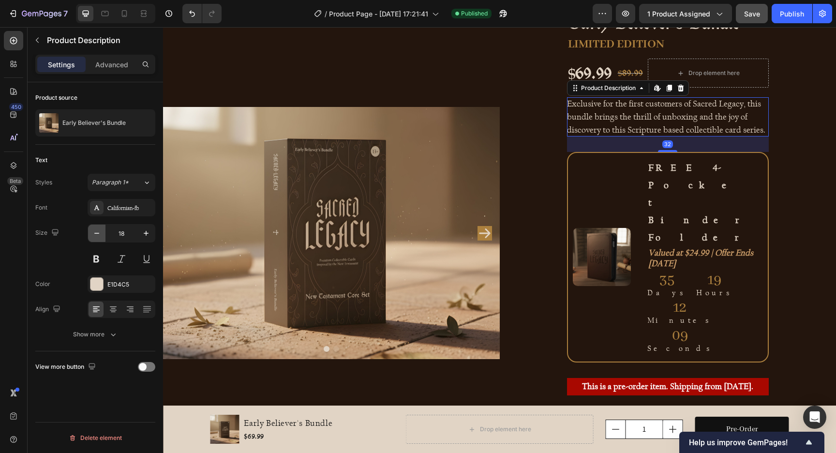
scroll to position [35, 0]
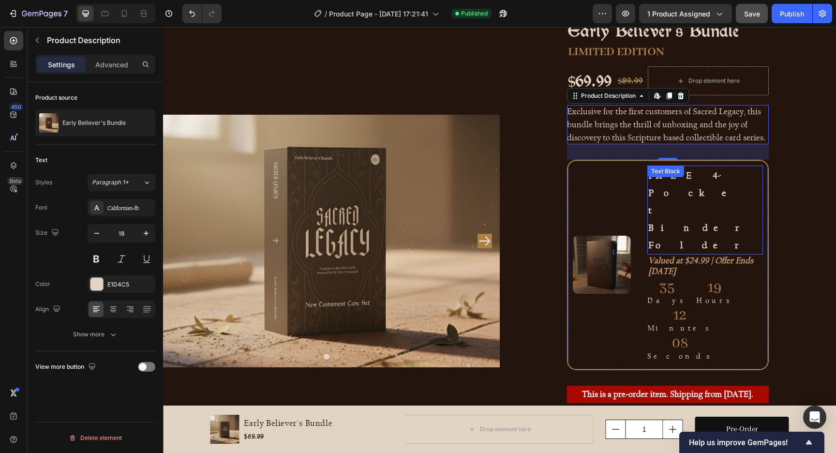
click at [686, 189] on p "FREE 4-Pocket Binder Folder" at bounding box center [705, 209] width 114 height 87
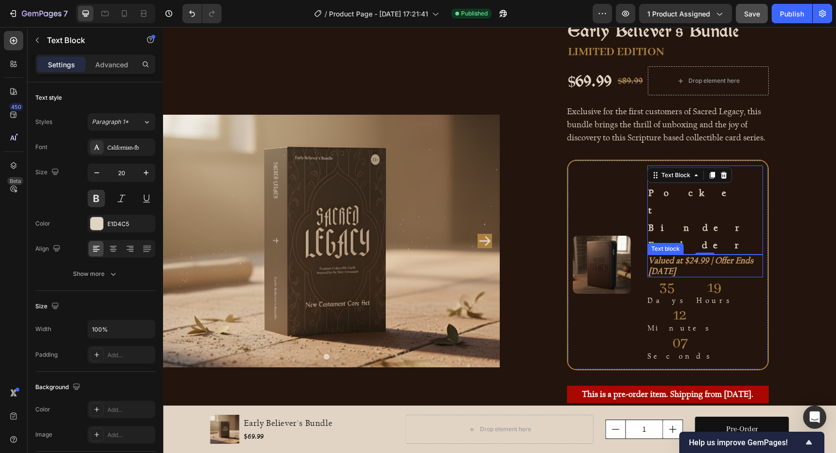
click at [679, 256] on p "Valued at $24.99 | Offer Ends [DATE]" at bounding box center [705, 266] width 114 height 21
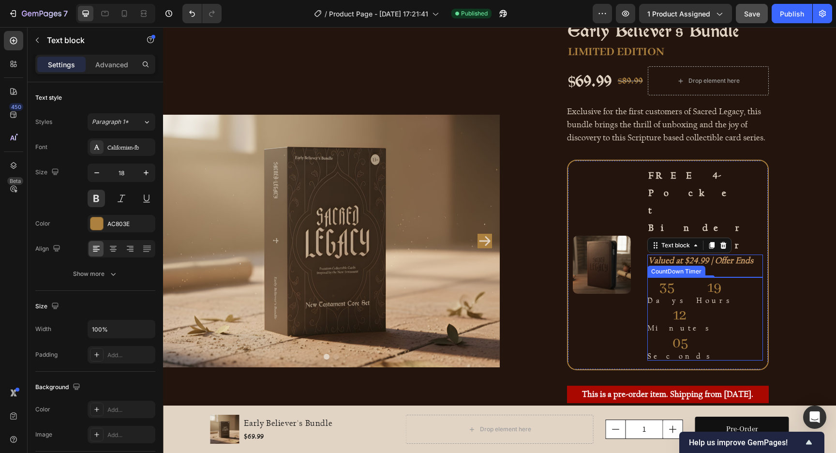
click at [665, 277] on div "35 Days" at bounding box center [671, 291] width 49 height 28
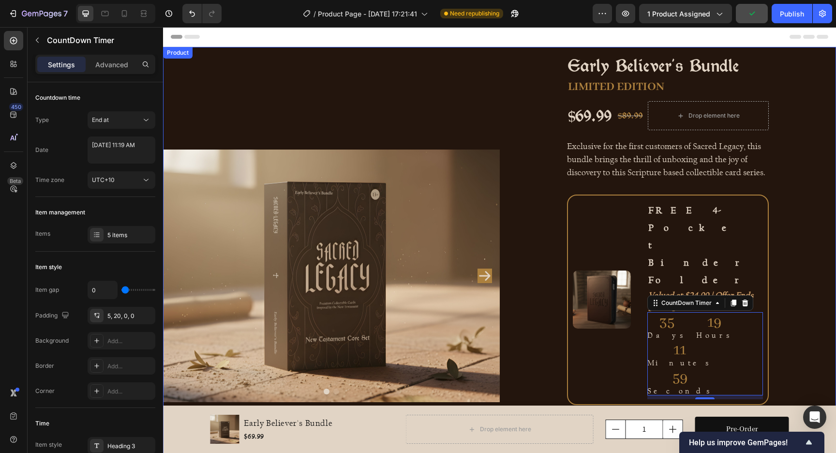
scroll to position [0, 0]
click at [324, 84] on div "Product Images" at bounding box center [331, 276] width 337 height 458
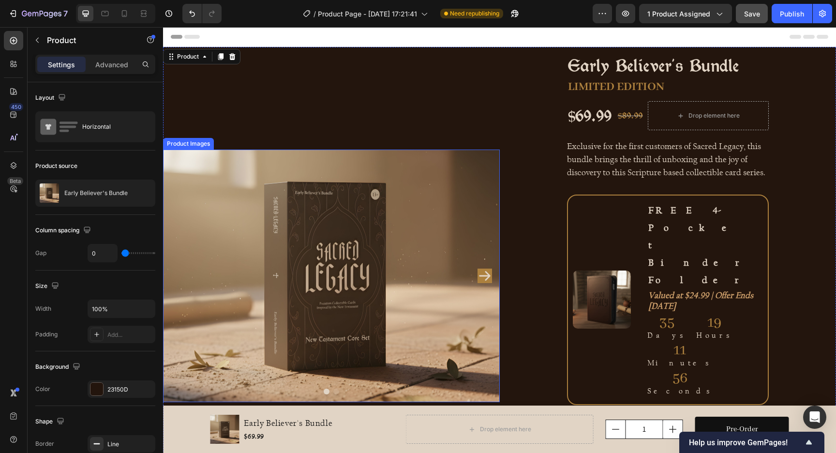
click at [289, 150] on img at bounding box center [331, 276] width 337 height 253
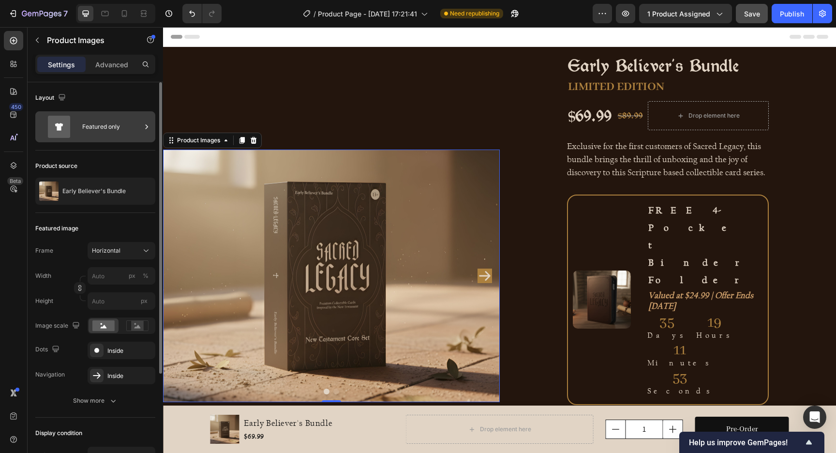
click at [109, 134] on div "Featured only" at bounding box center [111, 127] width 59 height 22
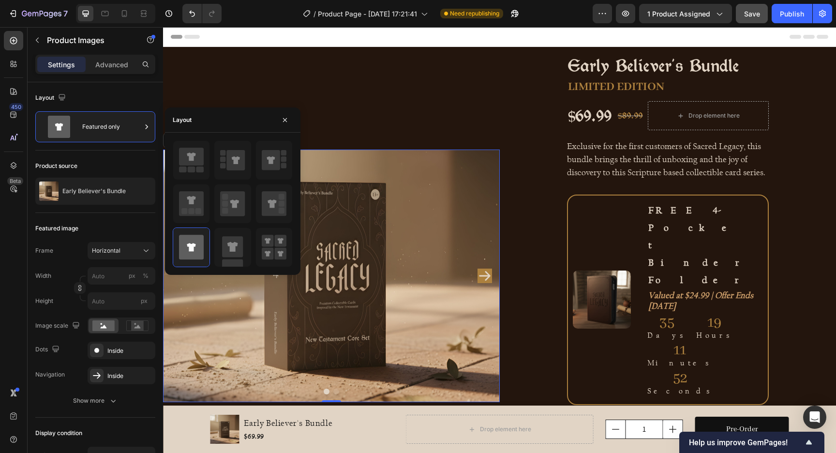
click at [402, 181] on img at bounding box center [331, 276] width 337 height 253
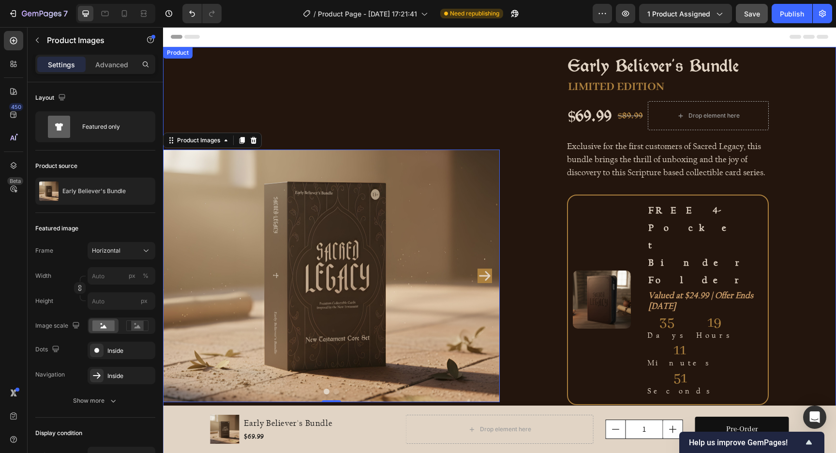
click at [343, 93] on div "Product Images 0" at bounding box center [331, 276] width 337 height 458
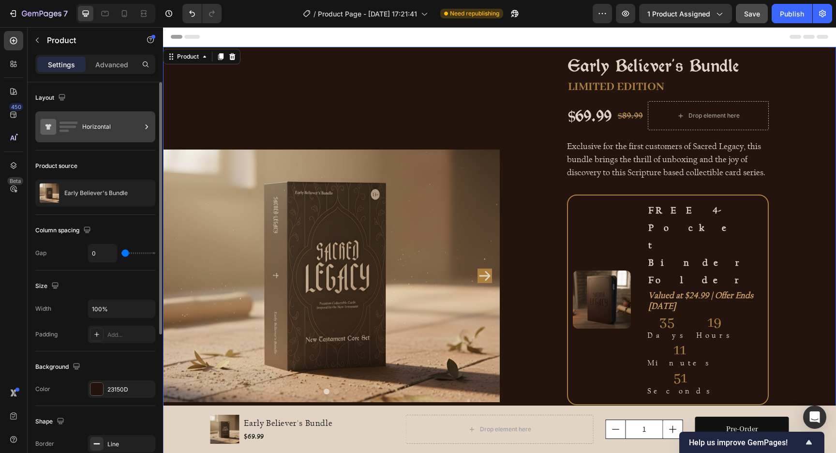
click at [105, 123] on div "Horizontal" at bounding box center [111, 127] width 59 height 22
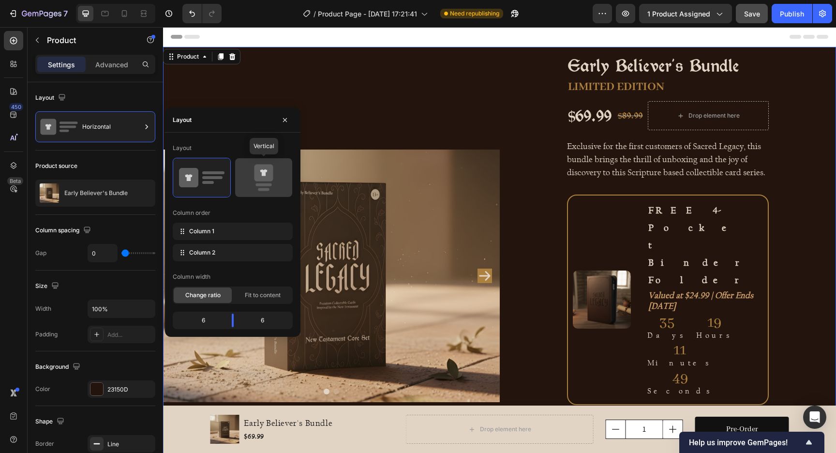
click at [261, 179] on icon at bounding box center [263, 173] width 19 height 17
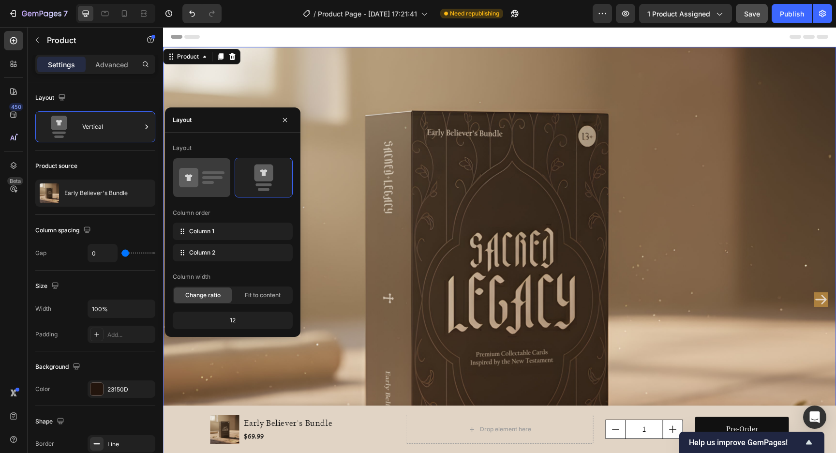
click at [216, 178] on rect at bounding box center [212, 177] width 20 height 3
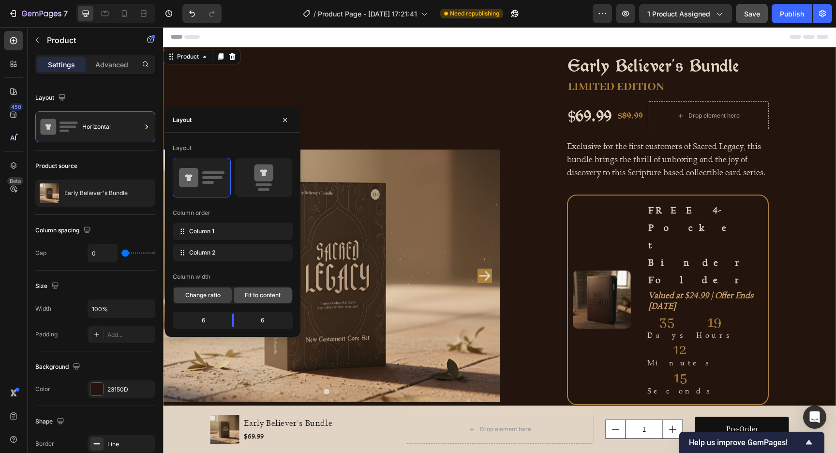
click at [249, 295] on span "Fit to content" at bounding box center [263, 295] width 36 height 9
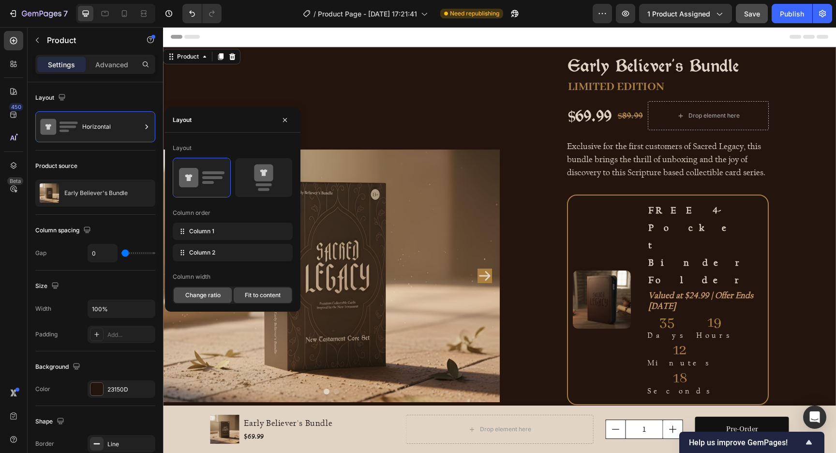
click at [211, 292] on span "Change ratio" at bounding box center [202, 295] width 35 height 9
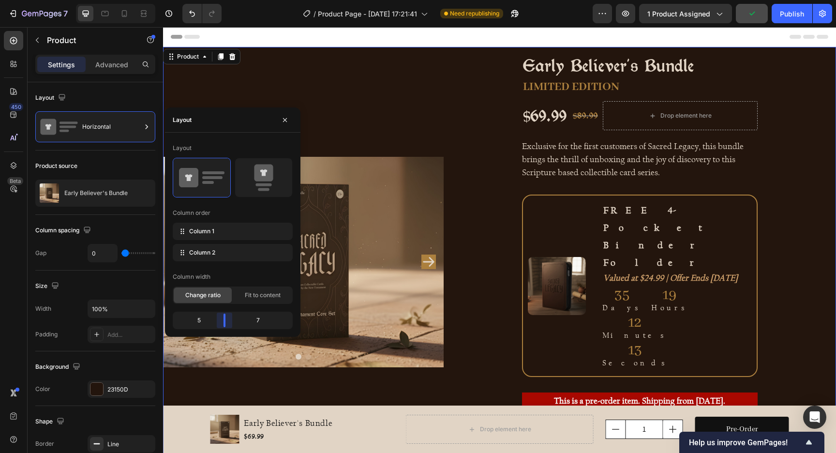
drag, startPoint x: 229, startPoint y: 322, endPoint x: 225, endPoint y: 322, distance: 4.9
click at [225, 0] on body "7 Version history / Product Page - [DATE] 17:21:41 Need republishing Preview 1 …" at bounding box center [418, 0] width 836 height 0
click at [366, 225] on img at bounding box center [303, 262] width 281 height 210
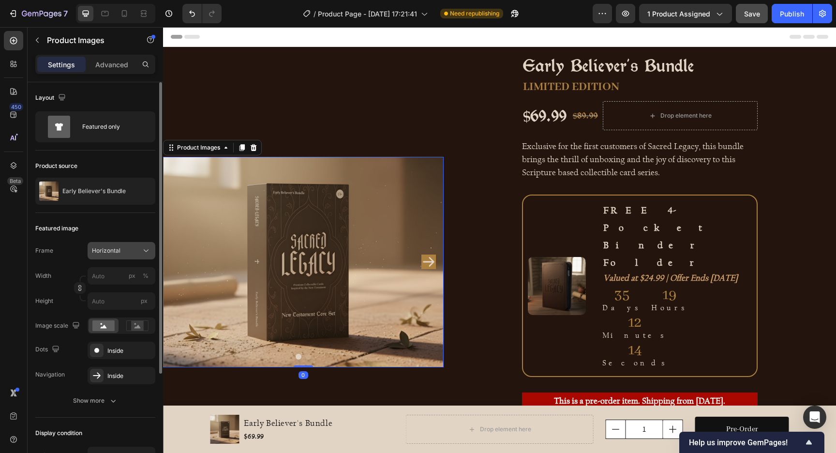
click at [126, 249] on div "Horizontal" at bounding box center [115, 250] width 47 height 9
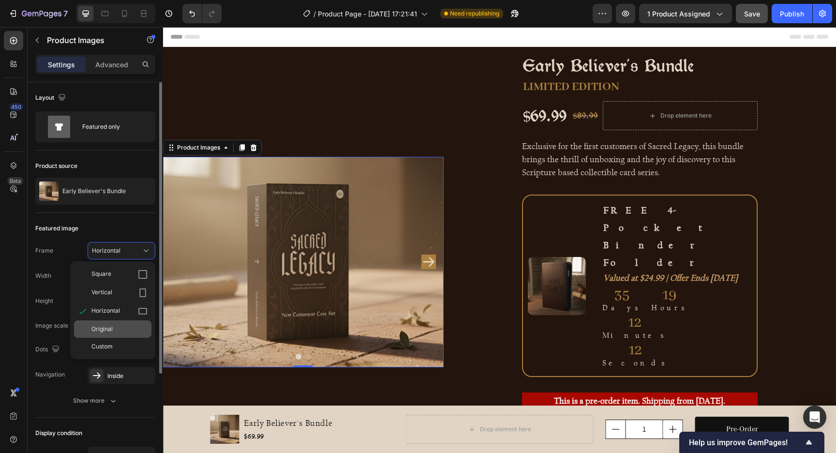
click at [110, 329] on span "Original" at bounding box center [101, 329] width 21 height 9
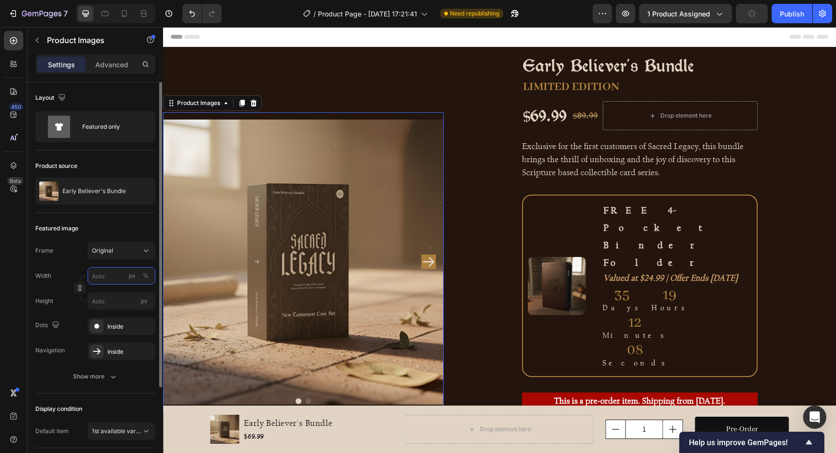
click at [114, 282] on input "px %" at bounding box center [122, 275] width 68 height 17
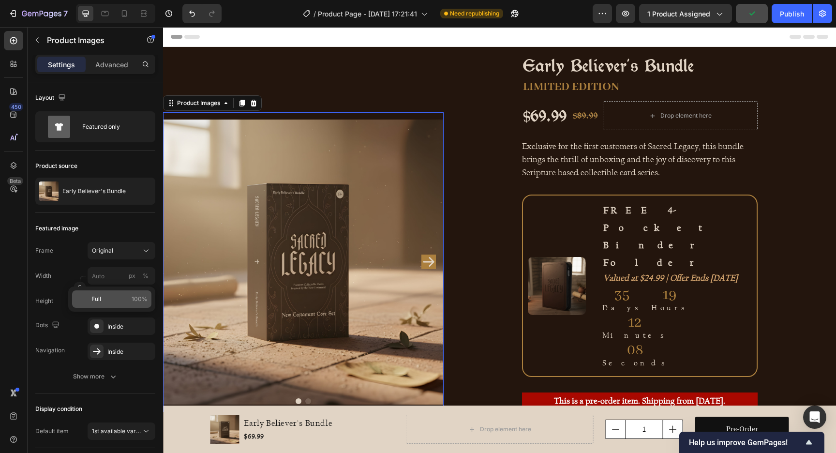
click at [106, 301] on p "Full 100%" at bounding box center [119, 299] width 56 height 9
type input "100"
click at [105, 301] on input "px" at bounding box center [122, 300] width 68 height 17
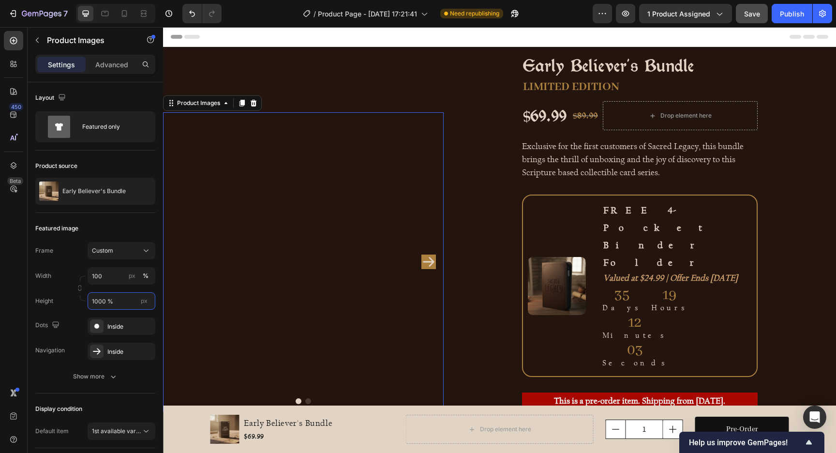
type input "100 %"
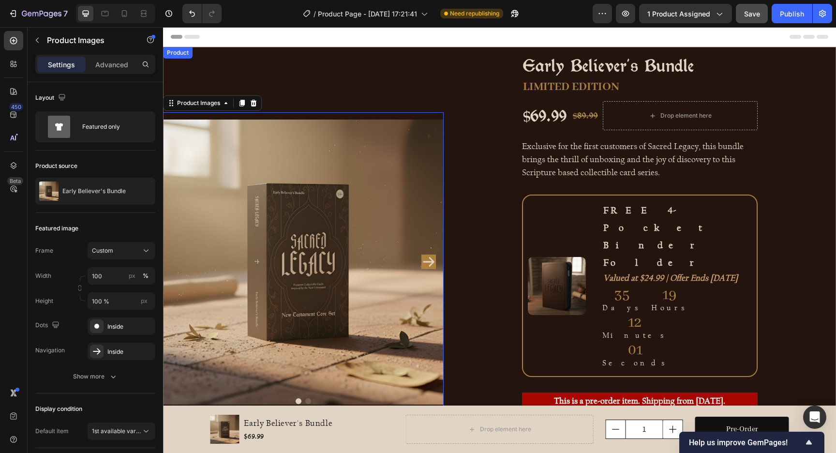
click at [461, 117] on div "Early Believer's Bundle Product Title LIMITED EDITION Text Block $69.99 Product…" at bounding box center [640, 262] width 392 height 430
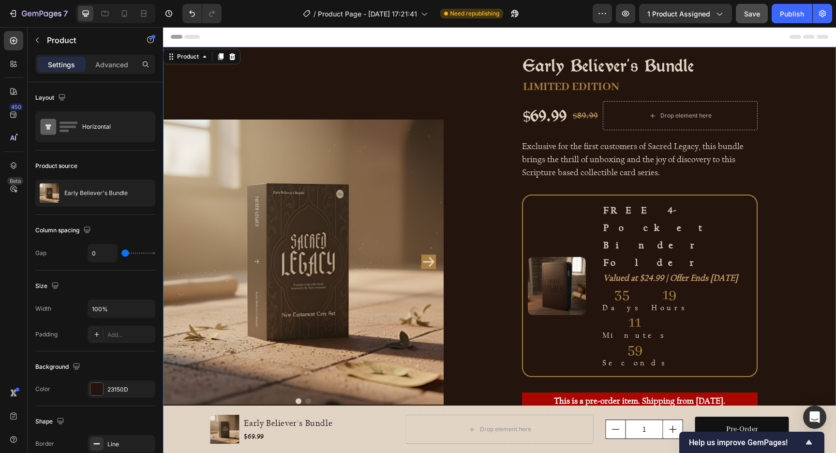
click at [331, 53] on div "Product Images" at bounding box center [303, 262] width 281 height 430
click at [502, 196] on div "Early Believer's Bundle Product Title LIMITED EDITION Text Block $69.99 Product…" at bounding box center [640, 262] width 392 height 430
click at [126, 54] on div "Product" at bounding box center [83, 41] width 110 height 28
click at [120, 61] on p "Advanced" at bounding box center [111, 65] width 33 height 10
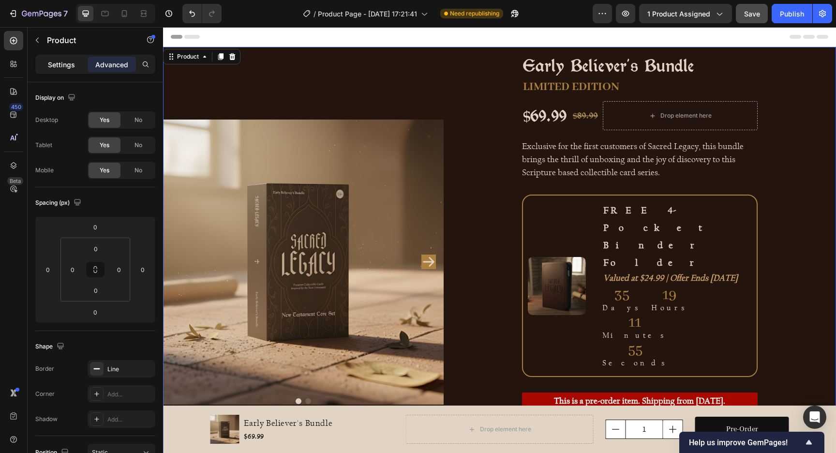
click at [70, 67] on p "Settings" at bounding box center [61, 65] width 27 height 10
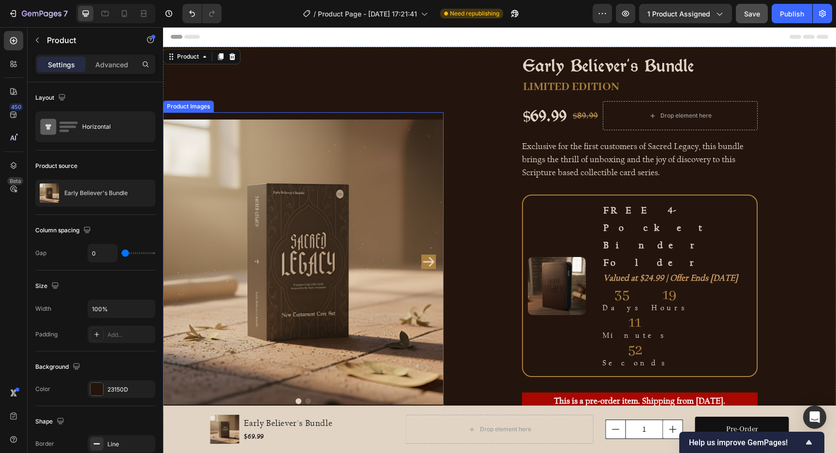
click at [375, 192] on img at bounding box center [303, 261] width 281 height 299
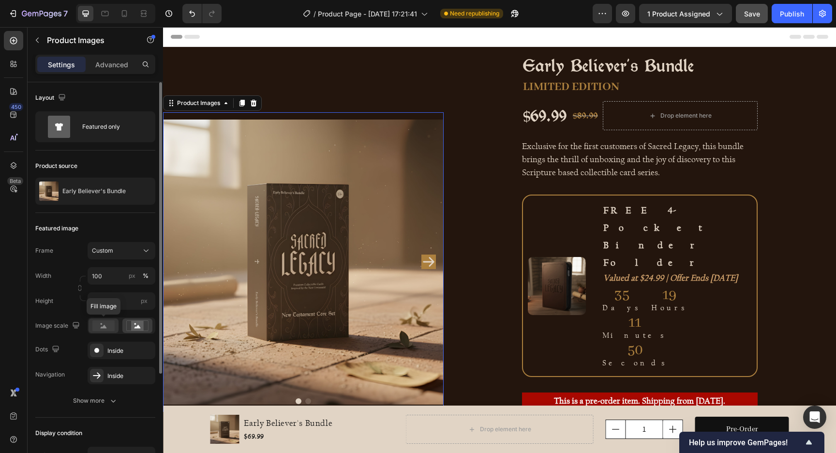
click at [102, 324] on rect at bounding box center [103, 325] width 22 height 11
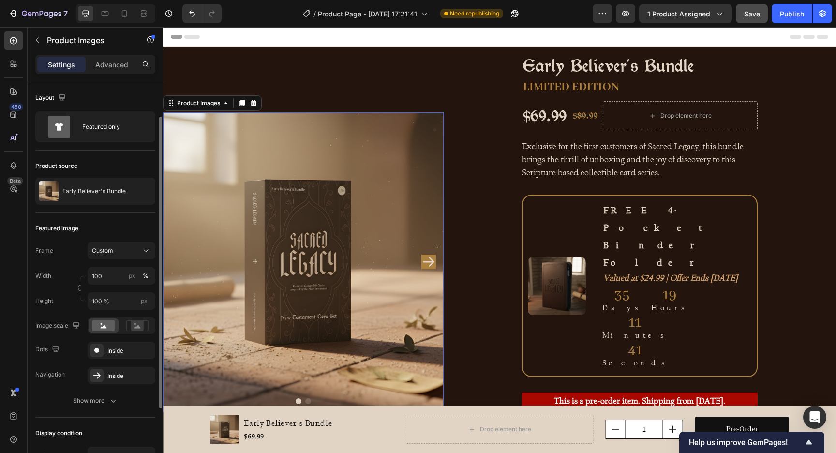
scroll to position [146, 0]
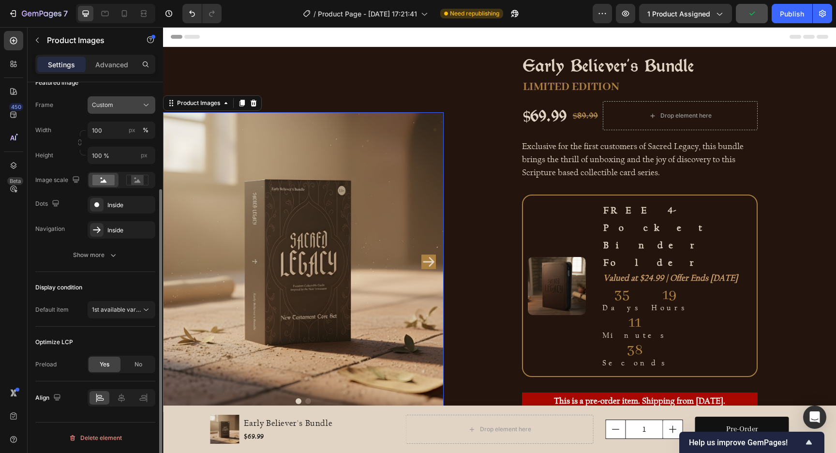
click at [115, 105] on div "Custom" at bounding box center [115, 105] width 47 height 9
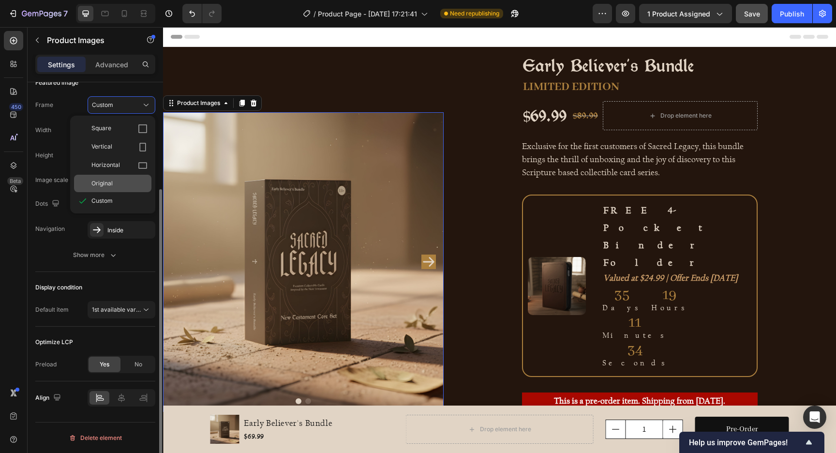
click at [112, 185] on span "Original" at bounding box center [101, 183] width 21 height 9
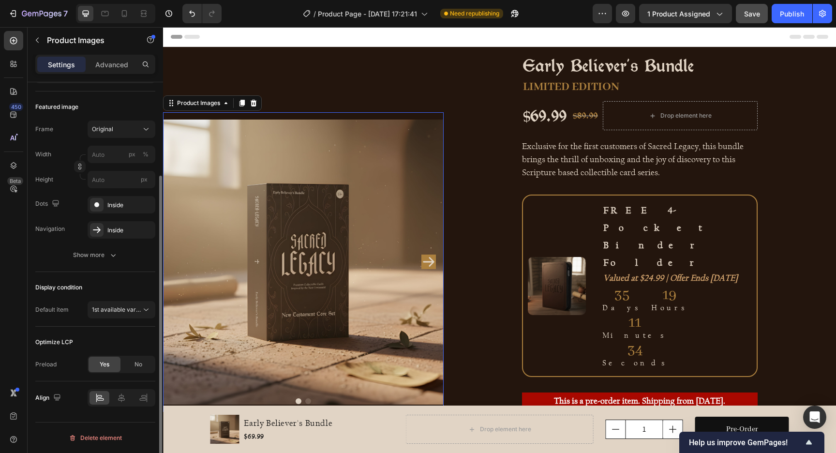
scroll to position [121, 0]
click at [111, 180] on input "px" at bounding box center [122, 179] width 68 height 17
click at [106, 138] on div "Frame Original Width px % Height px" at bounding box center [95, 154] width 120 height 68
click at [108, 133] on span "Original" at bounding box center [102, 129] width 21 height 9
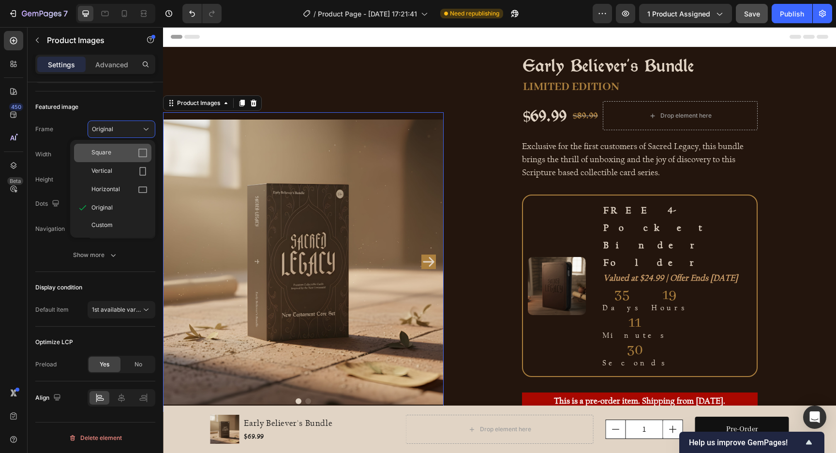
click at [124, 154] on div "Square" at bounding box center [119, 153] width 56 height 10
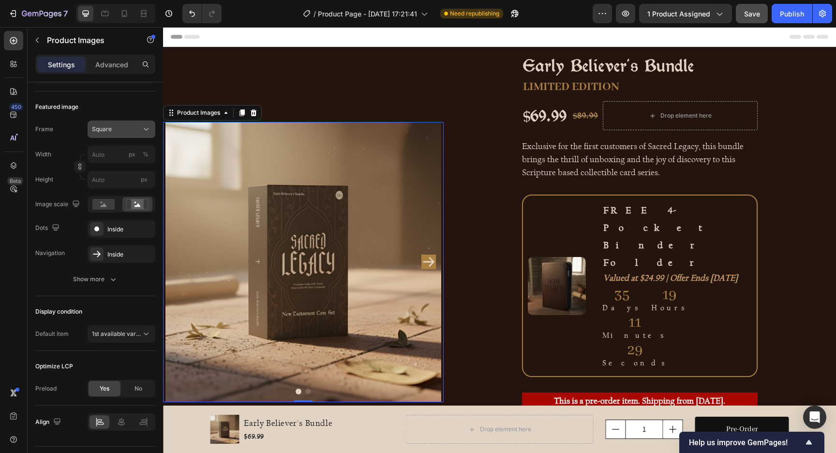
click at [124, 125] on div "Square" at bounding box center [115, 129] width 47 height 9
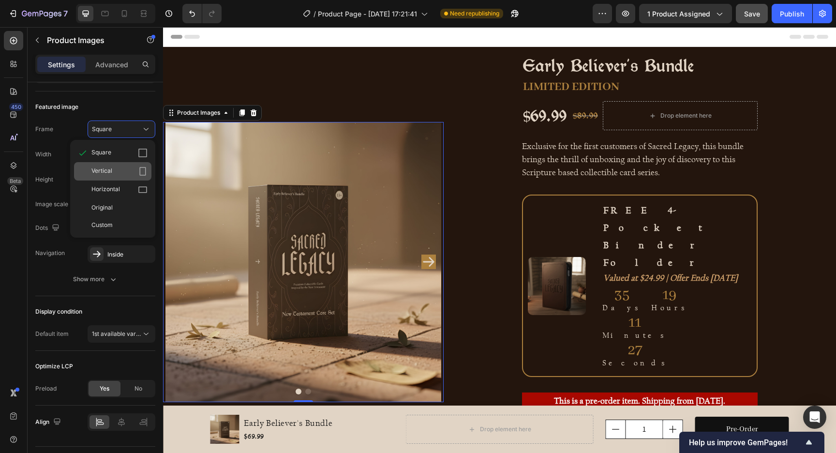
click at [120, 168] on div "Vertical" at bounding box center [119, 171] width 56 height 10
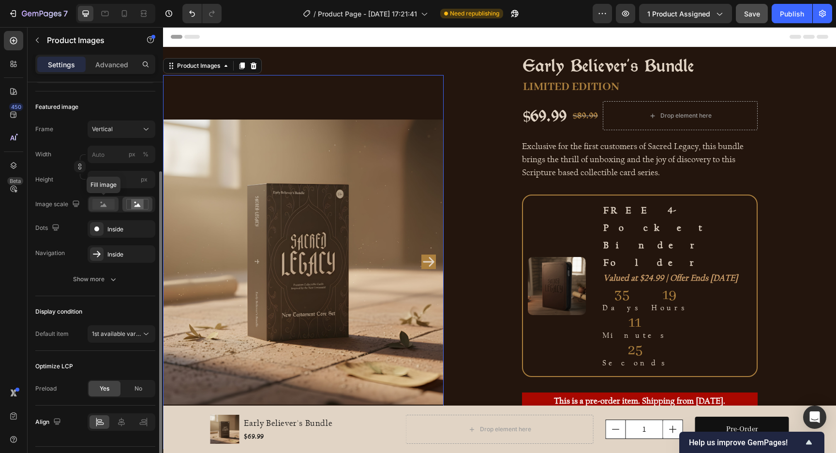
click at [102, 205] on icon at bounding box center [104, 204] width 6 height 3
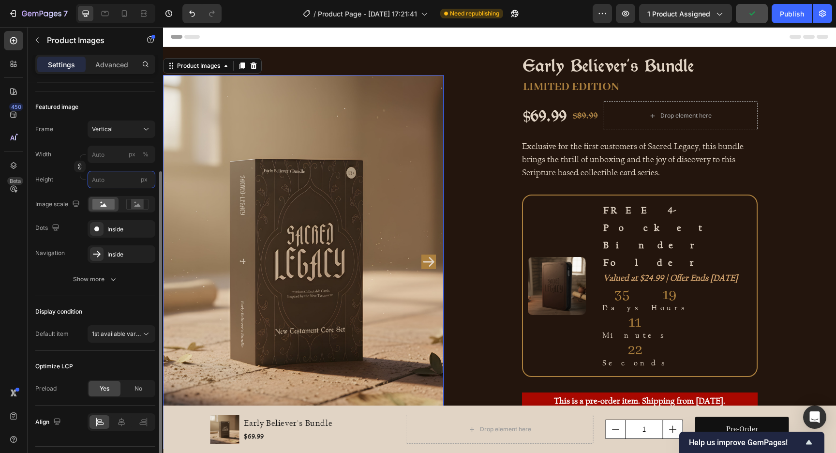
click at [108, 180] on input "px" at bounding box center [122, 179] width 68 height 17
type input "1"
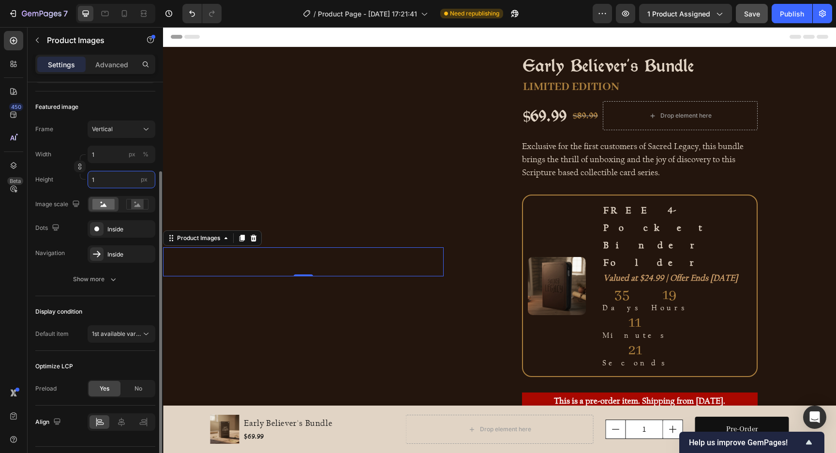
type input "8"
type input "10"
type input "75"
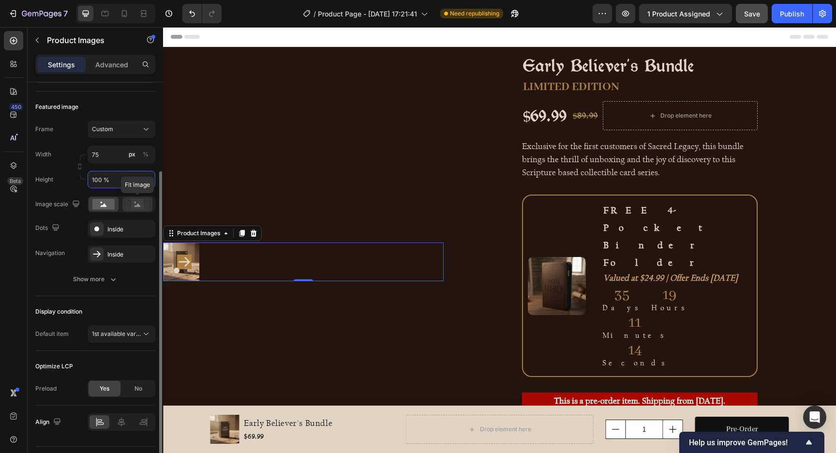
type input "100 %"
click at [131, 206] on rect at bounding box center [137, 204] width 13 height 10
click at [106, 208] on rect at bounding box center [103, 204] width 22 height 11
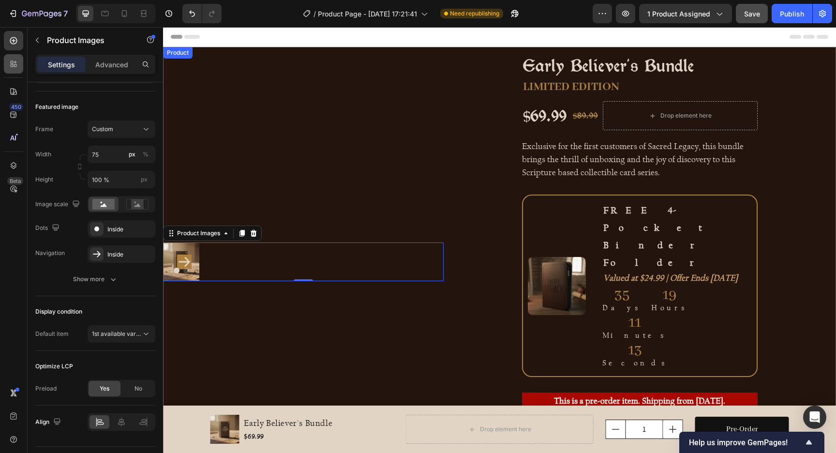
click at [375, 117] on div "Product Images 0" at bounding box center [303, 262] width 281 height 430
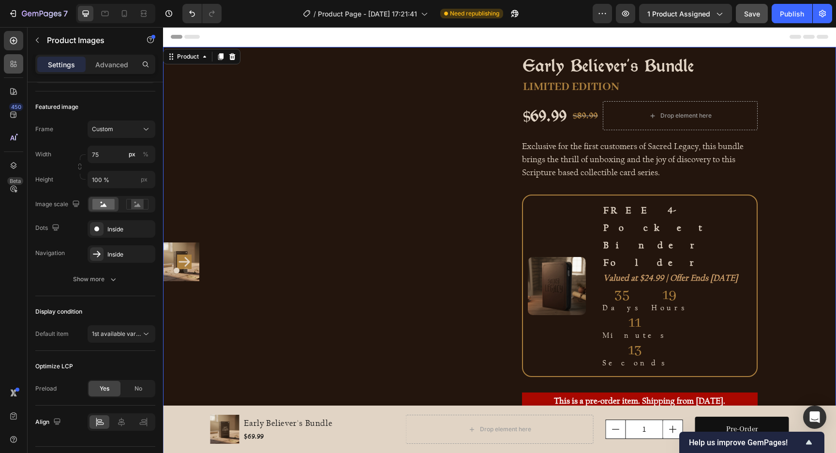
scroll to position [0, 0]
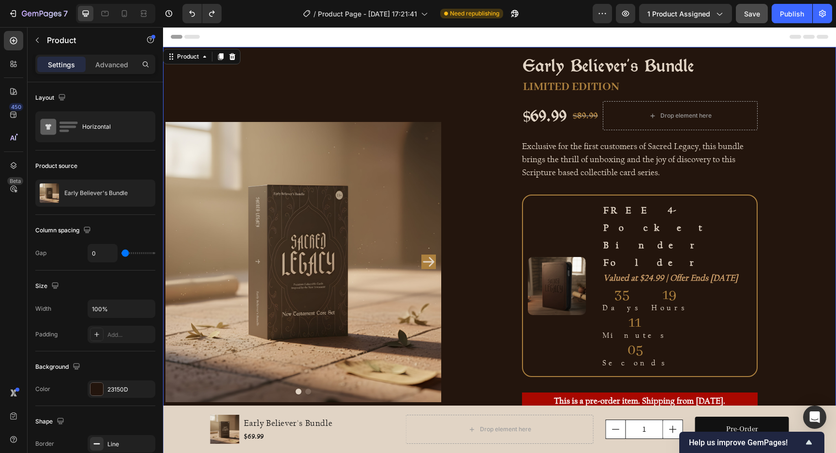
click at [450, 99] on div "Early Believer's Bundle Product Title LIMITED EDITION Text Block $69.99 Product…" at bounding box center [640, 262] width 392 height 430
click at [399, 122] on img at bounding box center [303, 262] width 281 height 281
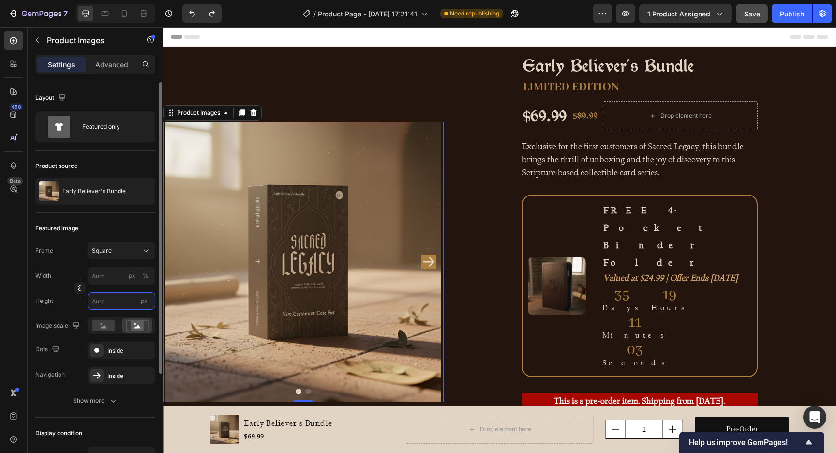
click at [109, 301] on input "px" at bounding box center [122, 300] width 68 height 17
type input "8"
type input "80"
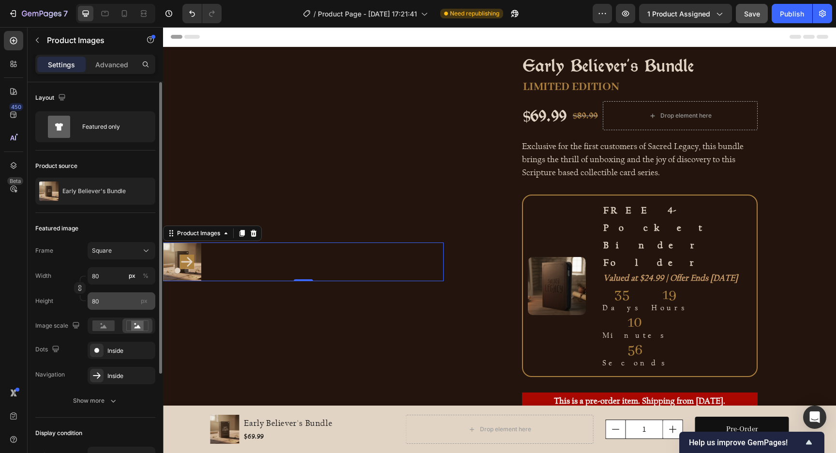
click at [142, 303] on span "px" at bounding box center [144, 300] width 7 height 7
click at [142, 303] on input "80" at bounding box center [122, 300] width 68 height 17
click at [142, 303] on span "px" at bounding box center [144, 300] width 7 height 7
click at [142, 303] on input "80" at bounding box center [122, 300] width 68 height 17
click at [142, 303] on span "px" at bounding box center [144, 300] width 7 height 7
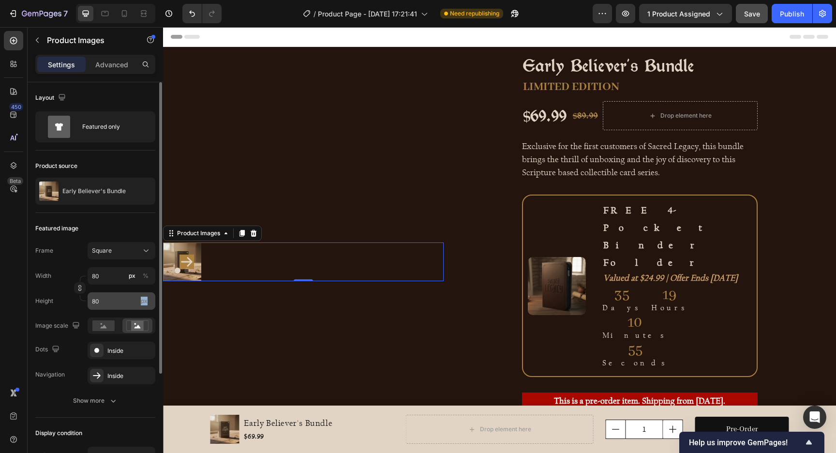
click at [142, 303] on input "80" at bounding box center [122, 300] width 68 height 17
click at [116, 298] on input "80" at bounding box center [122, 300] width 68 height 17
click at [133, 277] on div "px" at bounding box center [132, 275] width 7 height 9
click at [125, 300] on input "80" at bounding box center [122, 300] width 68 height 17
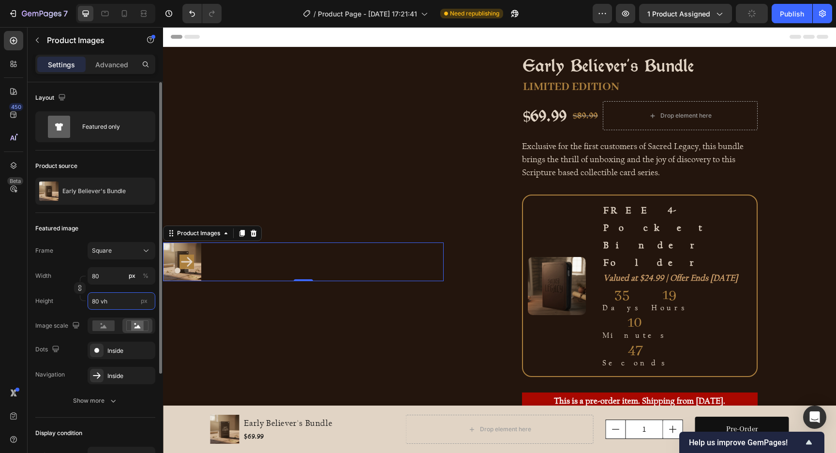
type input "80 vh"
click at [119, 285] on div "Width 80 px % Height 80 vh px" at bounding box center [95, 288] width 120 height 43
click at [113, 280] on input "80" at bounding box center [122, 275] width 68 height 17
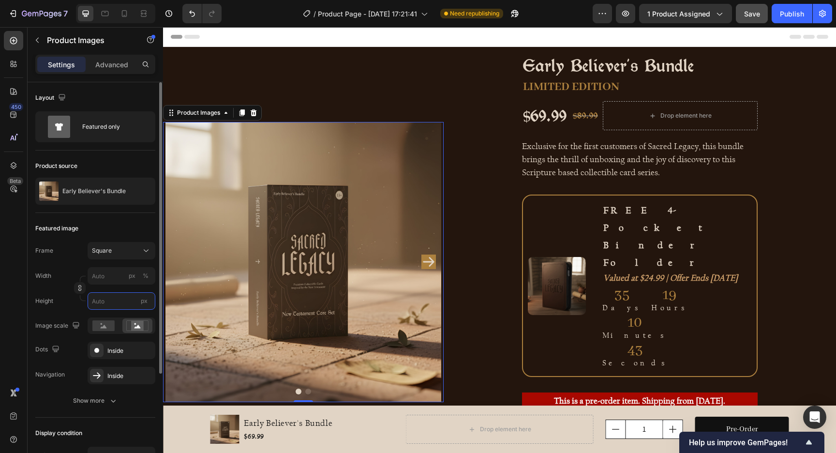
click at [108, 300] on input "px" at bounding box center [122, 300] width 68 height 17
type input "1"
type input "80"
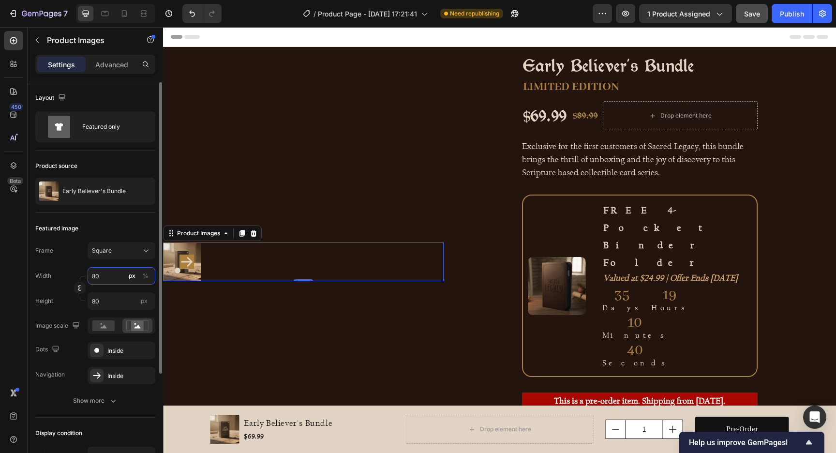
type input "80"
click at [71, 274] on div "Width 80 px %" at bounding box center [95, 275] width 120 height 17
click at [109, 251] on span "Square" at bounding box center [102, 250] width 20 height 9
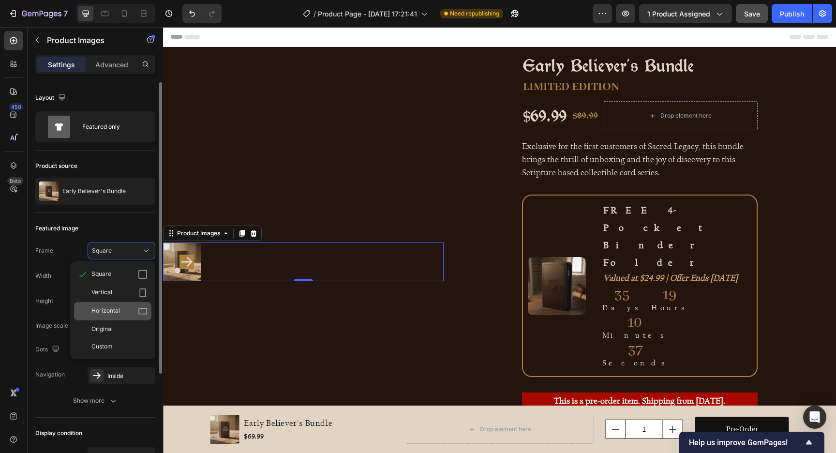
click at [118, 308] on span "Horizontal" at bounding box center [105, 311] width 29 height 10
type input "60"
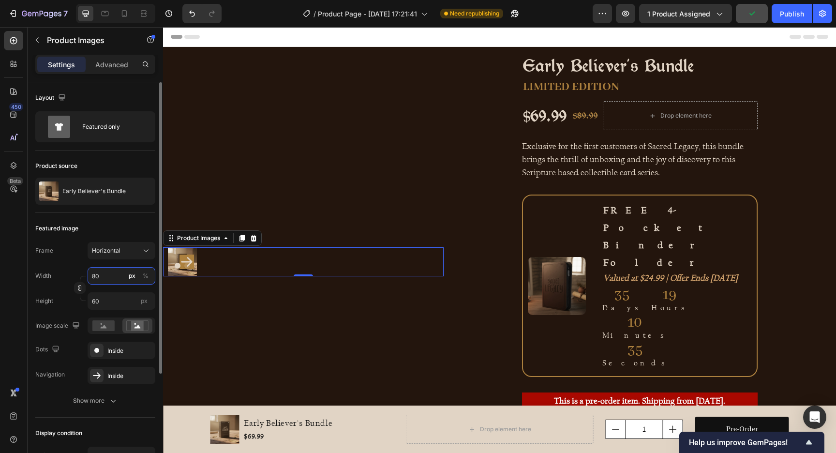
click at [110, 275] on input "80" at bounding box center [122, 275] width 68 height 17
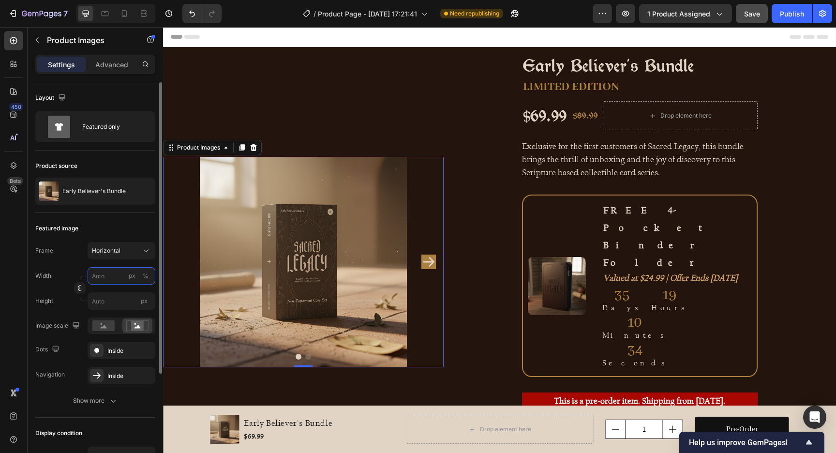
scroll to position [3, 0]
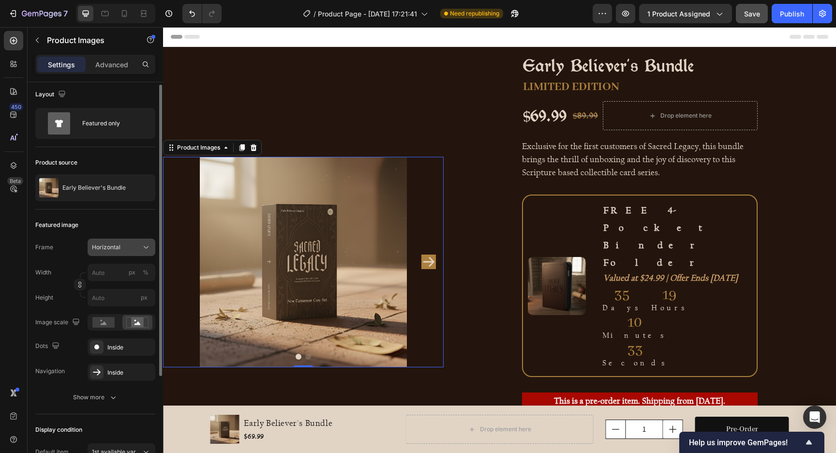
click at [117, 247] on span "Horizontal" at bounding box center [106, 247] width 29 height 9
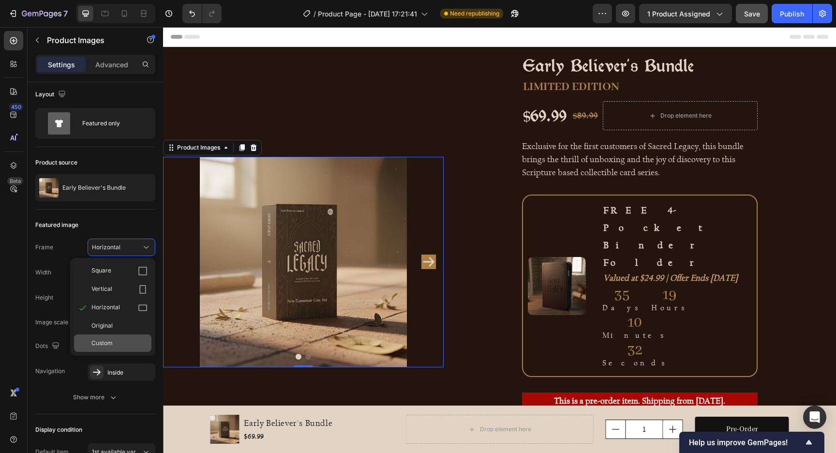
click at [103, 338] on div "Custom" at bounding box center [112, 342] width 77 height 17
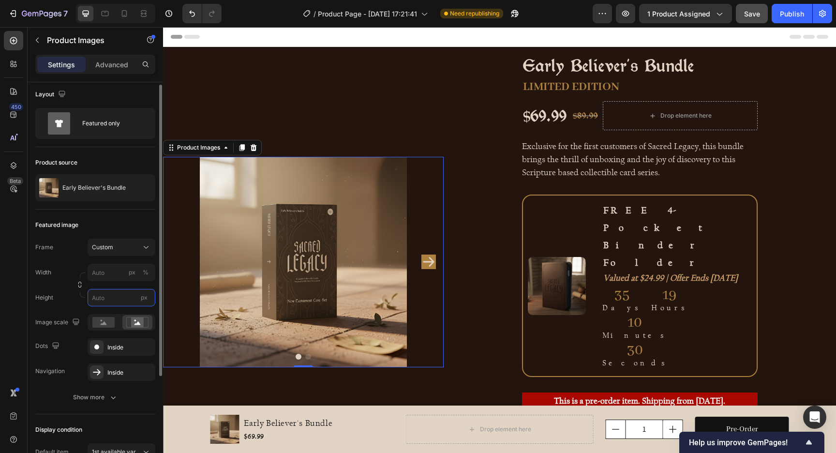
click at [104, 298] on input "px" at bounding box center [122, 297] width 68 height 17
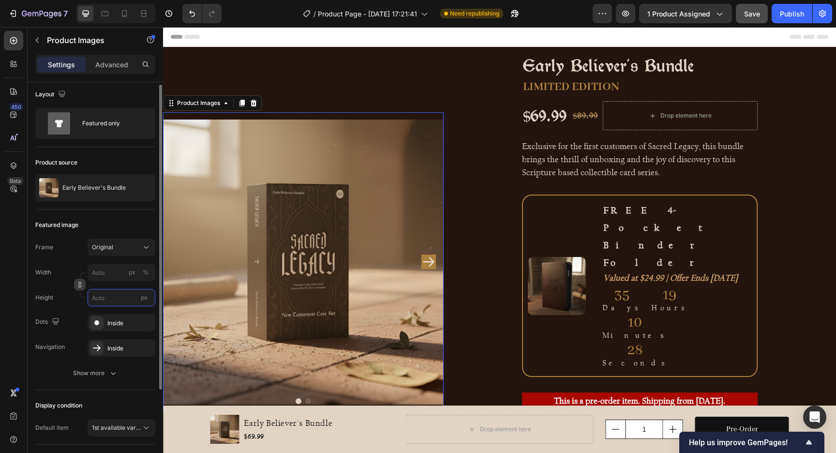
click at [99, 294] on input "px" at bounding box center [122, 297] width 68 height 17
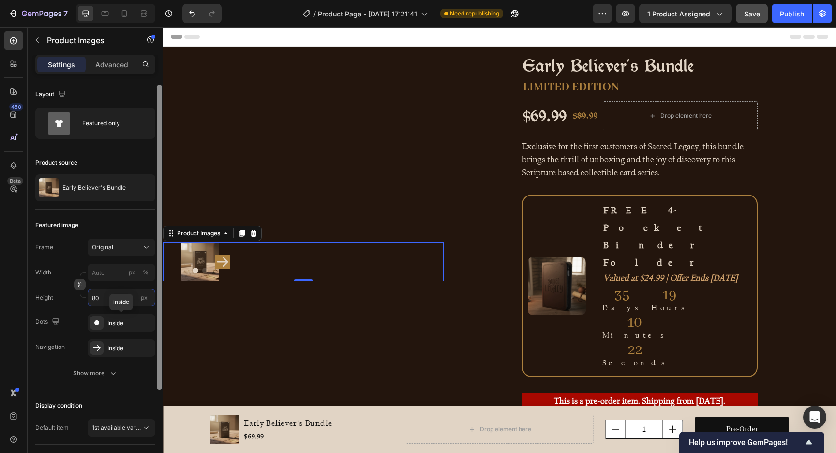
type input "80"
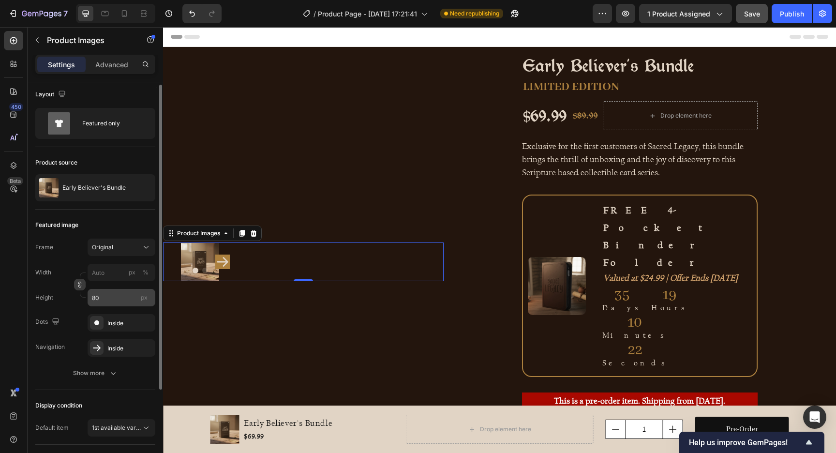
click at [144, 298] on span "px" at bounding box center [144, 297] width 7 height 7
click at [144, 298] on input "80" at bounding box center [122, 297] width 68 height 17
click at [124, 294] on input "80" at bounding box center [122, 297] width 68 height 17
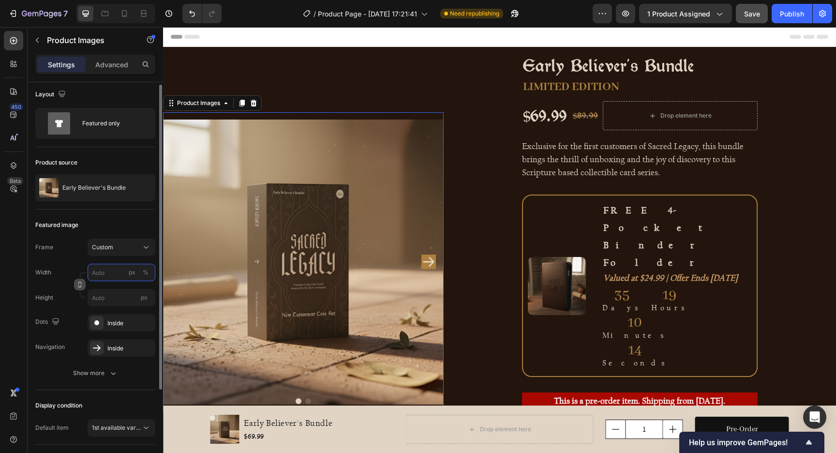
click at [112, 273] on input "px %" at bounding box center [122, 272] width 68 height 17
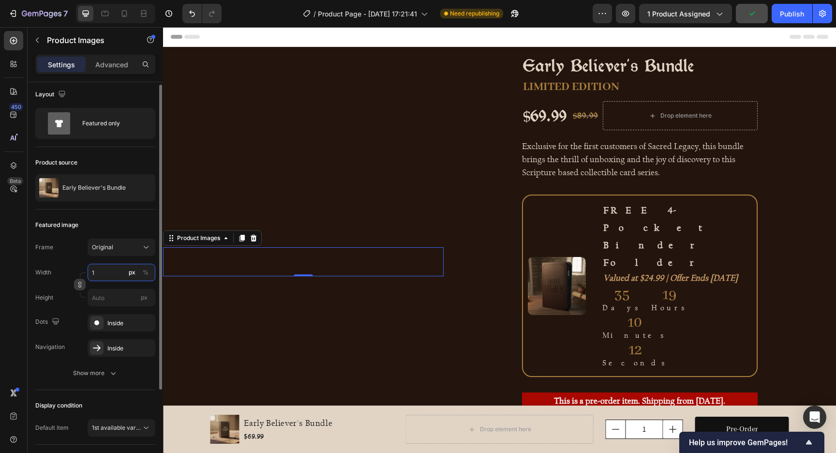
type input "2"
click at [102, 262] on div "Frame Original Width 2 px % Height px" at bounding box center [95, 273] width 120 height 68
click at [110, 252] on button "Original" at bounding box center [122, 247] width 68 height 17
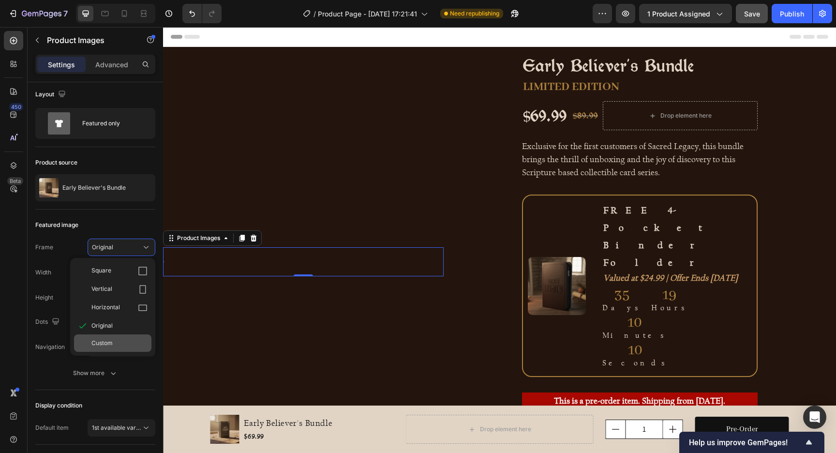
click at [106, 344] on span "Custom" at bounding box center [101, 343] width 21 height 9
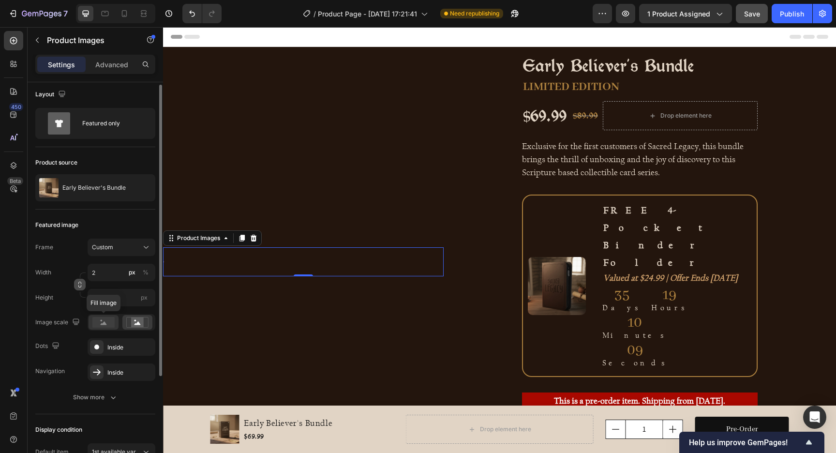
click at [112, 323] on rect at bounding box center [103, 322] width 22 height 11
click at [106, 270] on input "2" at bounding box center [122, 272] width 68 height 17
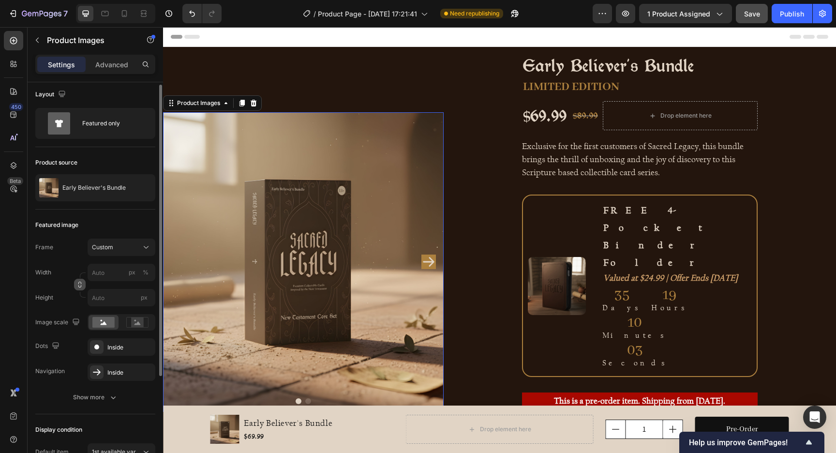
click at [93, 399] on div "Layout Featured only Product source Early Believer's Bundle Featured image Fram…" at bounding box center [95, 318] width 120 height 478
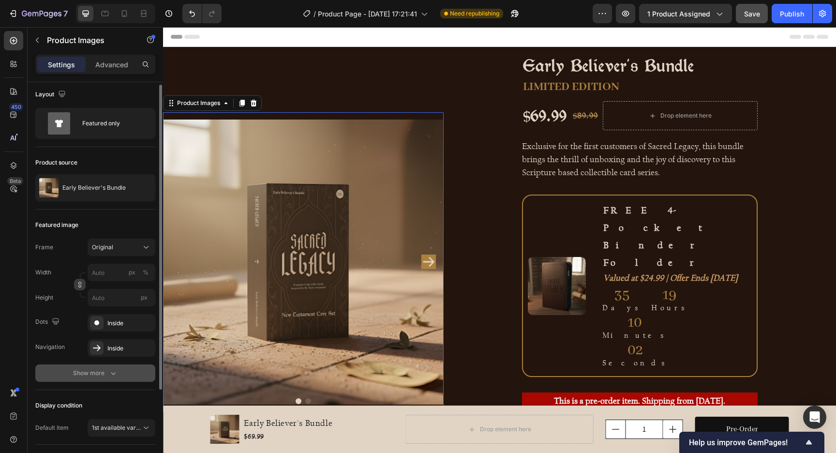
click at [93, 374] on div "Show more" at bounding box center [95, 373] width 45 height 10
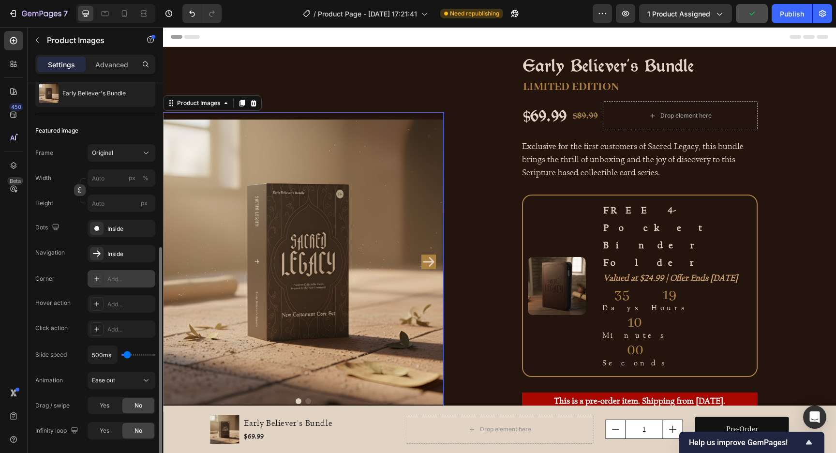
scroll to position [177, 0]
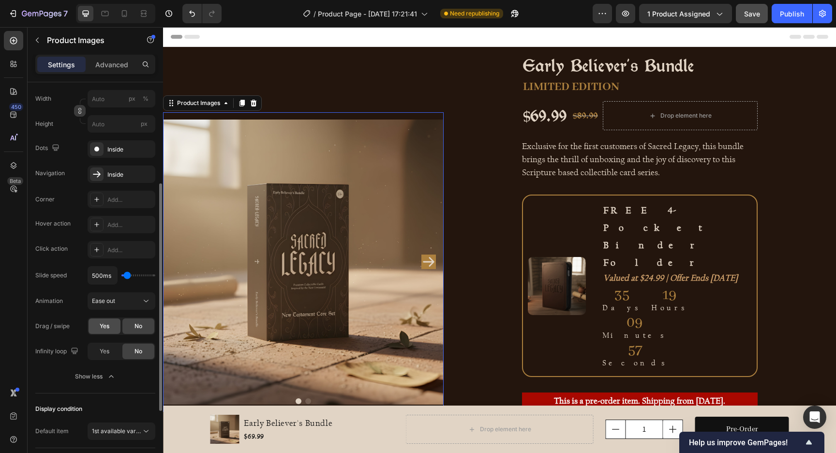
click at [113, 327] on div "Yes" at bounding box center [105, 325] width 32 height 15
click at [104, 355] on span "Yes" at bounding box center [105, 351] width 10 height 9
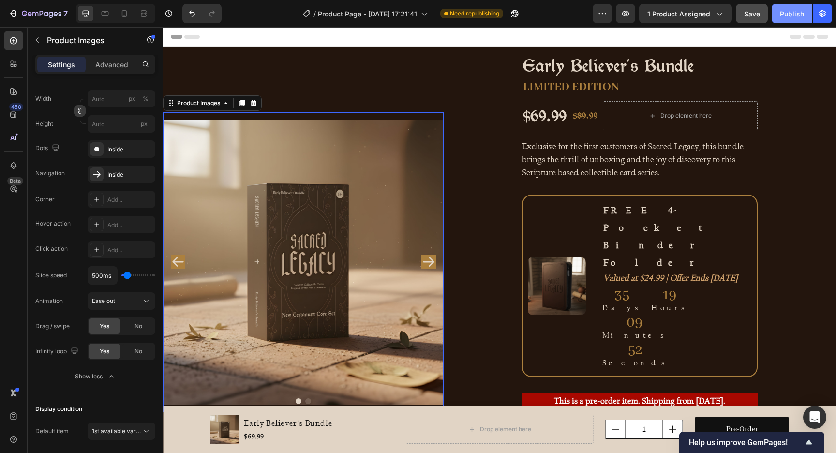
click at [803, 13] on div "Publish" at bounding box center [792, 14] width 24 height 10
click at [626, 14] on icon "button" at bounding box center [625, 13] width 3 height 3
